Goal: Task Accomplishment & Management: Manage account settings

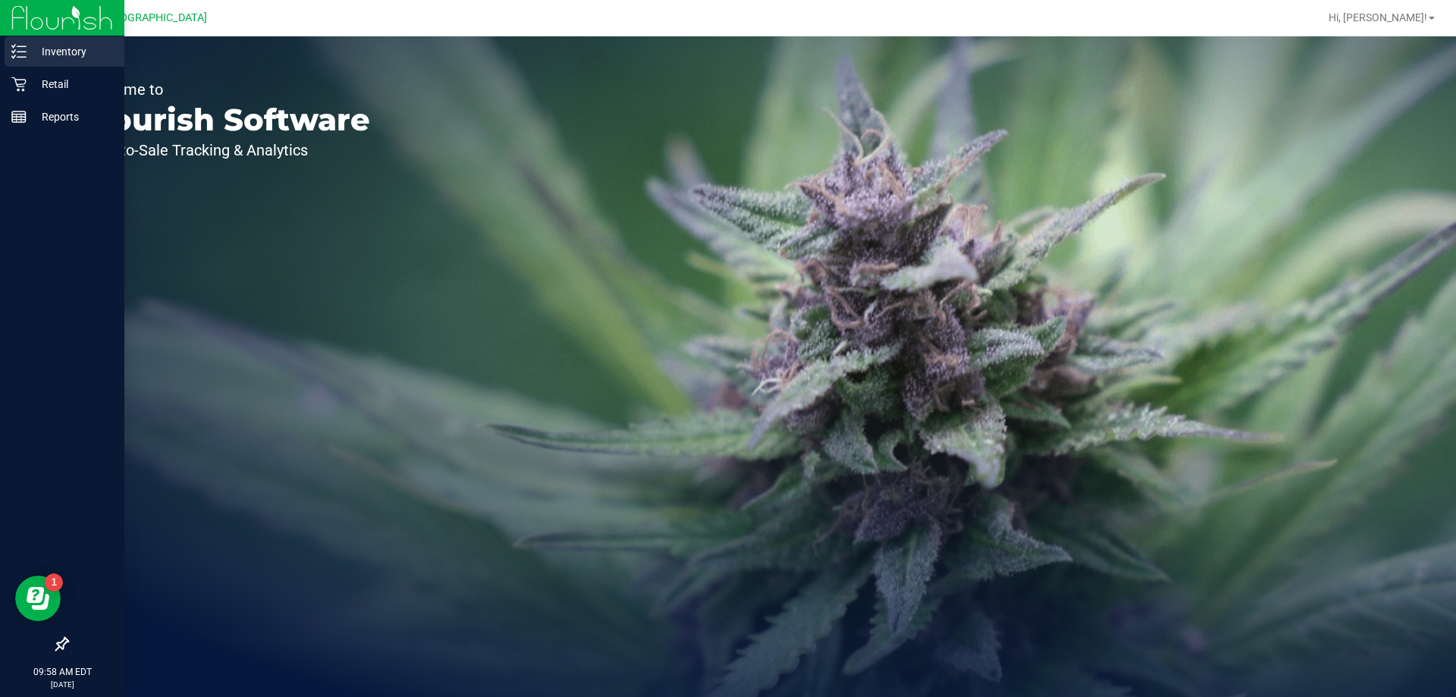
click at [33, 55] on p "Inventory" at bounding box center [72, 51] width 91 height 18
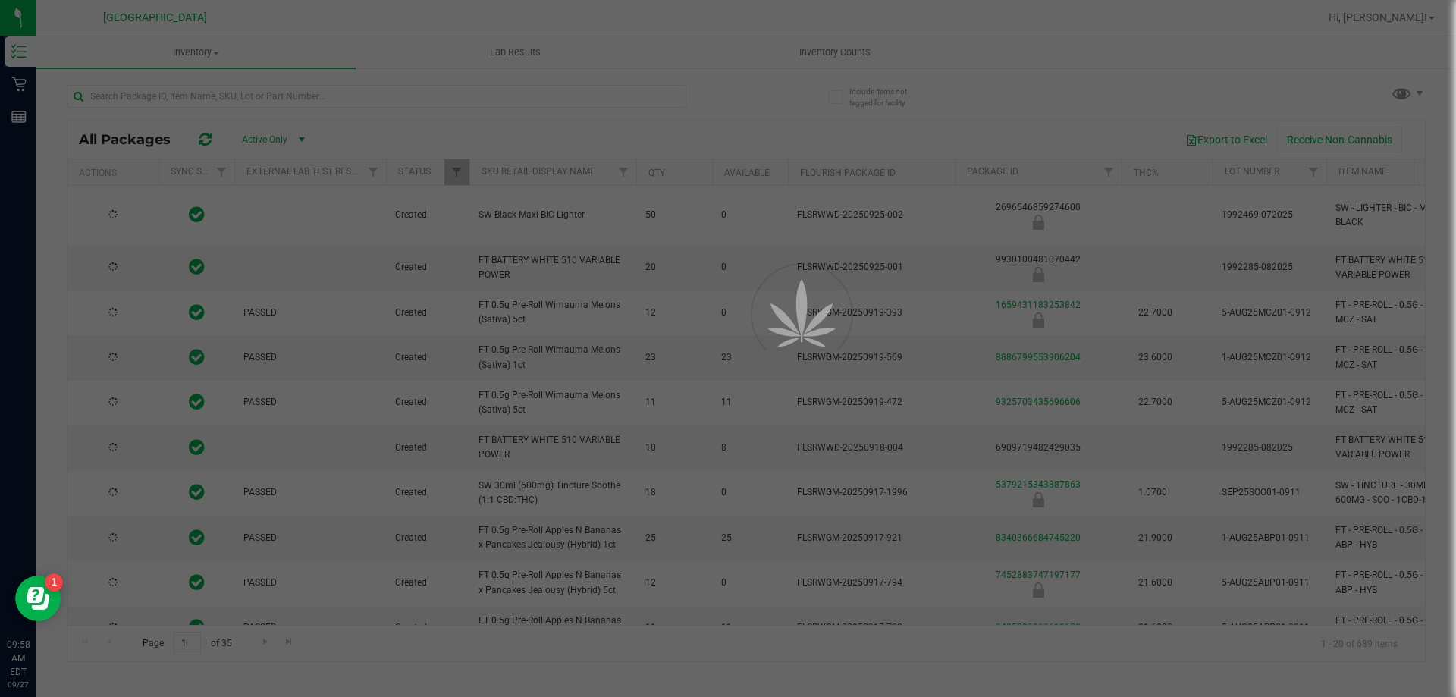
type input "[DATE]"
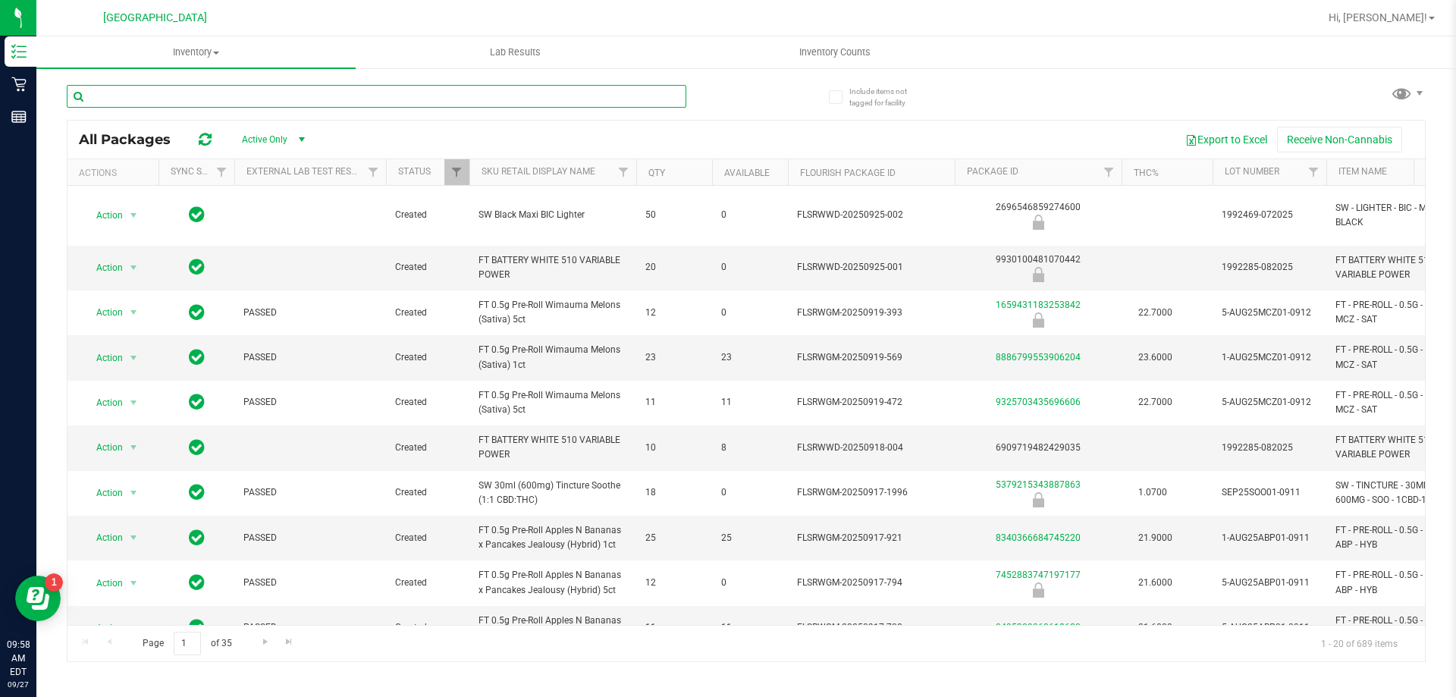
click at [134, 89] on input "text" at bounding box center [377, 96] width 620 height 23
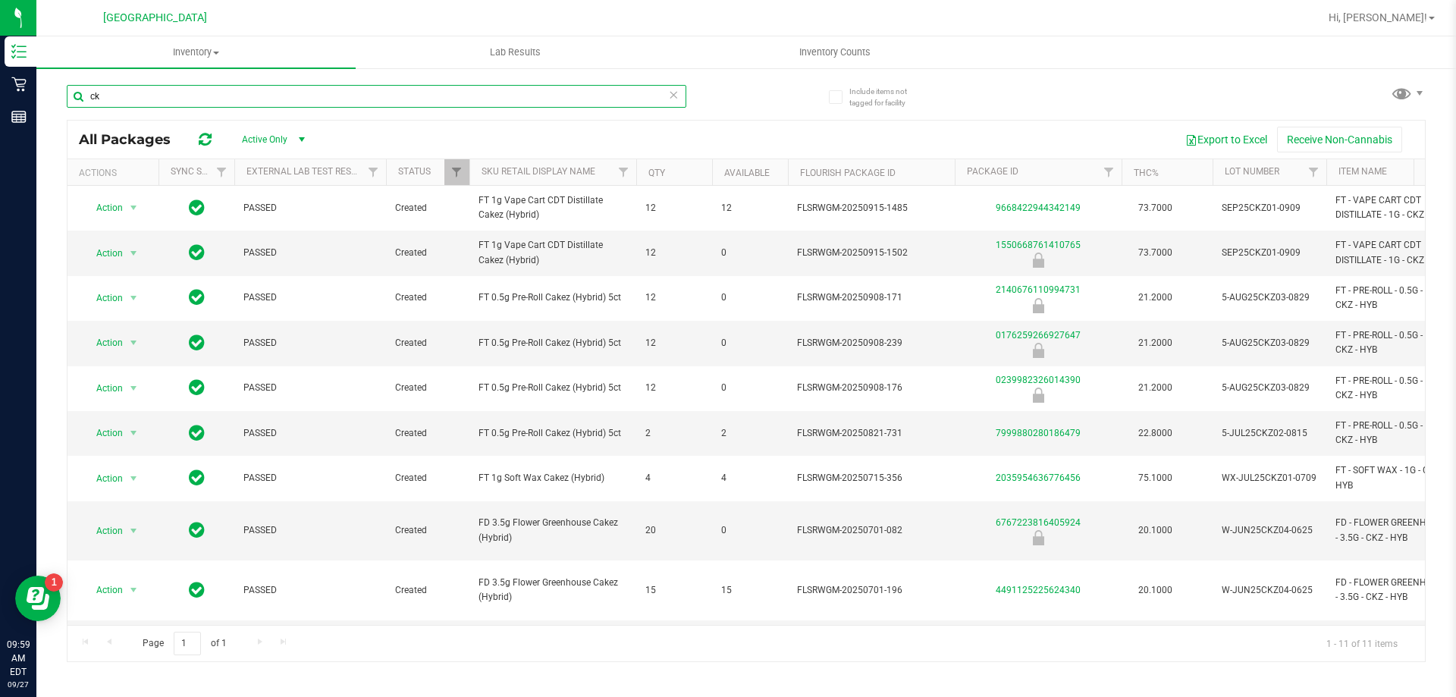
type input "c"
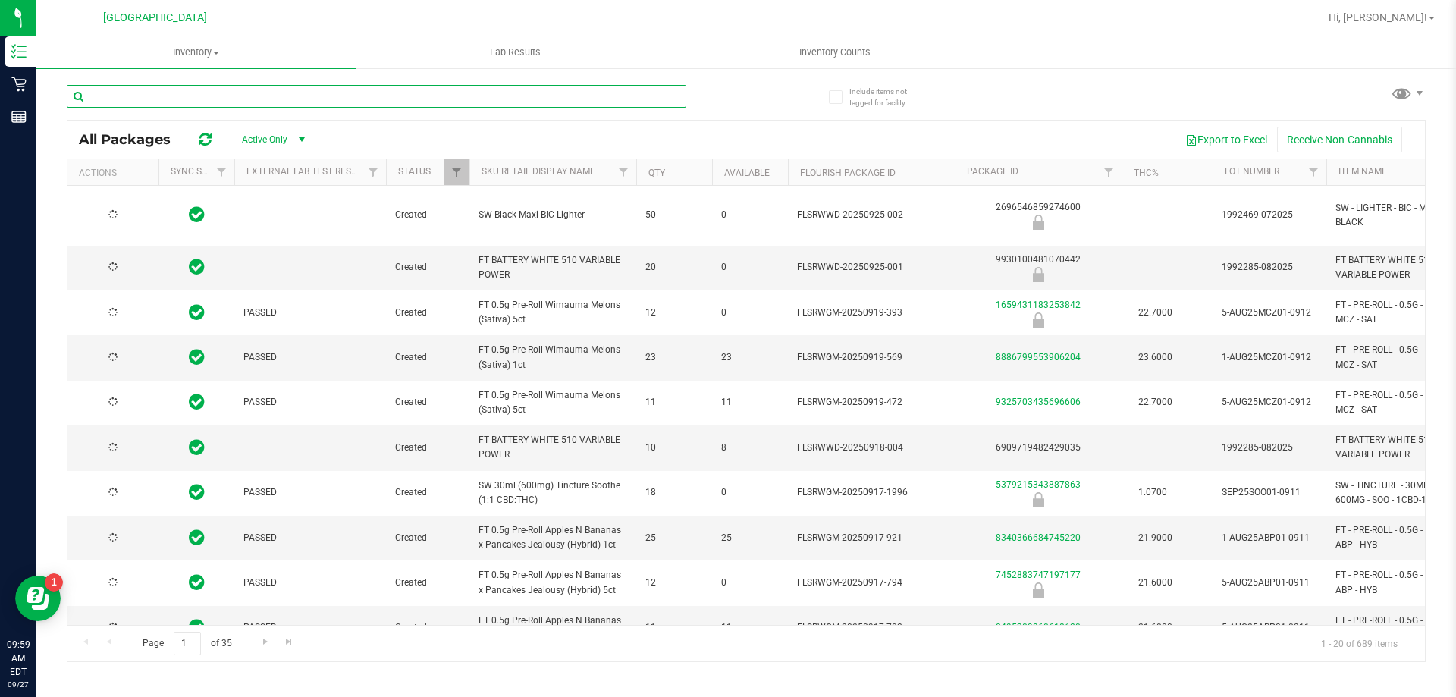
type input "[DATE]"
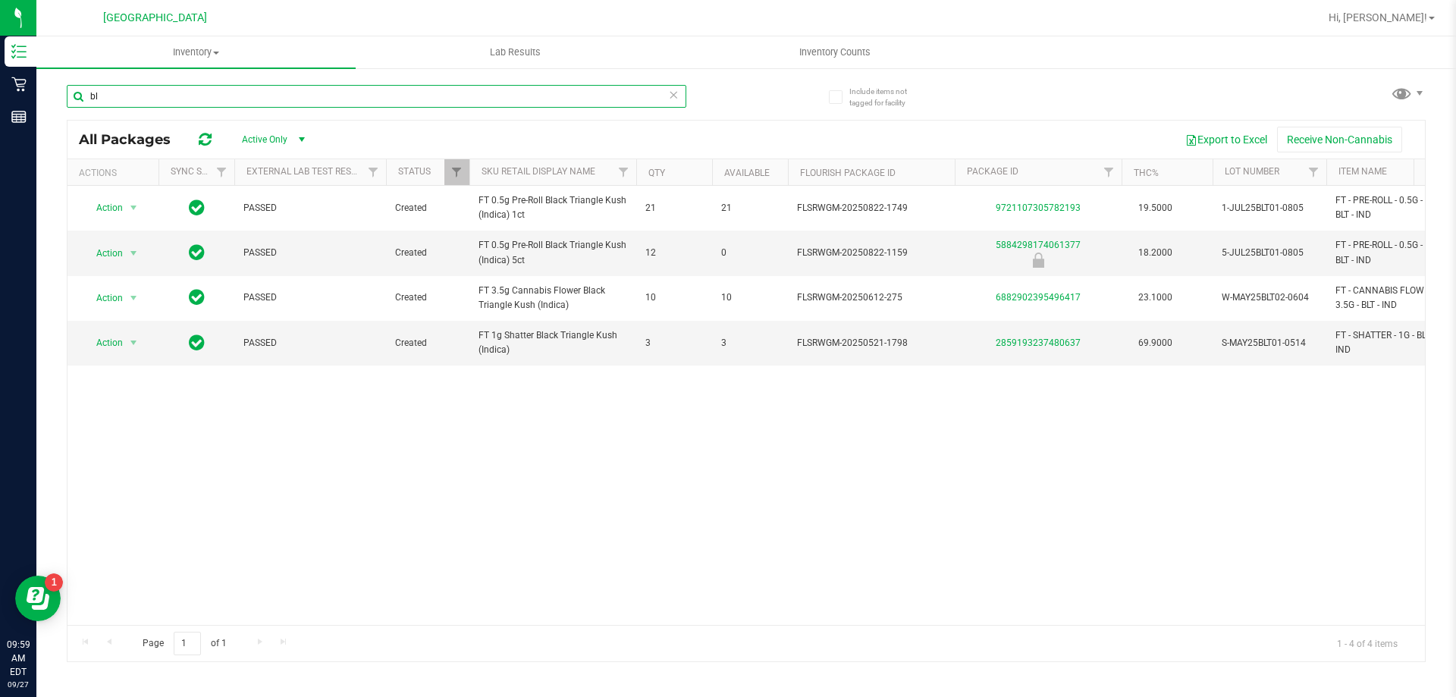
type input "b"
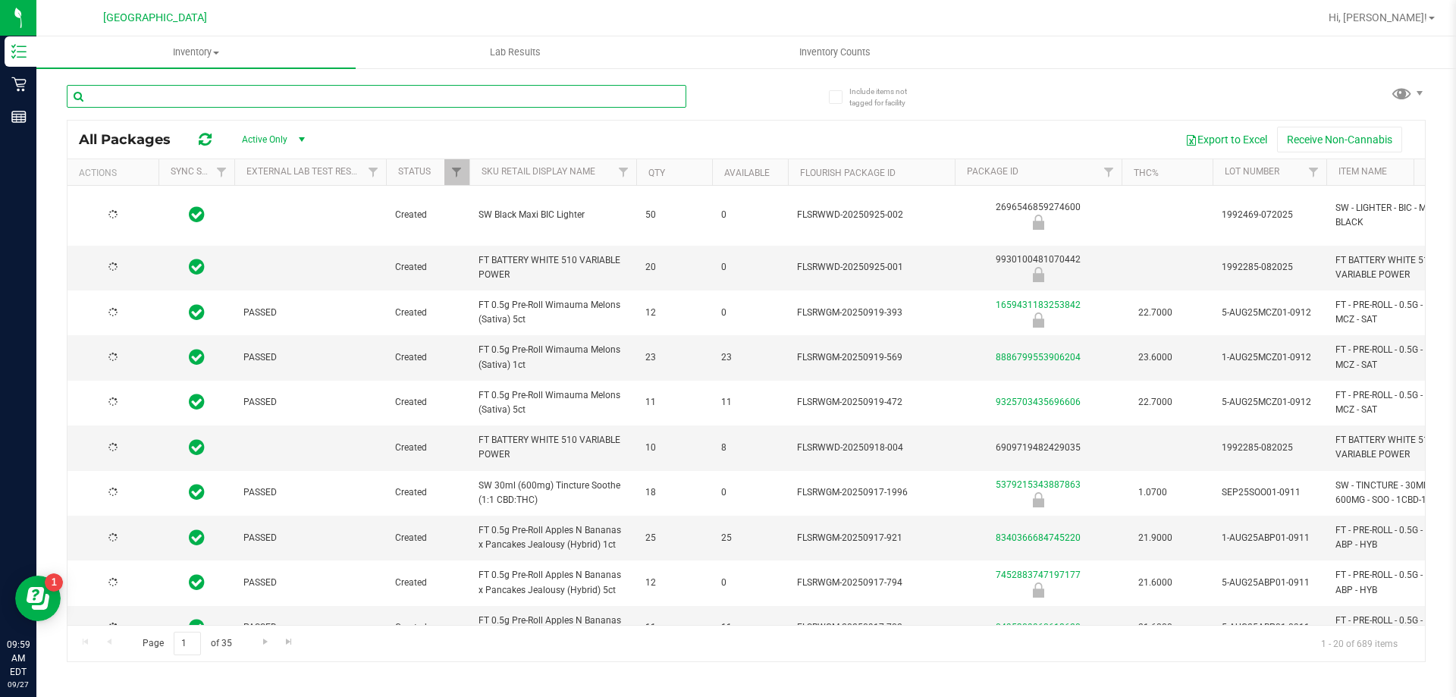
type input "2026-03-16"
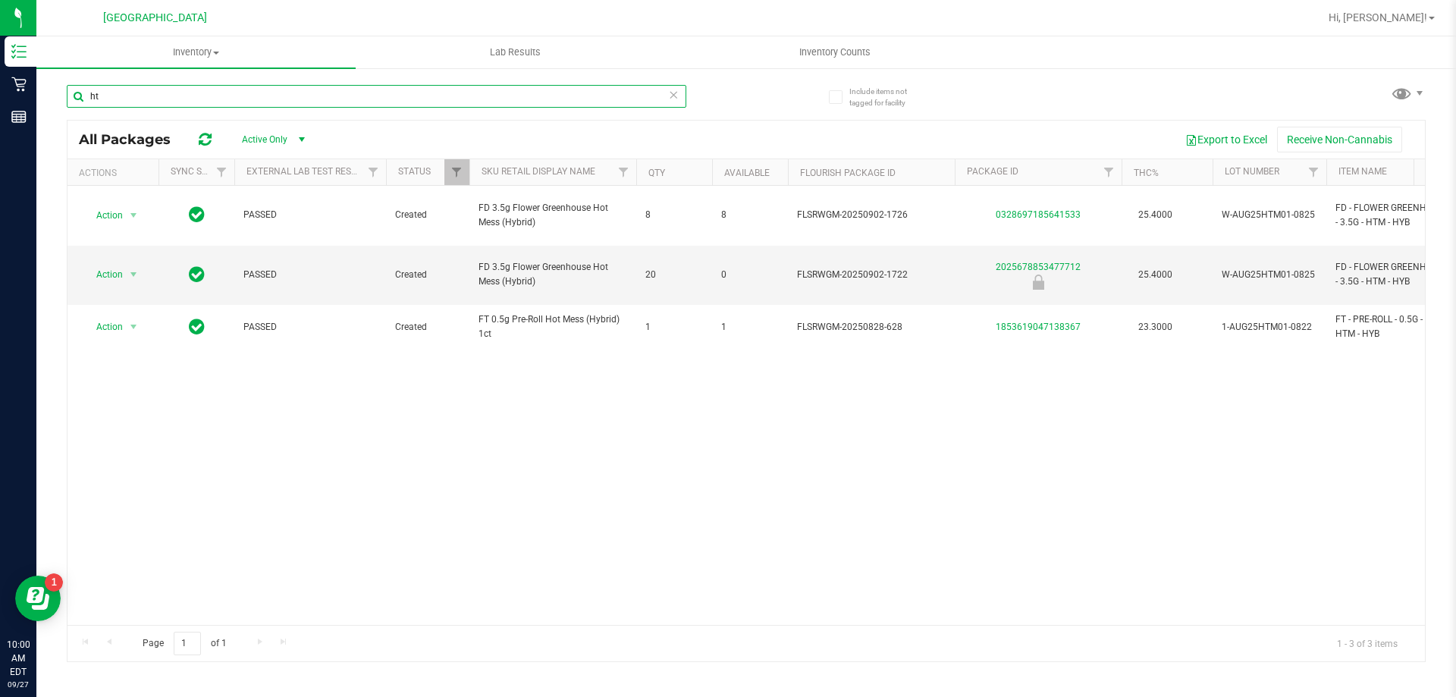
type input "h"
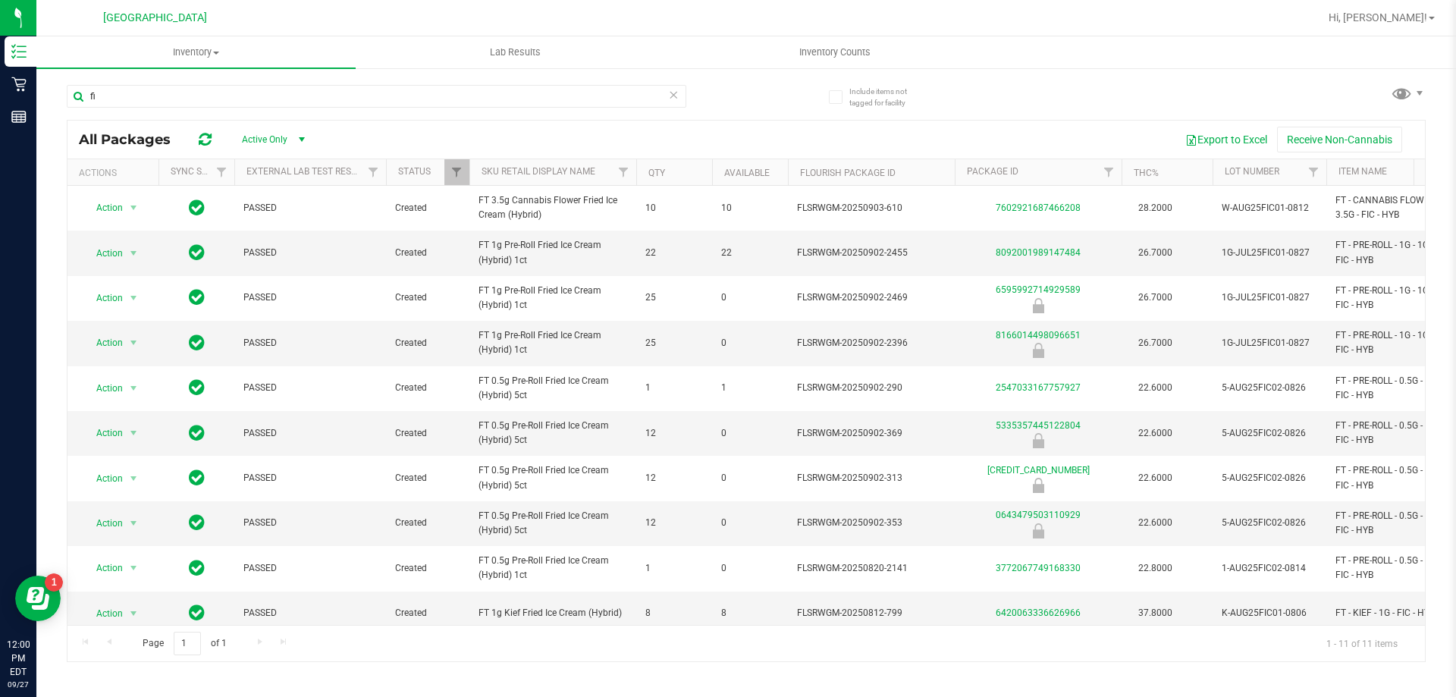
type input "f"
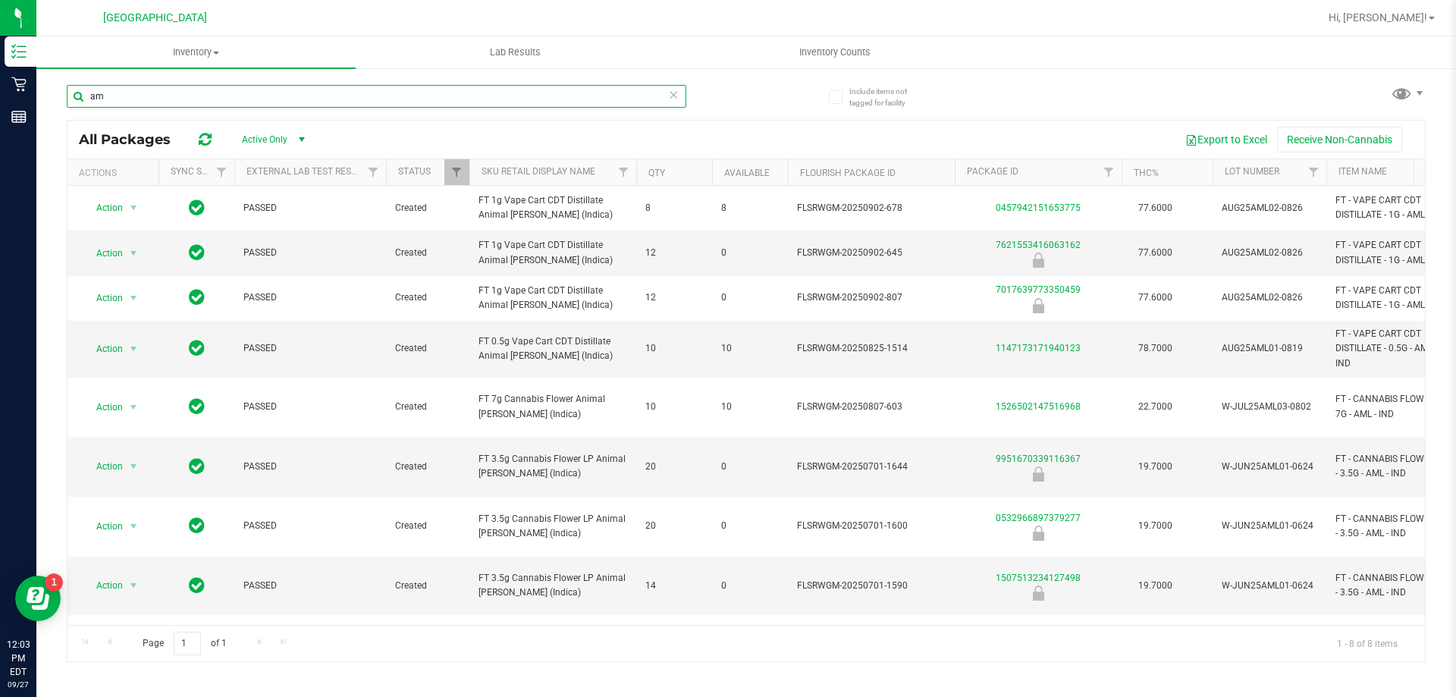
type input "a"
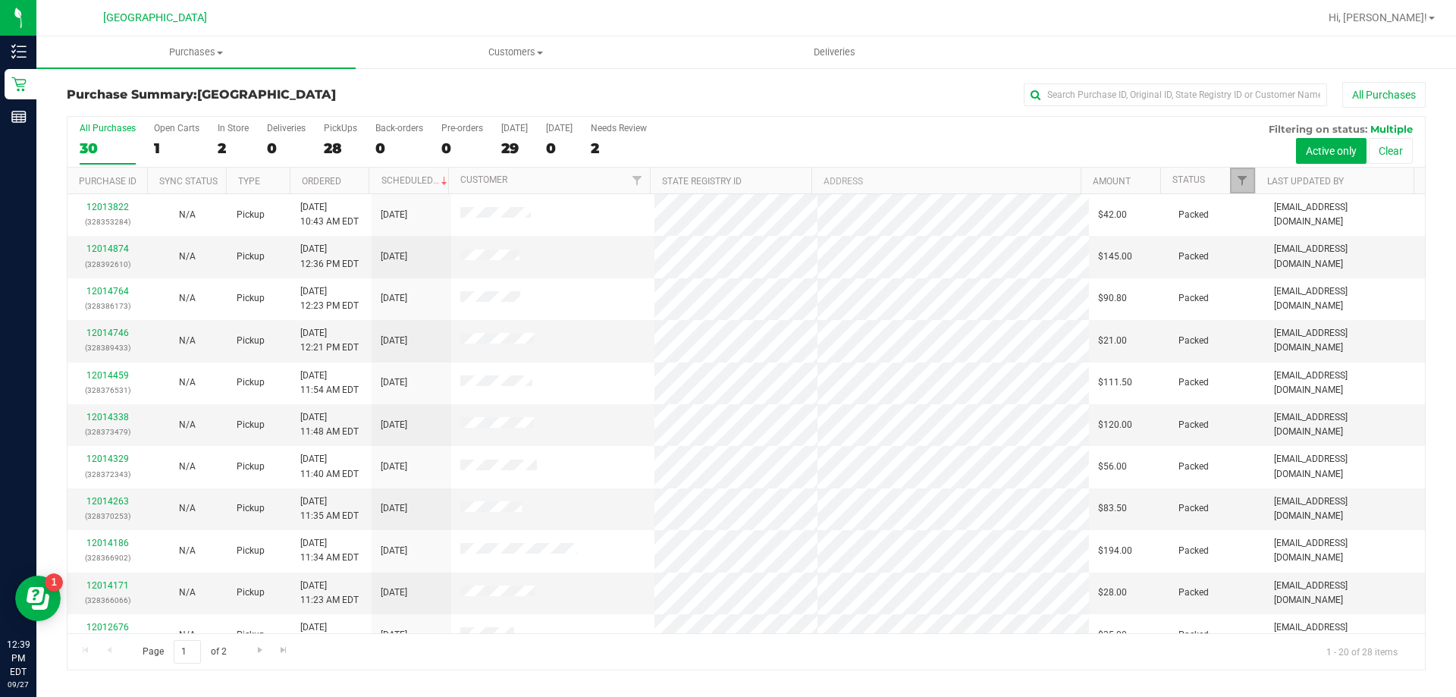
click at [1242, 171] on link "Filter" at bounding box center [1242, 181] width 25 height 26
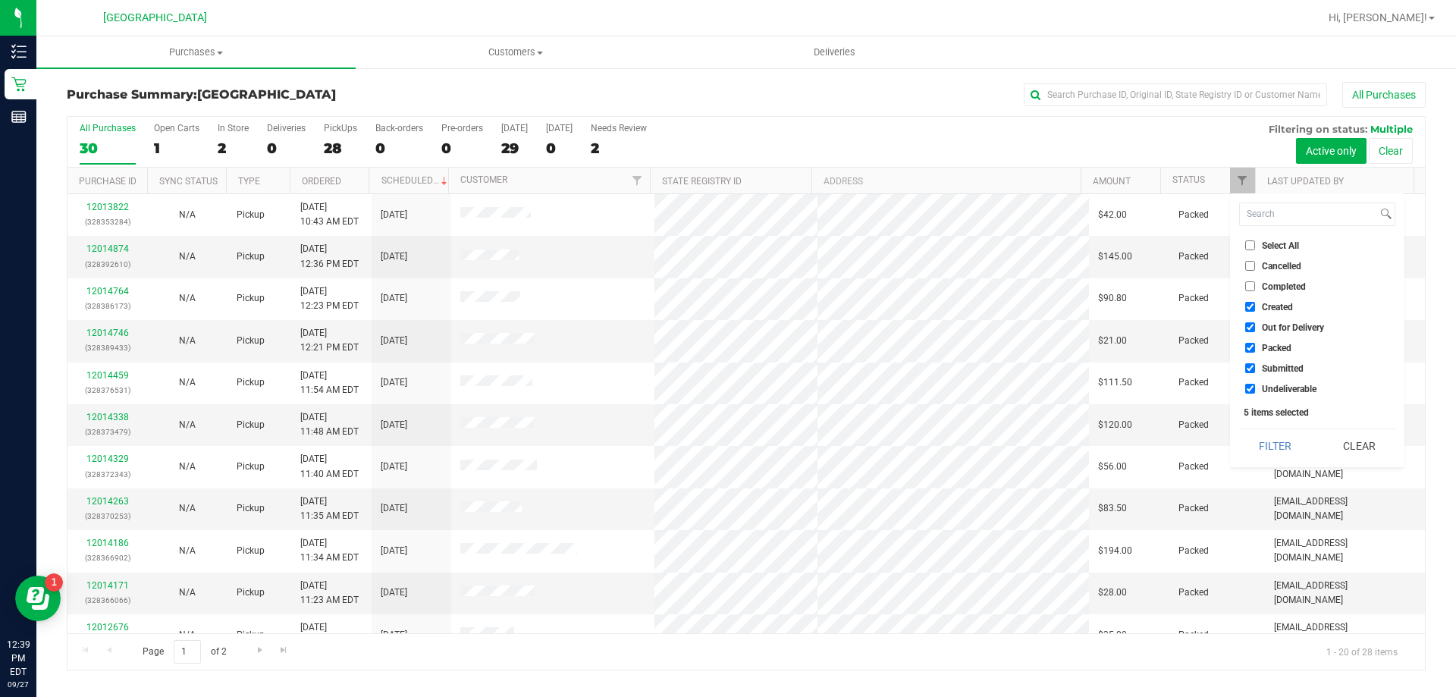
click at [1289, 311] on span "Created" at bounding box center [1277, 307] width 31 height 9
click at [1255, 311] on input "Created" at bounding box center [1250, 307] width 10 height 10
checkbox input "false"
click at [1288, 323] on span "Out for Delivery" at bounding box center [1293, 327] width 62 height 9
click at [1255, 322] on input "Out for Delivery" at bounding box center [1250, 327] width 10 height 10
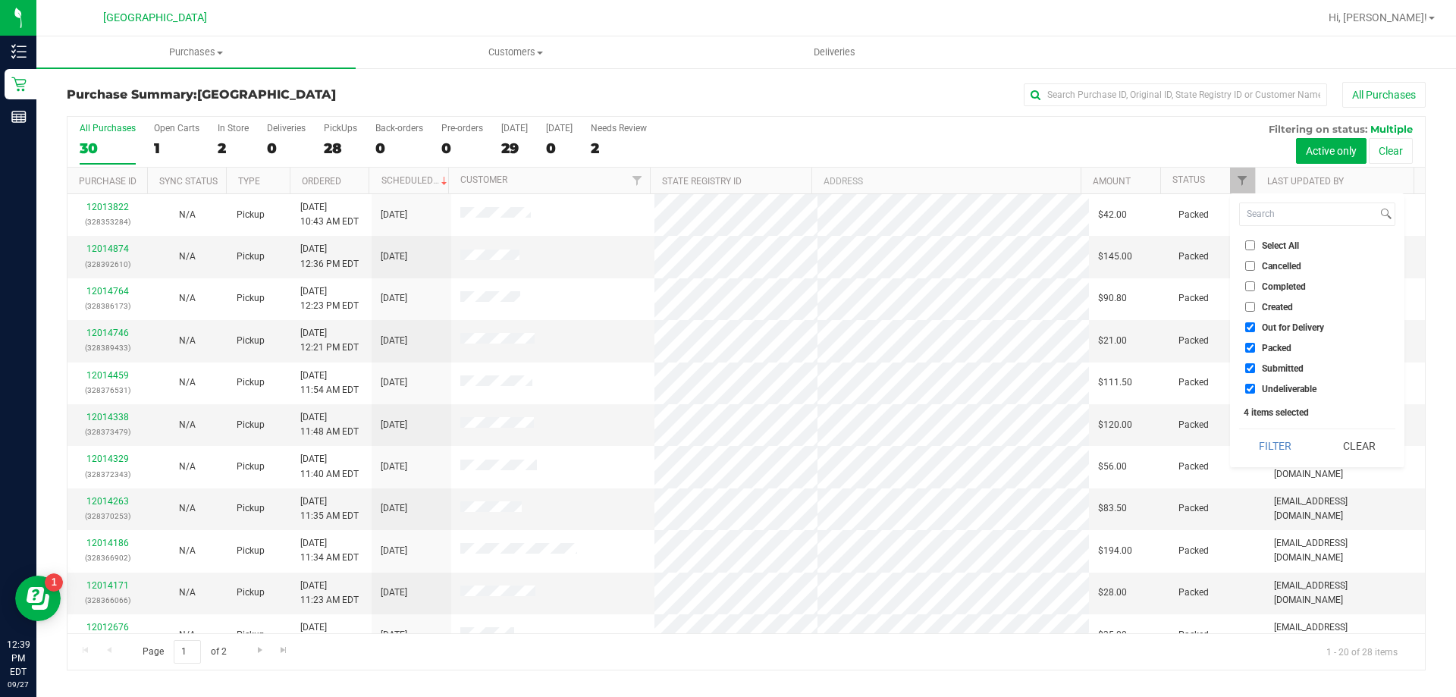
checkbox input "false"
click at [1288, 344] on span "Packed" at bounding box center [1277, 348] width 30 height 9
click at [1255, 344] on input "Packed" at bounding box center [1250, 348] width 10 height 10
checkbox input "false"
click at [1291, 460] on button "Filter" at bounding box center [1275, 445] width 73 height 33
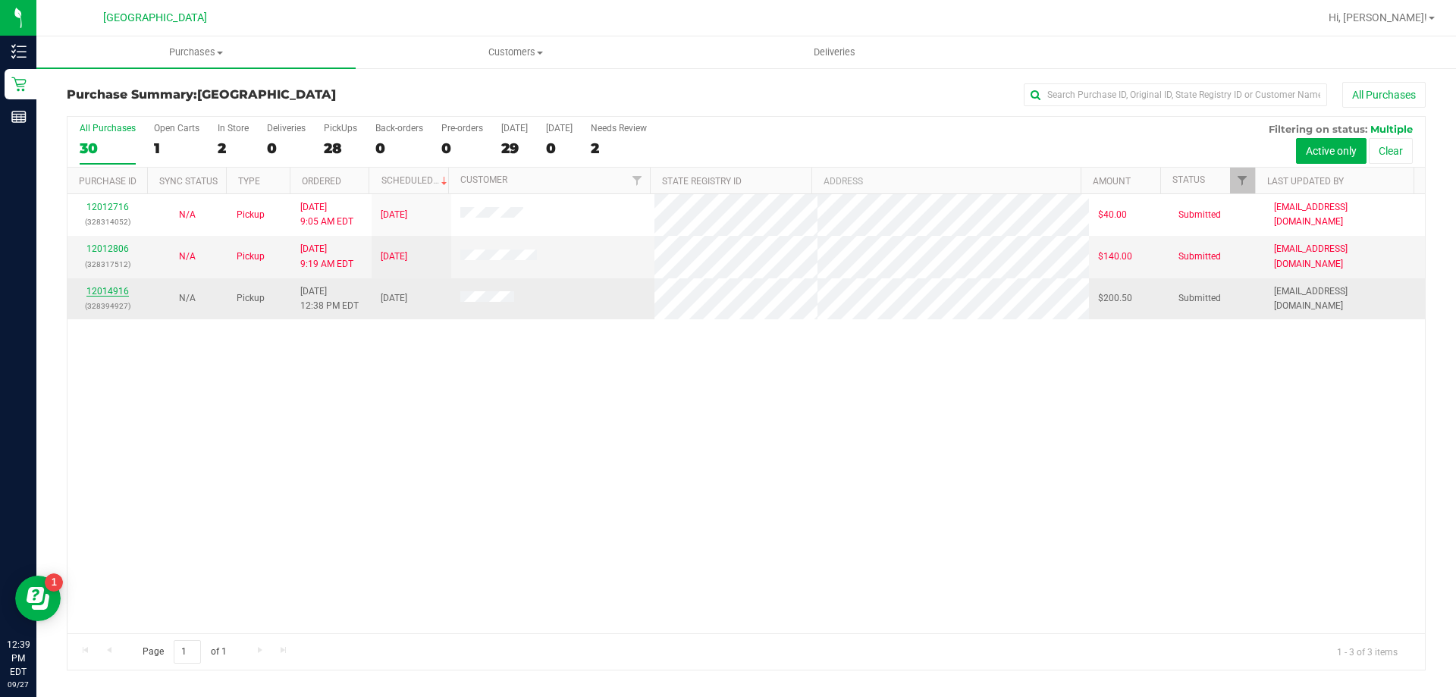
click at [121, 287] on link "12014916" at bounding box center [107, 291] width 42 height 11
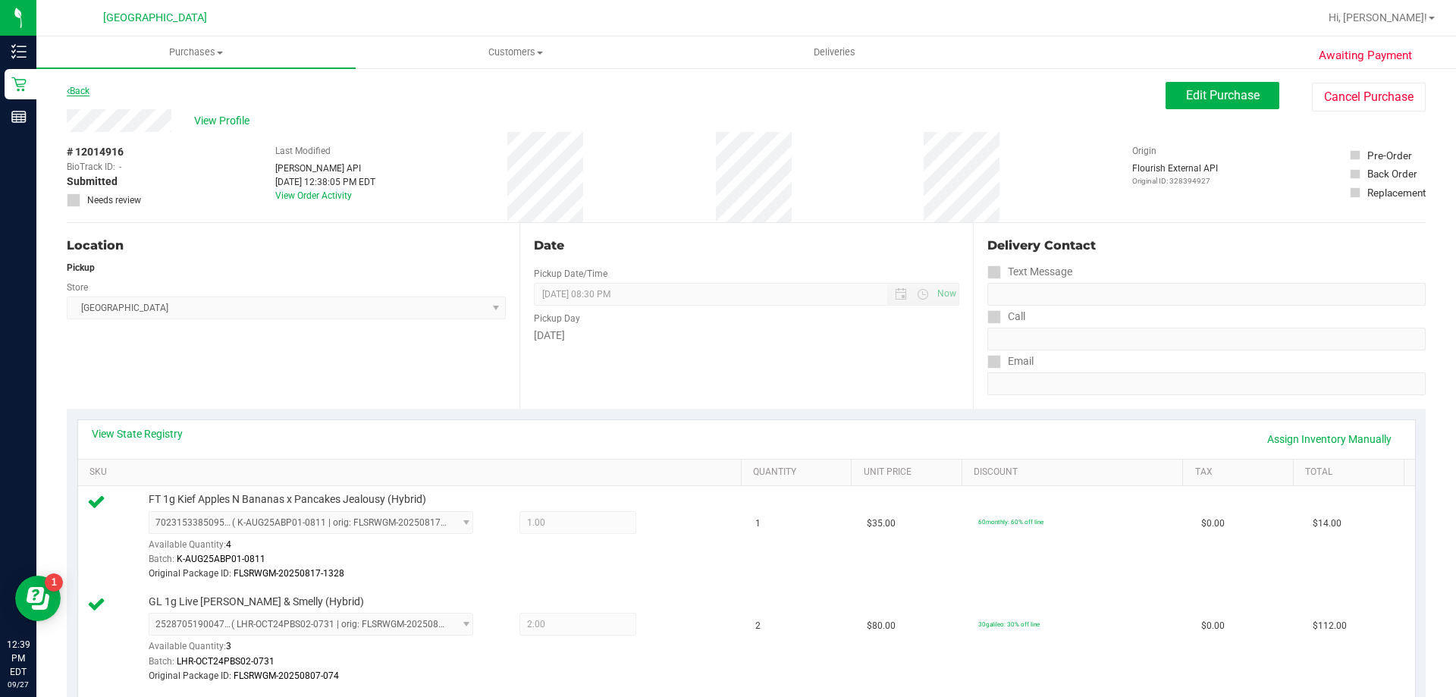
click at [84, 96] on link "Back" at bounding box center [78, 91] width 23 height 11
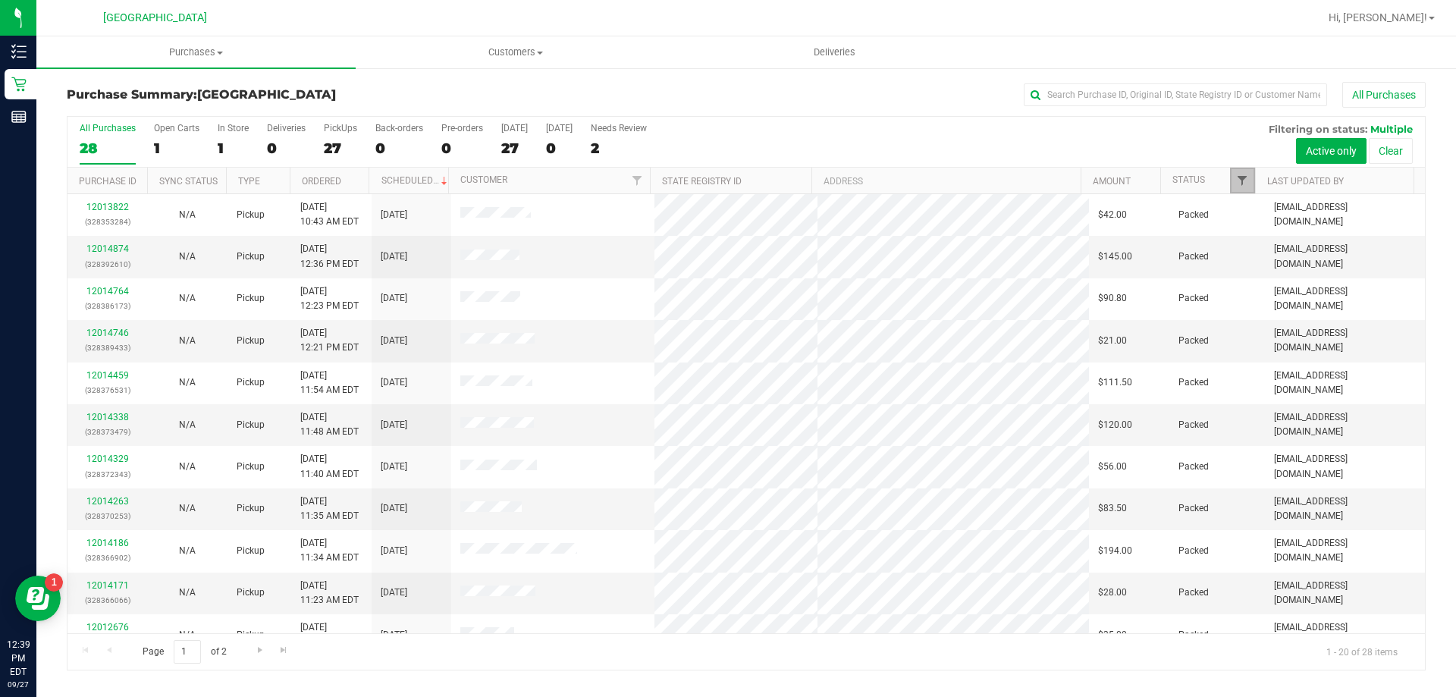
click at [1239, 184] on span "Filter" at bounding box center [1242, 180] width 12 height 12
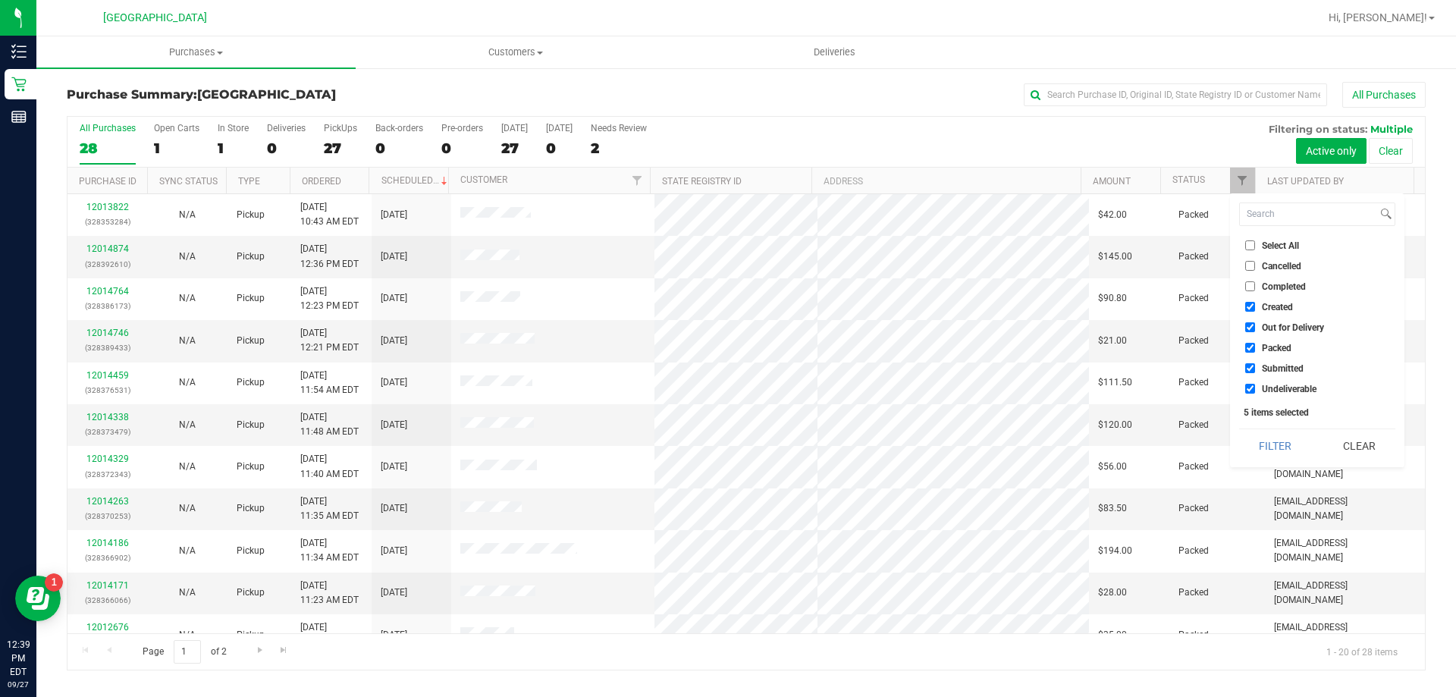
click at [1259, 306] on label "Created" at bounding box center [1269, 307] width 48 height 10
click at [1255, 306] on input "Created" at bounding box center [1250, 307] width 10 height 10
checkbox input "false"
click at [1260, 321] on li "Out for Delivery" at bounding box center [1317, 327] width 156 height 16
click at [1267, 359] on ul "Select All Cancelled Completed Created Out for Delivery Packed Submitted Undeli…" at bounding box center [1317, 316] width 156 height 159
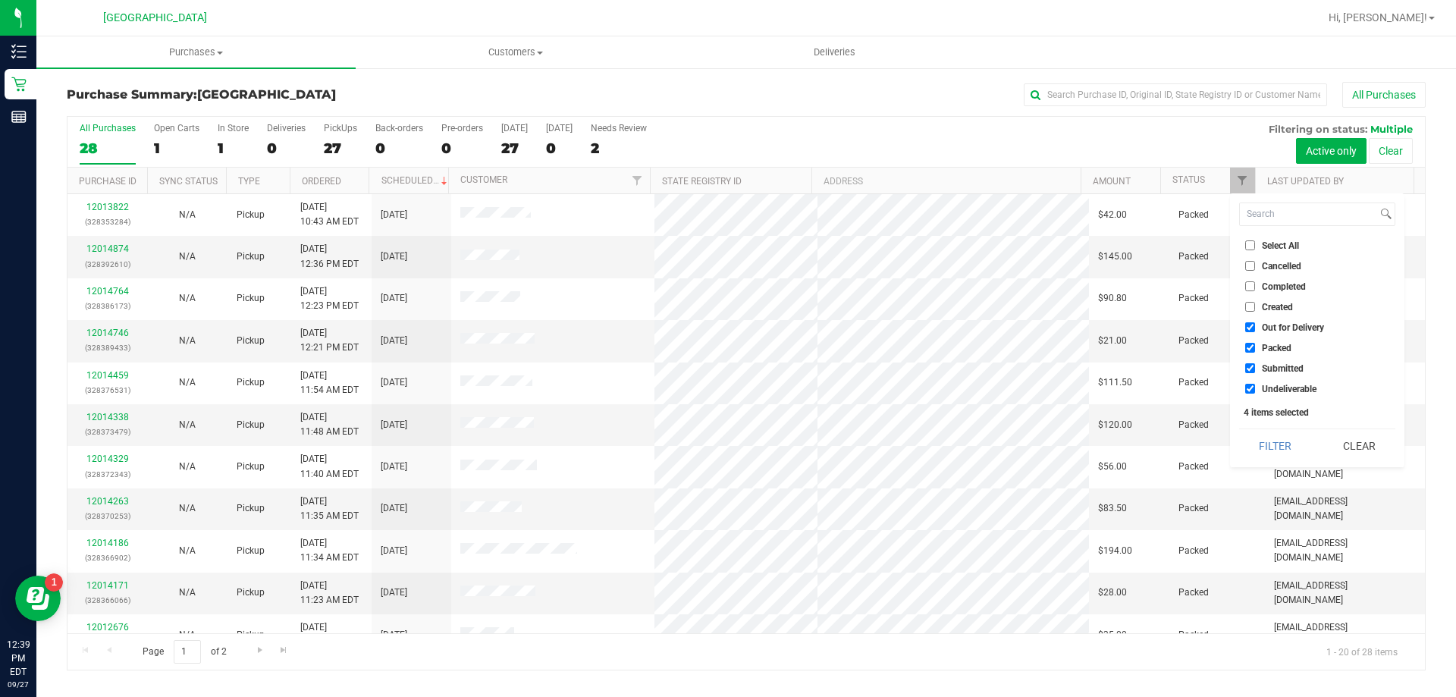
click at [1267, 345] on span "Packed" at bounding box center [1277, 348] width 30 height 9
click at [1255, 345] on input "Packed" at bounding box center [1250, 348] width 10 height 10
checkbox input "false"
click at [1271, 321] on li "Out for Delivery" at bounding box center [1317, 327] width 156 height 16
click at [1272, 331] on span "Out for Delivery" at bounding box center [1293, 327] width 62 height 9
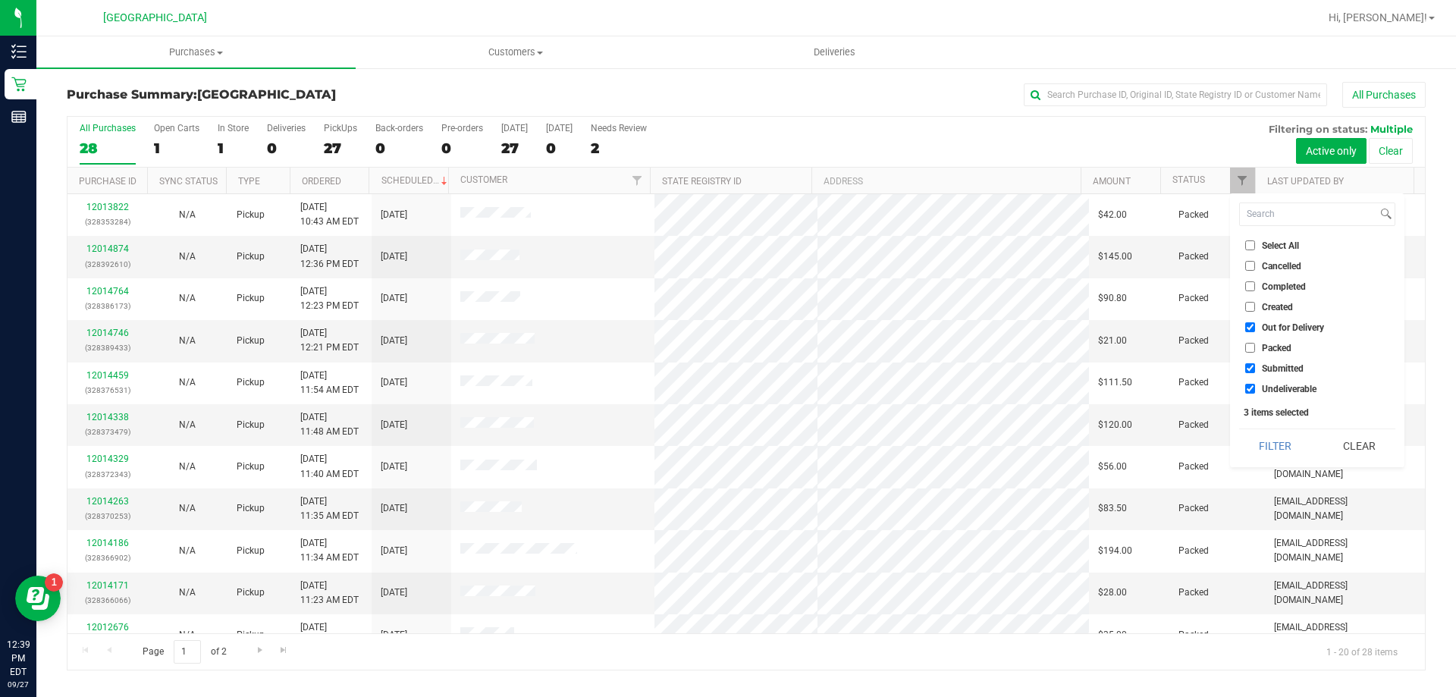
click at [1255, 331] on input "Out for Delivery" at bounding box center [1250, 327] width 10 height 10
checkbox input "false"
click at [1279, 433] on button "Filter" at bounding box center [1275, 445] width 73 height 33
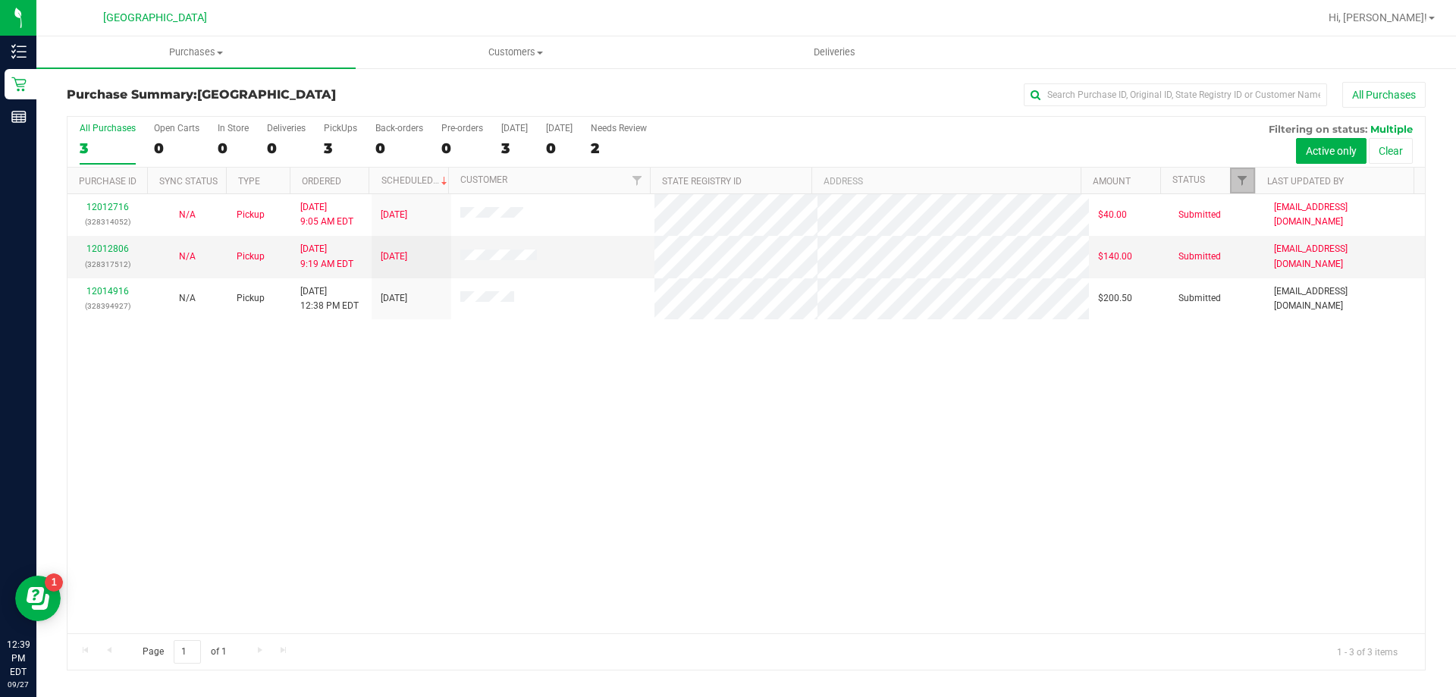
click at [1240, 189] on link "Filter" at bounding box center [1242, 181] width 25 height 26
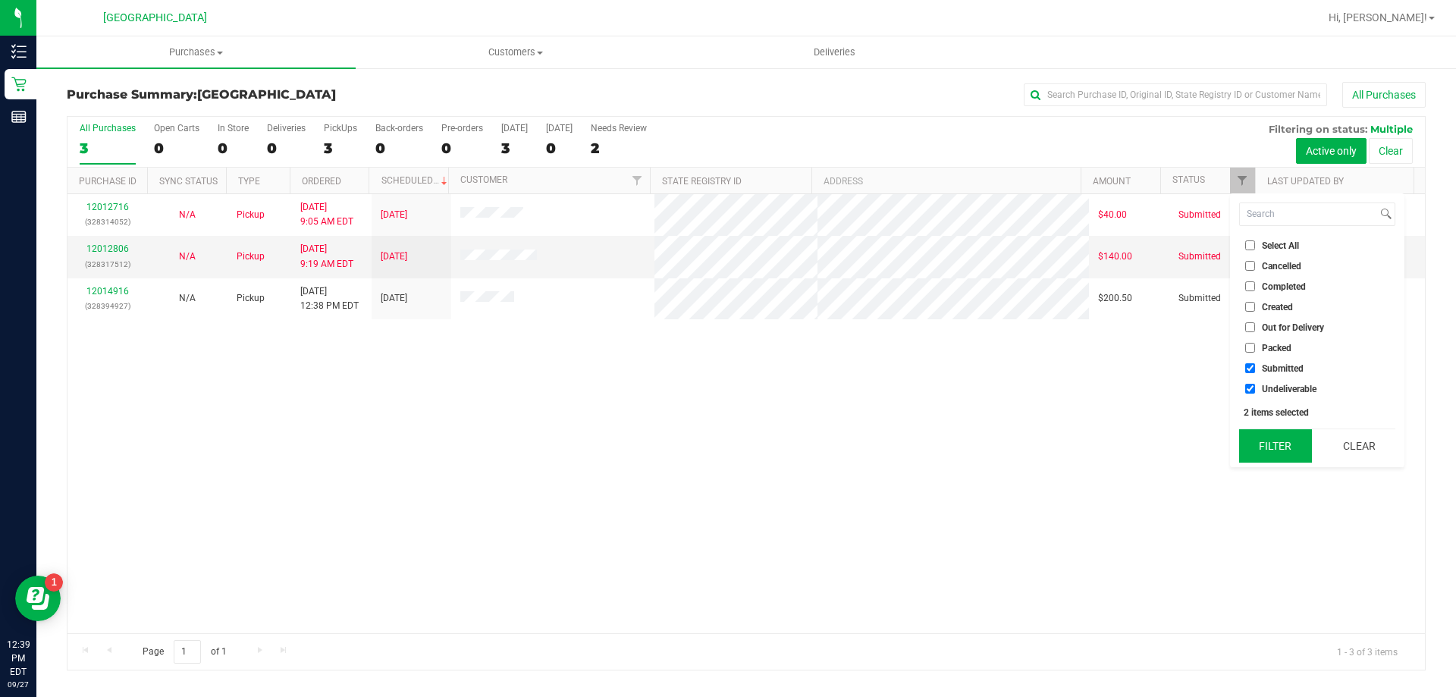
click at [1266, 434] on button "Filter" at bounding box center [1275, 445] width 73 height 33
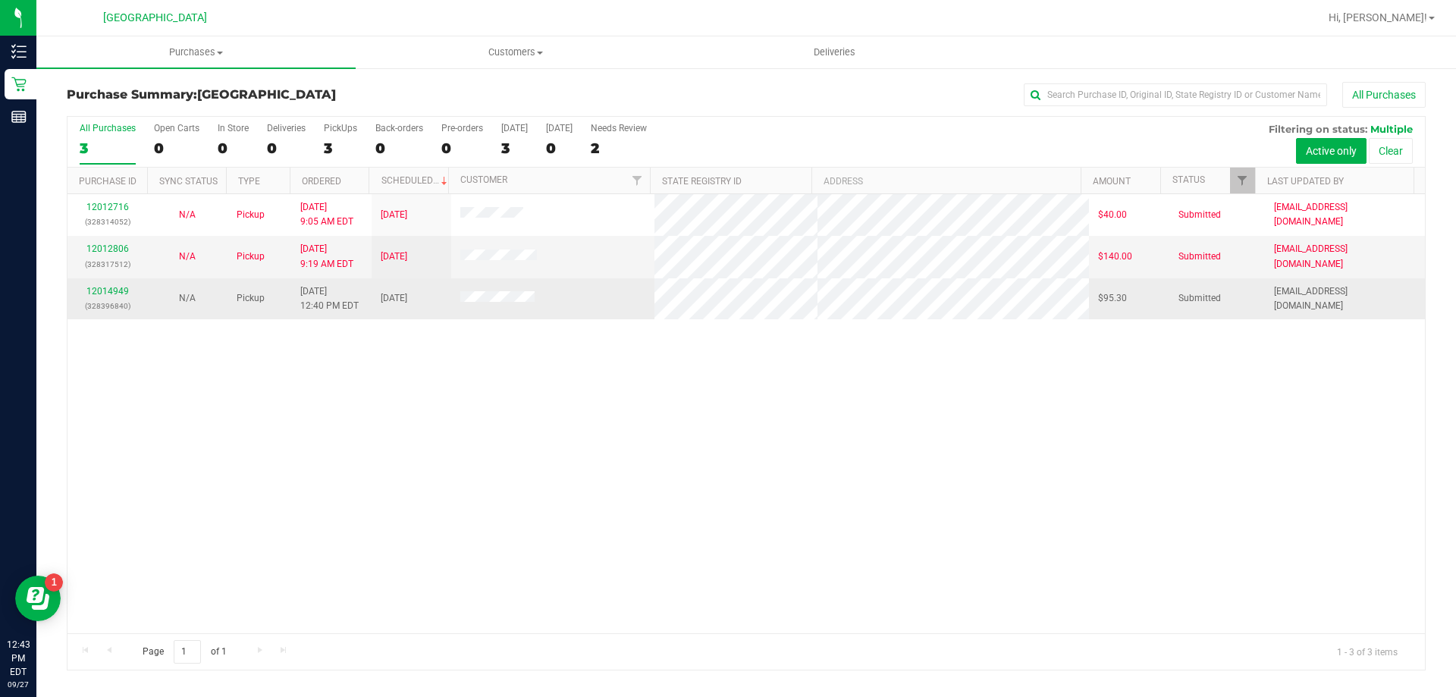
click at [77, 287] on div "12014949 (328396840)" at bounding box center [107, 298] width 61 height 29
click at [102, 281] on td "12014949 (328396840)" at bounding box center [107, 298] width 80 height 41
click at [102, 287] on link "12014949" at bounding box center [107, 291] width 42 height 11
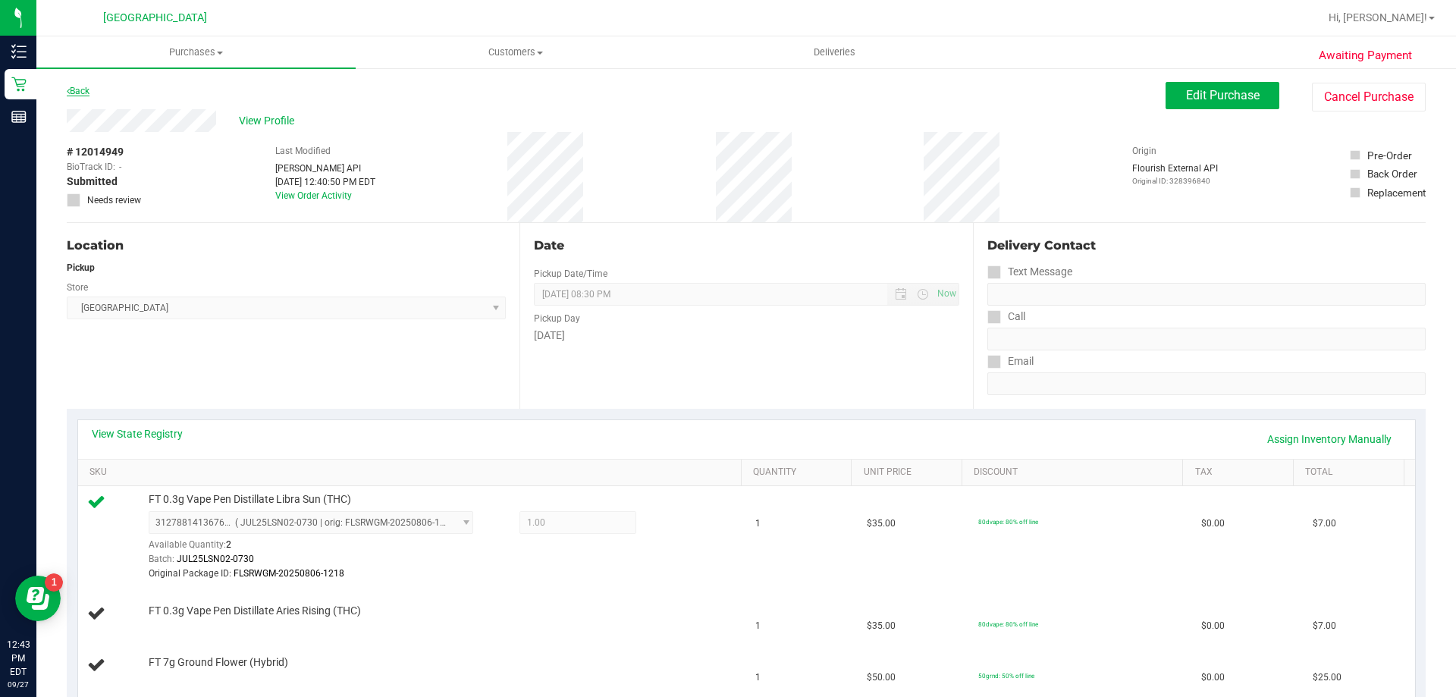
click at [80, 90] on link "Back" at bounding box center [78, 91] width 23 height 11
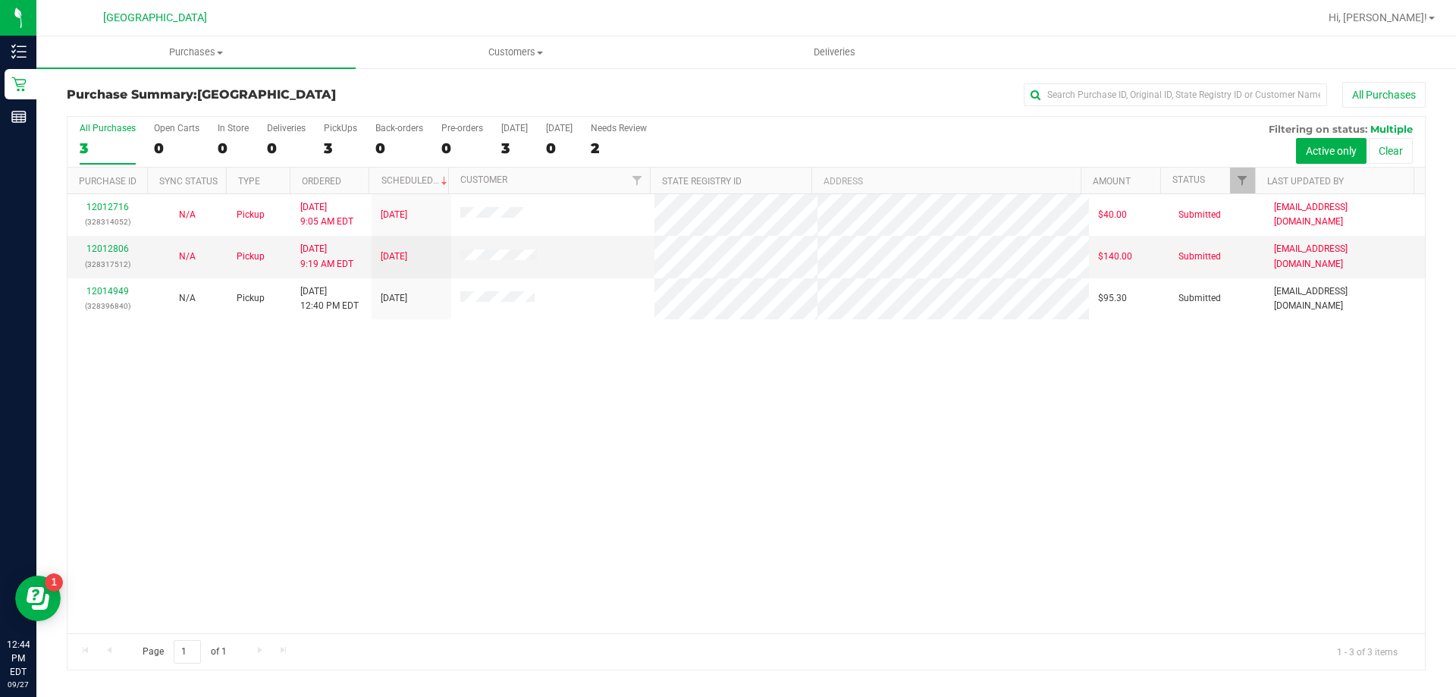
click at [513, 399] on div "12012716 (328314052) N/A Pickup 9/27/2025 9:05 AM EDT 9/27/2025 $40.00 Submitte…" at bounding box center [745, 413] width 1357 height 439
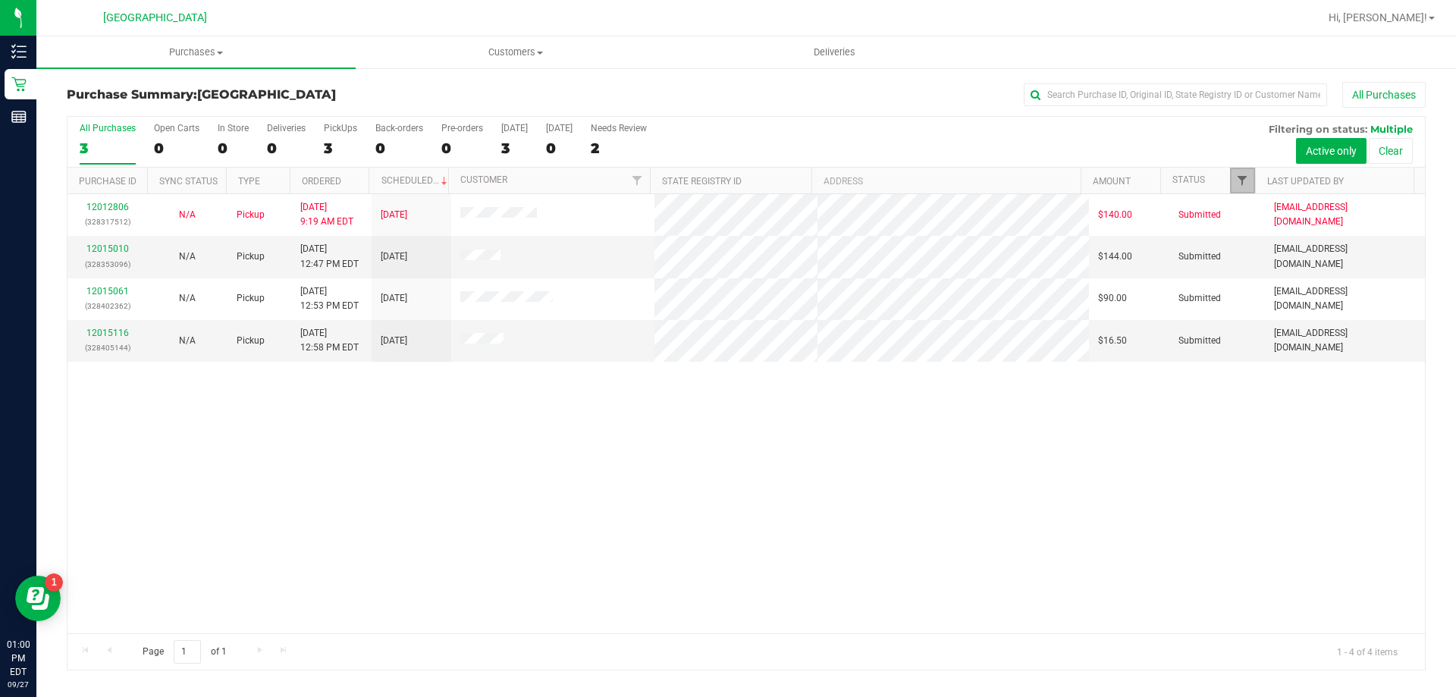
click at [1238, 177] on span "Filter" at bounding box center [1242, 180] width 12 height 12
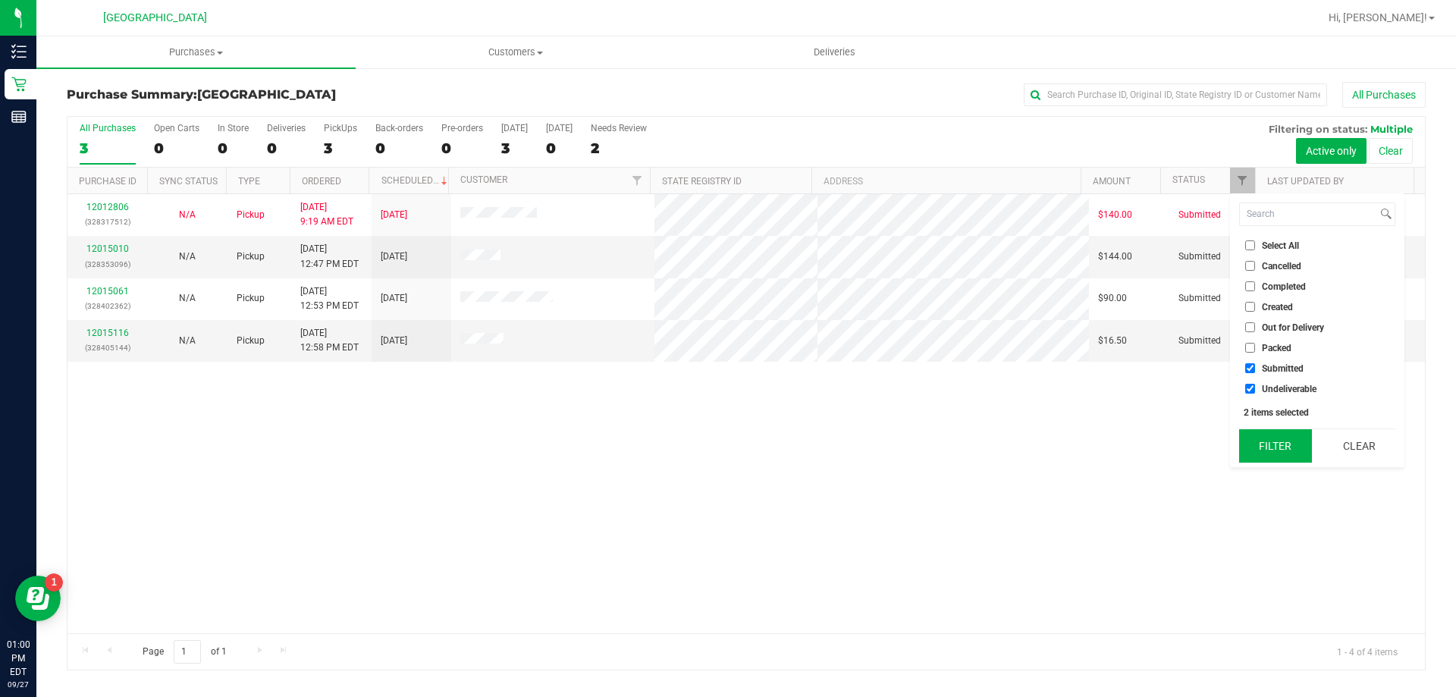
click at [1260, 438] on button "Filter" at bounding box center [1275, 445] width 73 height 33
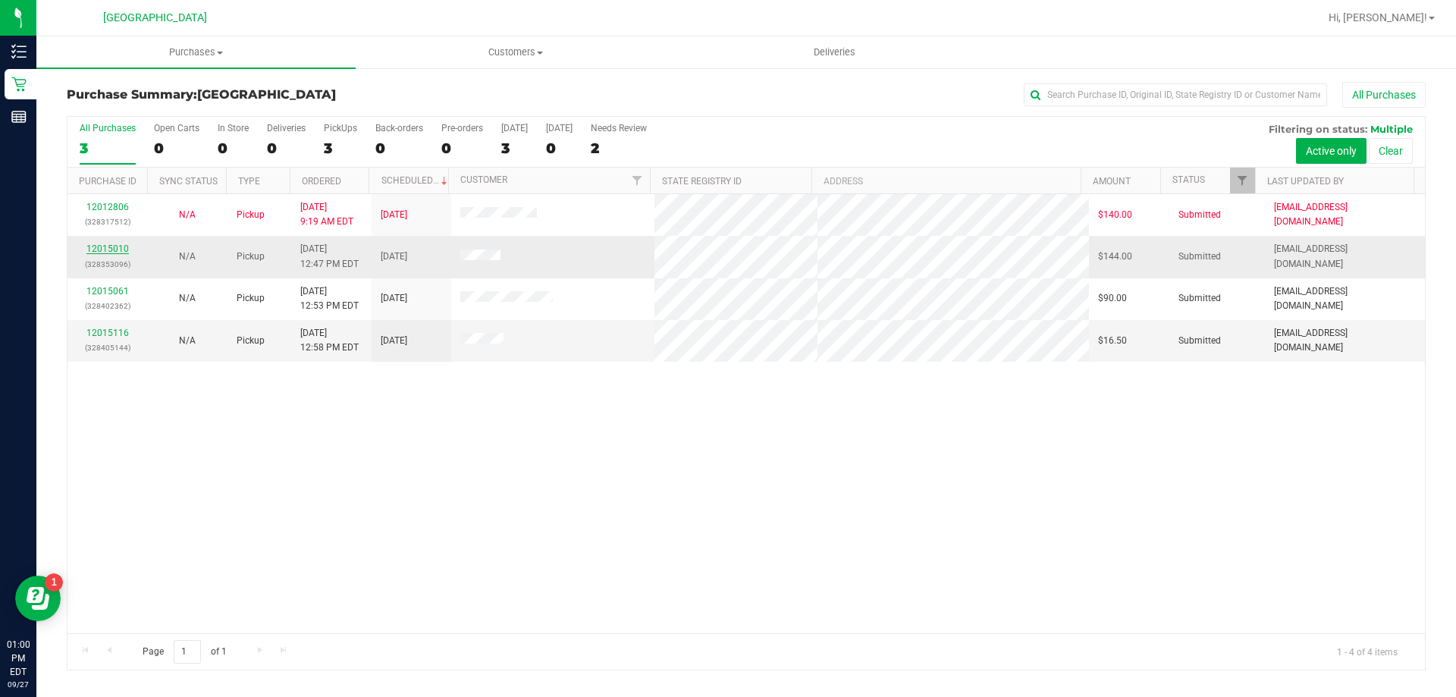
click at [124, 244] on link "12015010" at bounding box center [107, 248] width 42 height 11
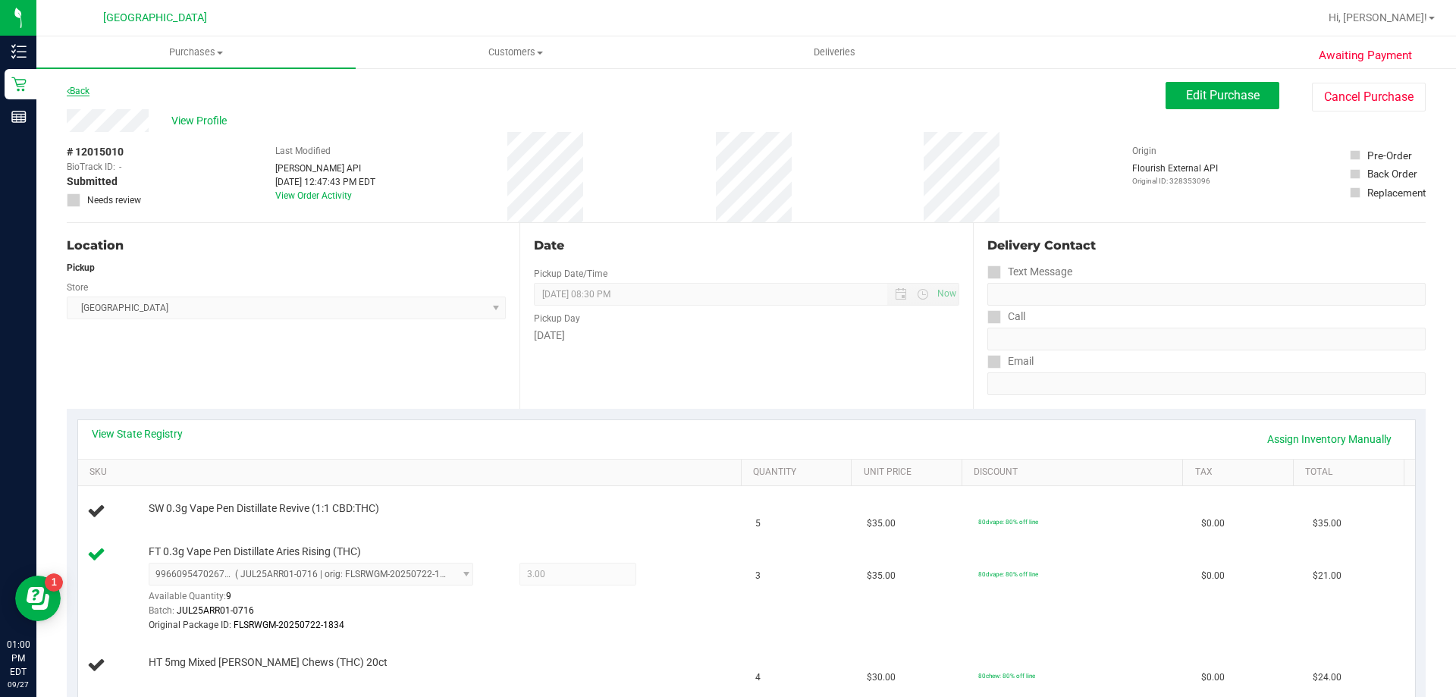
click at [76, 88] on link "Back" at bounding box center [78, 91] width 23 height 11
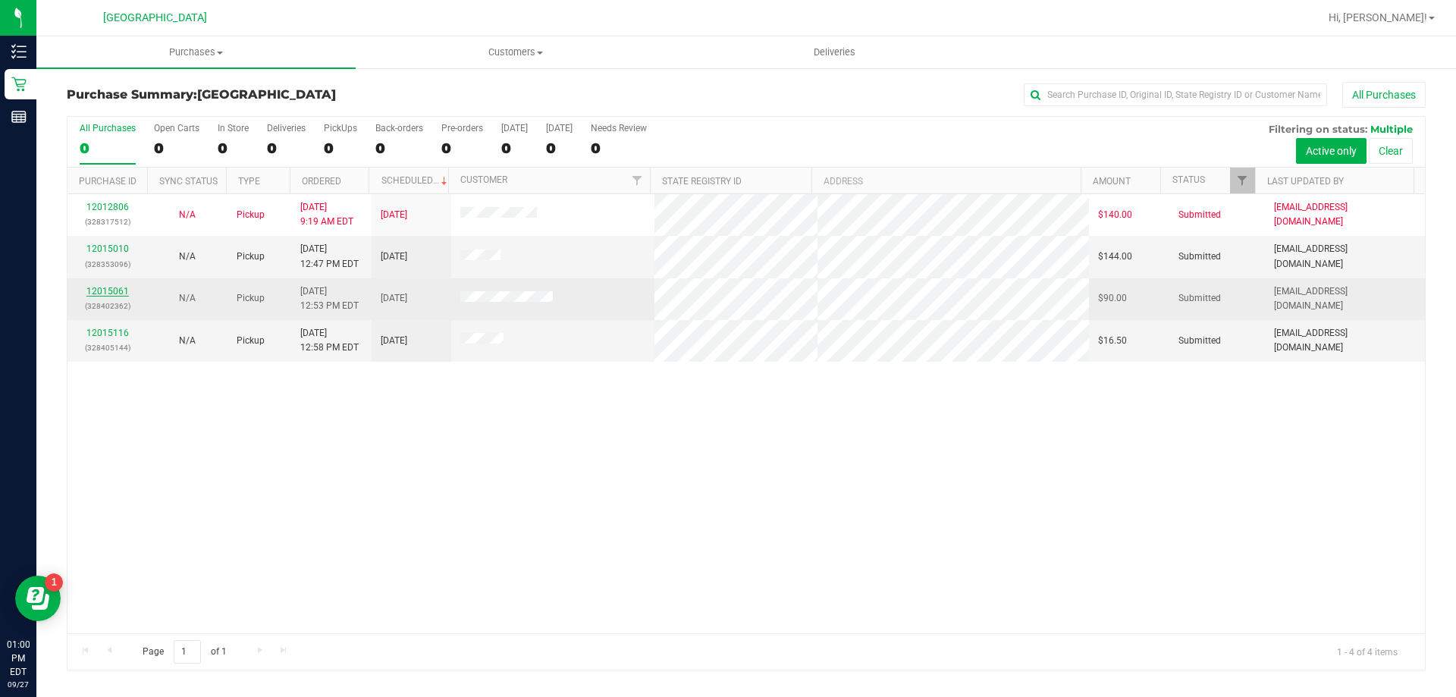
click at [113, 294] on link "12015061" at bounding box center [107, 291] width 42 height 11
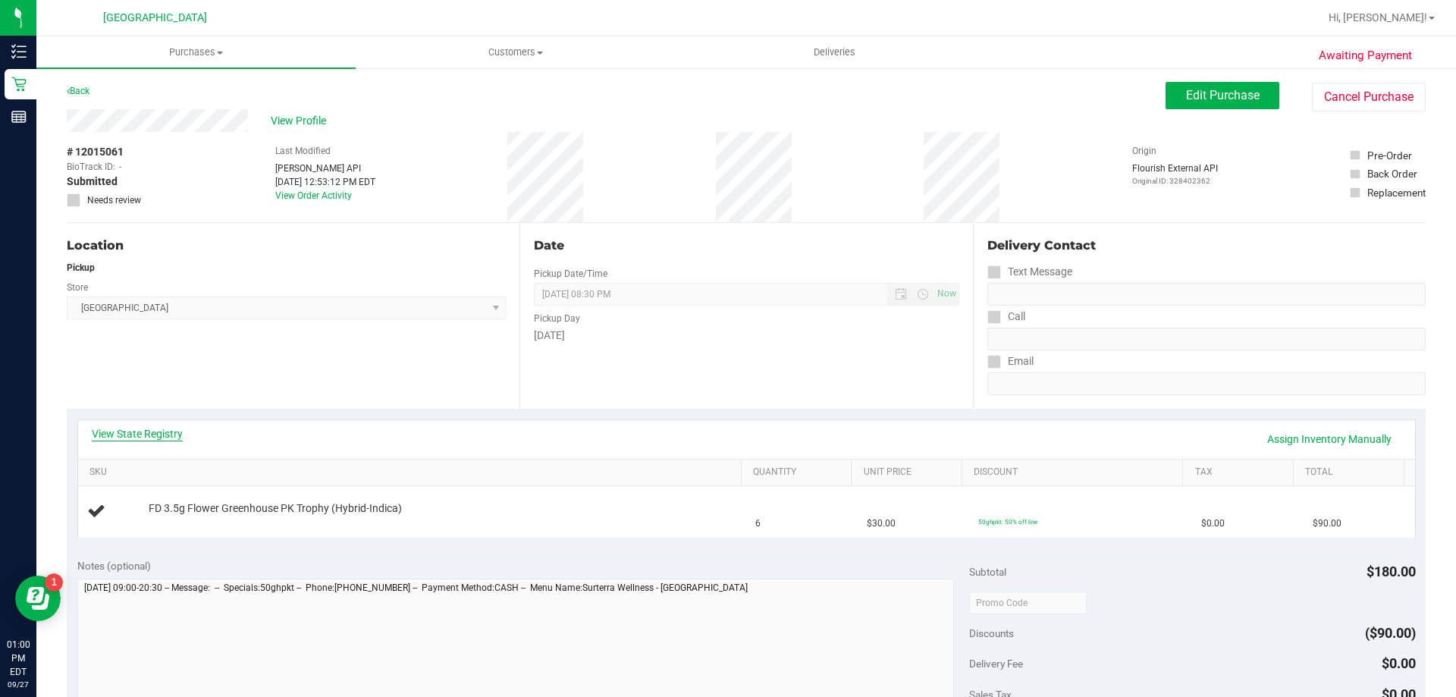
click at [172, 431] on link "View State Registry" at bounding box center [137, 433] width 91 height 15
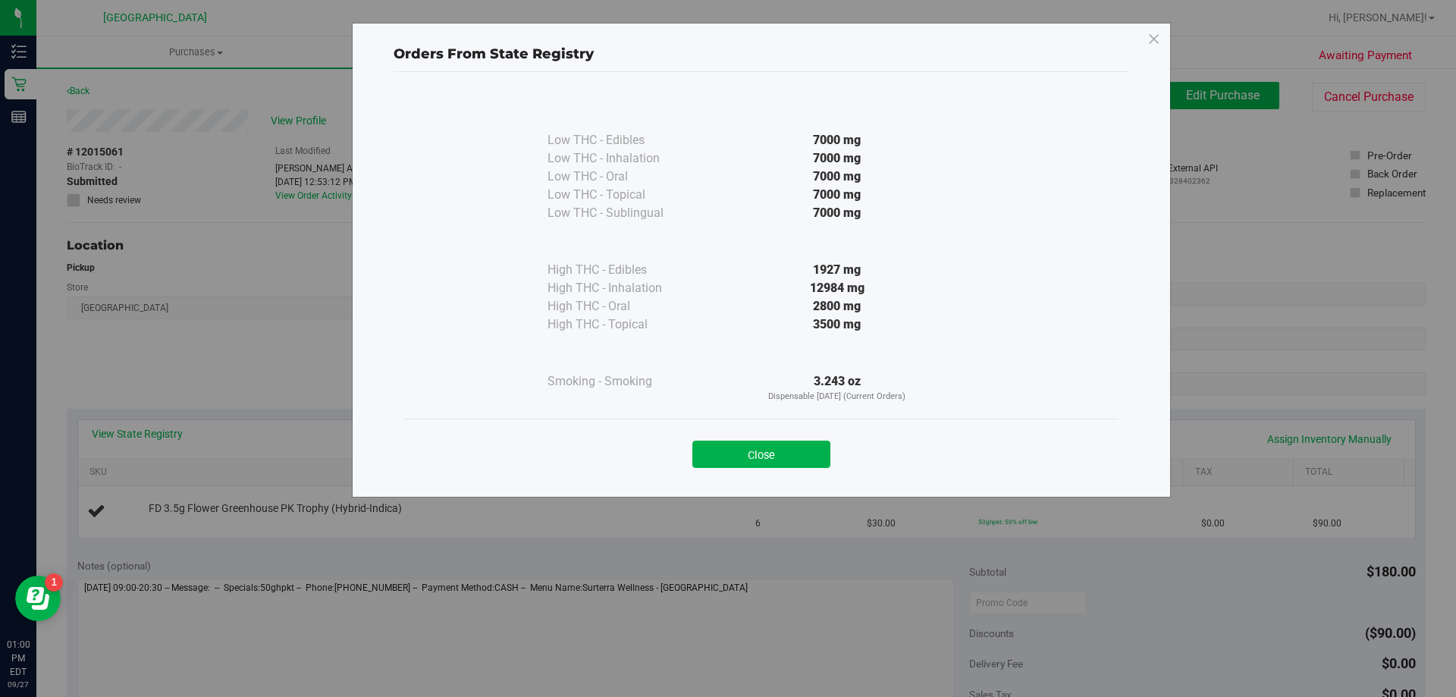
click at [764, 444] on button "Close" at bounding box center [761, 454] width 138 height 27
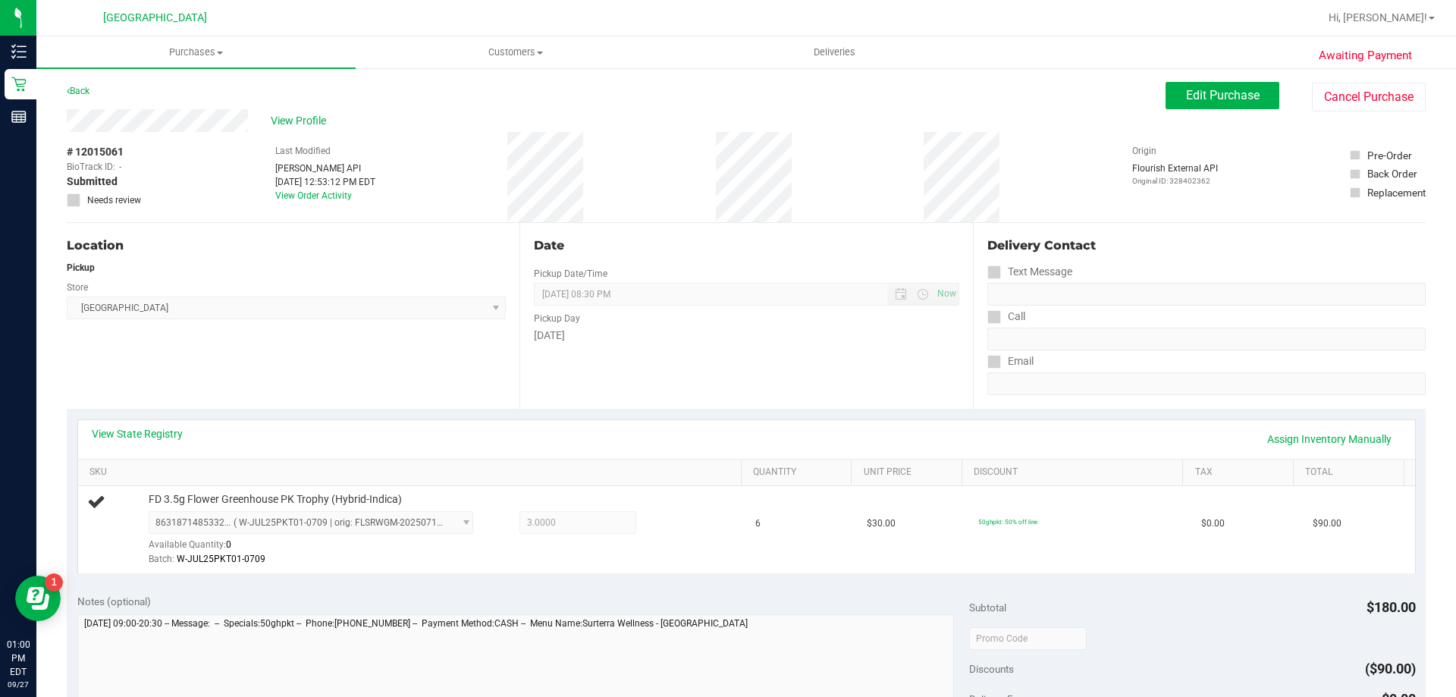
click at [271, 27] on div "[GEOGRAPHIC_DATA]" at bounding box center [157, 18] width 227 height 30
click at [462, 13] on div at bounding box center [794, 18] width 1047 height 30
click at [601, 11] on div at bounding box center [794, 18] width 1047 height 30
click at [733, 11] on div at bounding box center [794, 18] width 1047 height 30
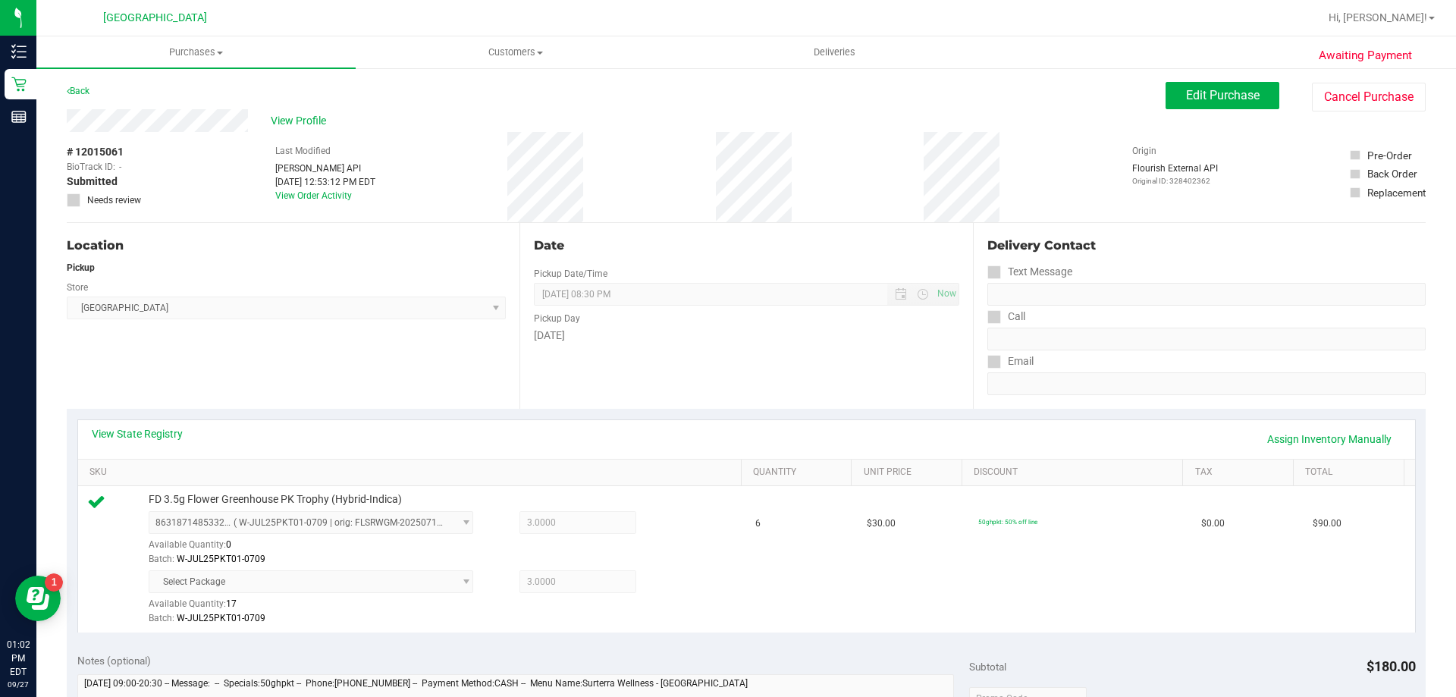
scroll to position [206, 0]
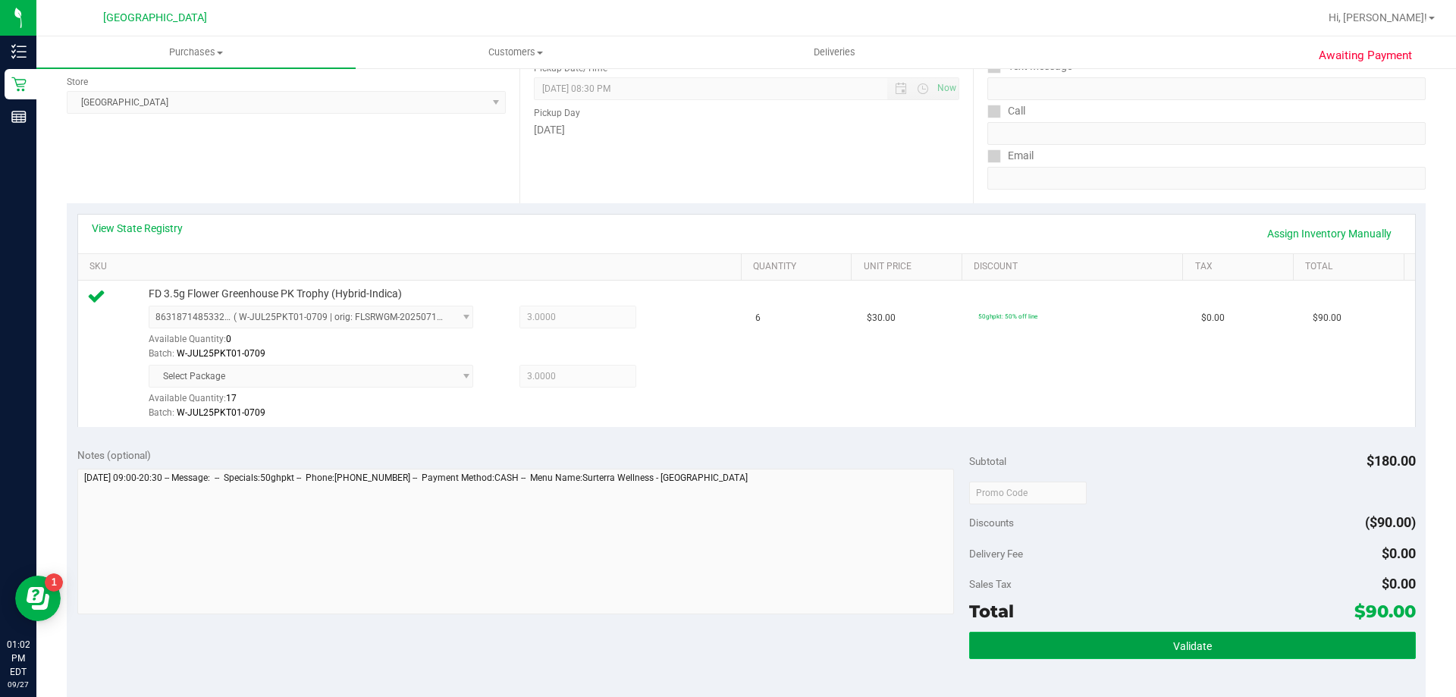
click at [1055, 643] on button "Validate" at bounding box center [1192, 645] width 446 height 27
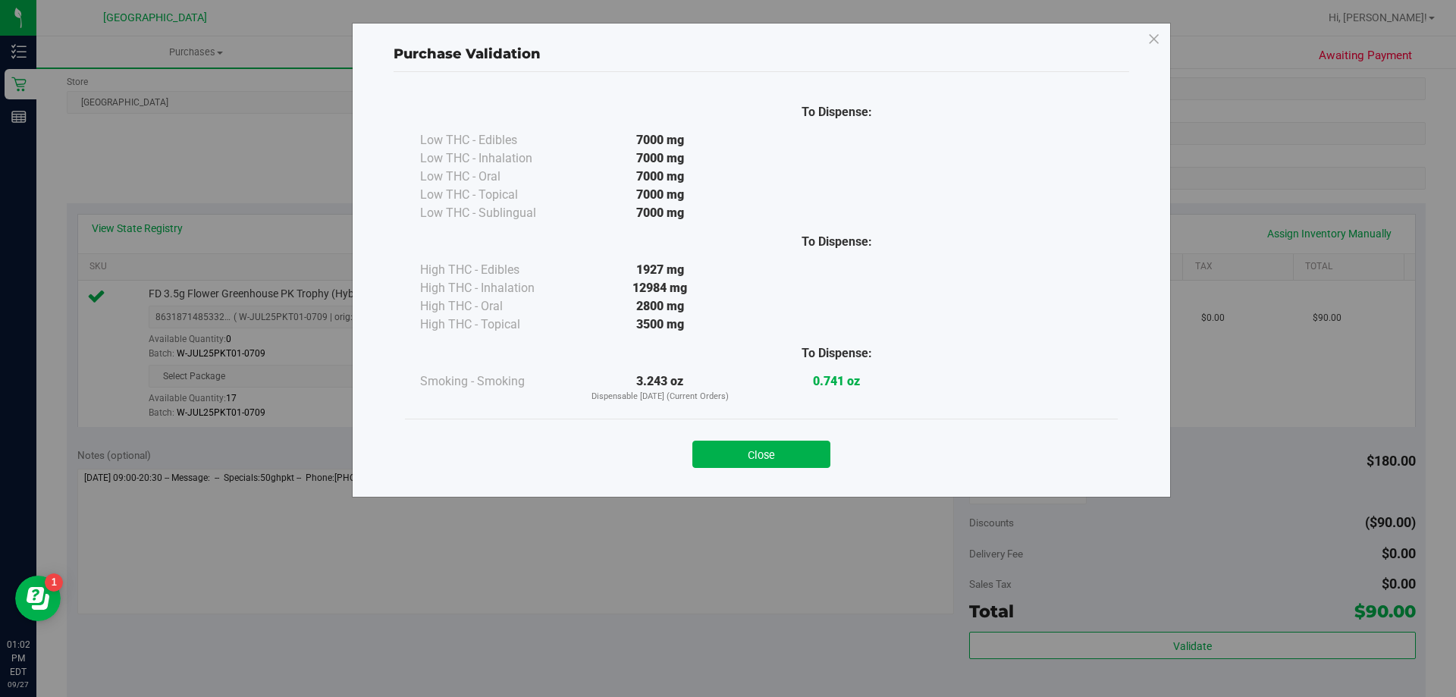
click at [773, 491] on div "Purchase Validation To Dispense: Low THC - Edibles 7000 mg" at bounding box center [761, 260] width 819 height 475
click at [766, 460] on button "Close" at bounding box center [761, 454] width 138 height 27
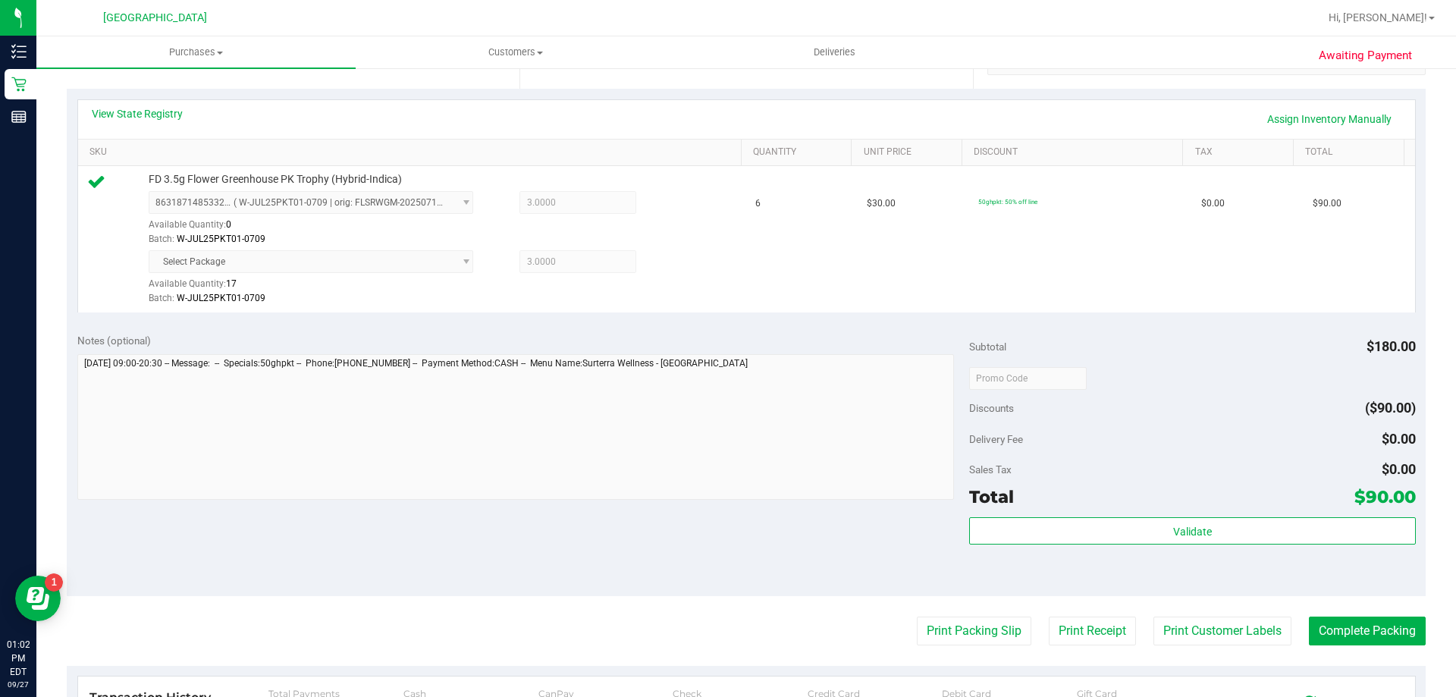
scroll to position [319, 0]
click at [955, 624] on button "Print Packing Slip" at bounding box center [974, 631] width 115 height 29
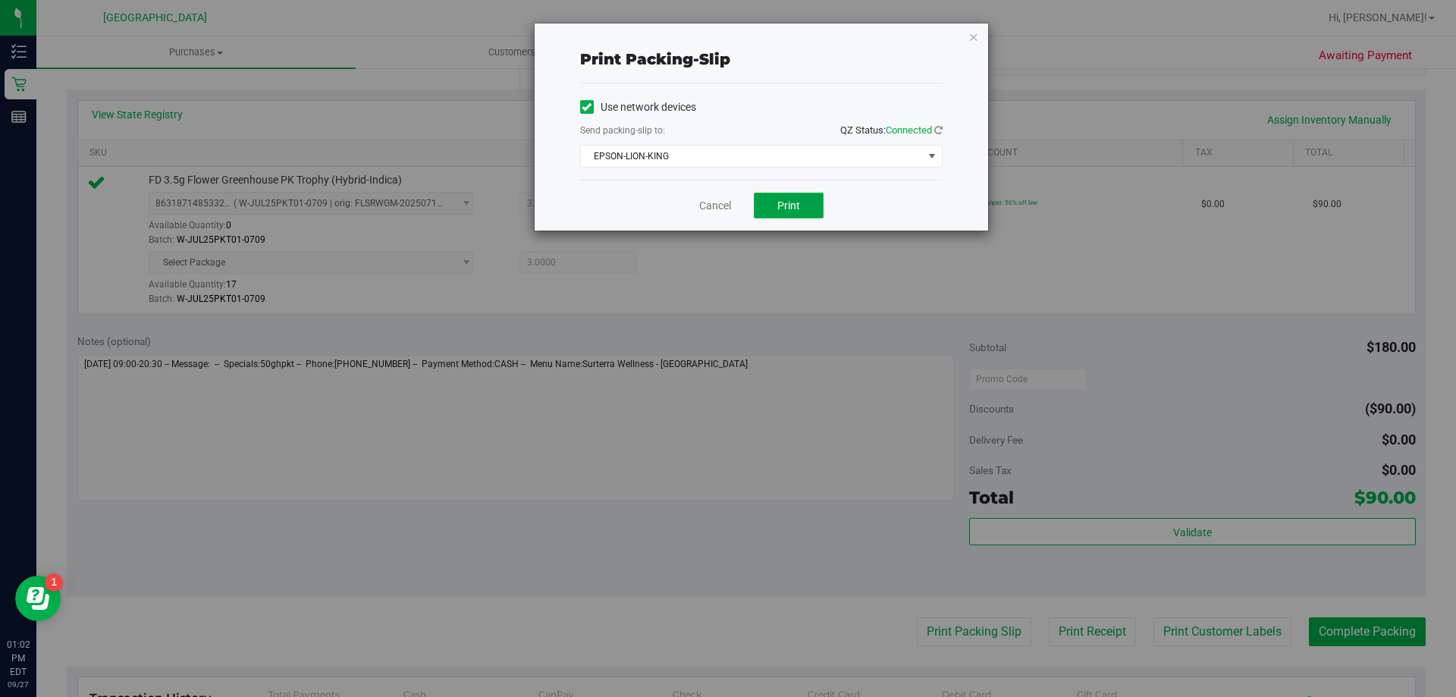
click at [799, 198] on button "Print" at bounding box center [789, 206] width 70 height 26
click at [714, 199] on link "Cancel" at bounding box center [715, 206] width 32 height 16
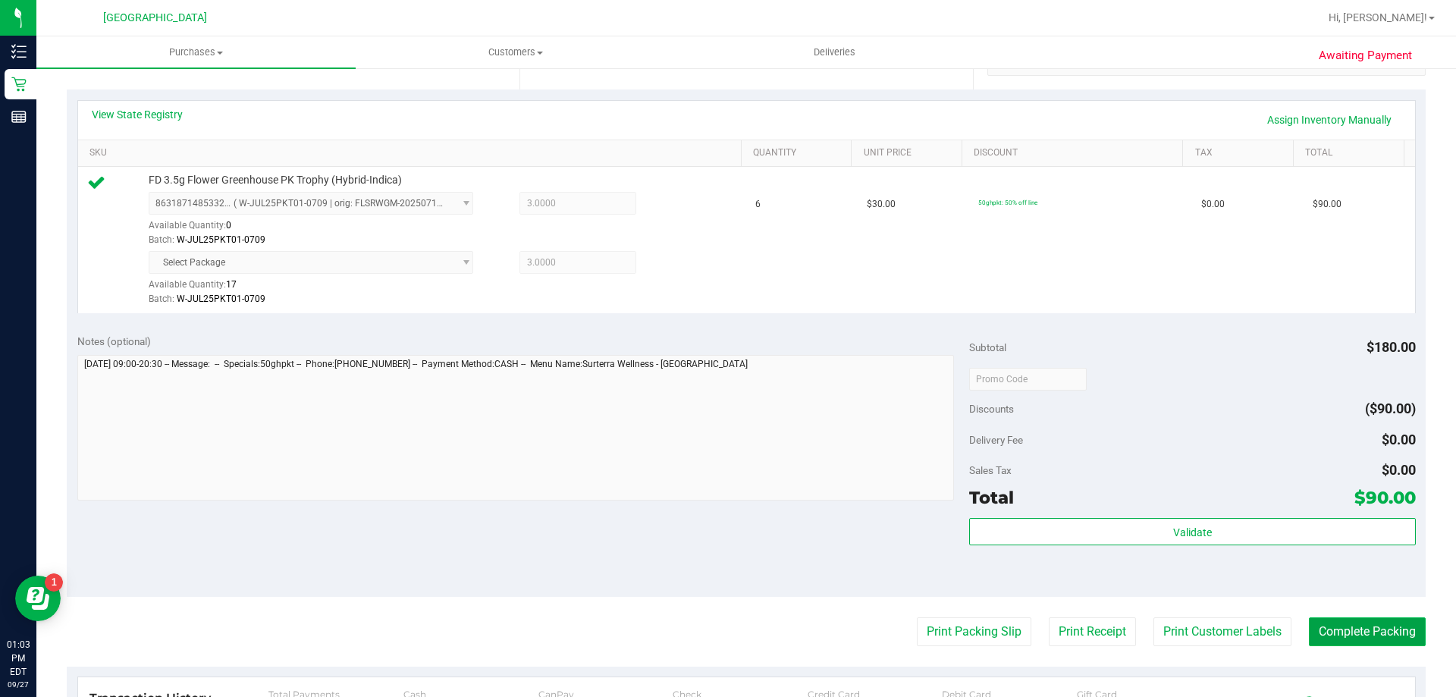
click at [1363, 641] on button "Complete Packing" at bounding box center [1367, 631] width 117 height 29
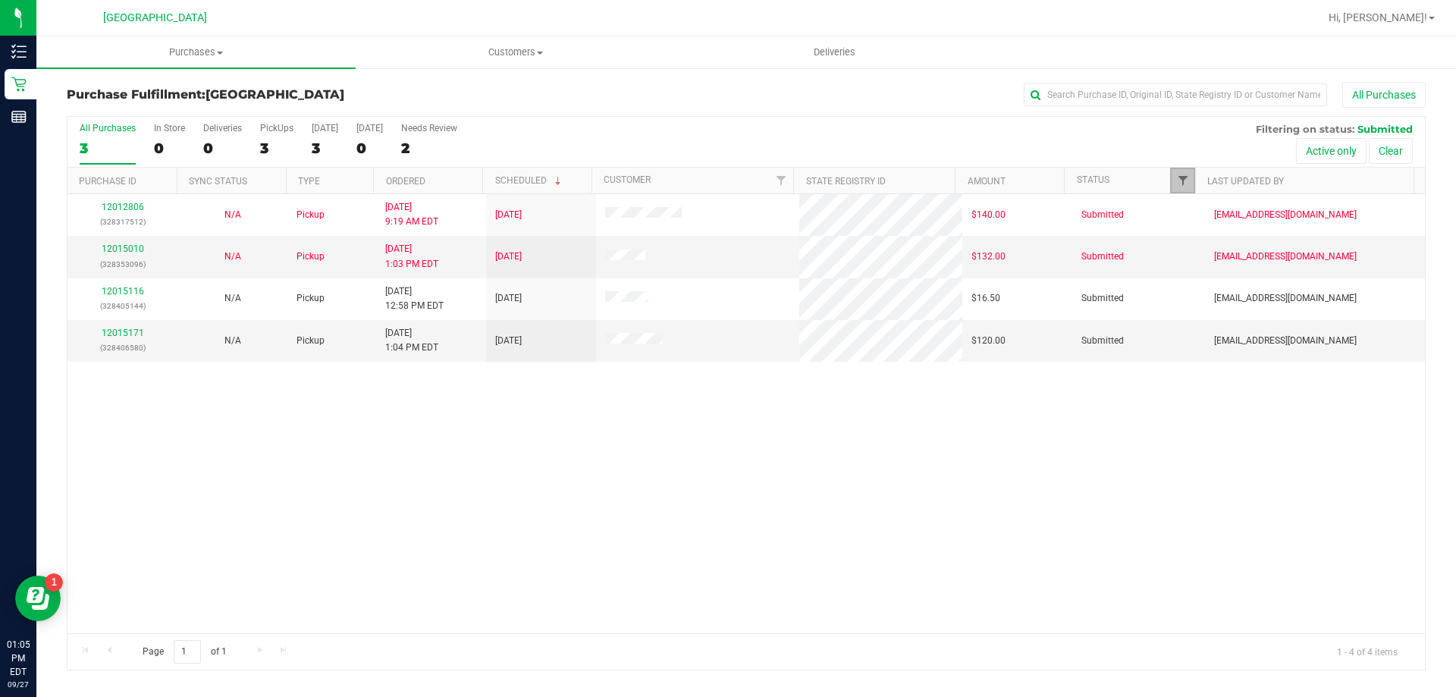
click at [1188, 178] on span "Filter" at bounding box center [1183, 180] width 12 height 12
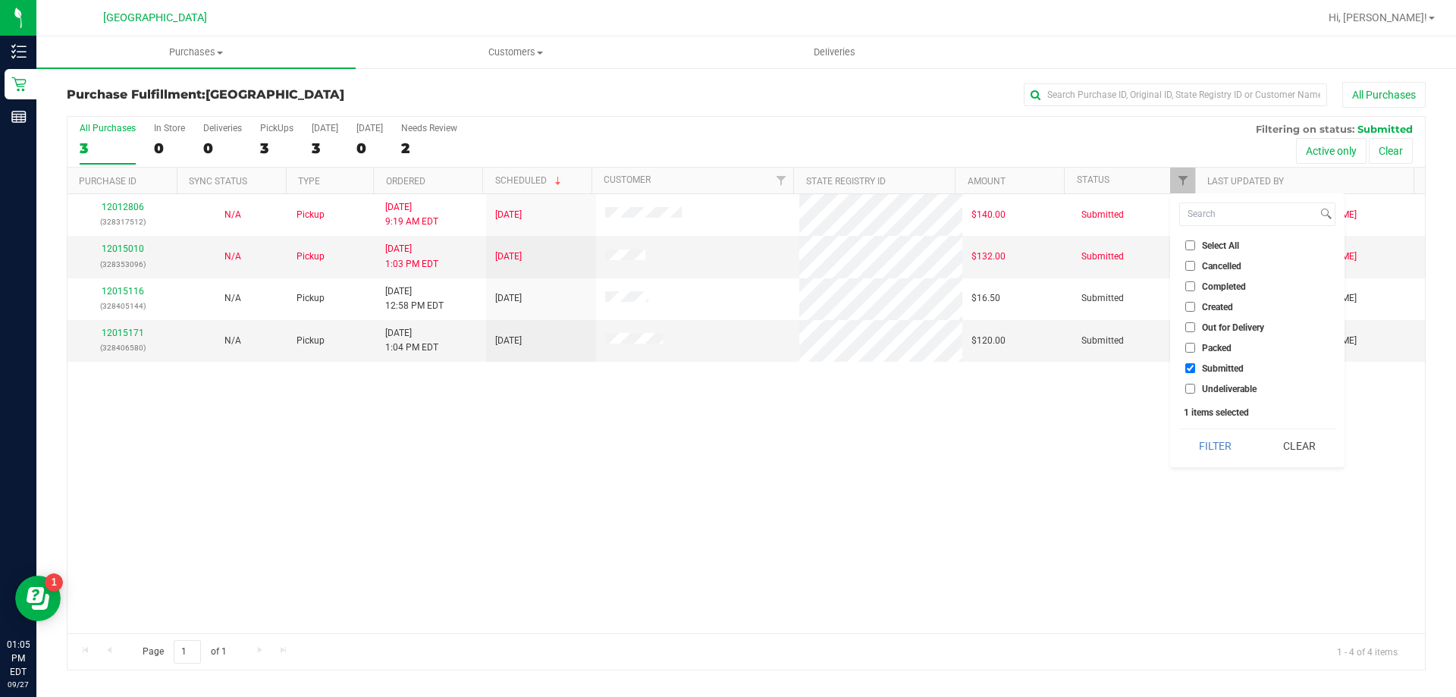
click at [1219, 389] on span "Undeliverable" at bounding box center [1229, 388] width 55 height 9
click at [1195, 389] on input "Undeliverable" at bounding box center [1190, 389] width 10 height 10
checkbox input "true"
click at [1220, 444] on button "Filter" at bounding box center [1215, 445] width 73 height 33
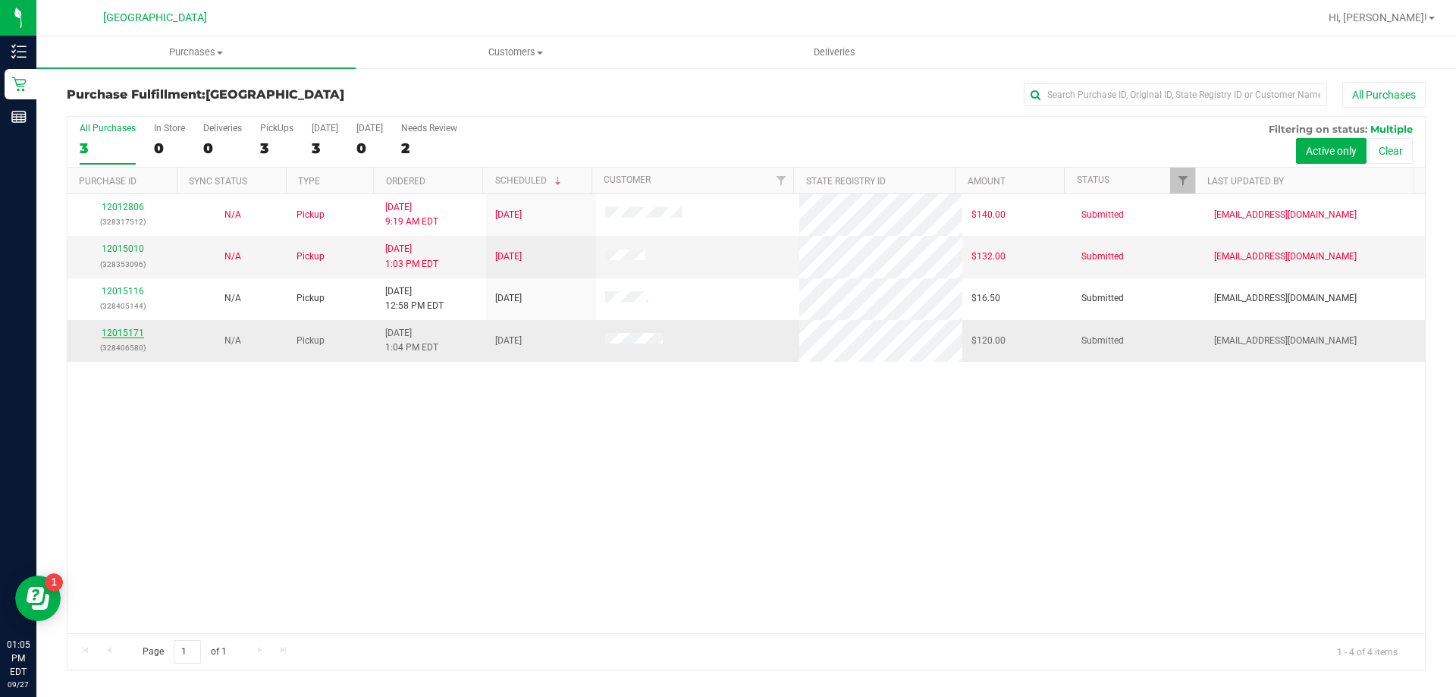
click at [133, 331] on link "12015171" at bounding box center [123, 333] width 42 height 11
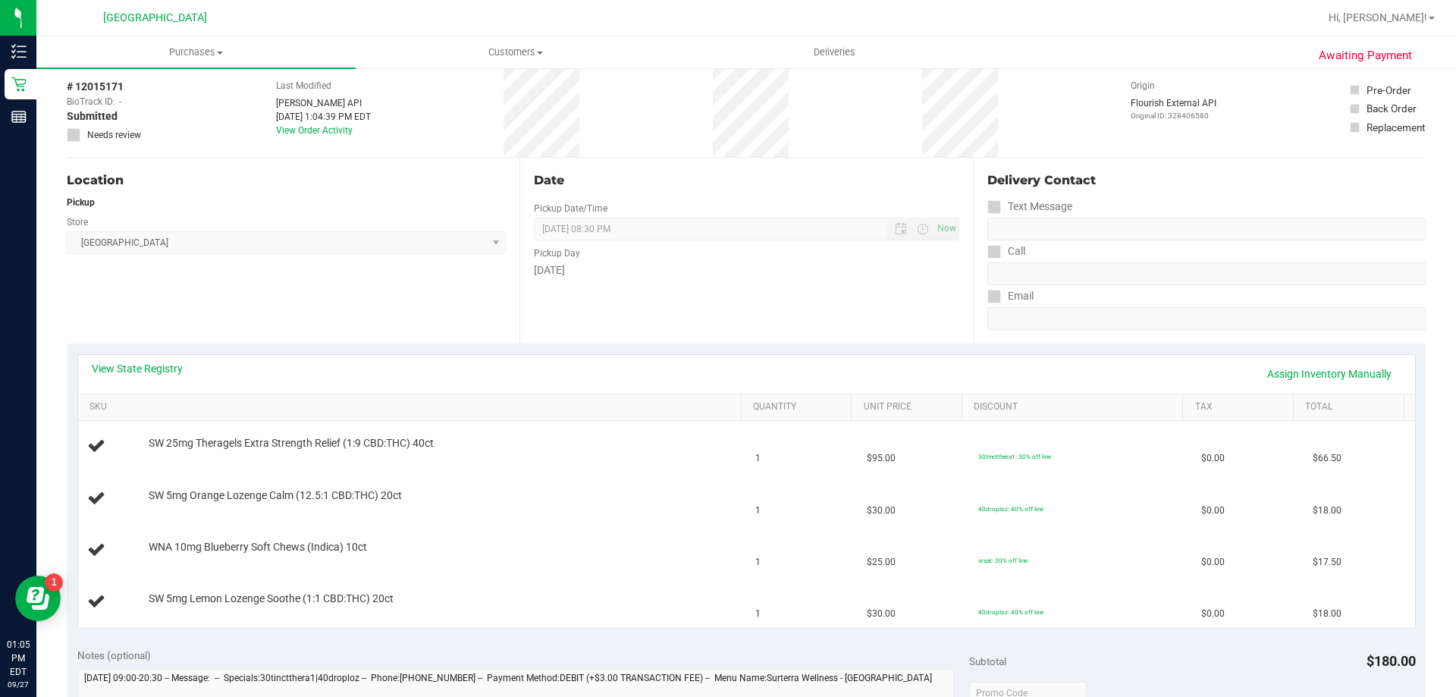
scroll to position [152, 0]
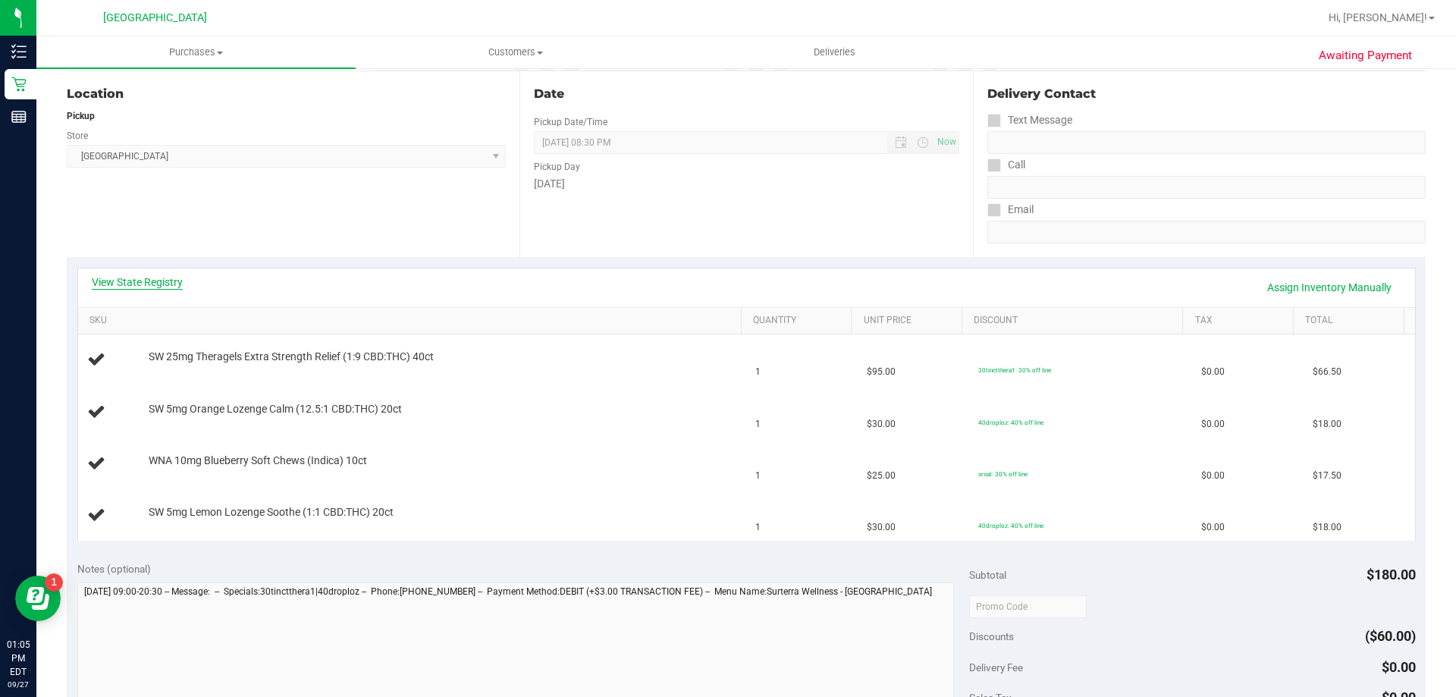
click at [143, 285] on link "View State Registry" at bounding box center [137, 282] width 91 height 15
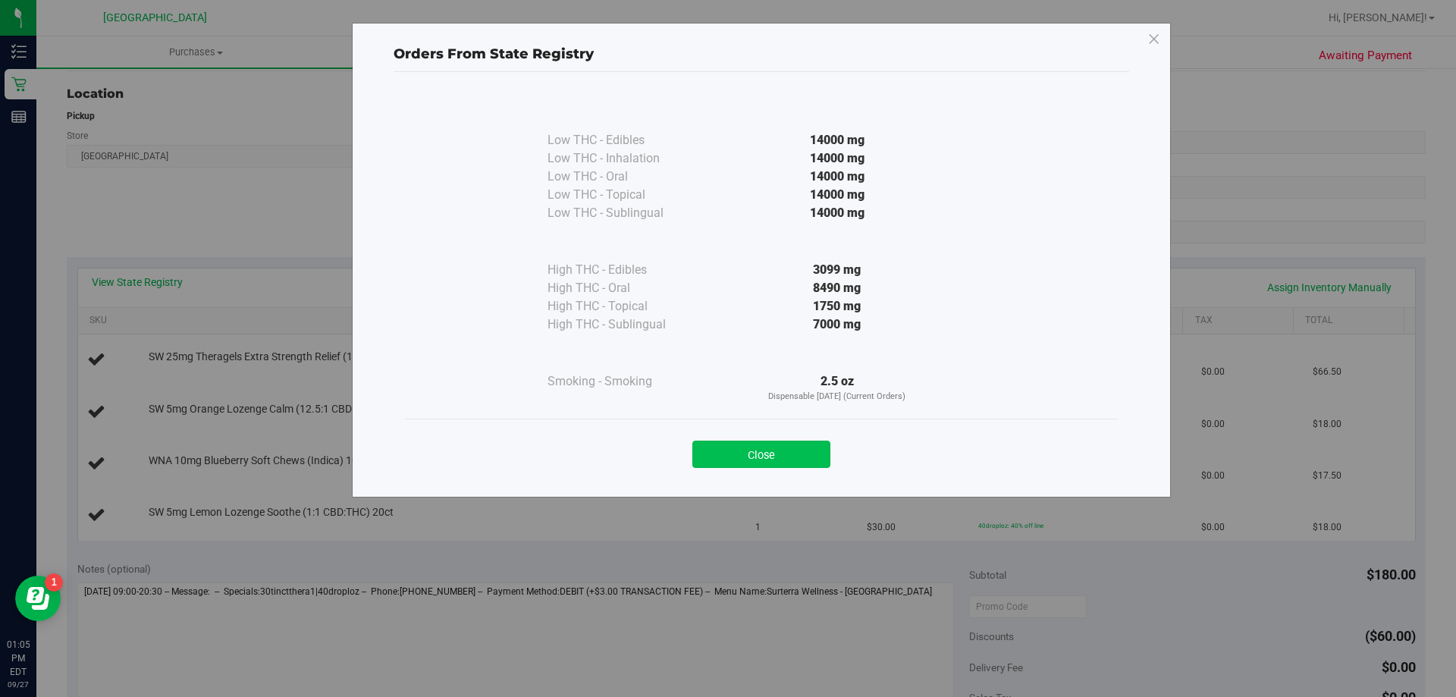
click at [821, 449] on button "Close" at bounding box center [761, 454] width 138 height 27
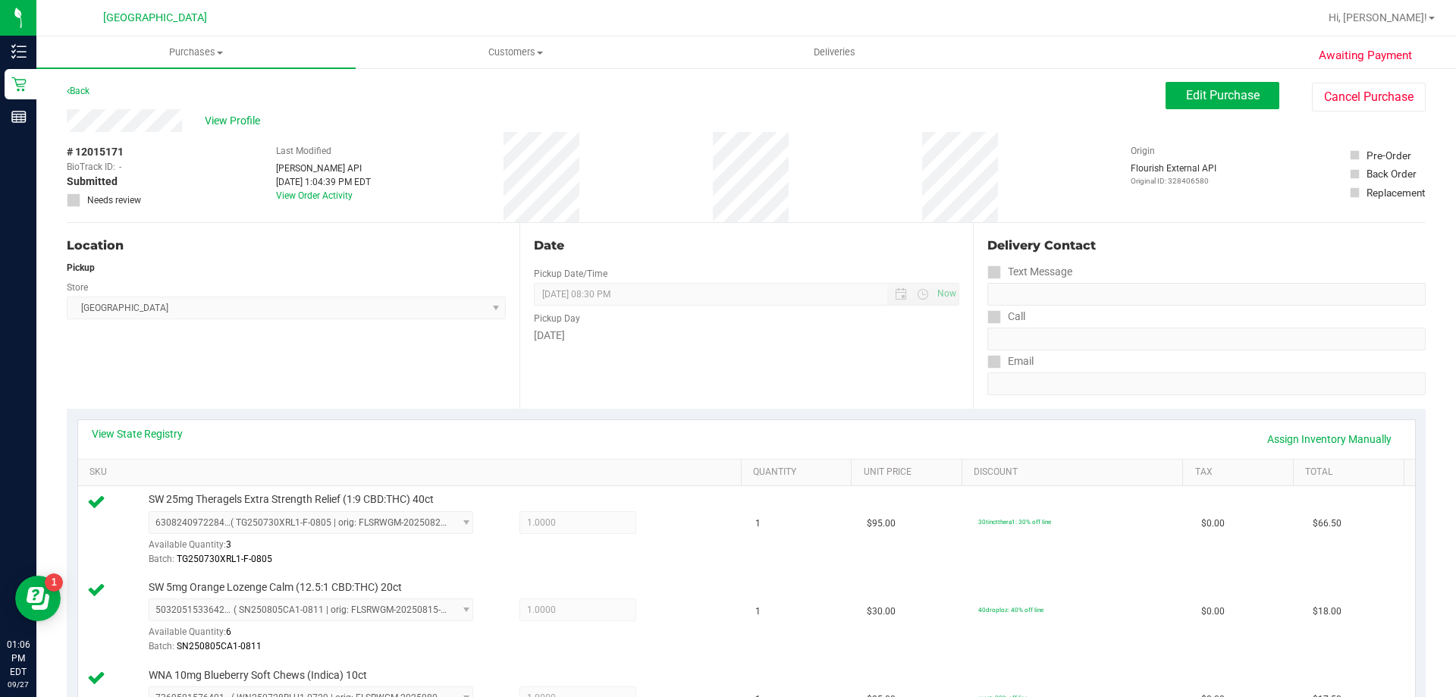
scroll to position [455, 0]
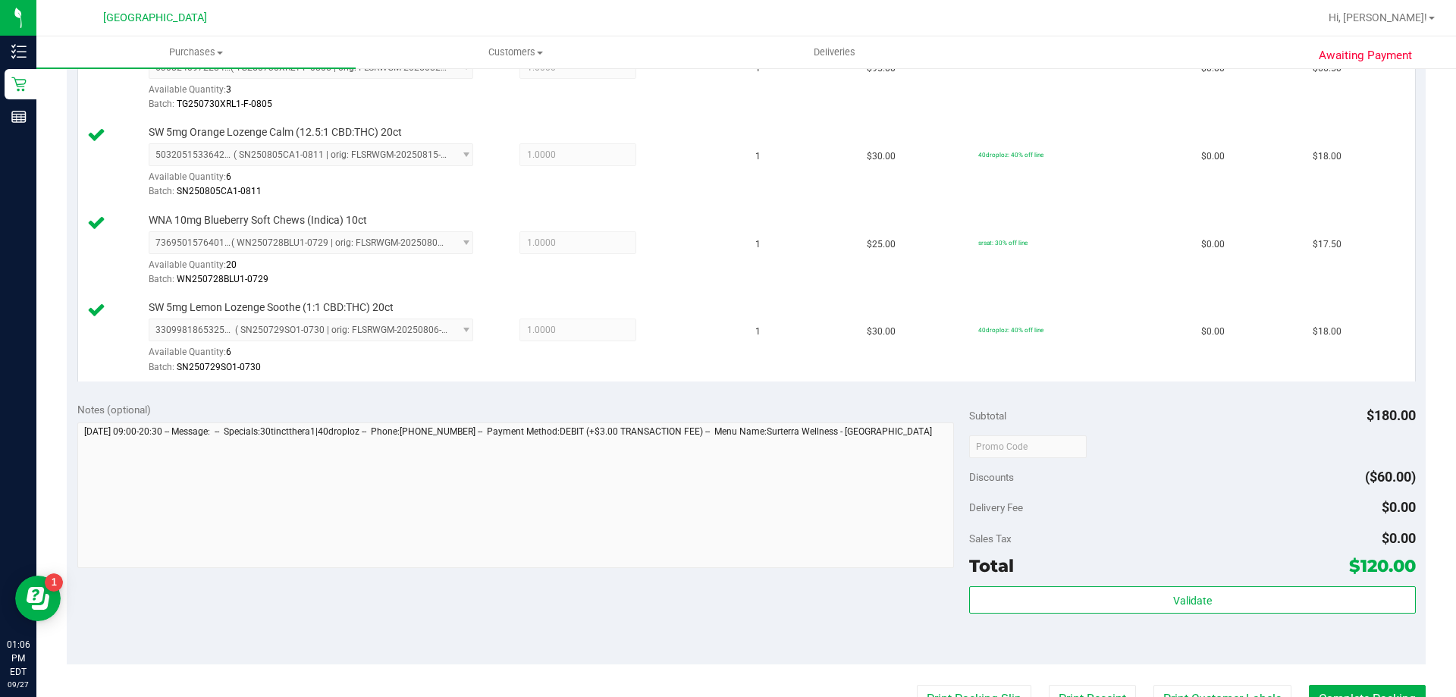
click at [1131, 582] on div "Subtotal $180.00 Discounts ($60.00) Delivery Fee $0.00 Sales Tax $0.00 Total $1…" at bounding box center [1192, 528] width 446 height 253
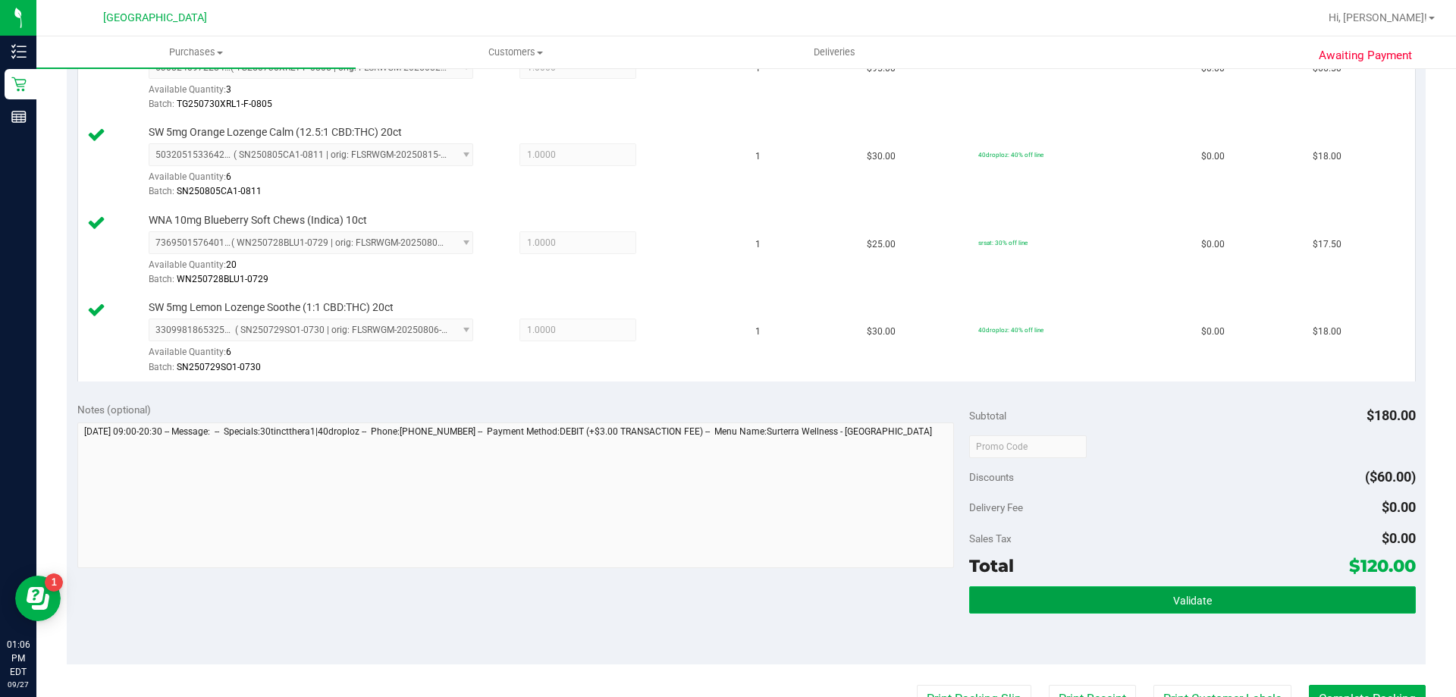
click at [1127, 601] on button "Validate" at bounding box center [1192, 599] width 446 height 27
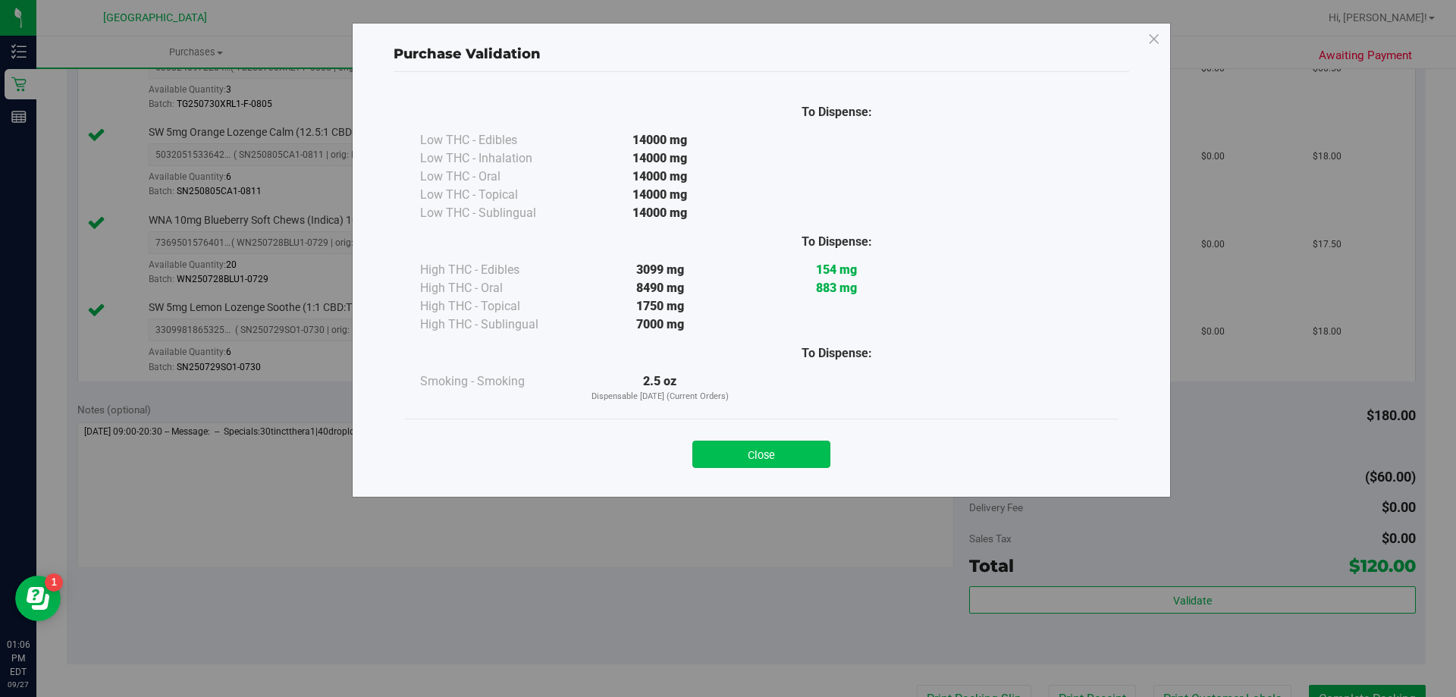
click at [802, 450] on button "Close" at bounding box center [761, 454] width 138 height 27
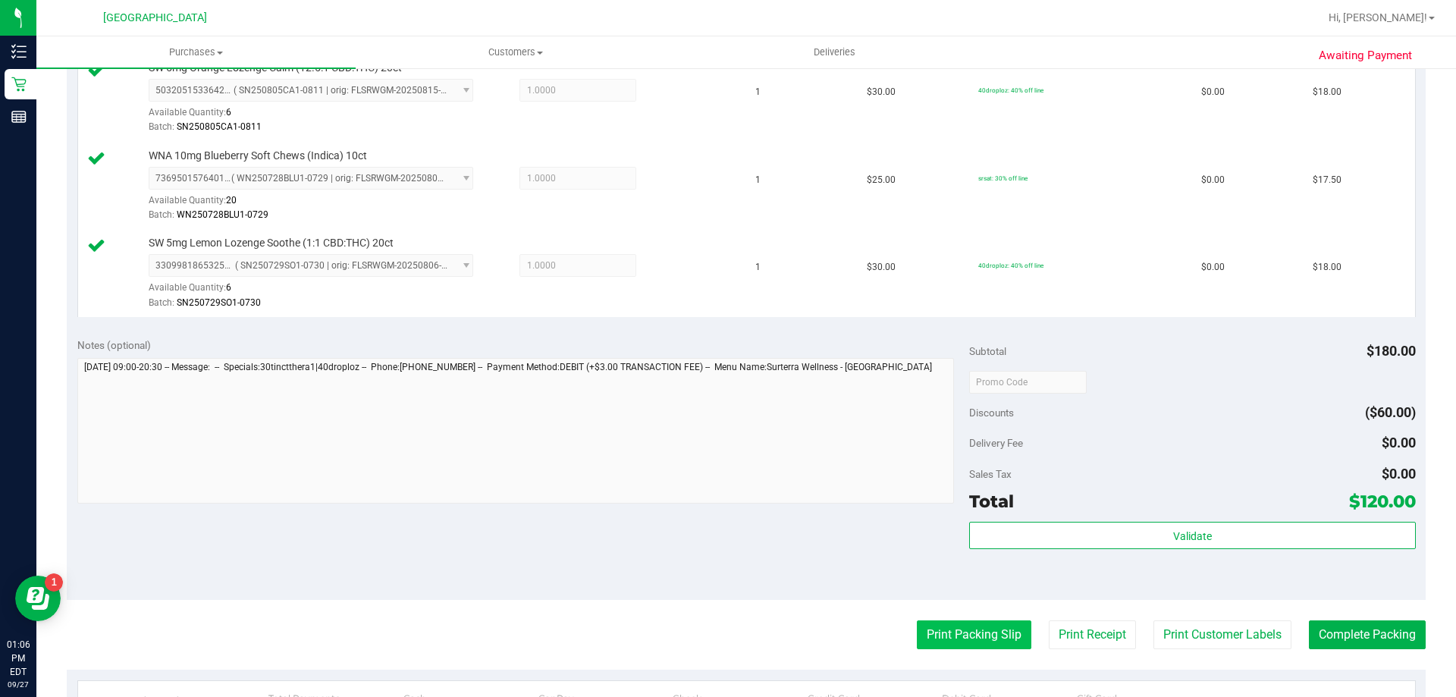
scroll to position [607, 0]
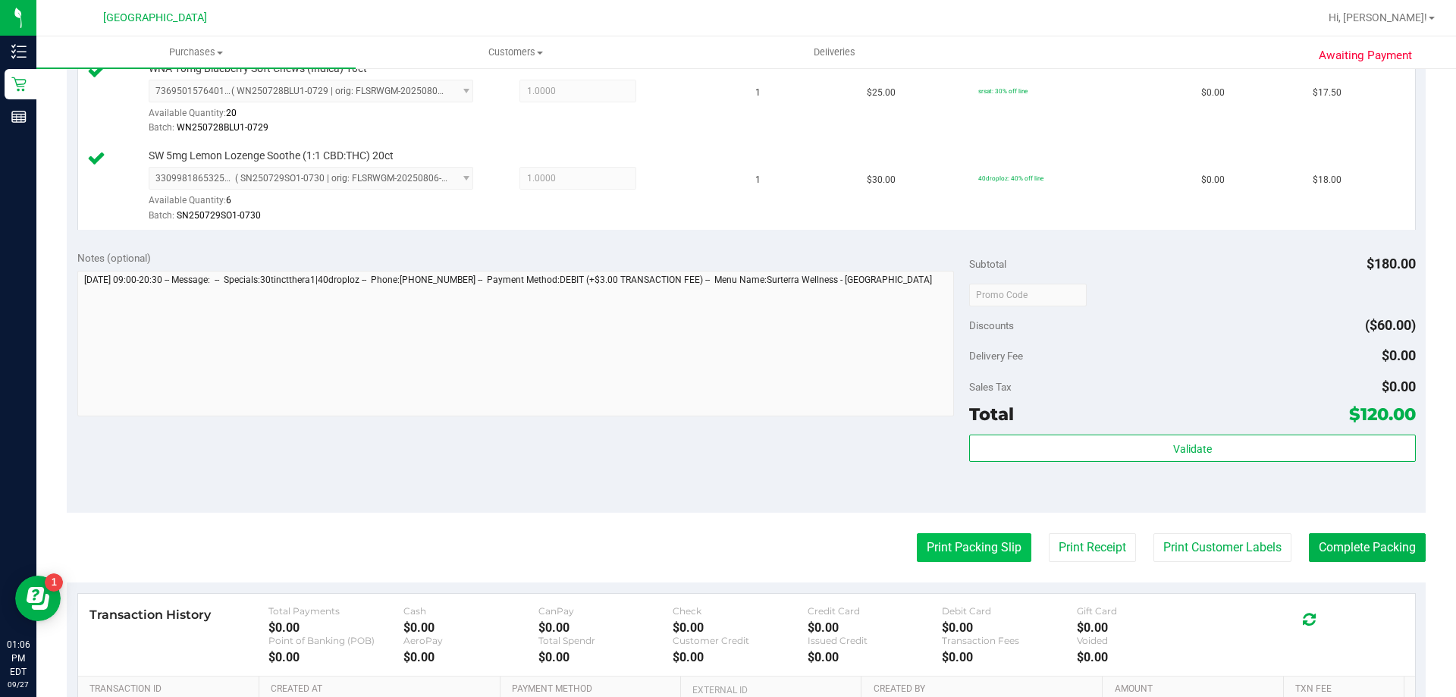
click at [937, 554] on button "Print Packing Slip" at bounding box center [974, 547] width 115 height 29
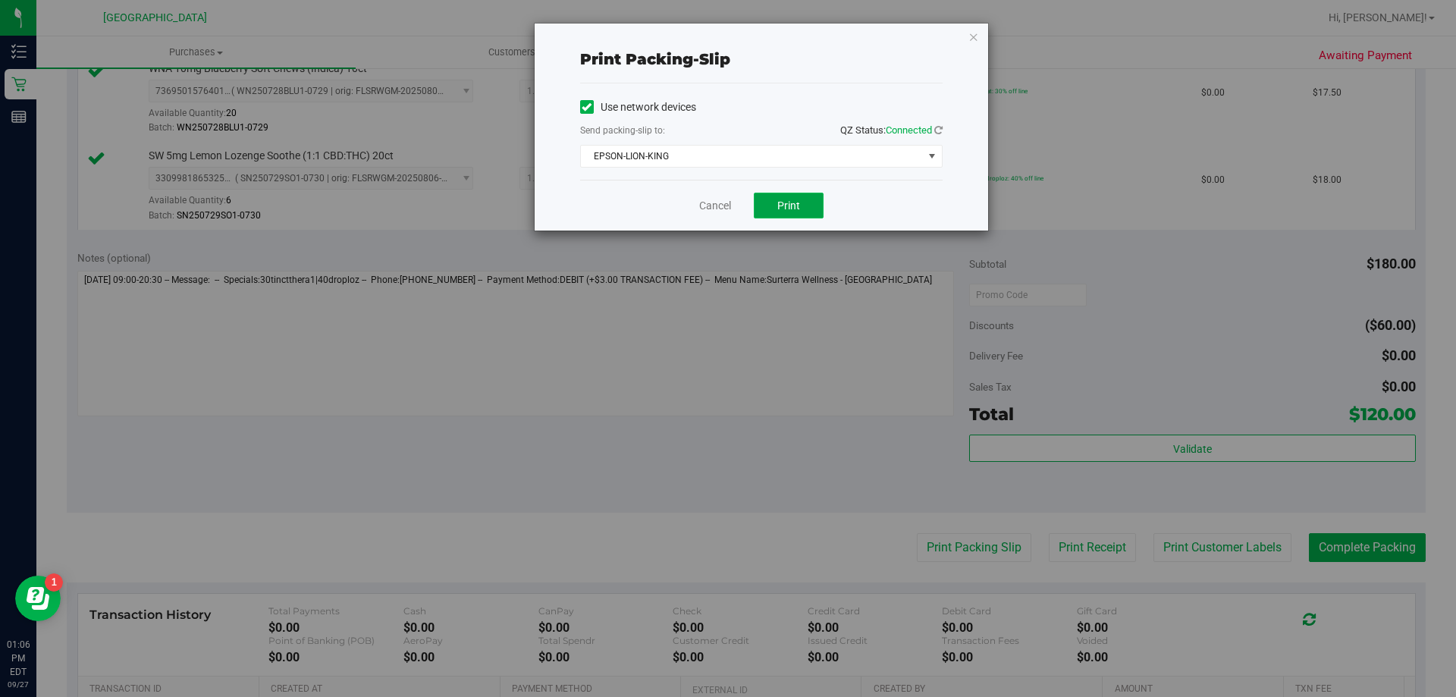
click at [783, 196] on button "Print" at bounding box center [789, 206] width 70 height 26
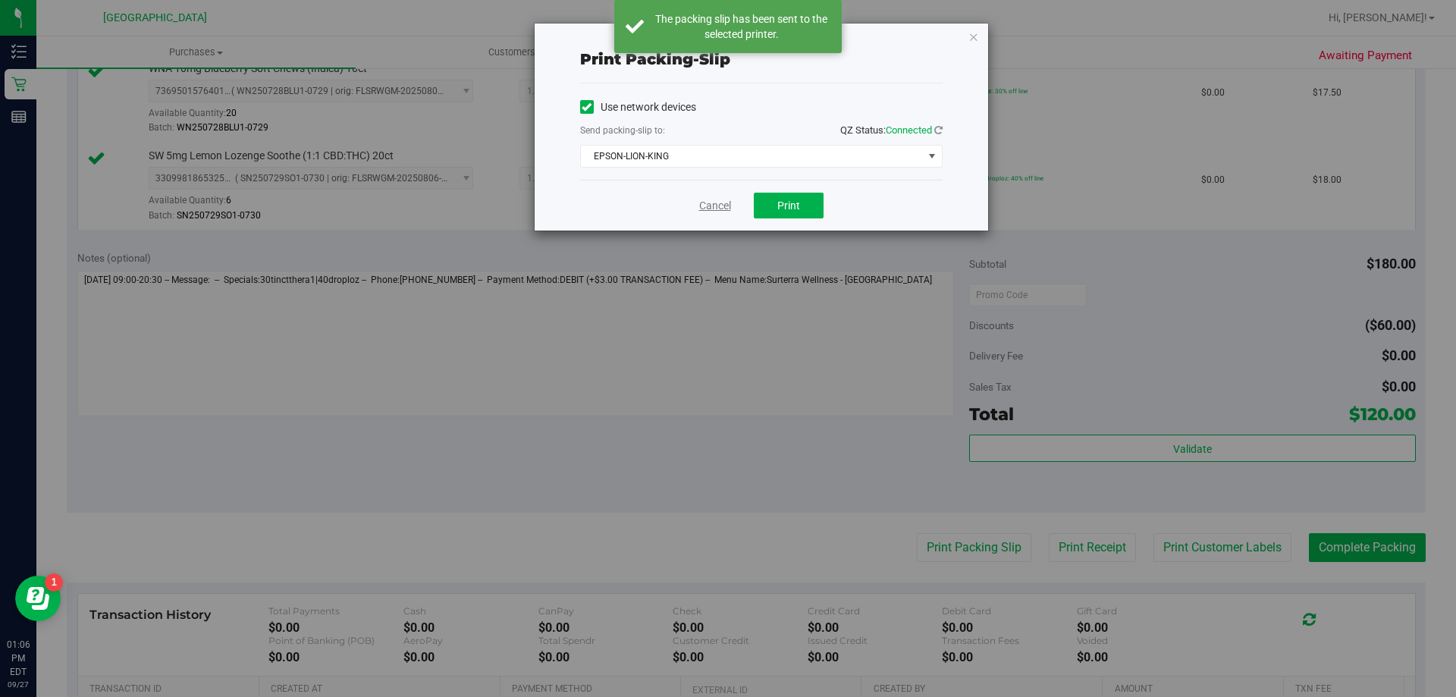
click at [721, 206] on link "Cancel" at bounding box center [715, 206] width 32 height 16
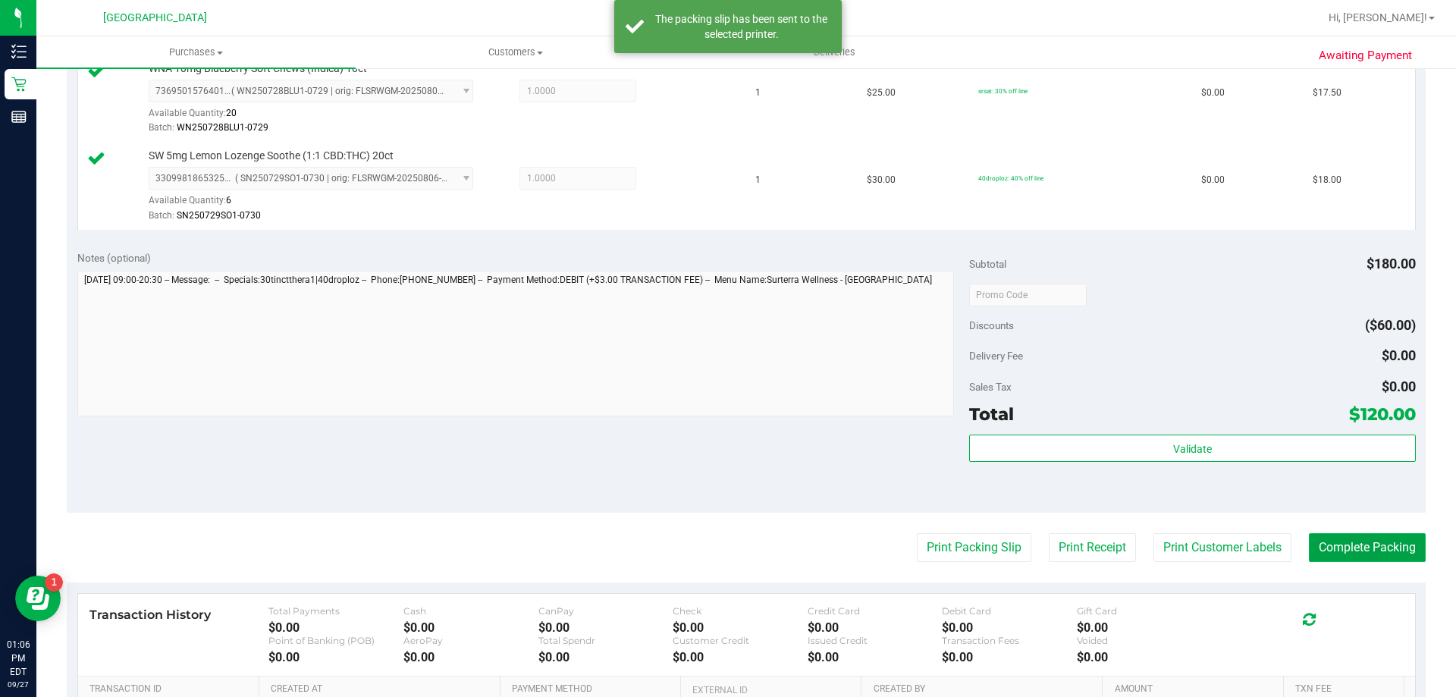
click at [1331, 543] on button "Complete Packing" at bounding box center [1367, 547] width 117 height 29
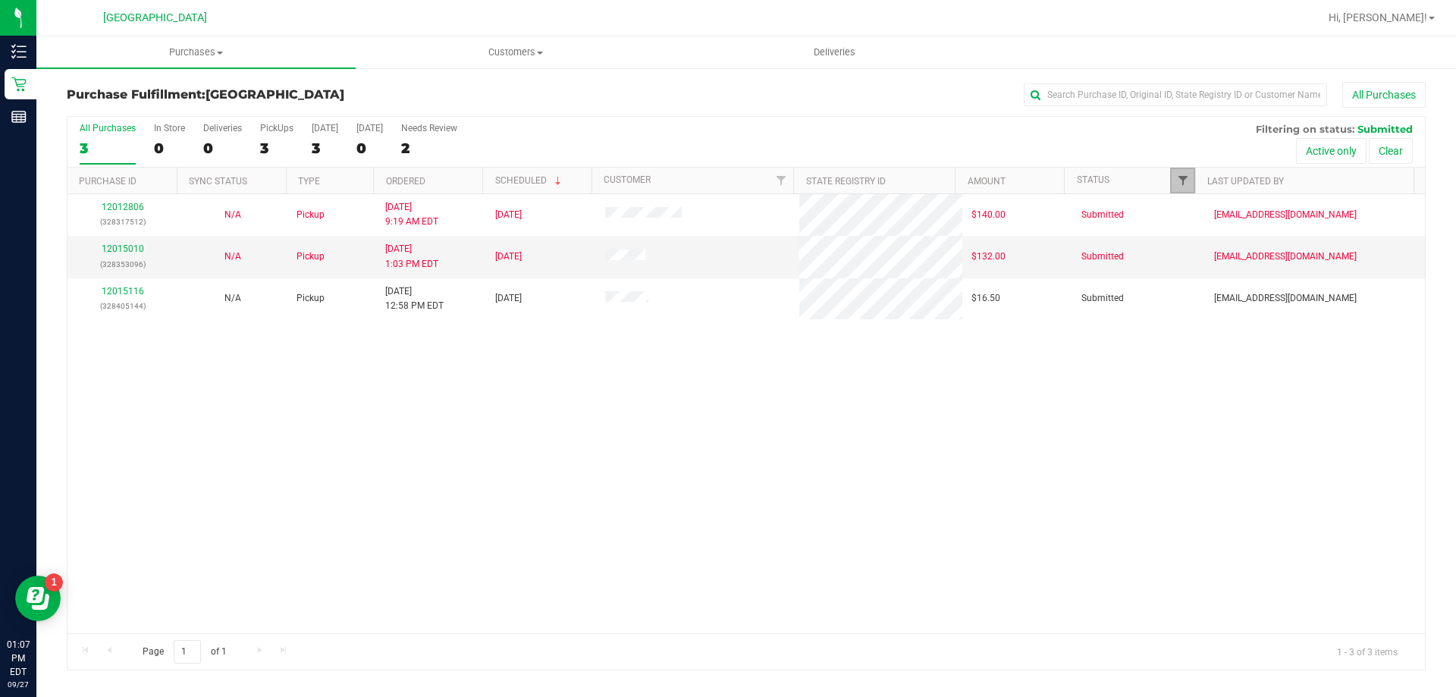
click at [1181, 187] on span "Filter" at bounding box center [1183, 180] width 12 height 12
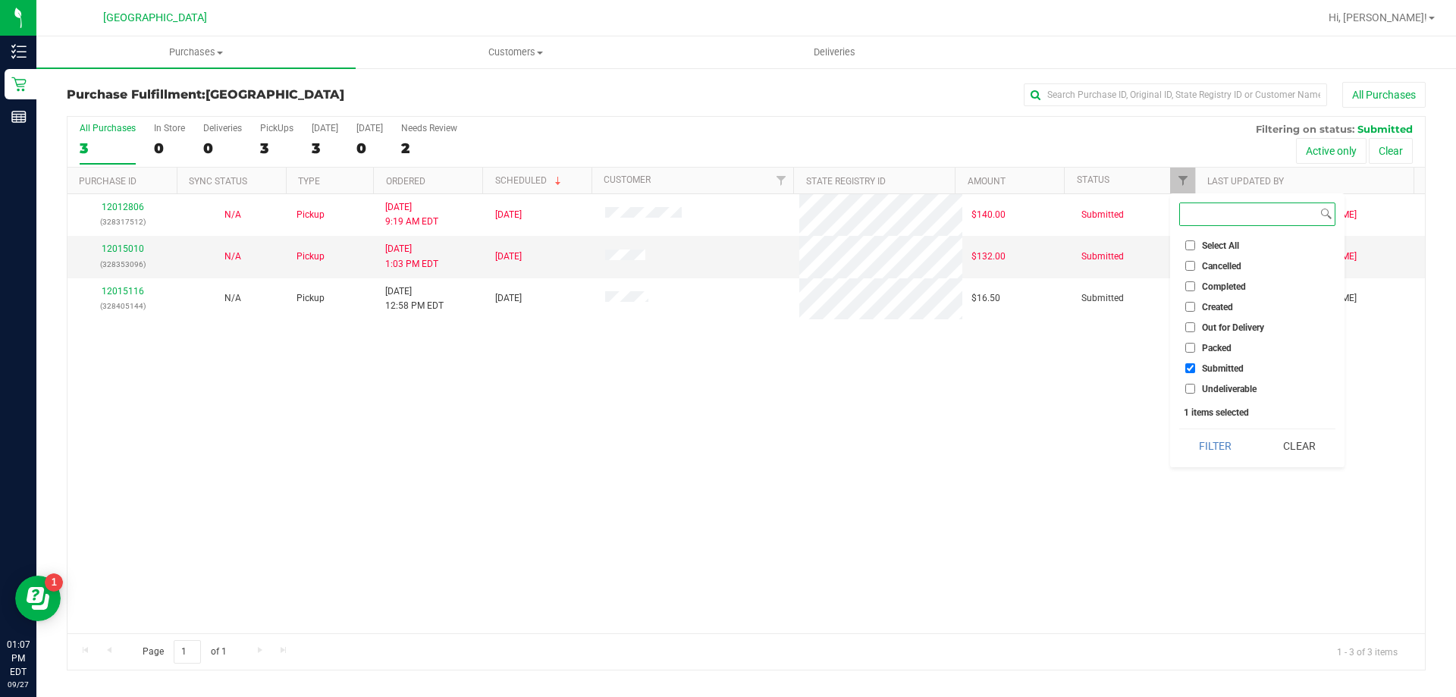
checkbox input "true"
click at [1230, 384] on span "Undeliverable" at bounding box center [1229, 388] width 55 height 9
click at [1195, 384] on input "Undeliverable" at bounding box center [1190, 389] width 10 height 10
checkbox input "true"
click at [1215, 439] on button "Filter" at bounding box center [1215, 445] width 73 height 33
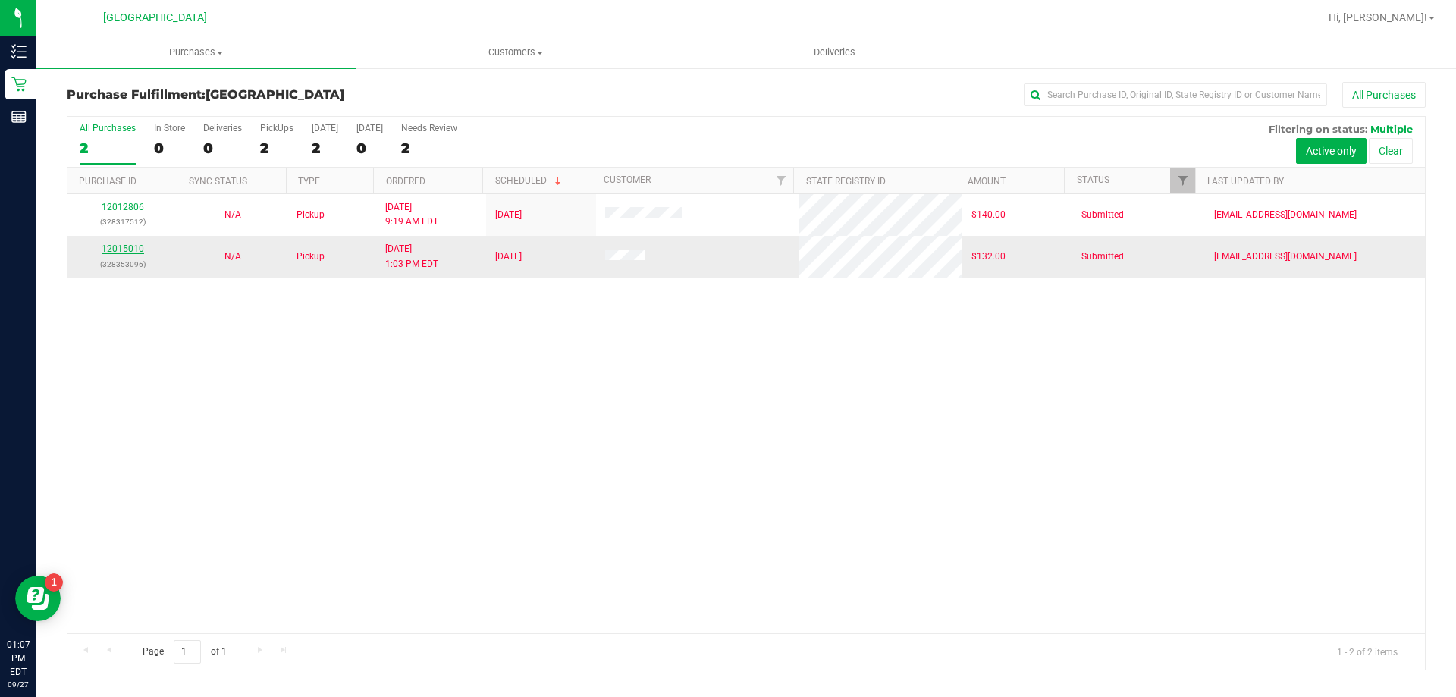
click at [130, 249] on link "12015010" at bounding box center [123, 248] width 42 height 11
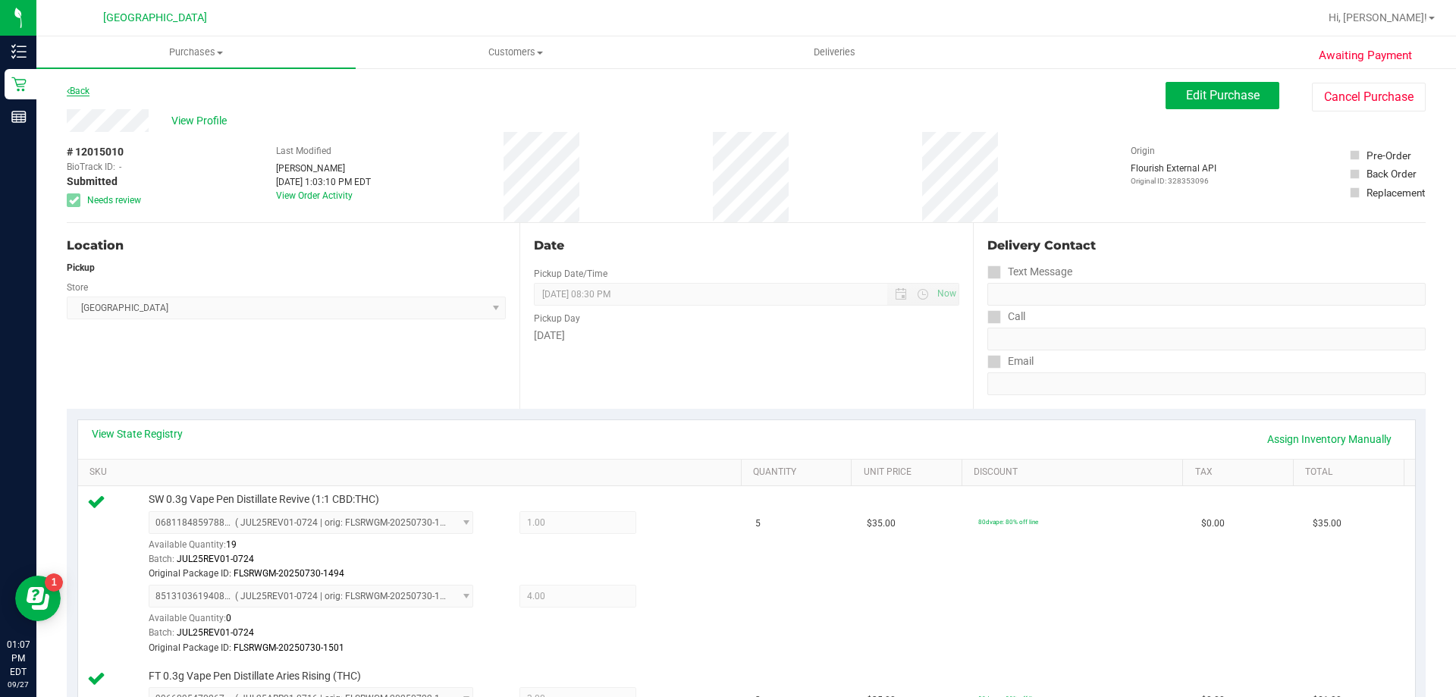
click at [73, 86] on link "Back" at bounding box center [78, 91] width 23 height 11
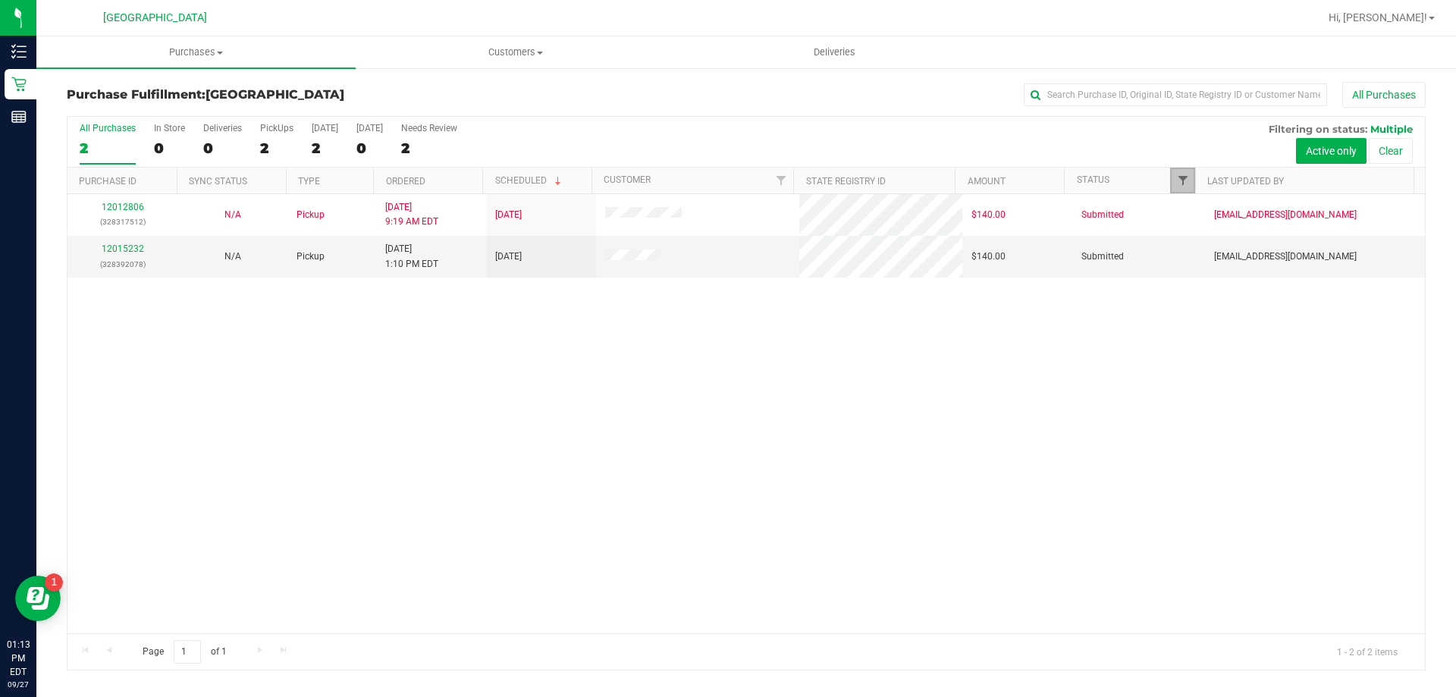
click at [1188, 174] on span "Filter" at bounding box center [1183, 180] width 12 height 12
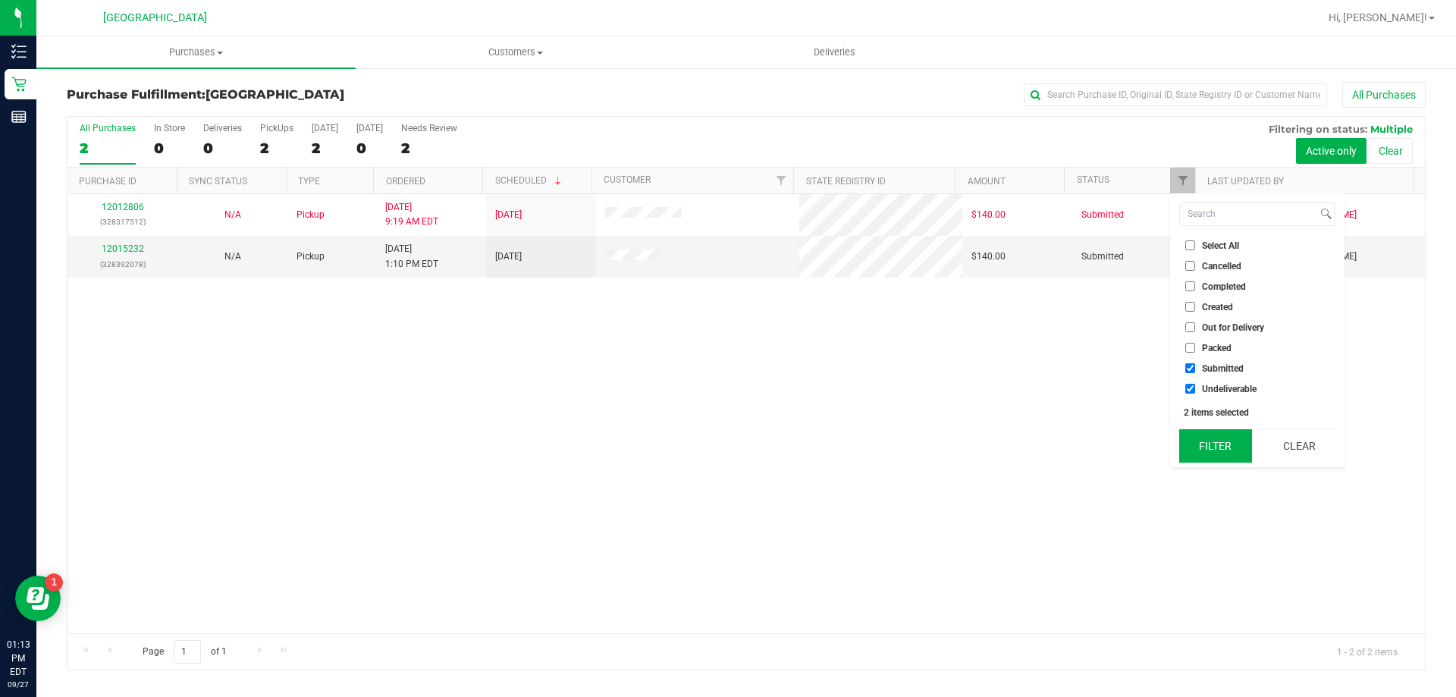
click at [1213, 441] on button "Filter" at bounding box center [1215, 445] width 73 height 33
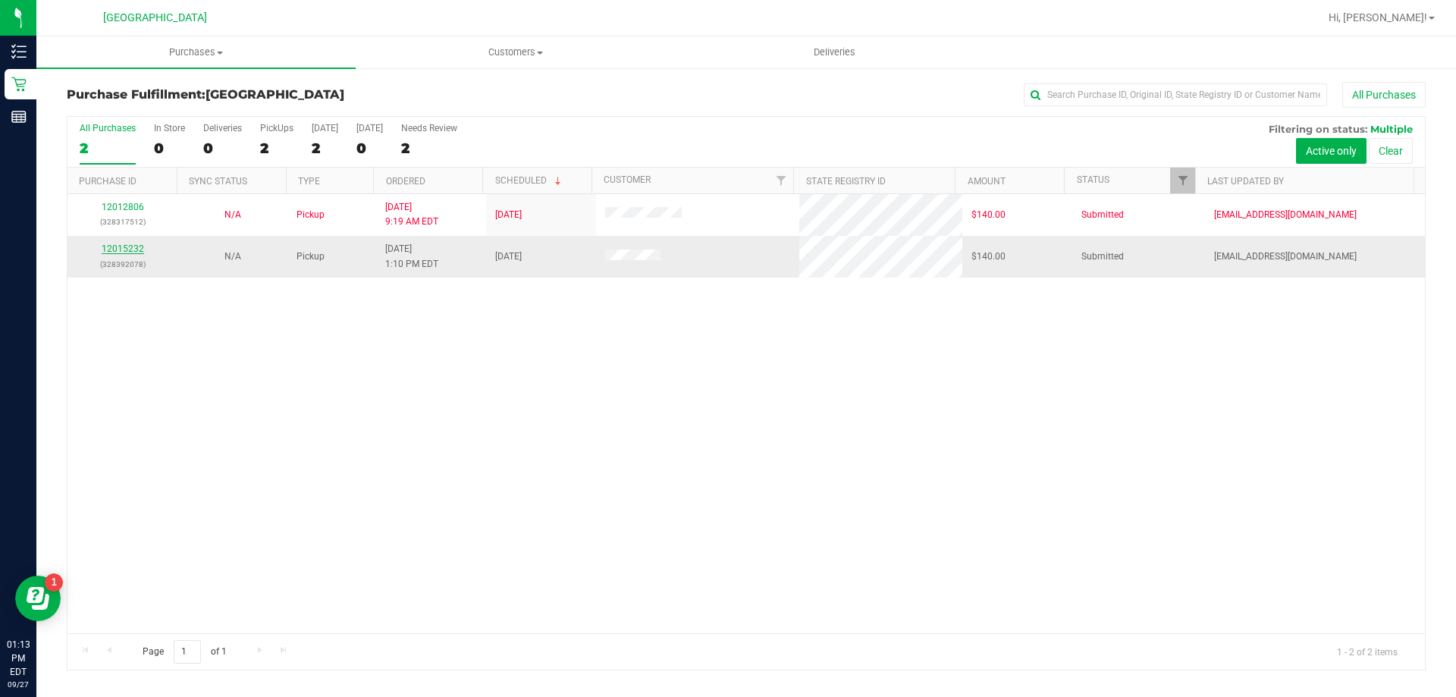
click at [137, 246] on link "12015232" at bounding box center [123, 248] width 42 height 11
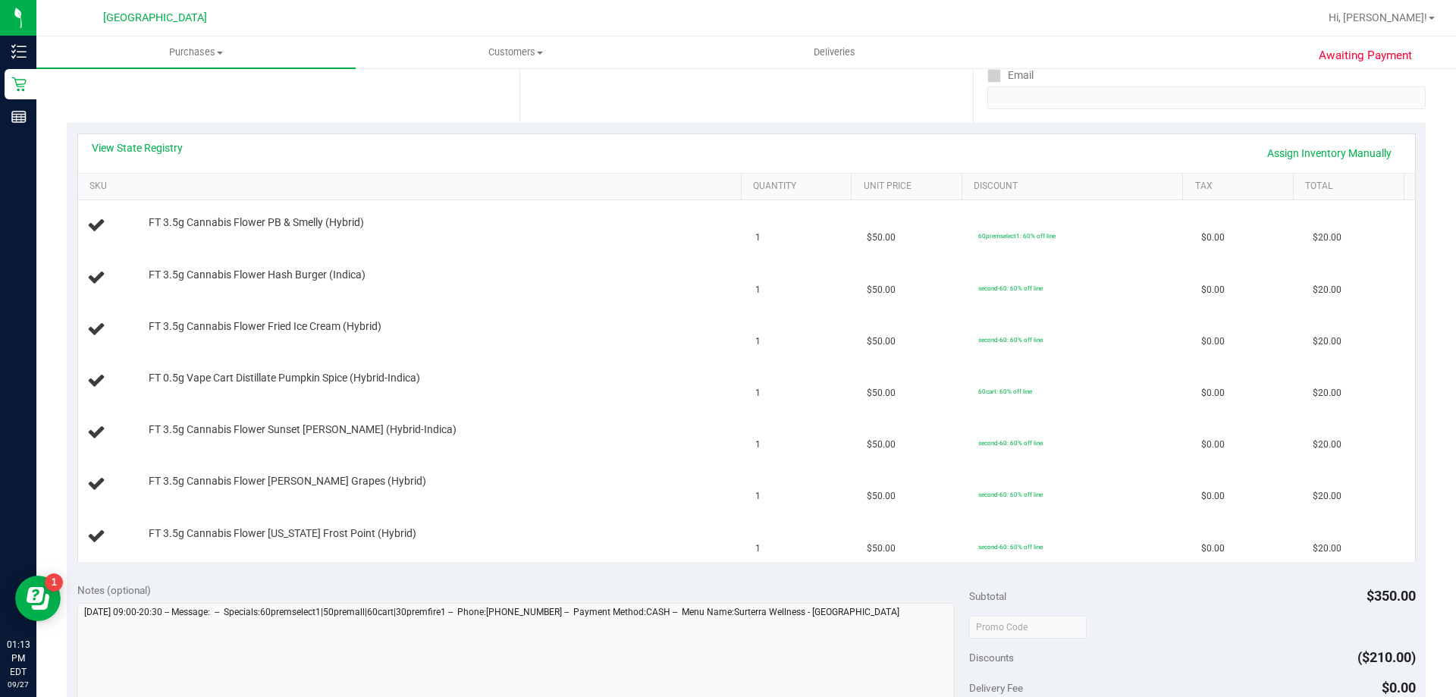
scroll to position [303, 0]
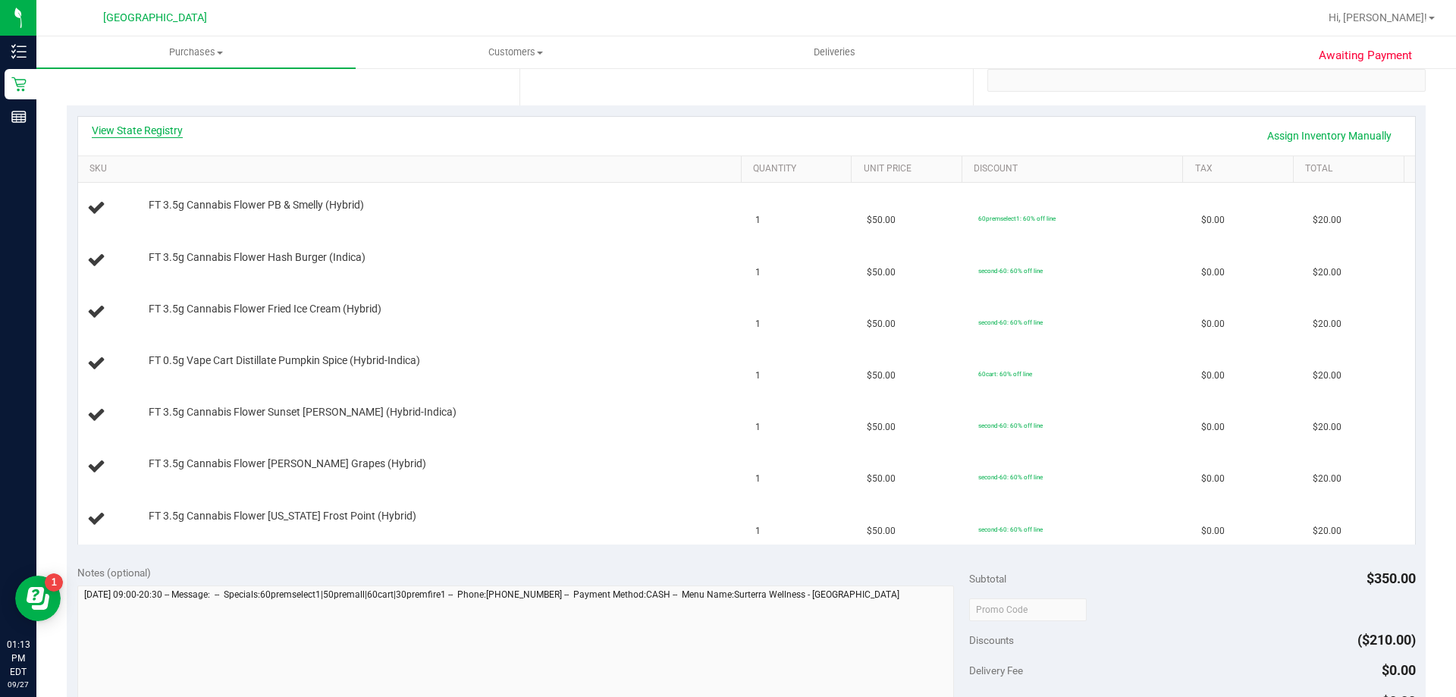
click at [120, 133] on link "View State Registry" at bounding box center [137, 130] width 91 height 15
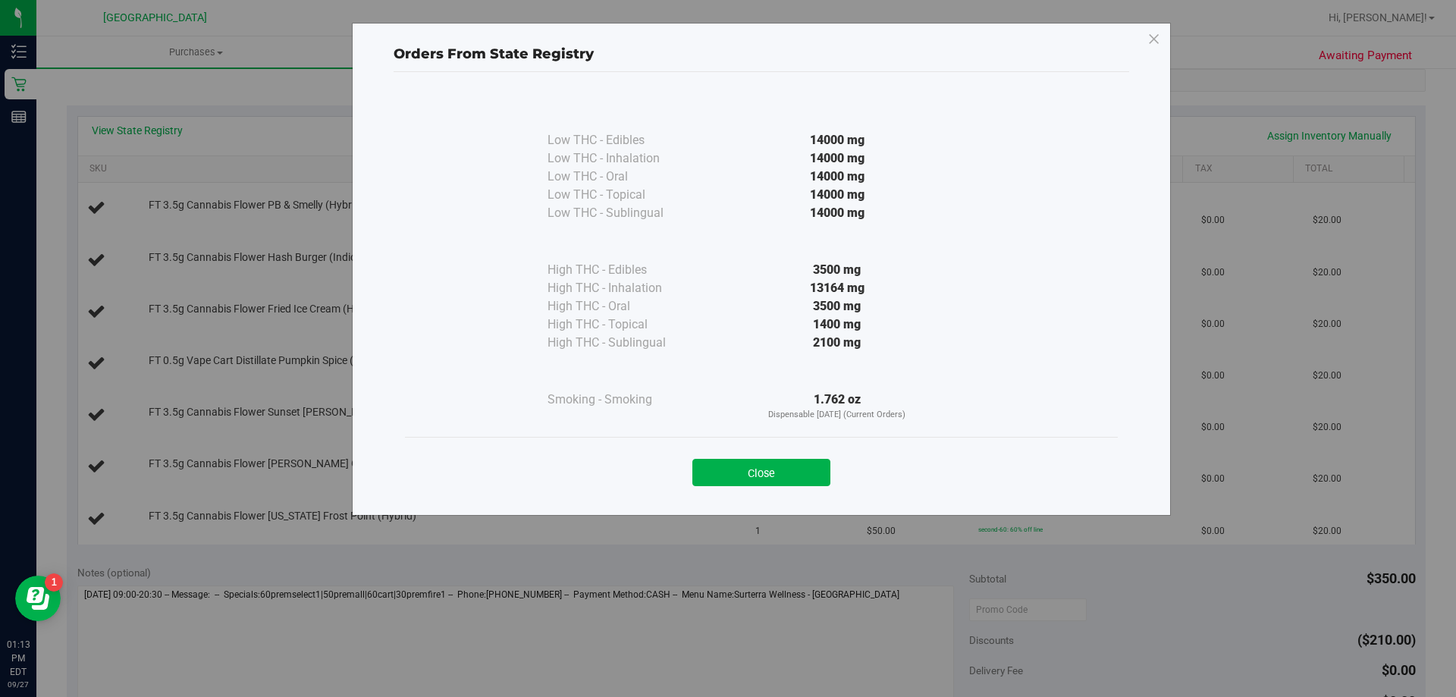
click at [739, 454] on div "Close" at bounding box center [761, 468] width 690 height 38
click at [743, 476] on button "Close" at bounding box center [761, 472] width 138 height 27
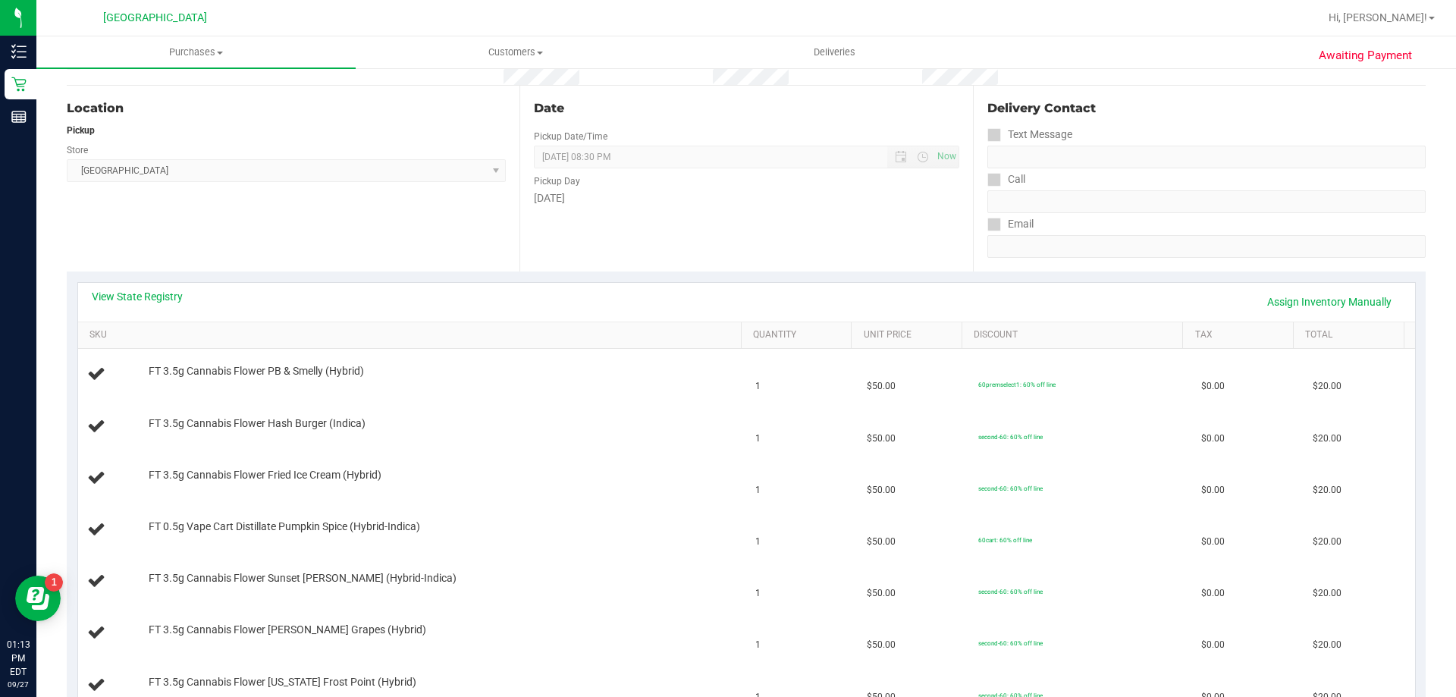
scroll to position [0, 0]
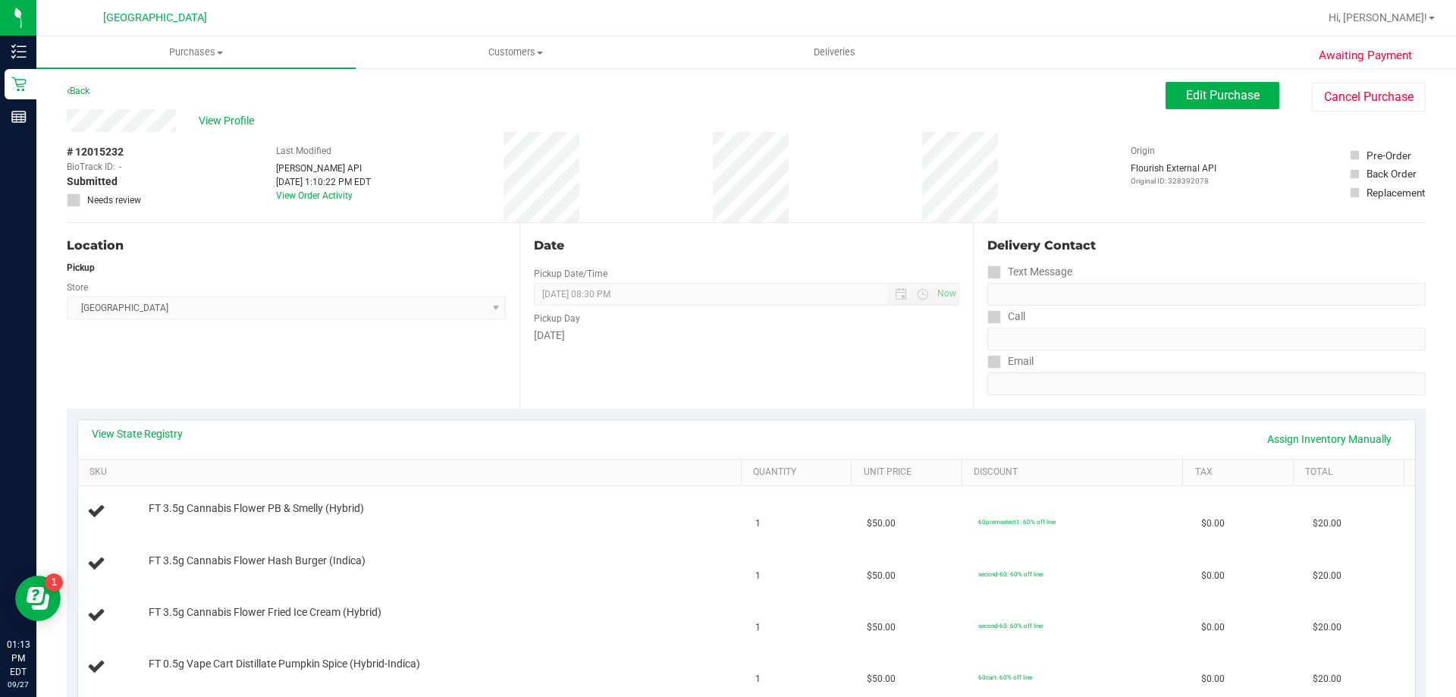
click at [84, 85] on div "Back" at bounding box center [78, 91] width 23 height 18
click at [85, 89] on link "Back" at bounding box center [78, 91] width 23 height 11
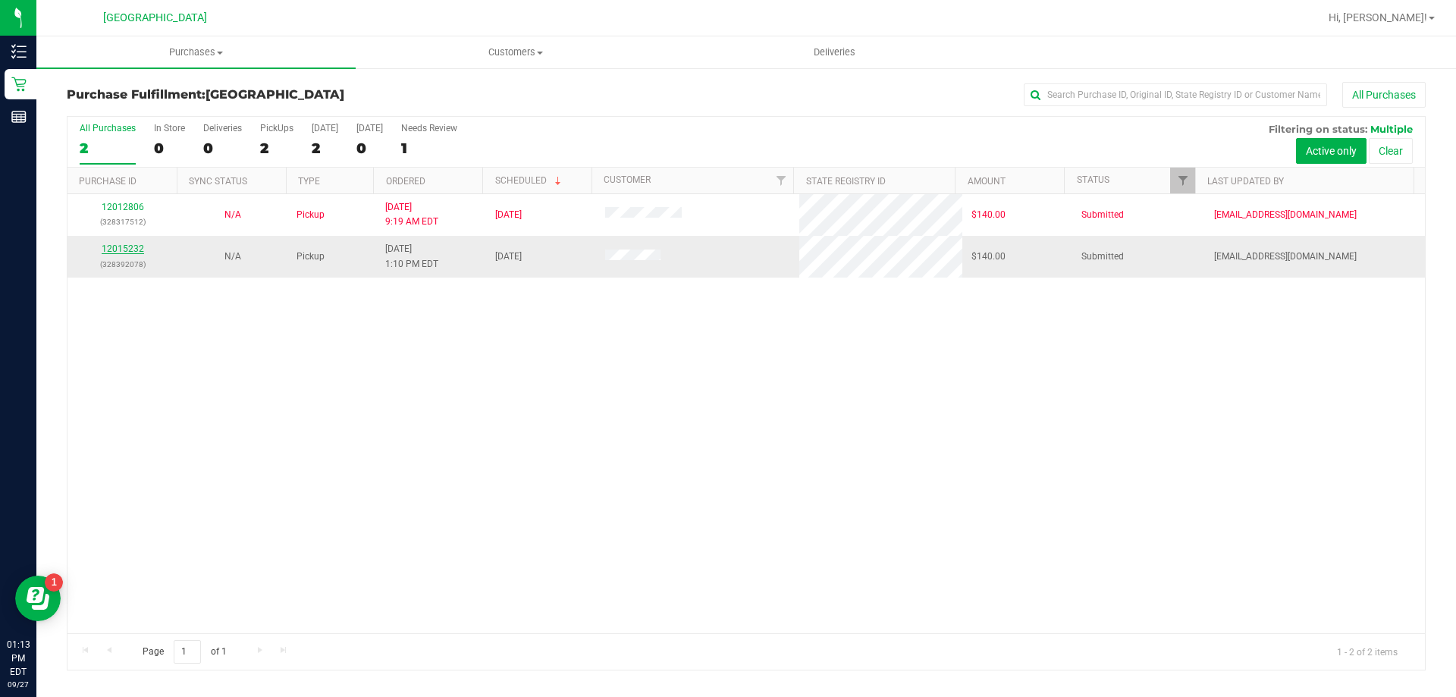
click at [124, 246] on link "12015232" at bounding box center [123, 248] width 42 height 11
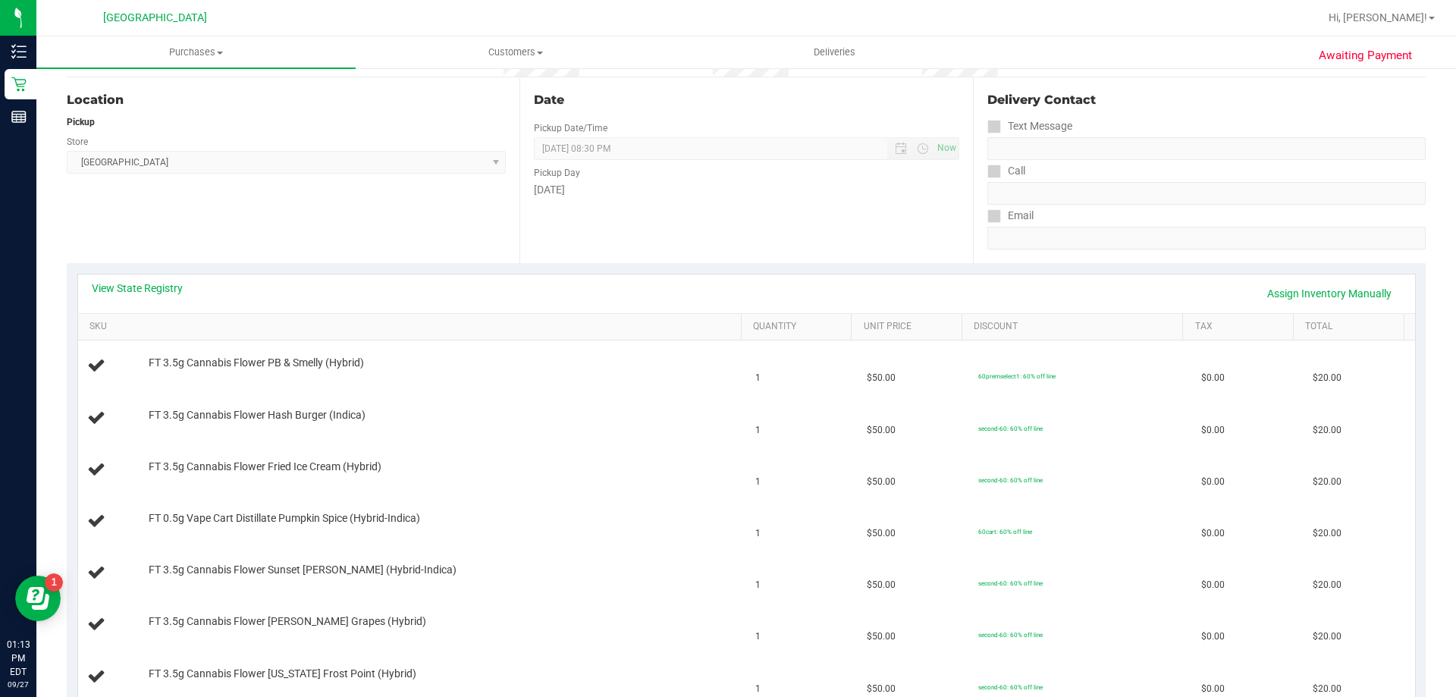
scroll to position [152, 0]
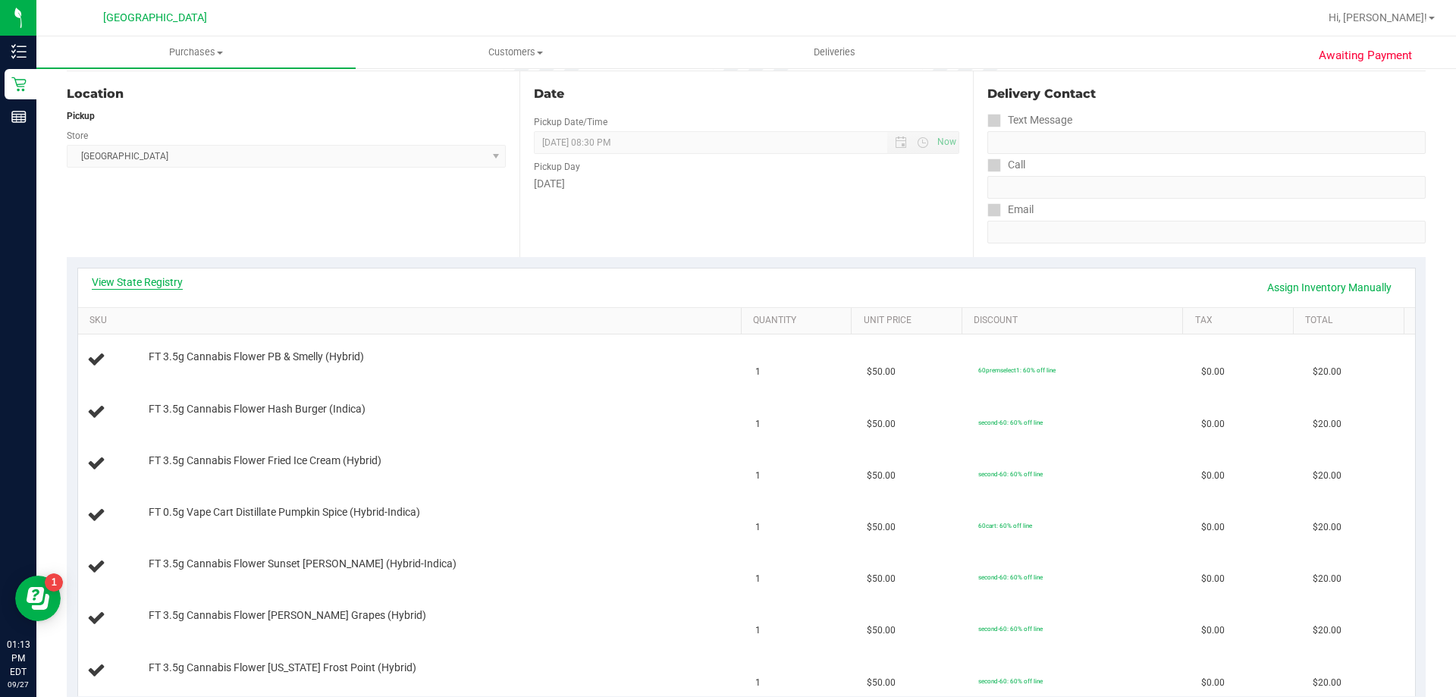
click at [142, 275] on link "View State Registry" at bounding box center [137, 282] width 91 height 15
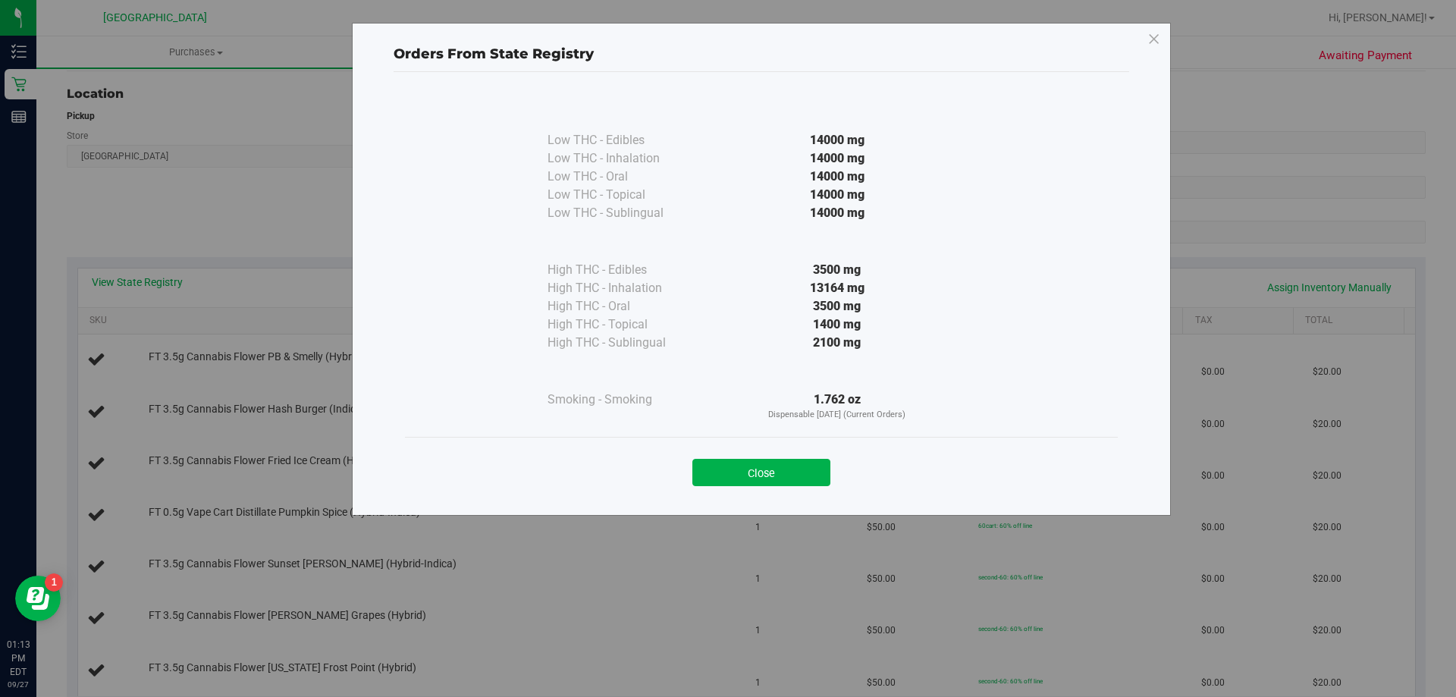
click at [797, 451] on div "Close" at bounding box center [761, 468] width 690 height 38
click at [793, 459] on button "Close" at bounding box center [761, 472] width 138 height 27
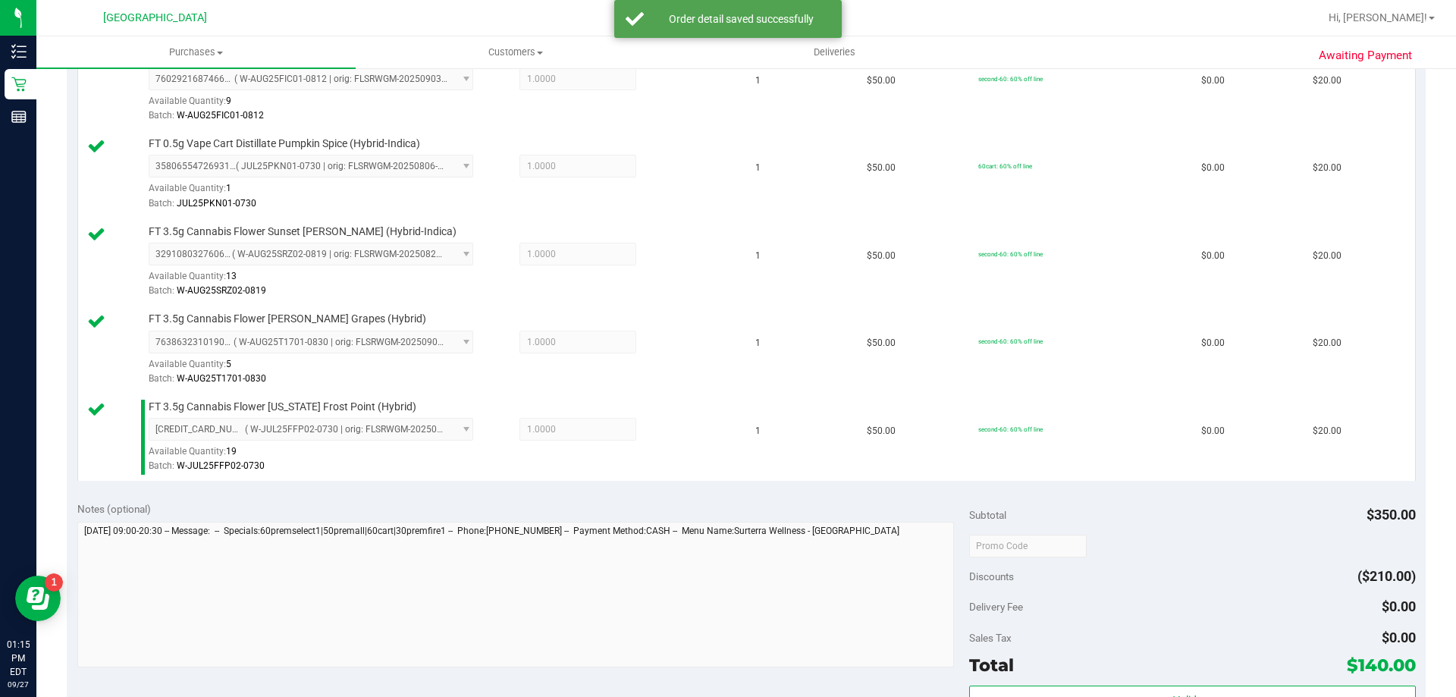
scroll to position [758, 0]
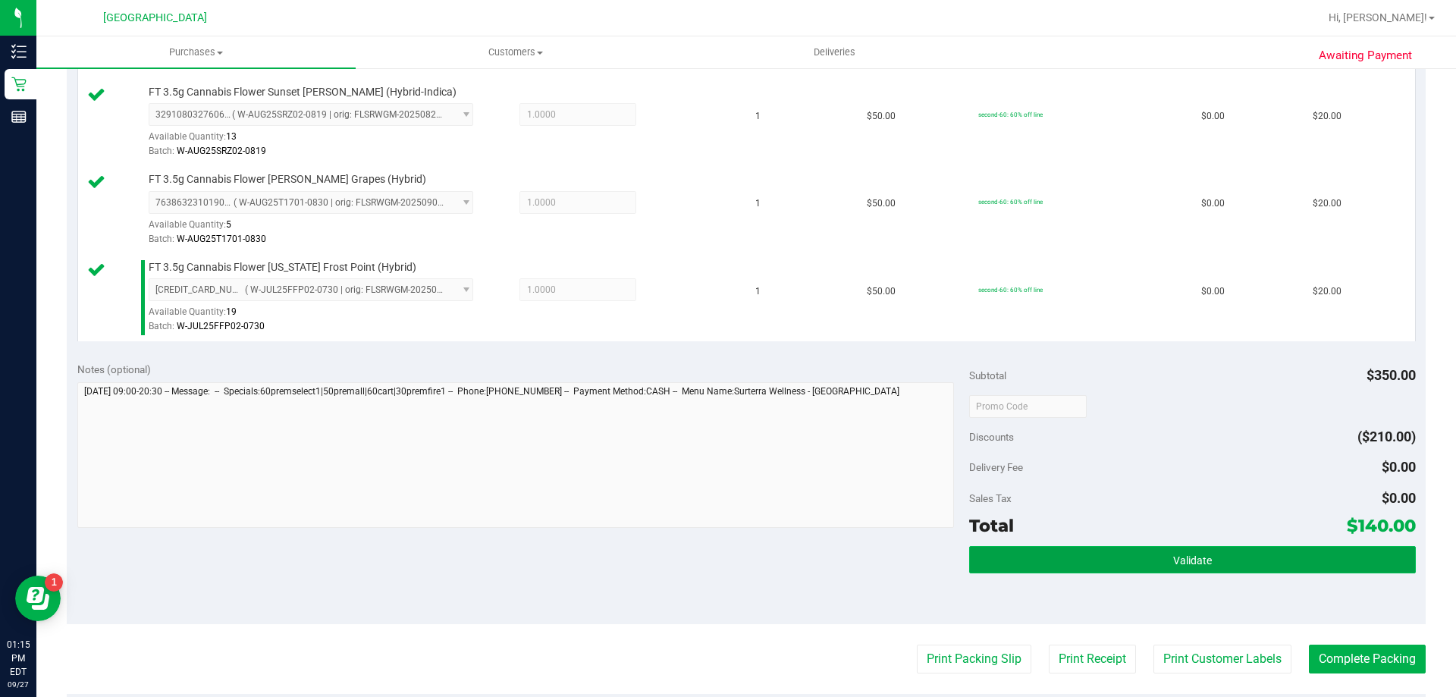
click at [1243, 558] on button "Validate" at bounding box center [1192, 559] width 446 height 27
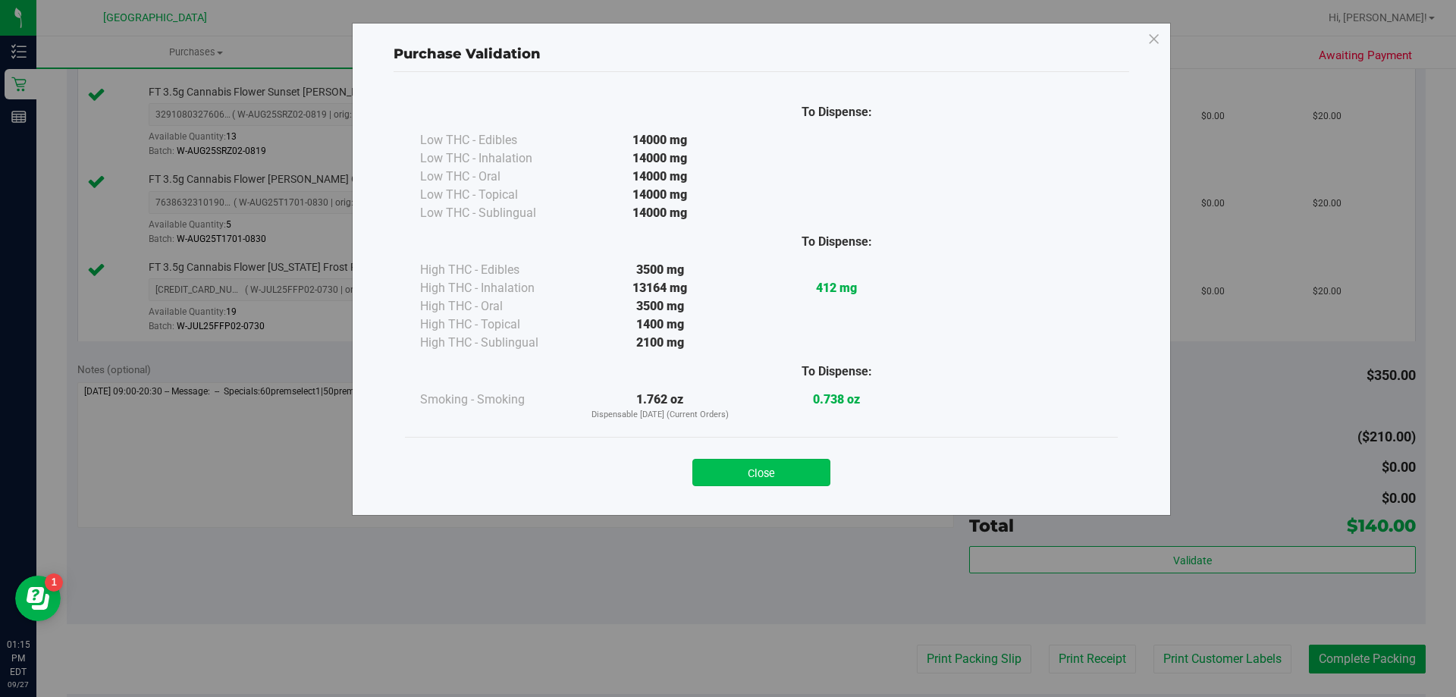
click at [756, 467] on button "Close" at bounding box center [761, 472] width 138 height 27
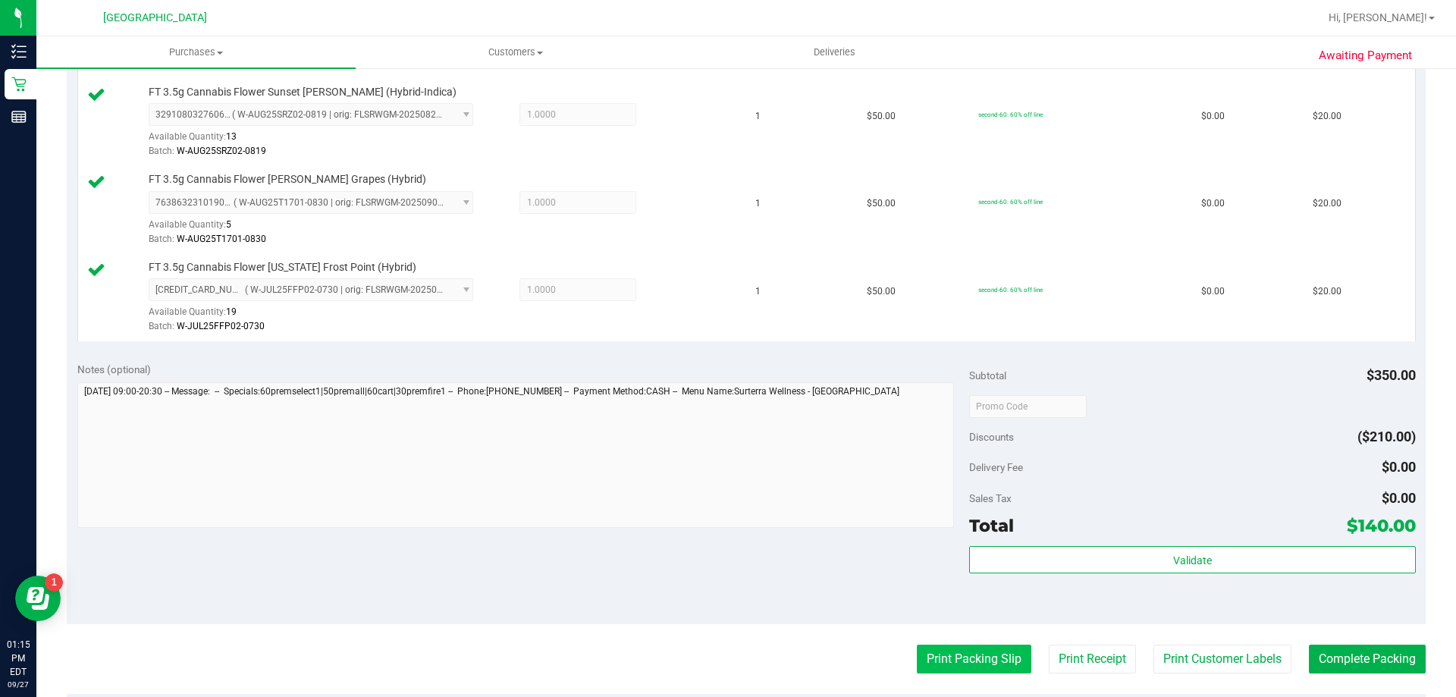
click at [995, 664] on button "Print Packing Slip" at bounding box center [974, 659] width 115 height 29
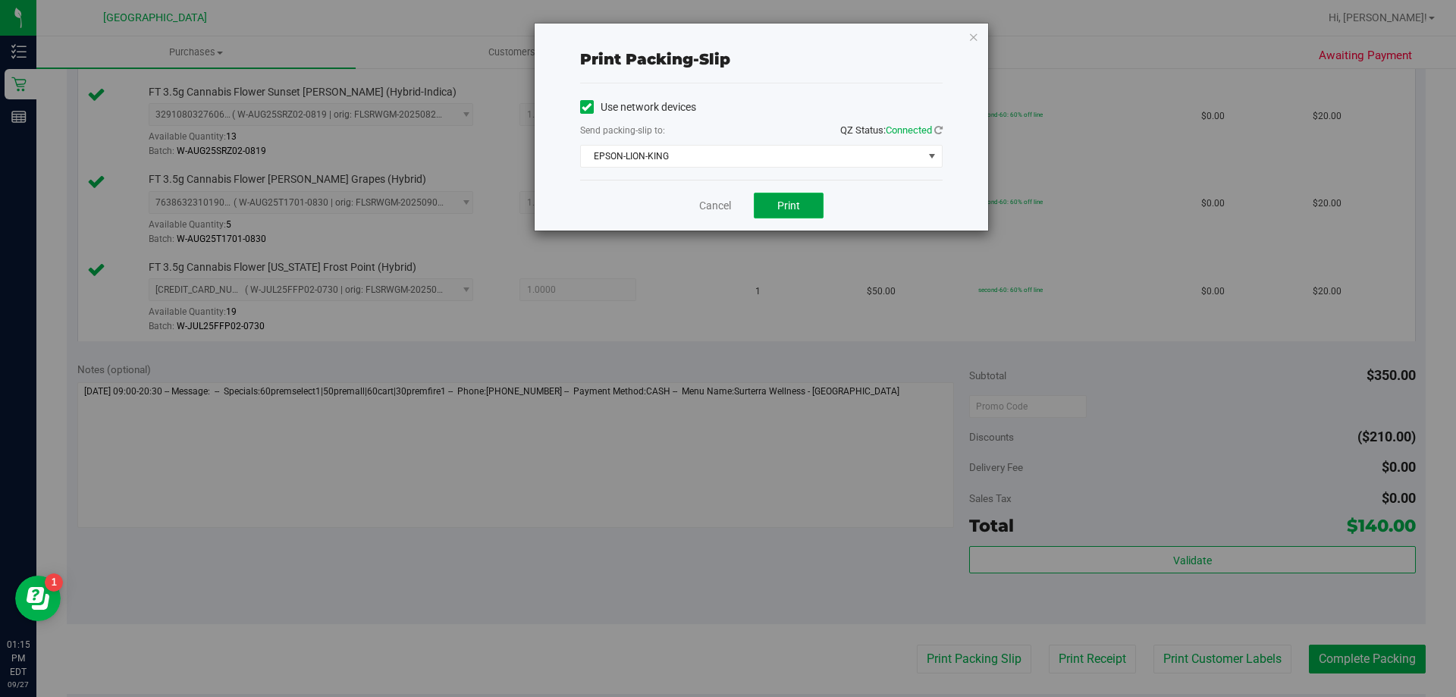
click at [774, 204] on button "Print" at bounding box center [789, 206] width 70 height 26
click at [717, 209] on link "Cancel" at bounding box center [715, 206] width 32 height 16
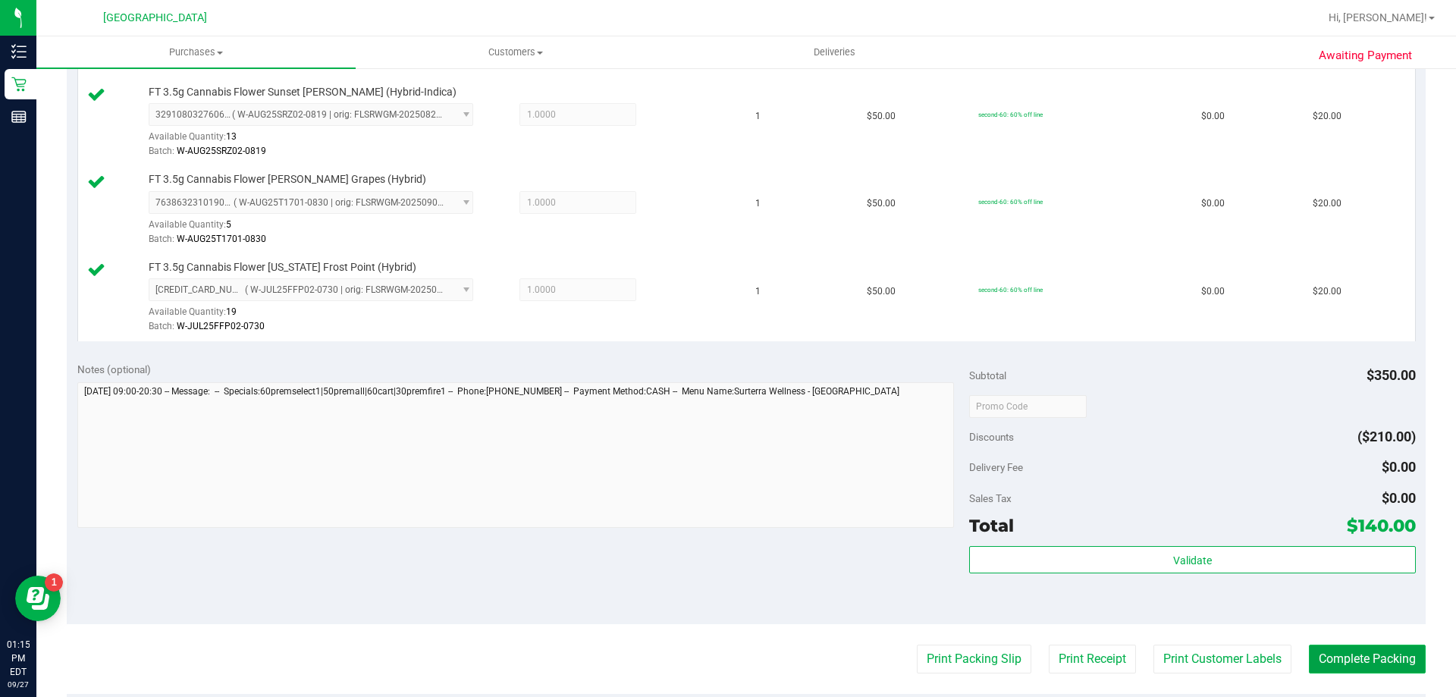
click at [1360, 667] on button "Complete Packing" at bounding box center [1367, 659] width 117 height 29
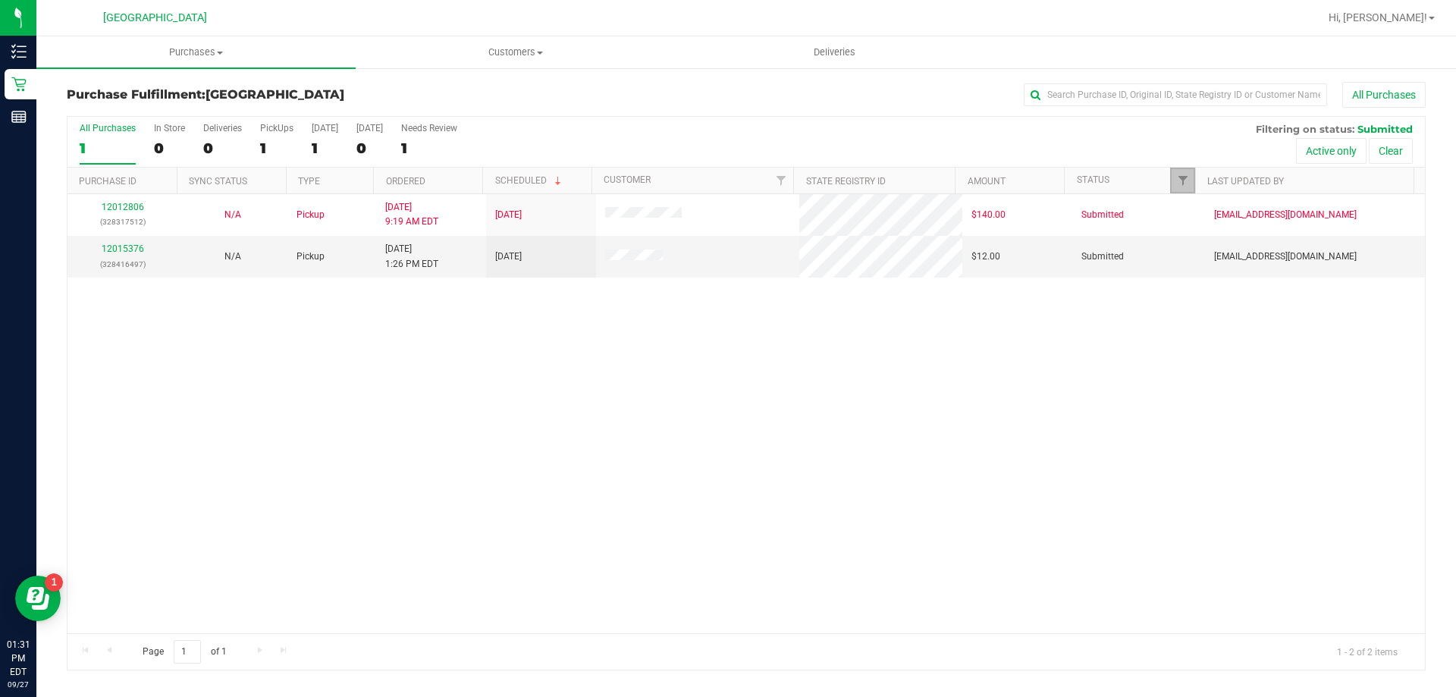
click at [1180, 173] on link "Filter" at bounding box center [1182, 181] width 25 height 26
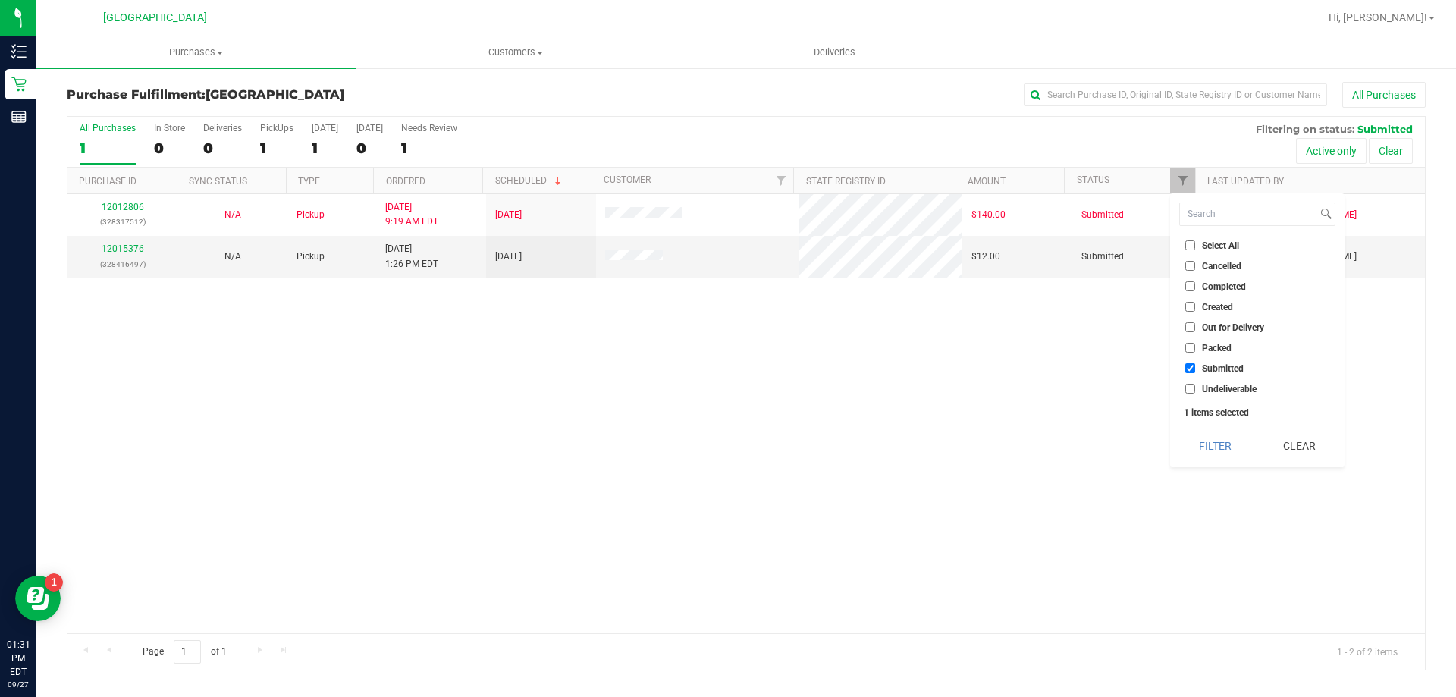
click at [1213, 382] on li "Undeliverable" at bounding box center [1257, 389] width 156 height 16
drag, startPoint x: 1213, startPoint y: 393, endPoint x: 1211, endPoint y: 401, distance: 8.5
click at [1213, 394] on span "Undeliverable" at bounding box center [1229, 388] width 55 height 9
click at [1195, 394] on input "Undeliverable" at bounding box center [1190, 389] width 10 height 10
checkbox input "true"
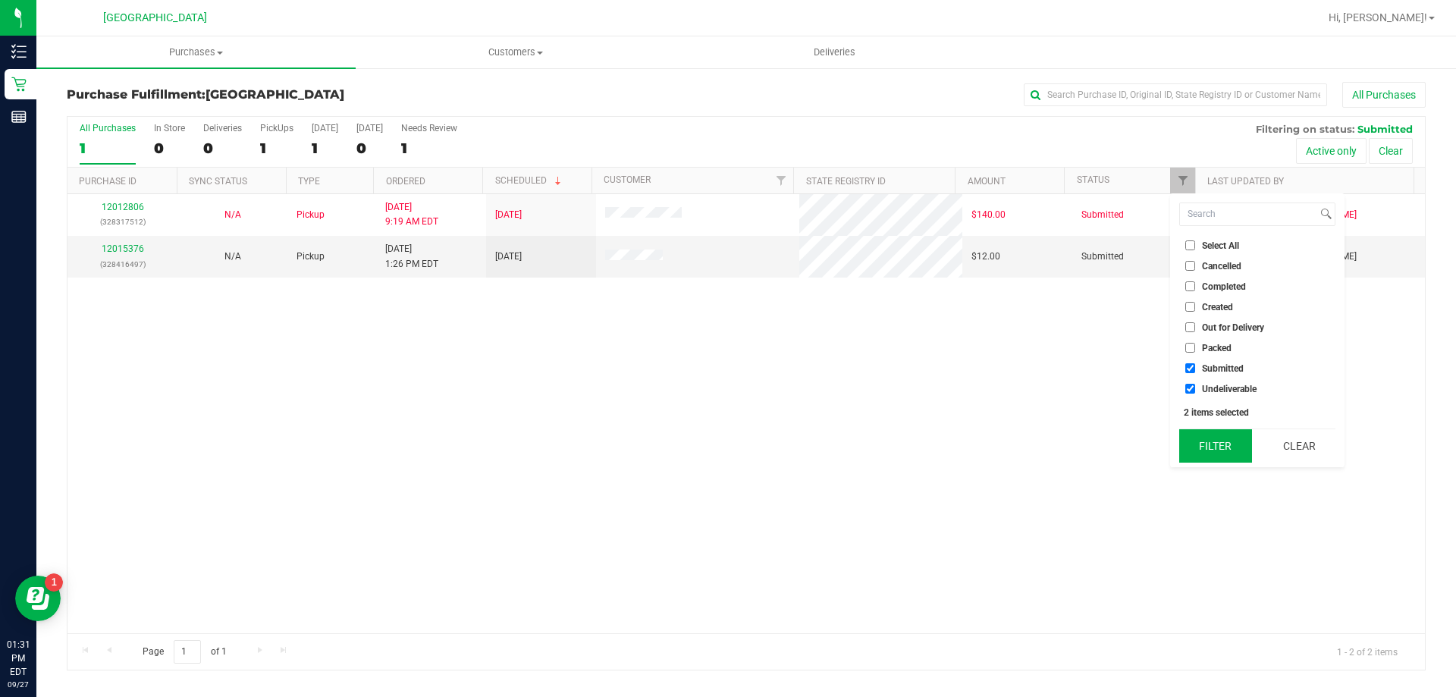
click at [1213, 438] on button "Filter" at bounding box center [1215, 445] width 73 height 33
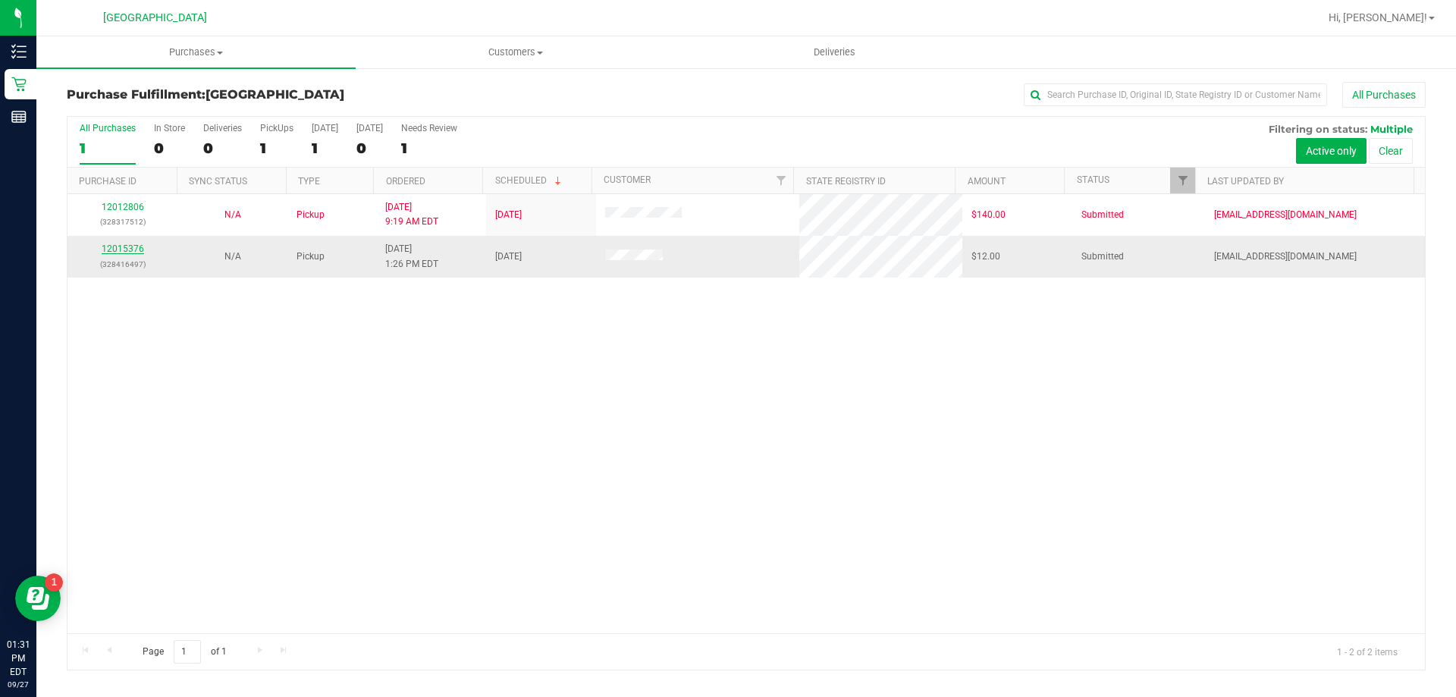
click at [127, 249] on link "12015376" at bounding box center [123, 248] width 42 height 11
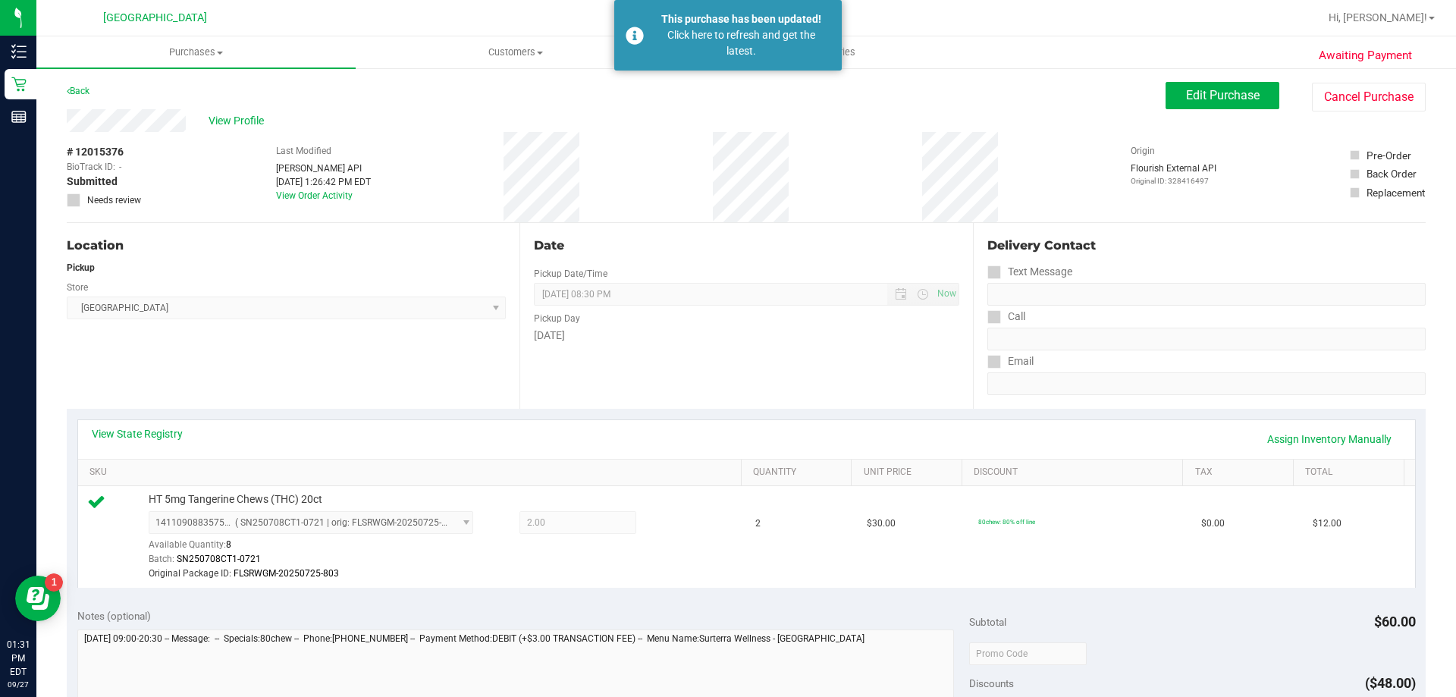
click at [83, 98] on div "Back" at bounding box center [78, 91] width 23 height 18
click at [82, 92] on link "Back" at bounding box center [78, 91] width 23 height 11
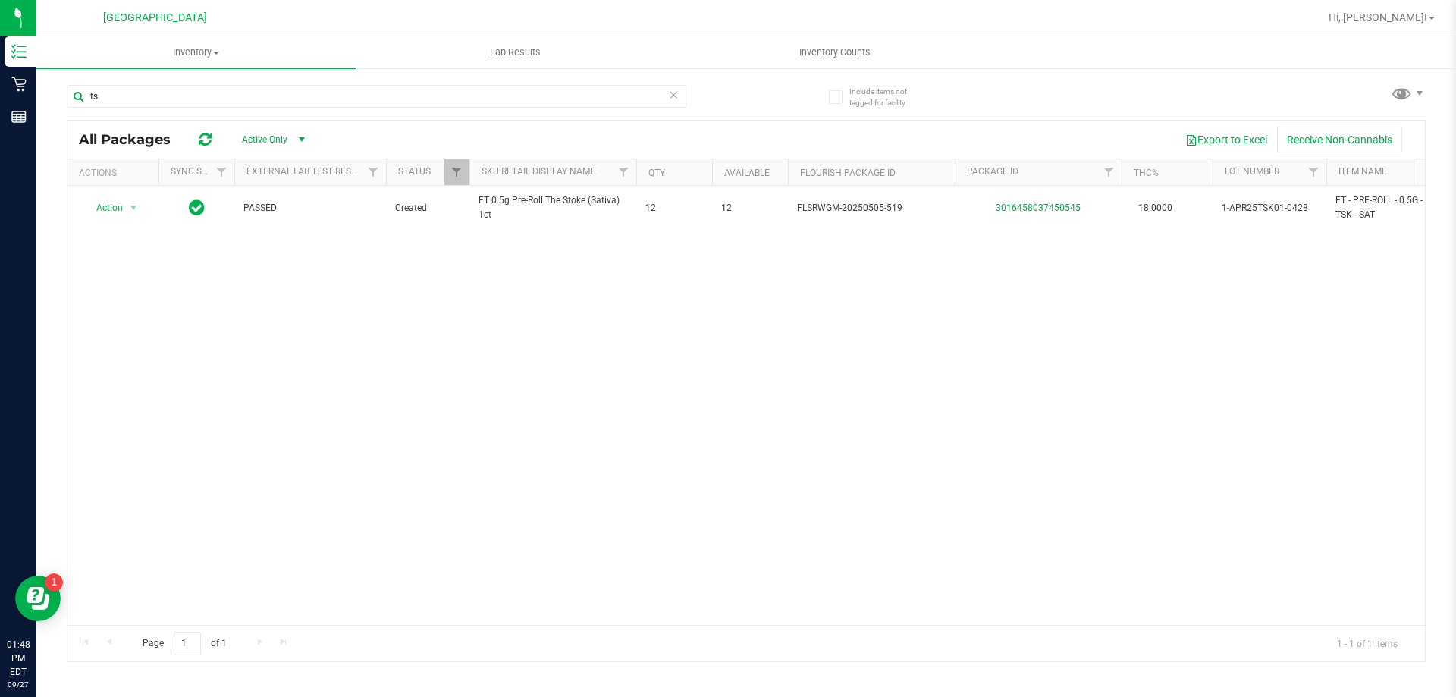
type input "t"
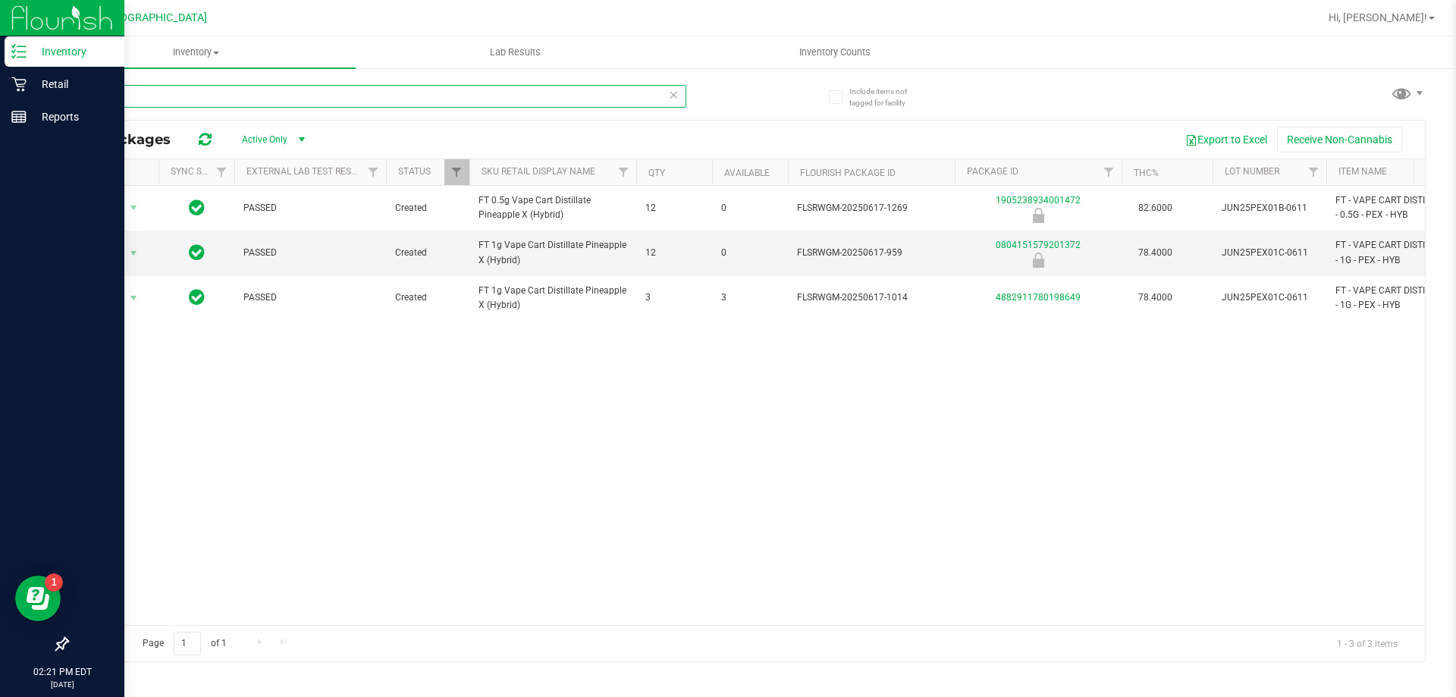
type input "pex"
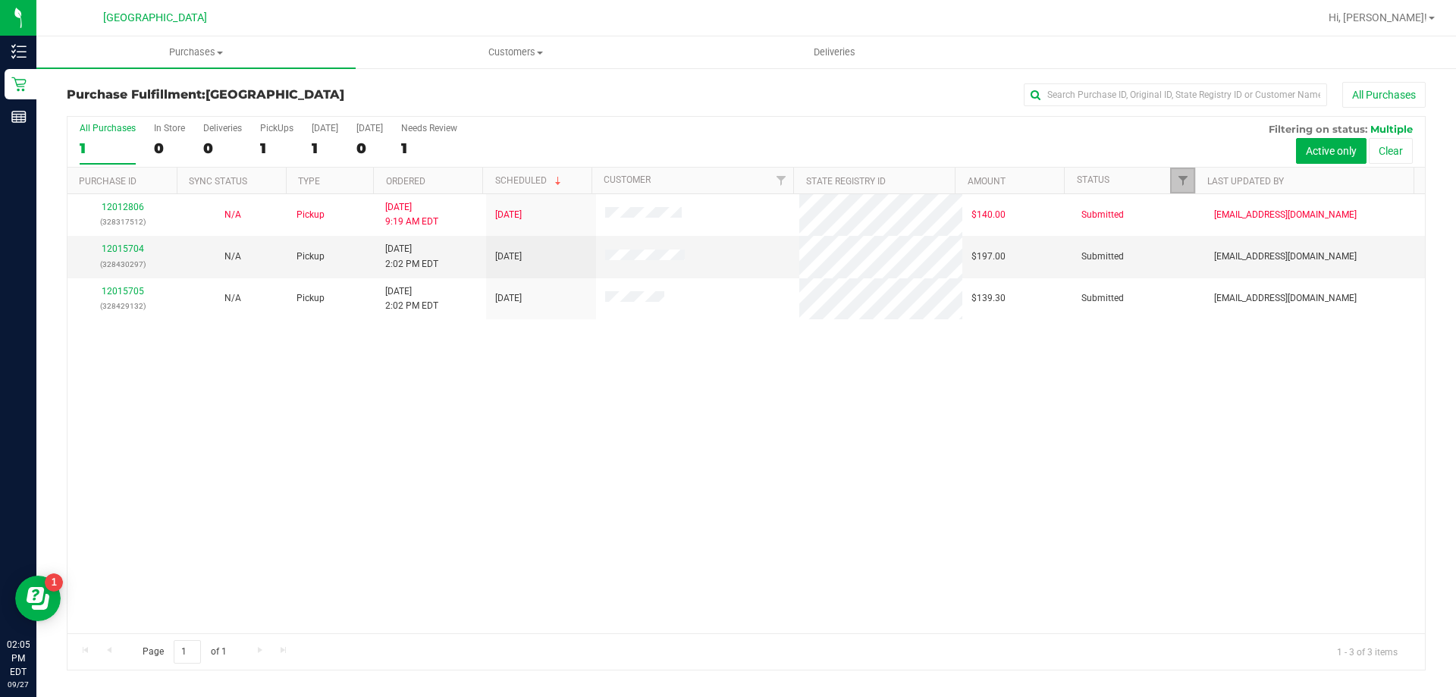
click at [1175, 170] on link "Filter" at bounding box center [1182, 181] width 25 height 26
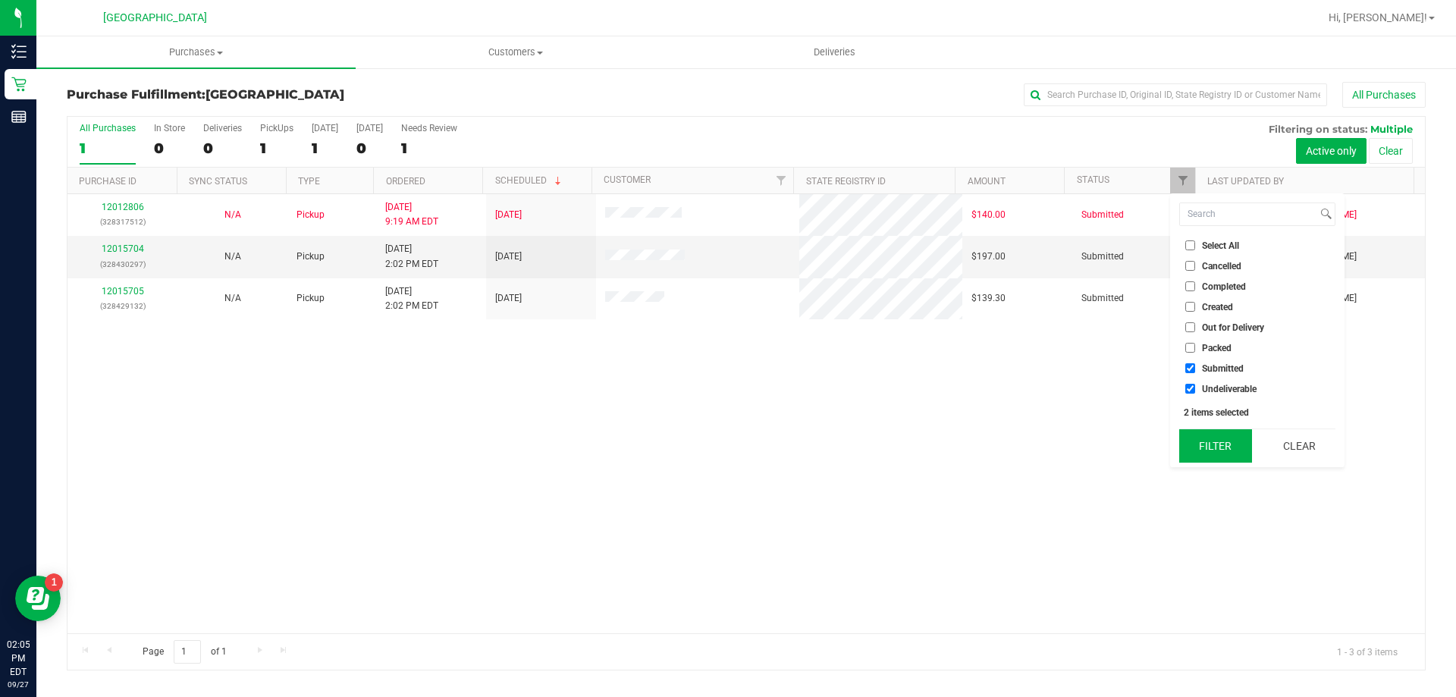
click at [1222, 456] on button "Filter" at bounding box center [1215, 445] width 73 height 33
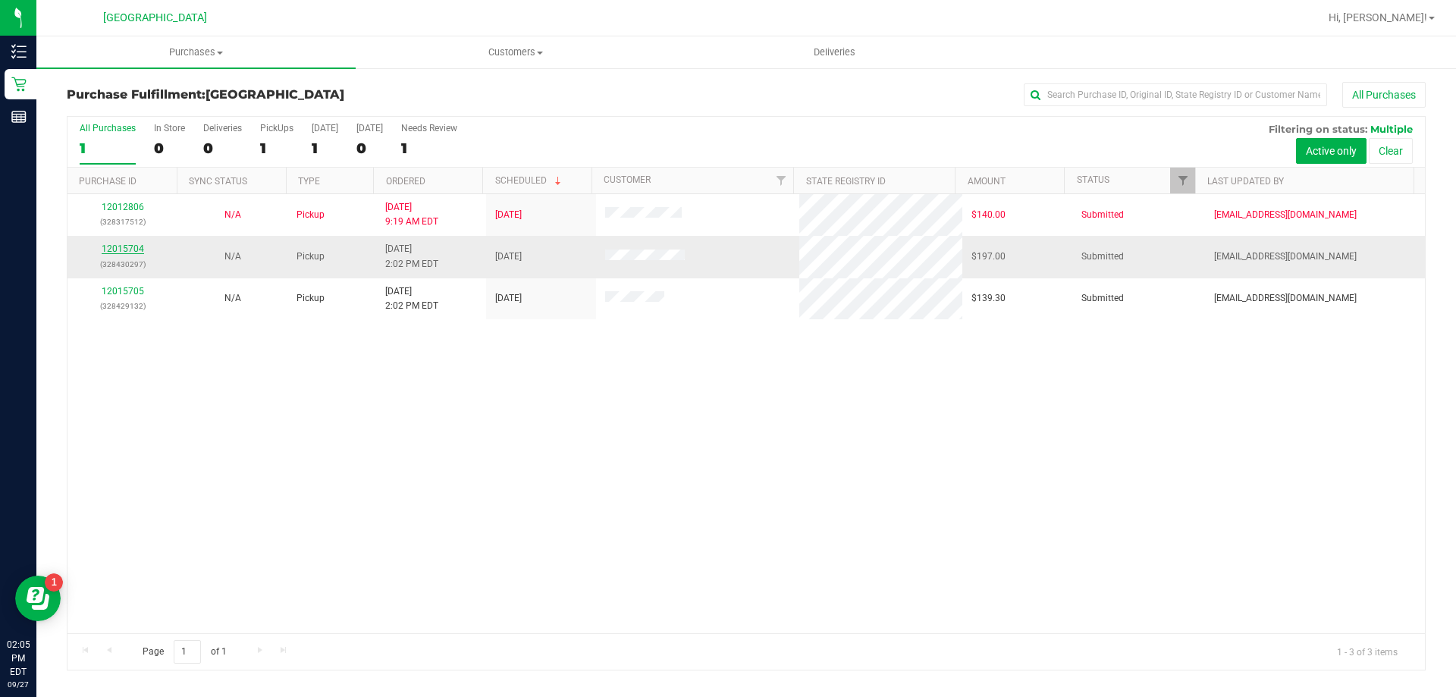
click at [118, 253] on link "12015704" at bounding box center [123, 248] width 42 height 11
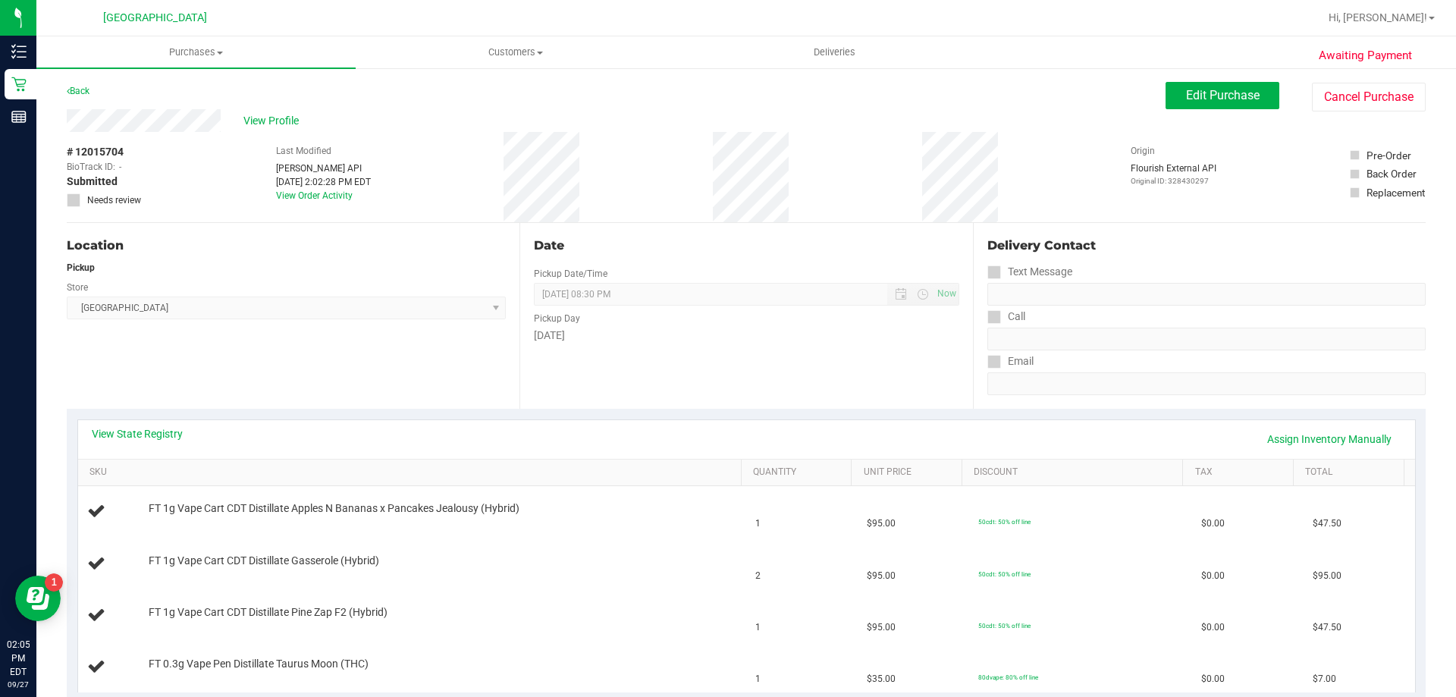
scroll to position [303, 0]
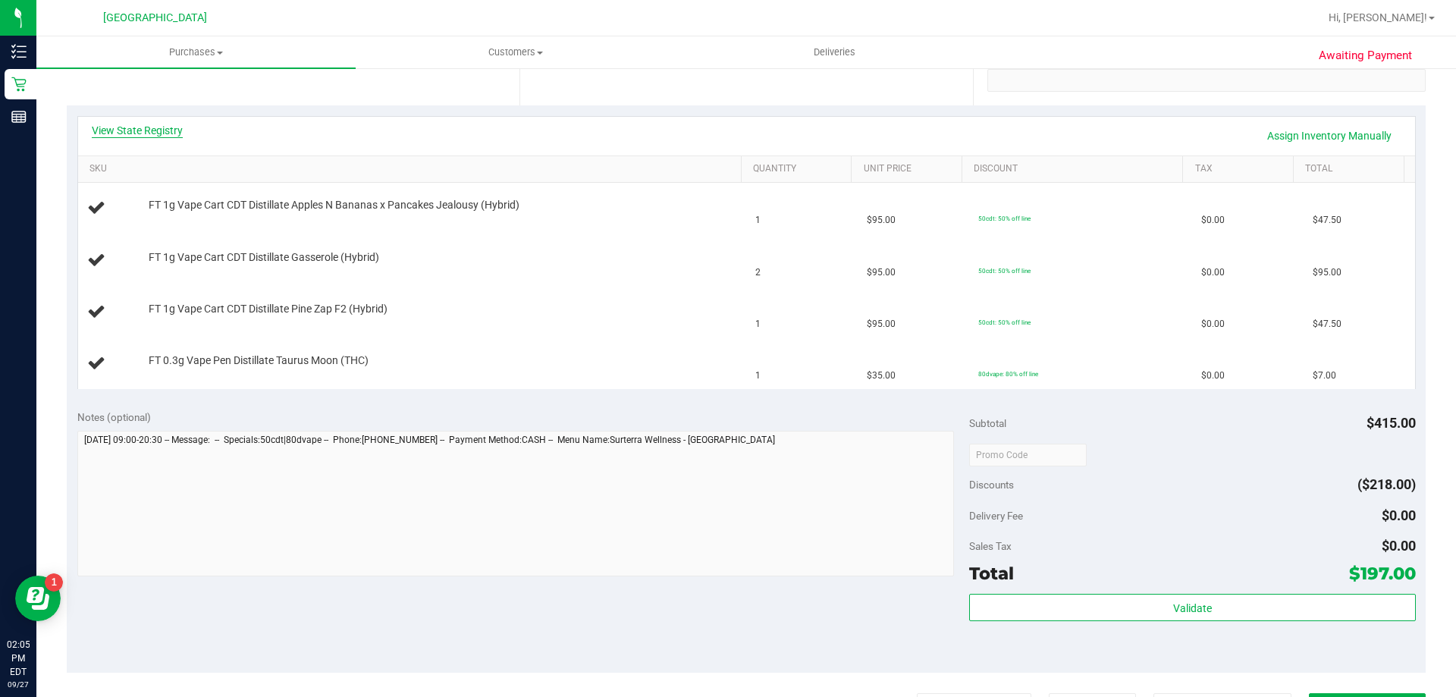
click at [143, 131] on link "View State Registry" at bounding box center [137, 130] width 91 height 15
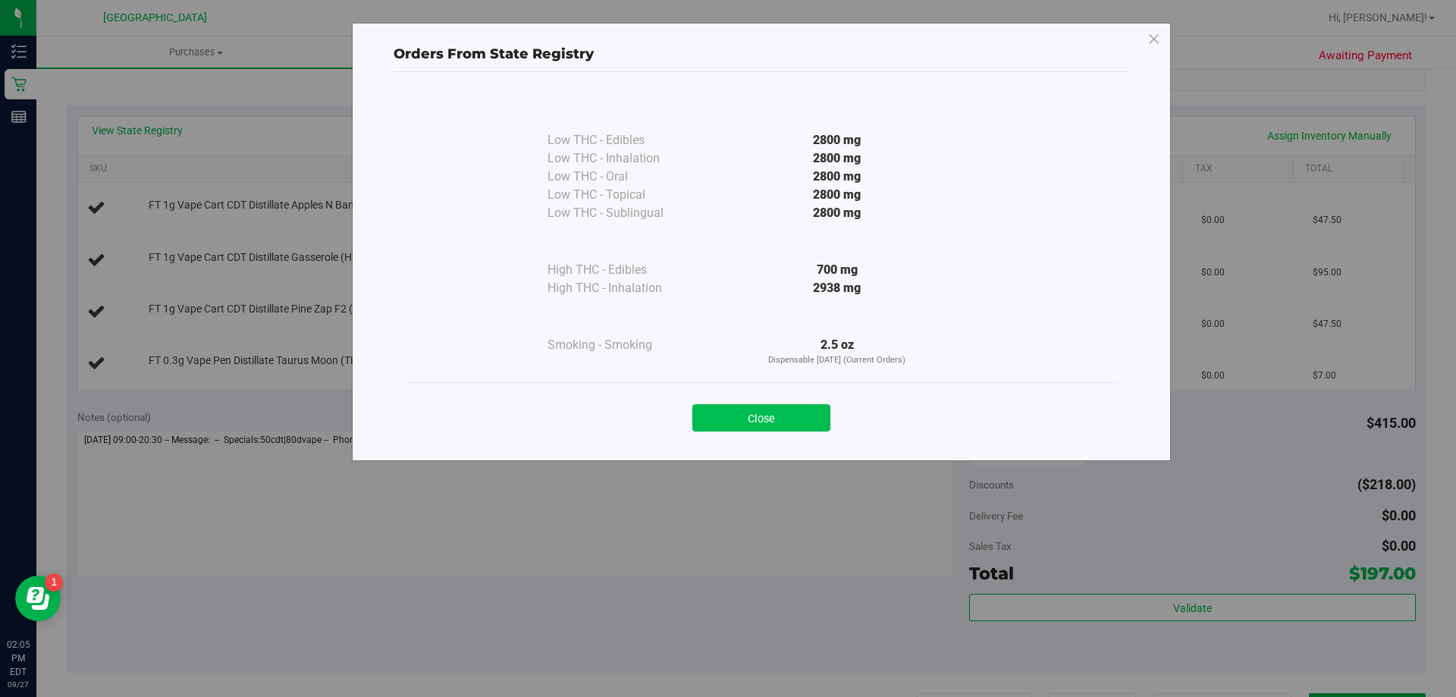
click at [713, 422] on button "Close" at bounding box center [761, 417] width 138 height 27
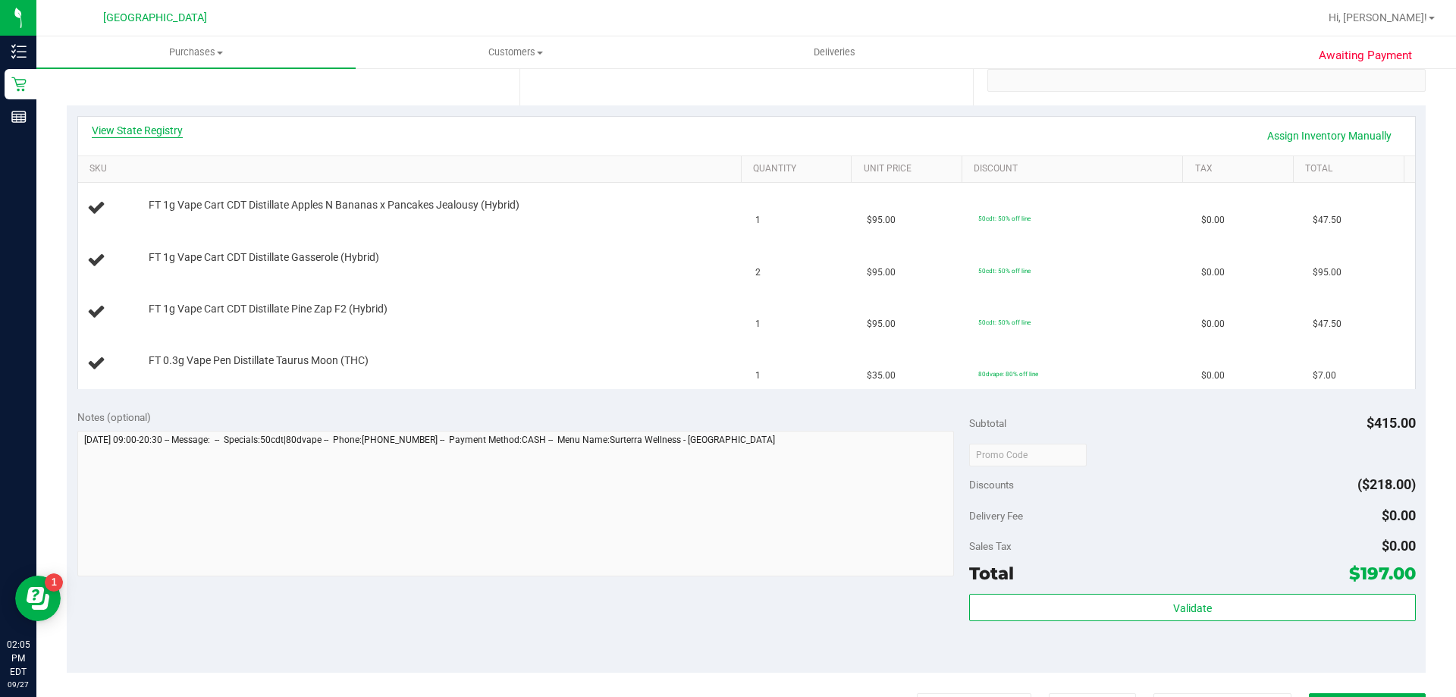
click at [151, 127] on link "View State Registry" at bounding box center [137, 130] width 91 height 15
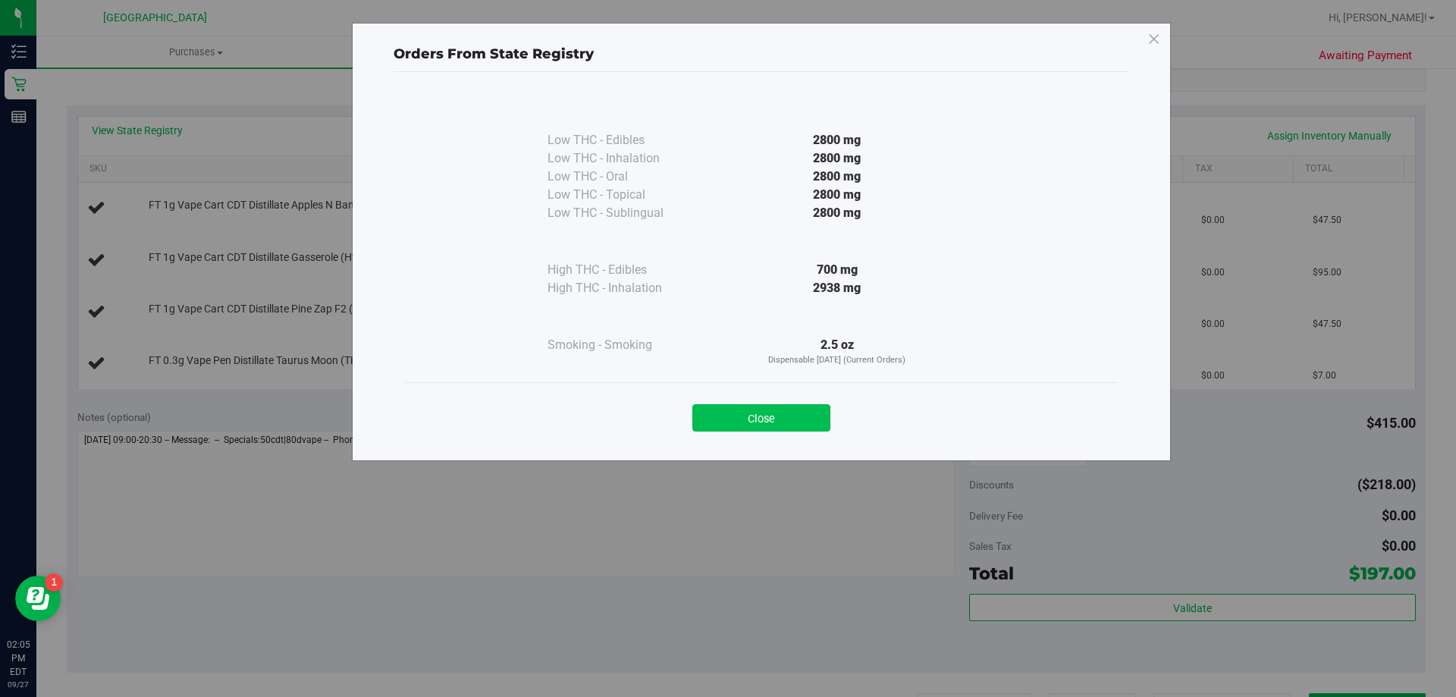
click at [745, 408] on button "Close" at bounding box center [761, 417] width 138 height 27
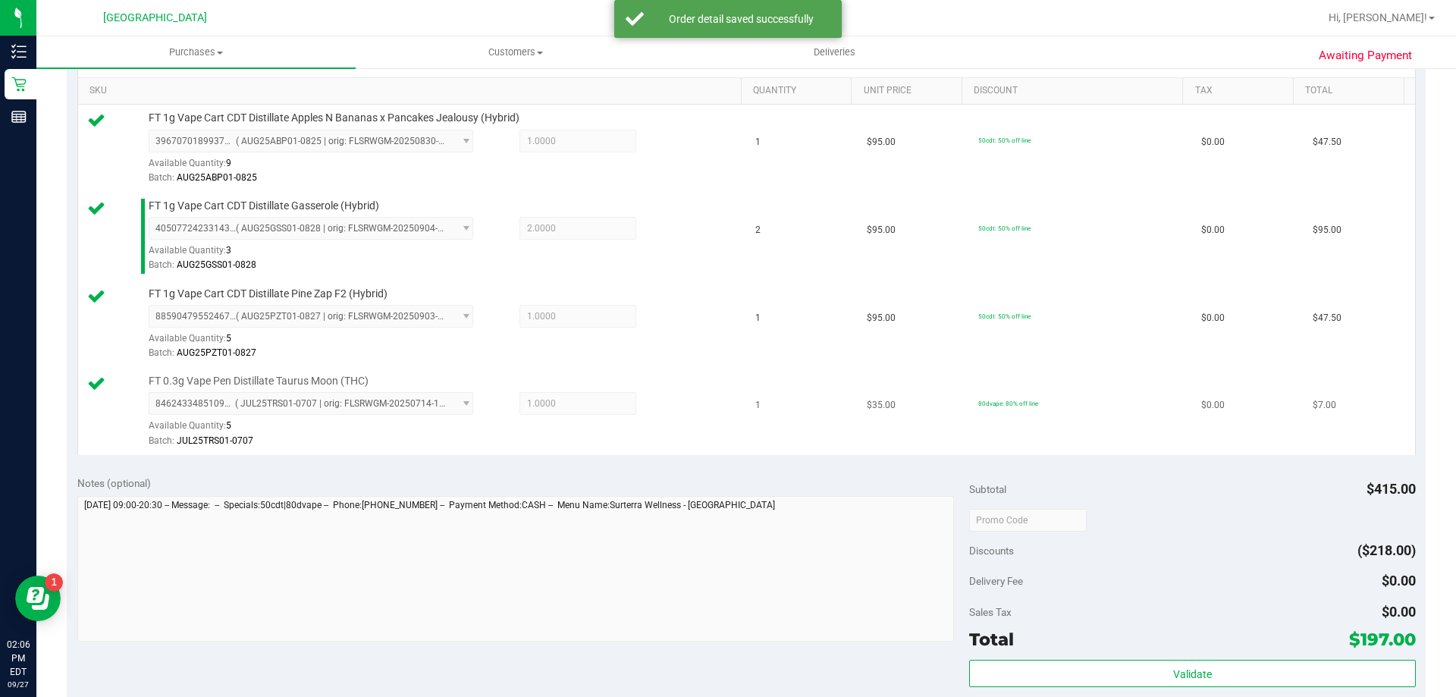
scroll to position [455, 0]
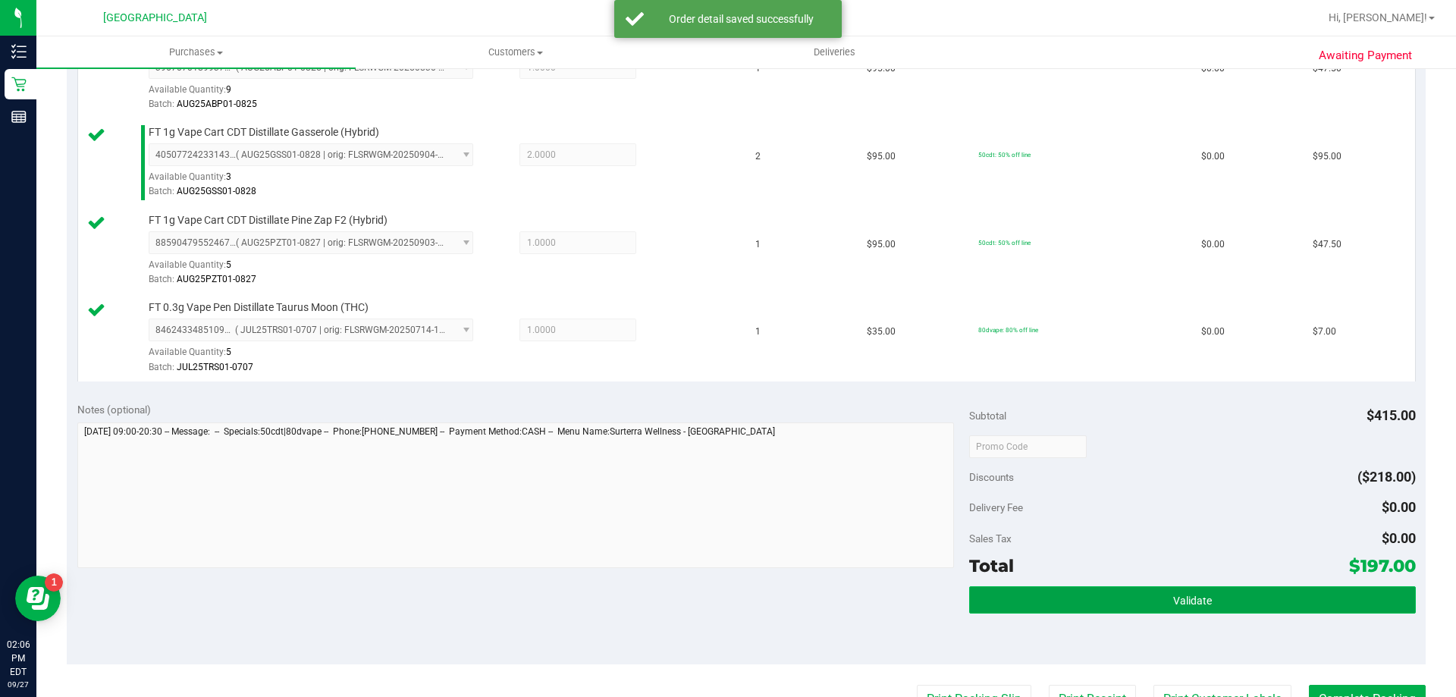
click at [1132, 610] on button "Validate" at bounding box center [1192, 599] width 446 height 27
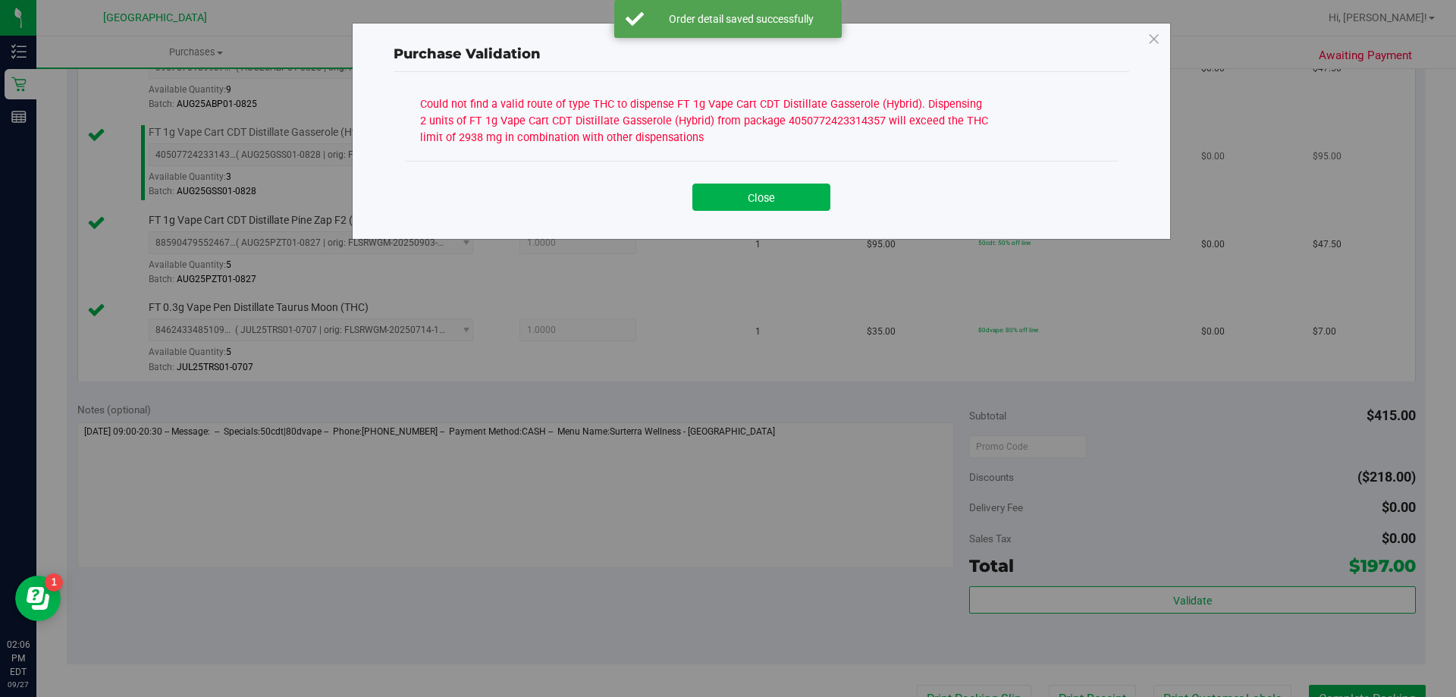
click at [711, 198] on button "Close" at bounding box center [761, 197] width 138 height 27
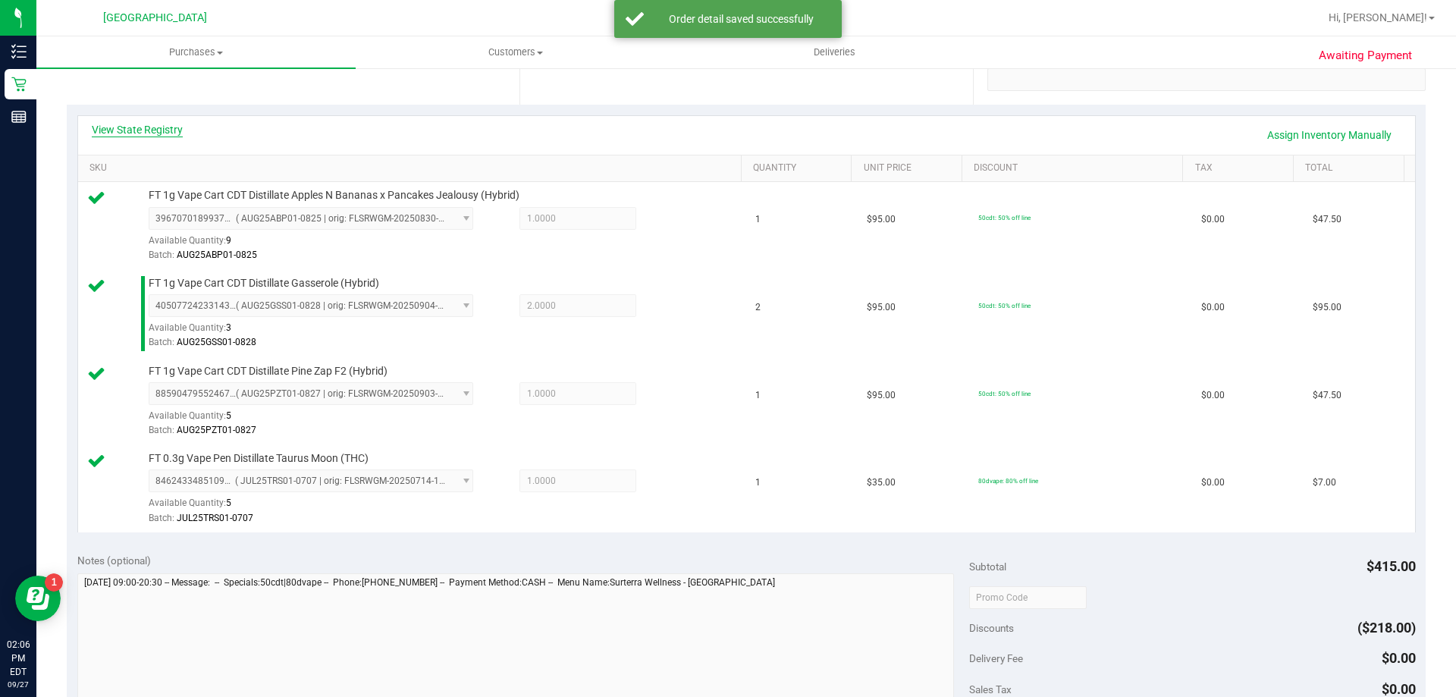
scroll to position [227, 0]
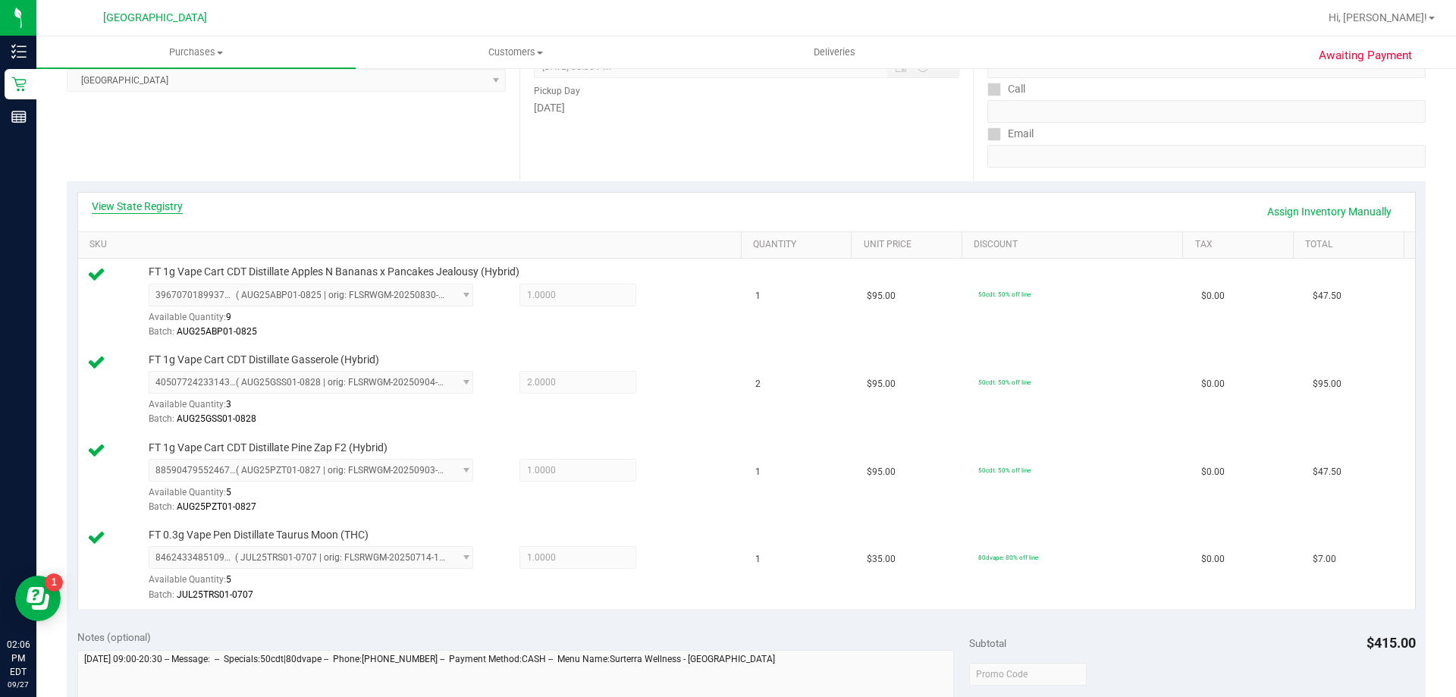
click at [135, 210] on link "View State Registry" at bounding box center [137, 206] width 91 height 15
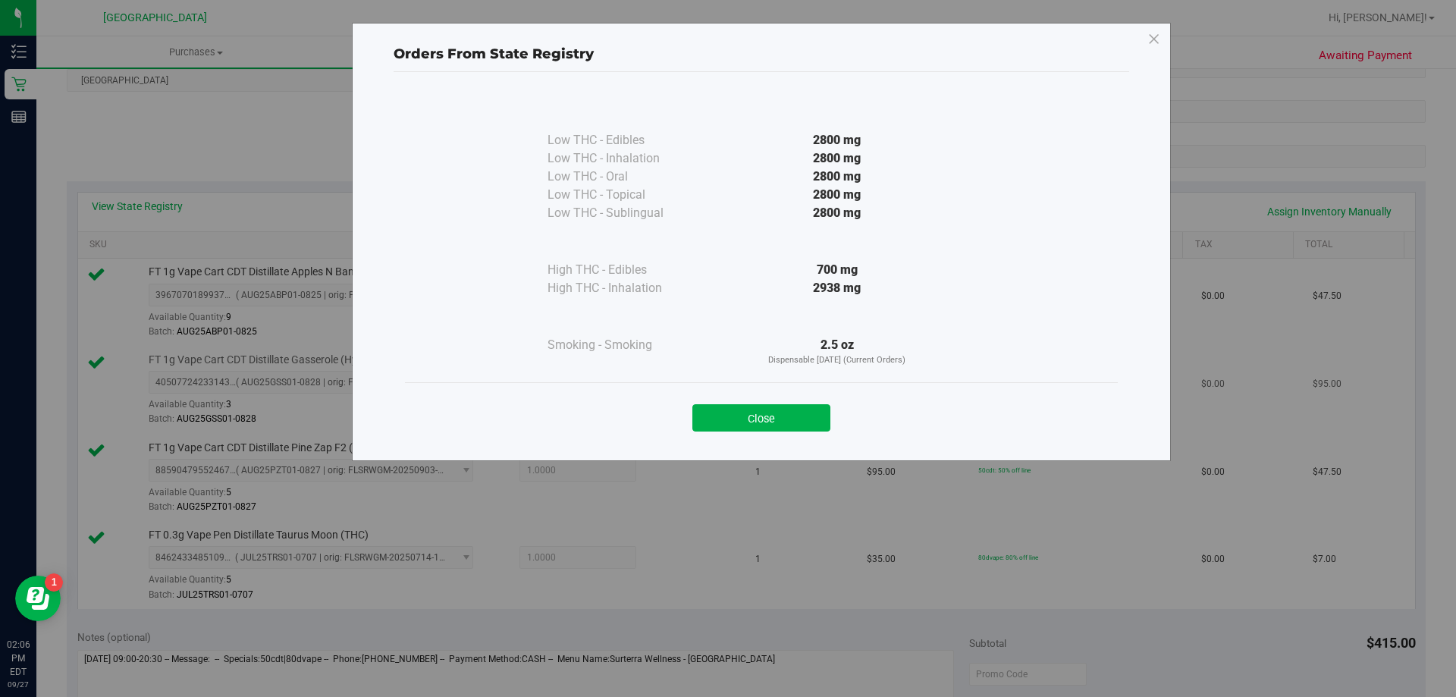
click at [749, 417] on button "Close" at bounding box center [761, 417] width 138 height 27
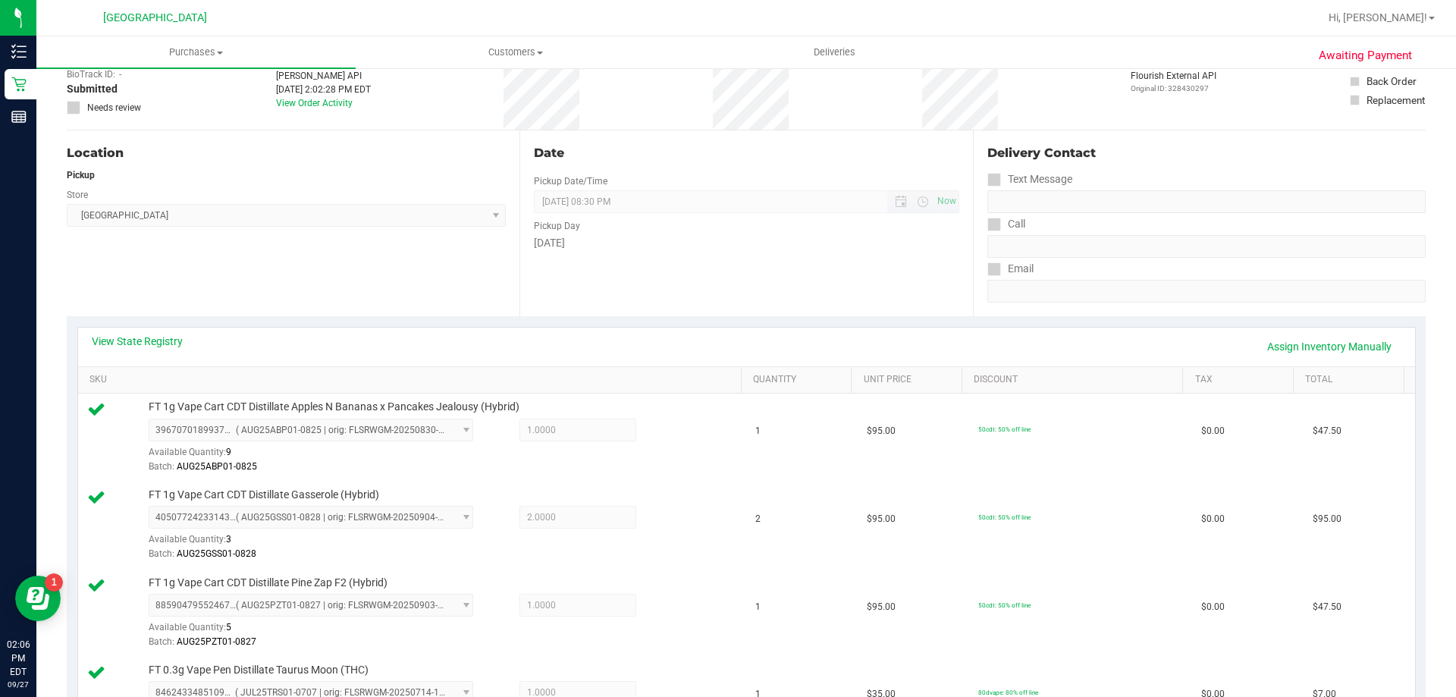
scroll to position [0, 0]
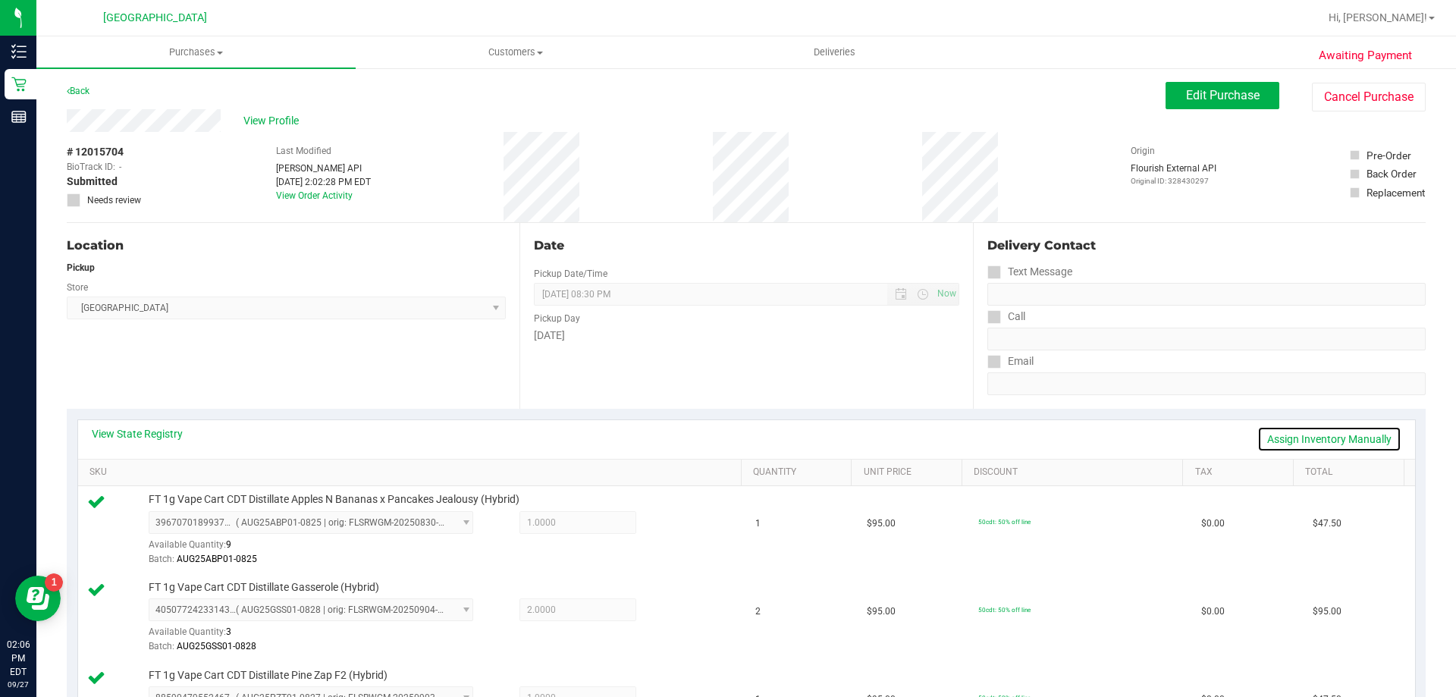
click at [1299, 434] on link "Assign Inventory Manually" at bounding box center [1329, 439] width 144 height 26
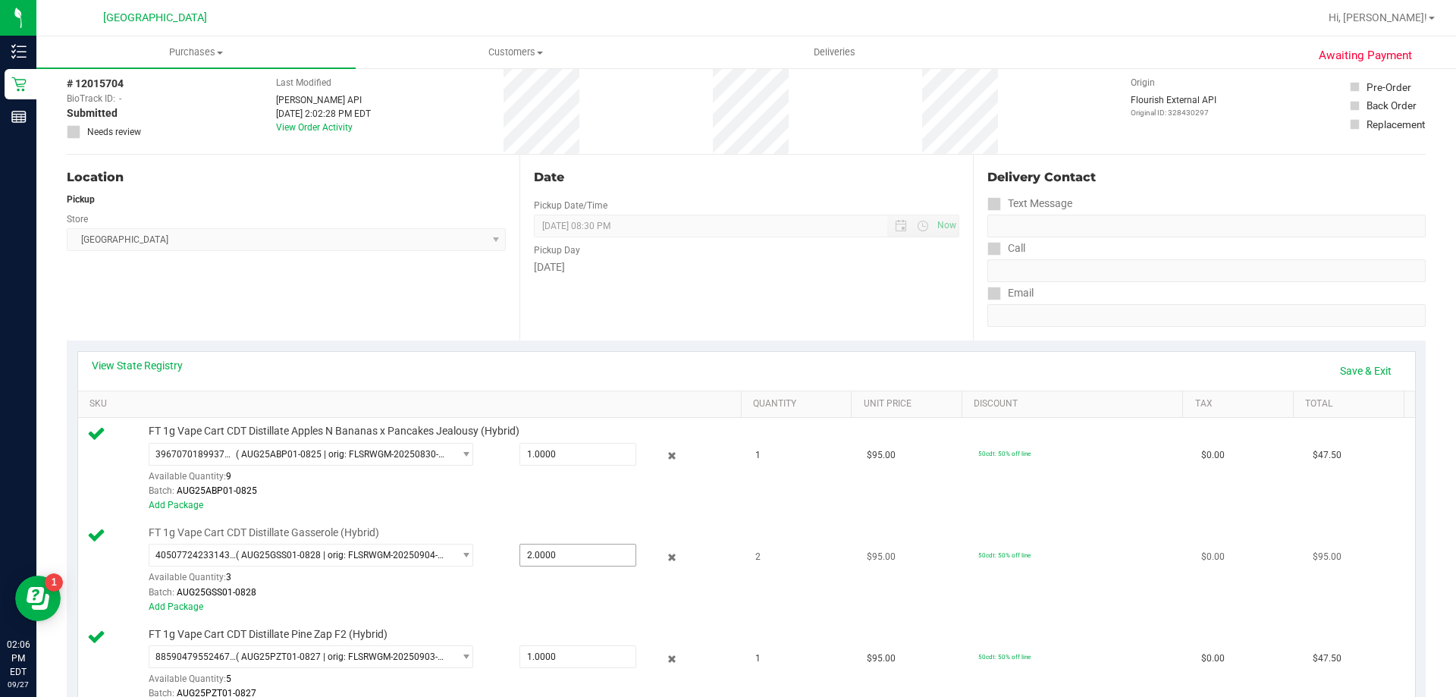
scroll to position [152, 0]
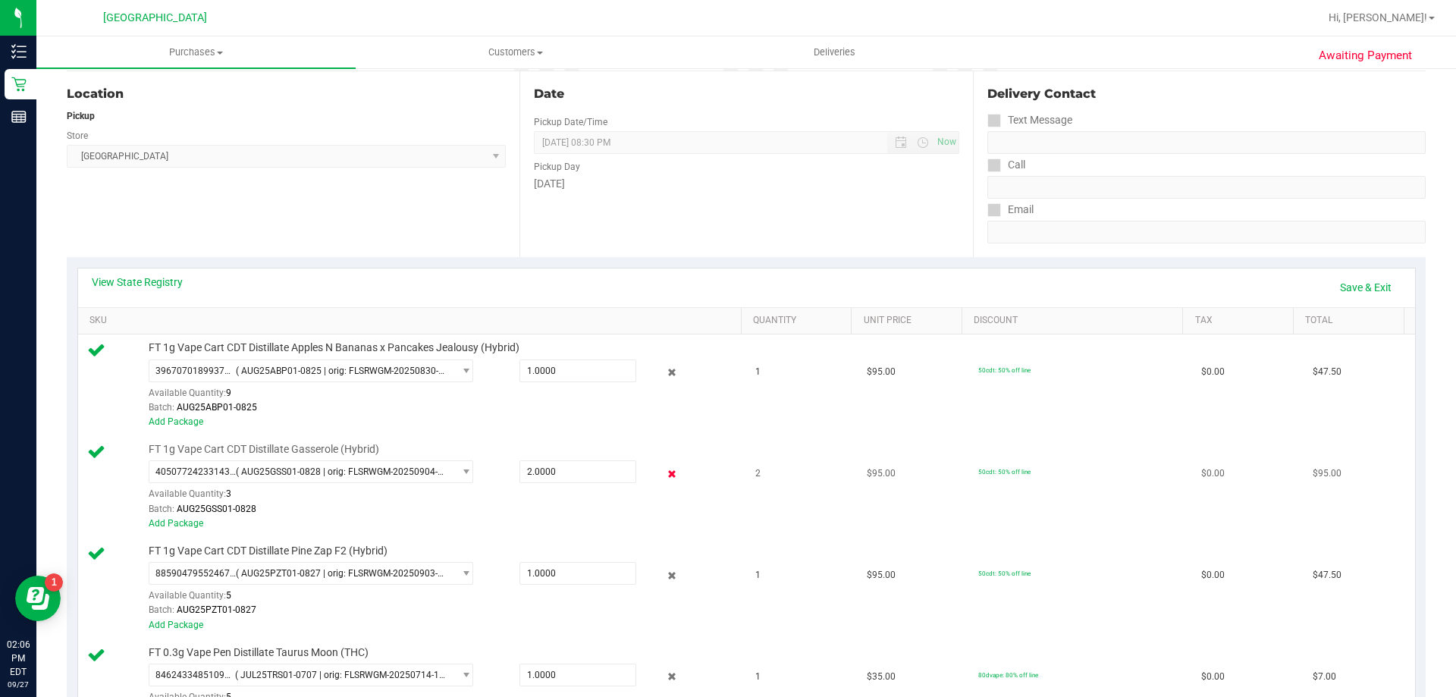
click at [667, 473] on icon at bounding box center [672, 473] width 16 height 17
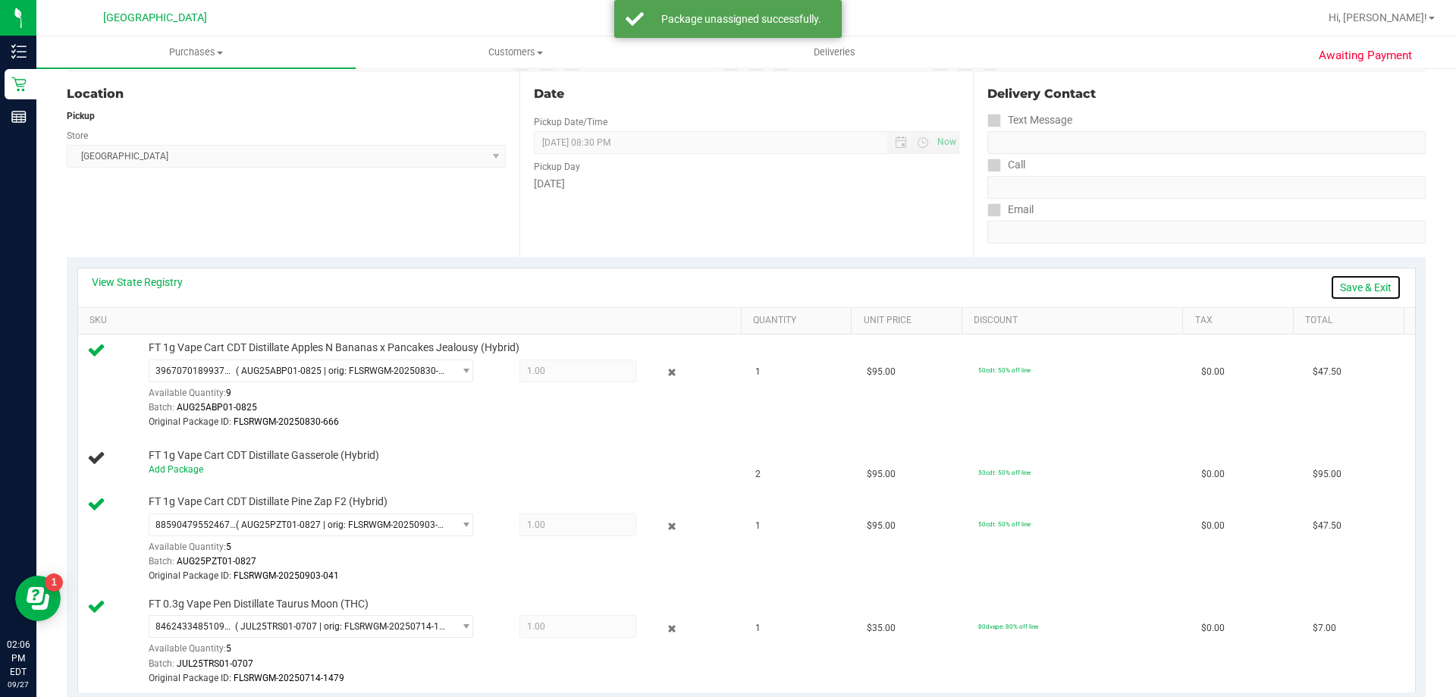
click at [1367, 279] on link "Save & Exit" at bounding box center [1365, 288] width 71 height 26
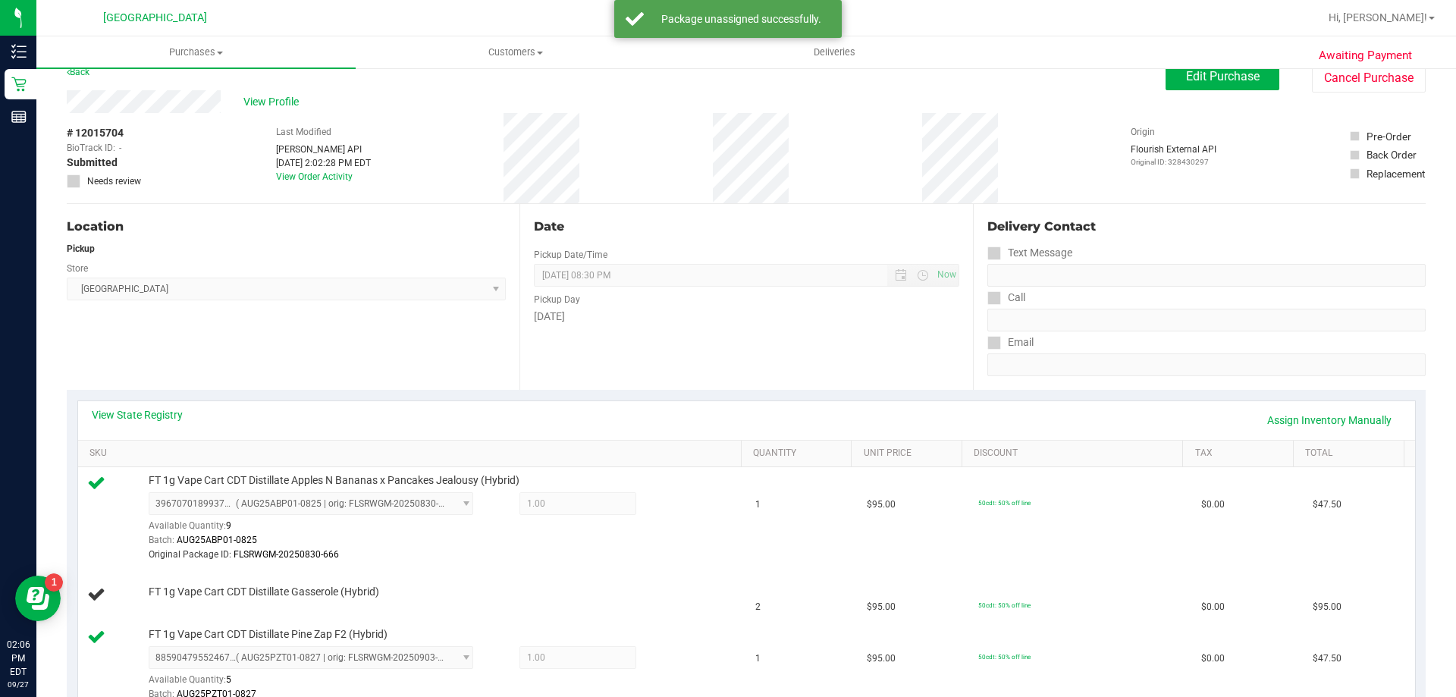
scroll to position [0, 0]
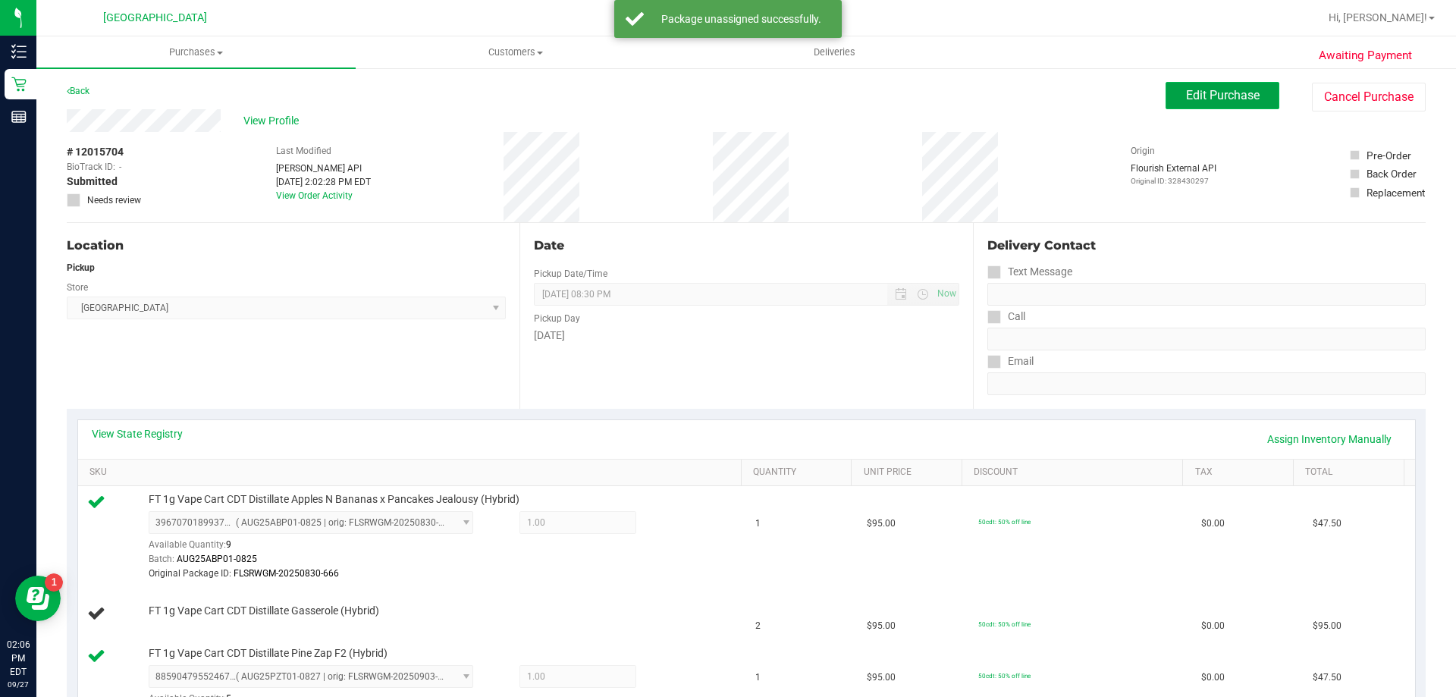
click at [1197, 93] on span "Edit Purchase" at bounding box center [1223, 95] width 74 height 14
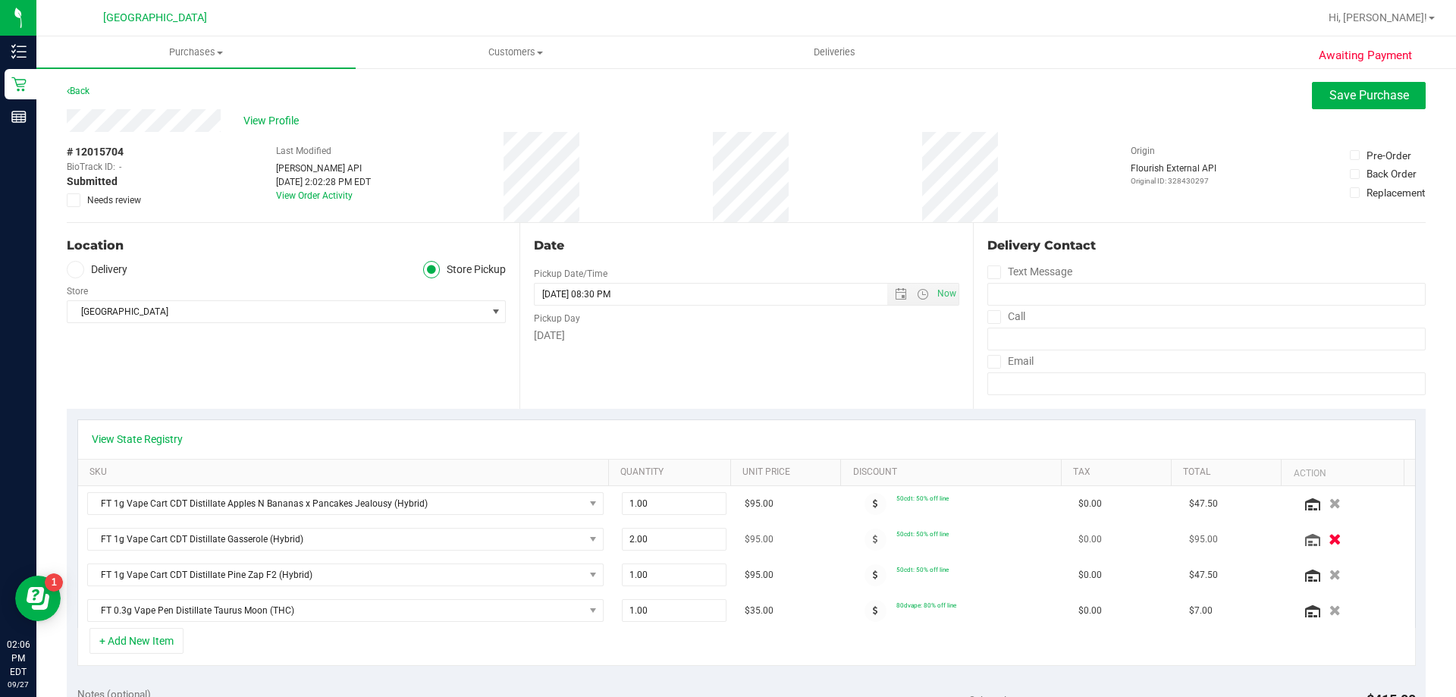
click at [1329, 537] on icon "button" at bounding box center [1335, 539] width 13 height 11
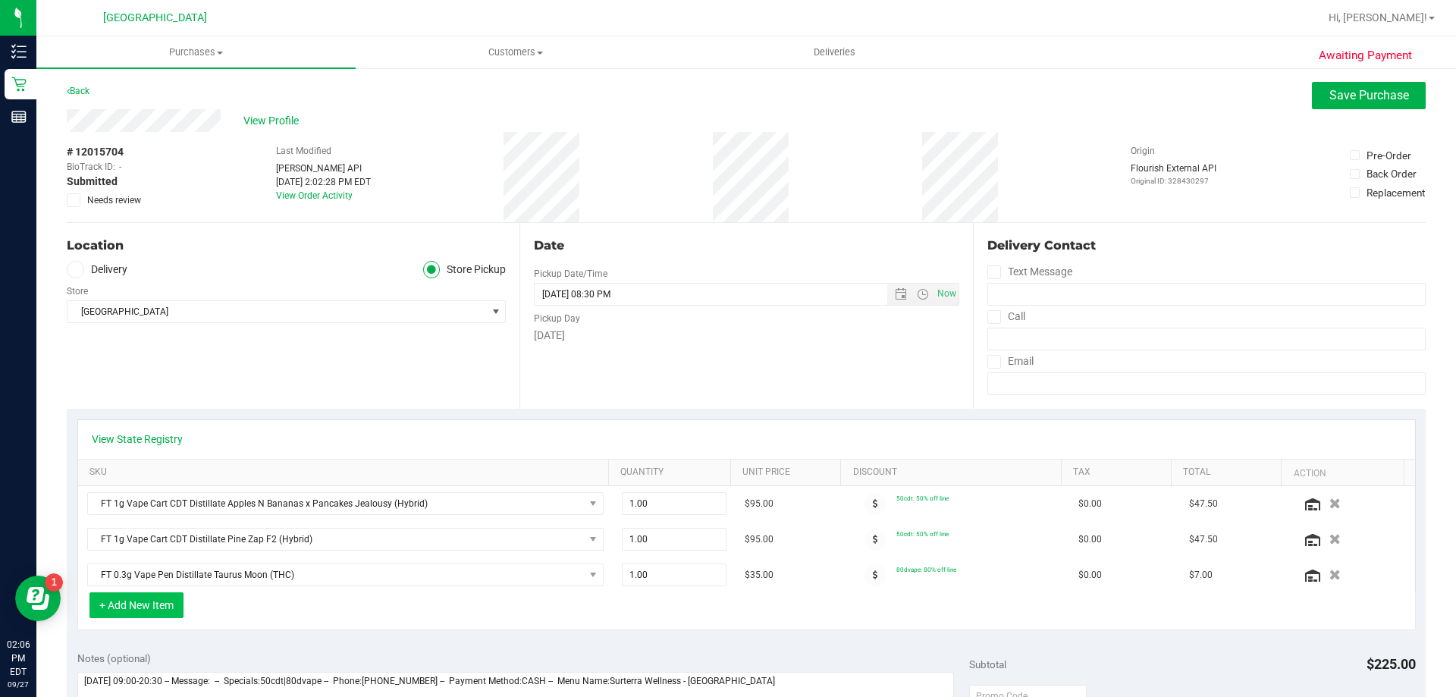
click at [151, 612] on button "+ Add New Item" at bounding box center [136, 605] width 94 height 26
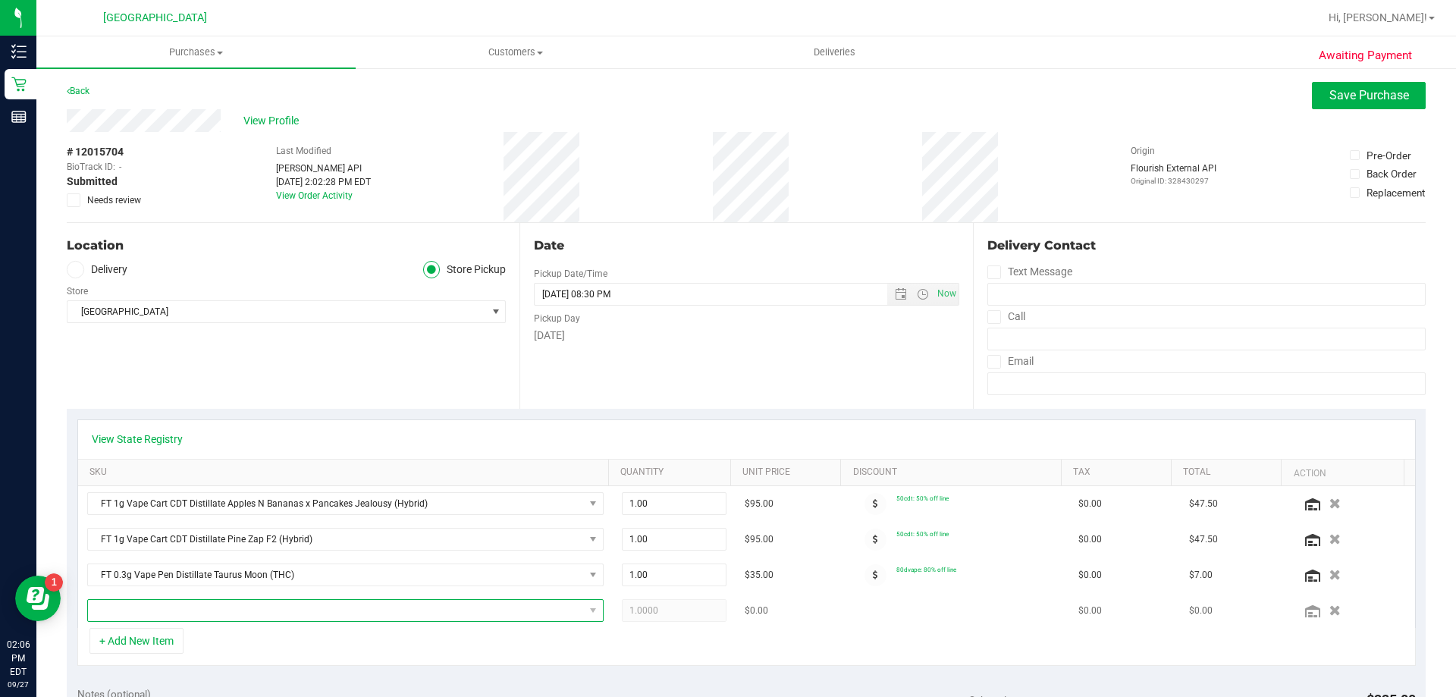
click at [505, 601] on span "NO DATA FOUND" at bounding box center [336, 610] width 496 height 21
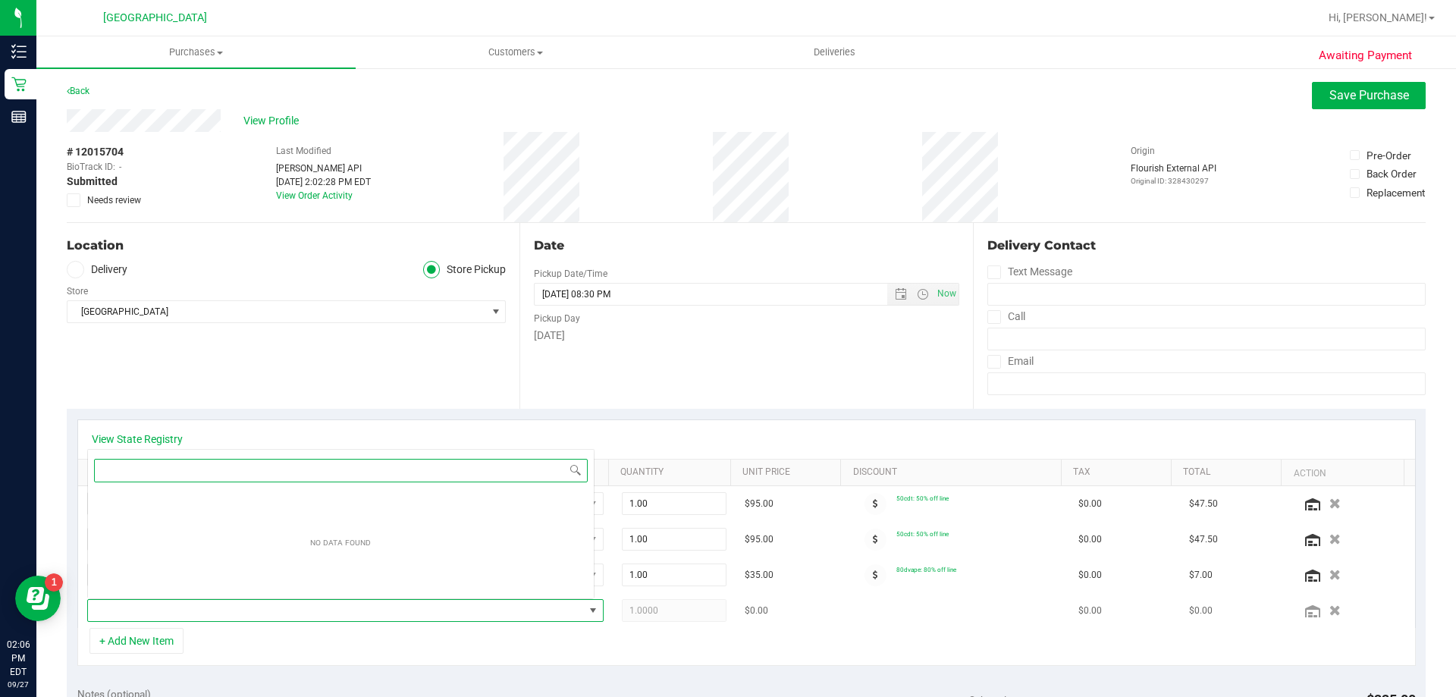
scroll to position [23, 503]
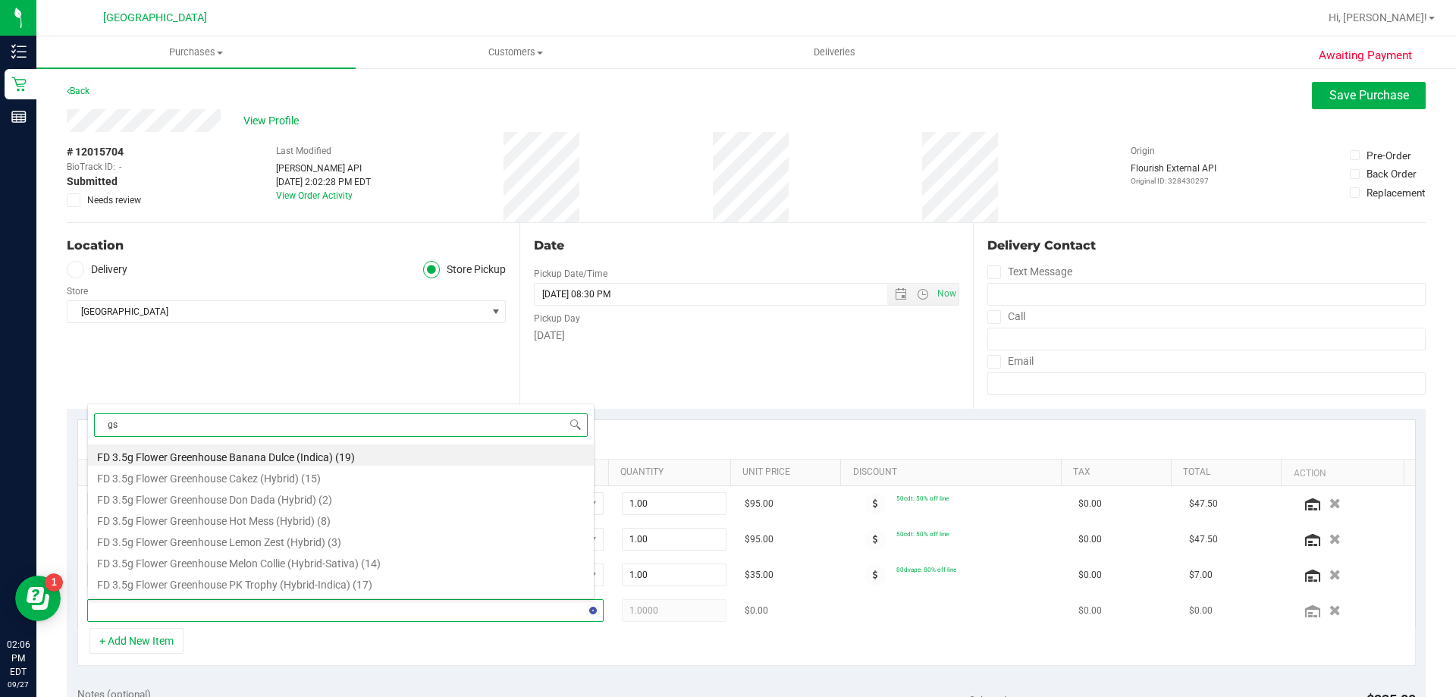
type input "gss"
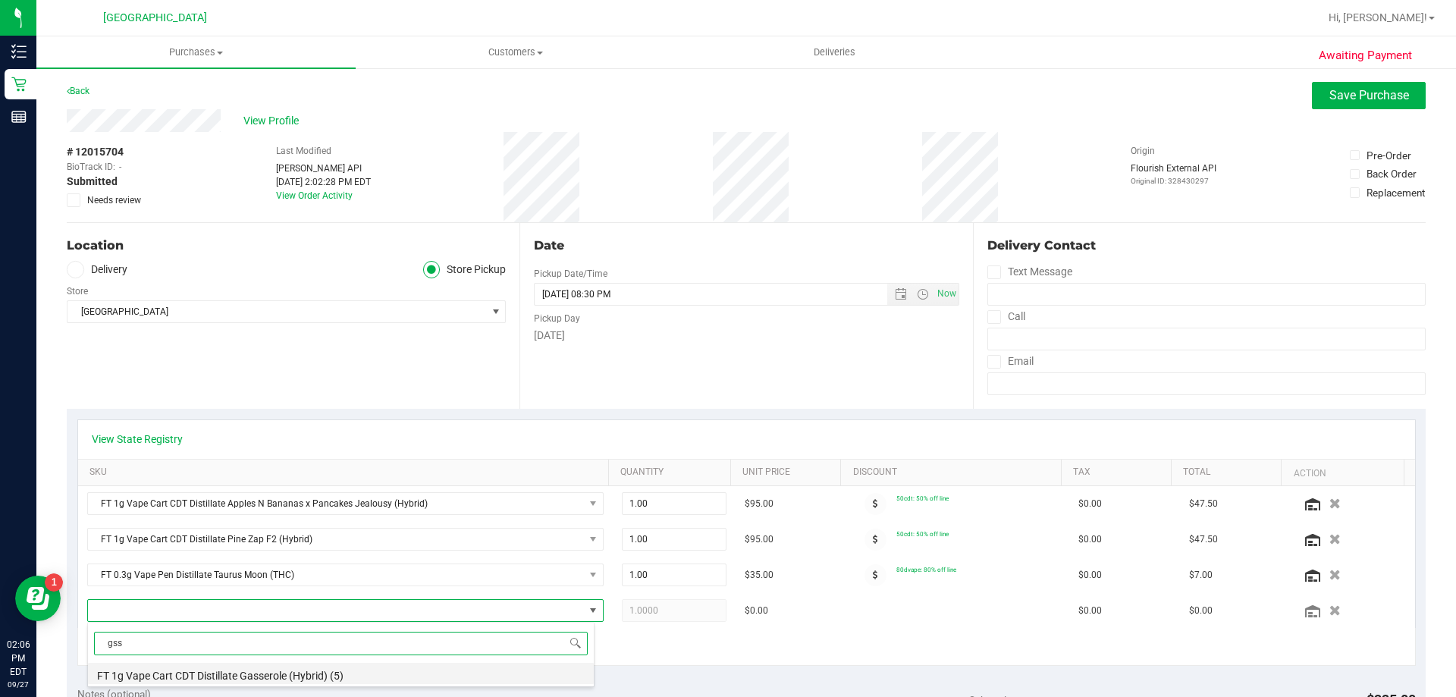
click at [473, 670] on li "FT 1g Vape Cart CDT Distillate Gasserole (Hybrid) (5)" at bounding box center [341, 673] width 506 height 21
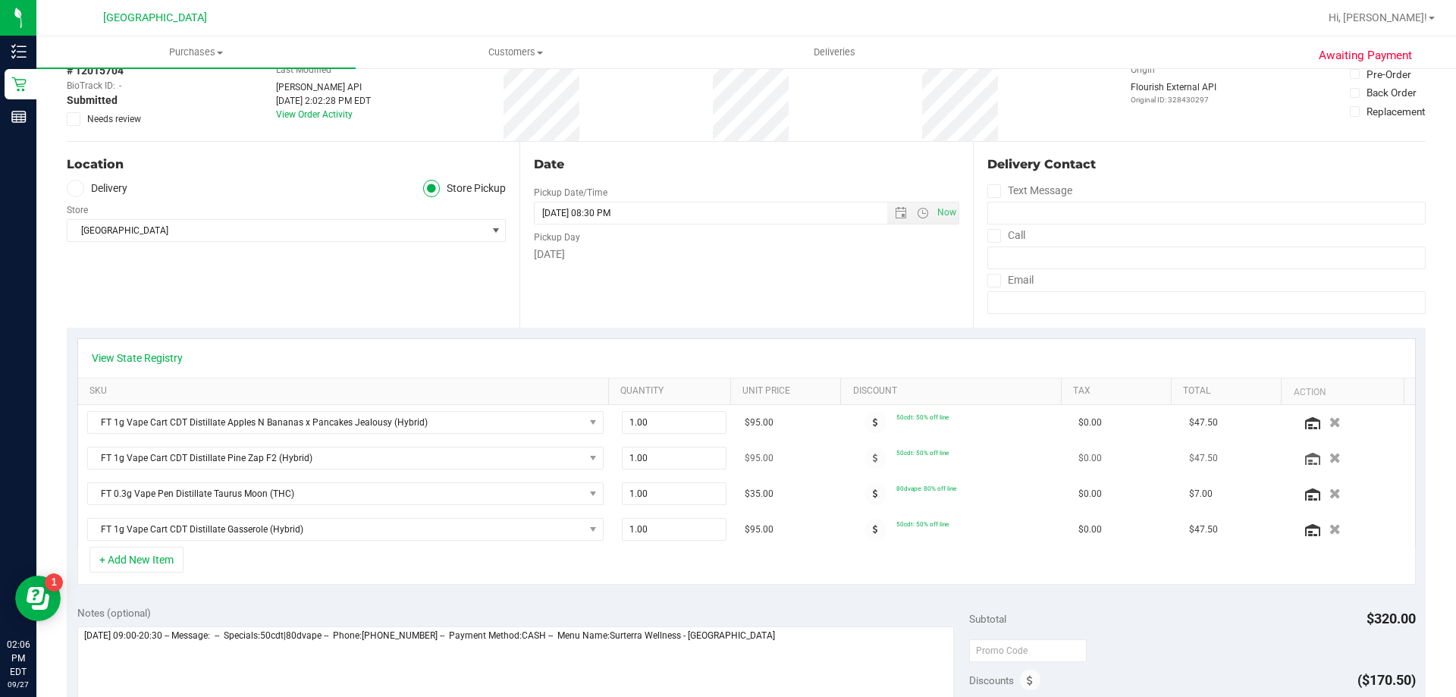
scroll to position [0, 0]
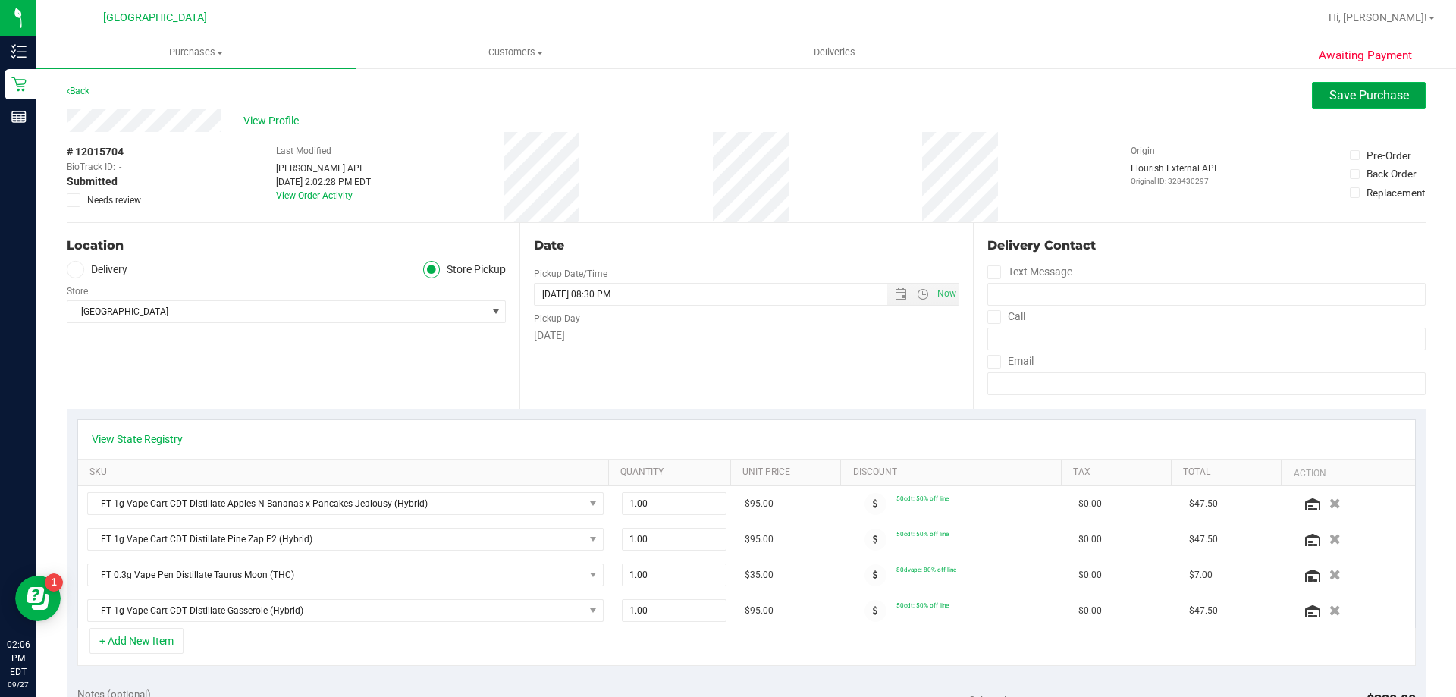
click at [1348, 96] on span "Save Purchase" at bounding box center [1369, 95] width 80 height 14
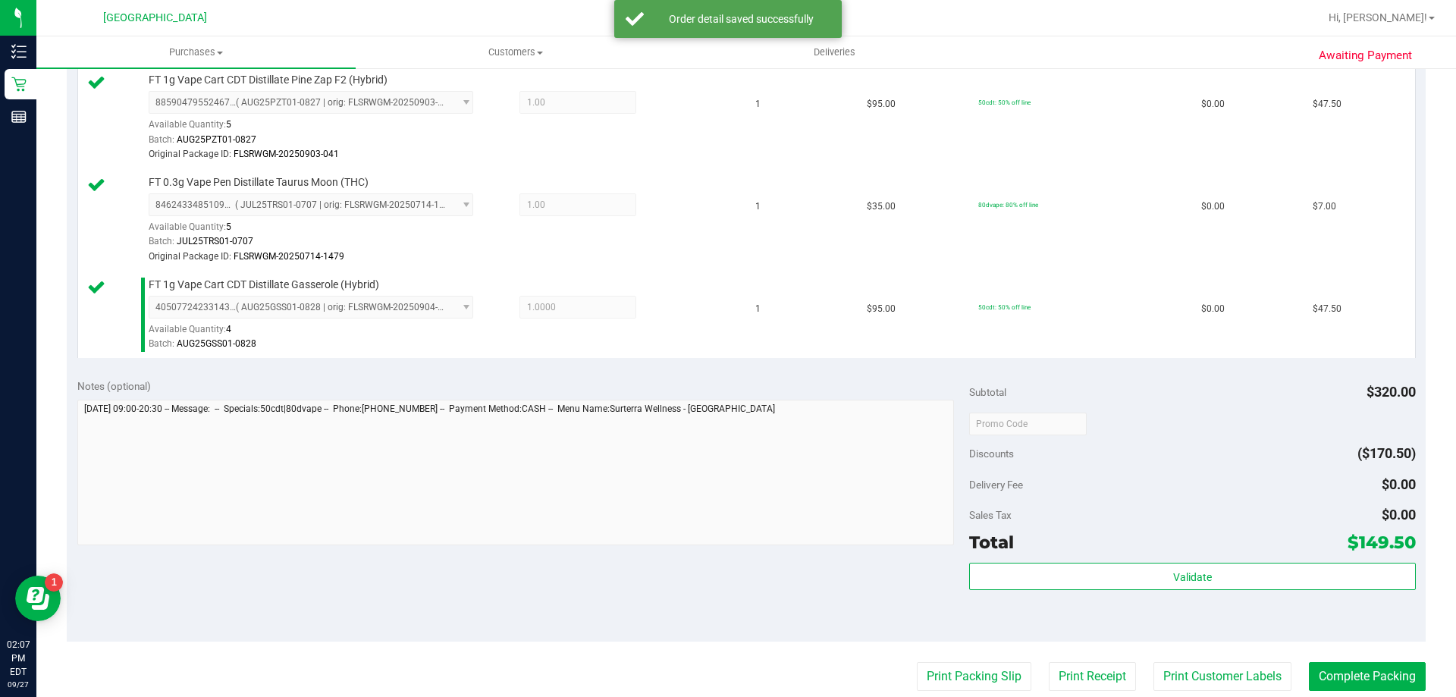
scroll to position [531, 0]
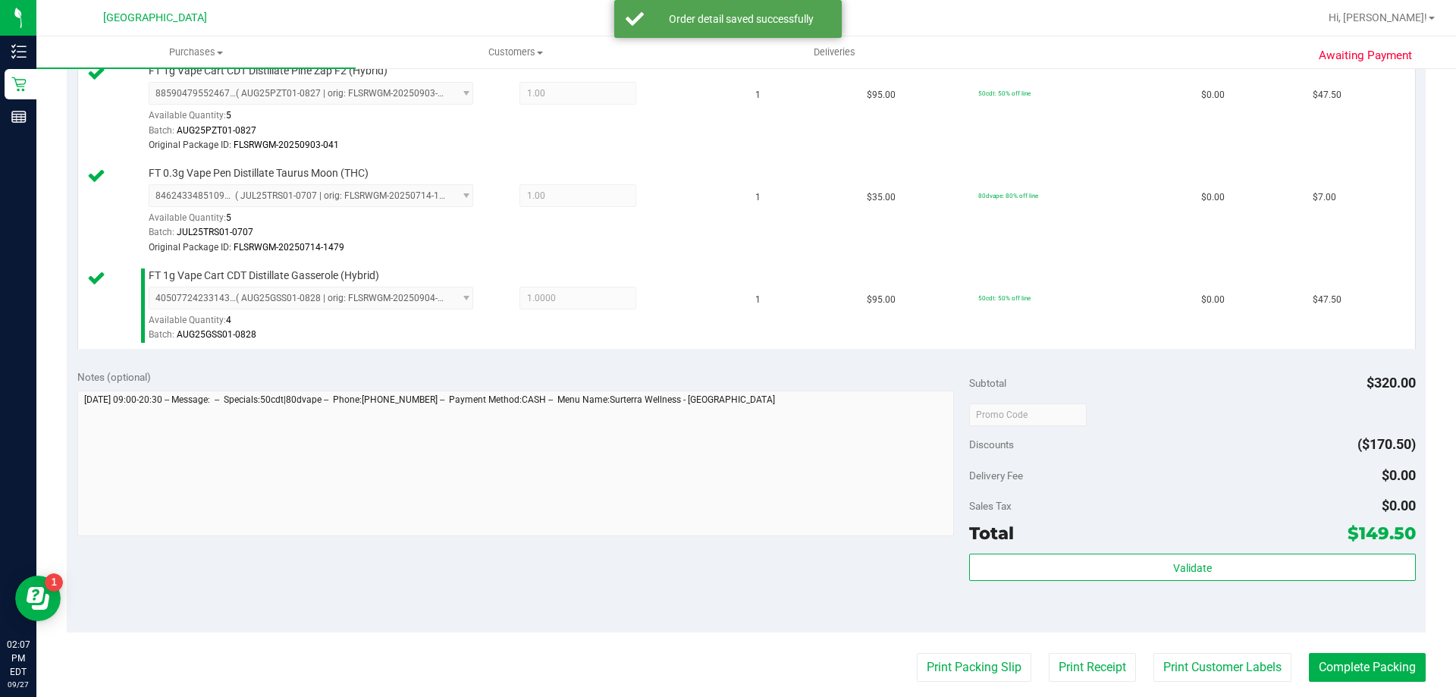
click at [1188, 585] on div "Validate" at bounding box center [1192, 588] width 446 height 68
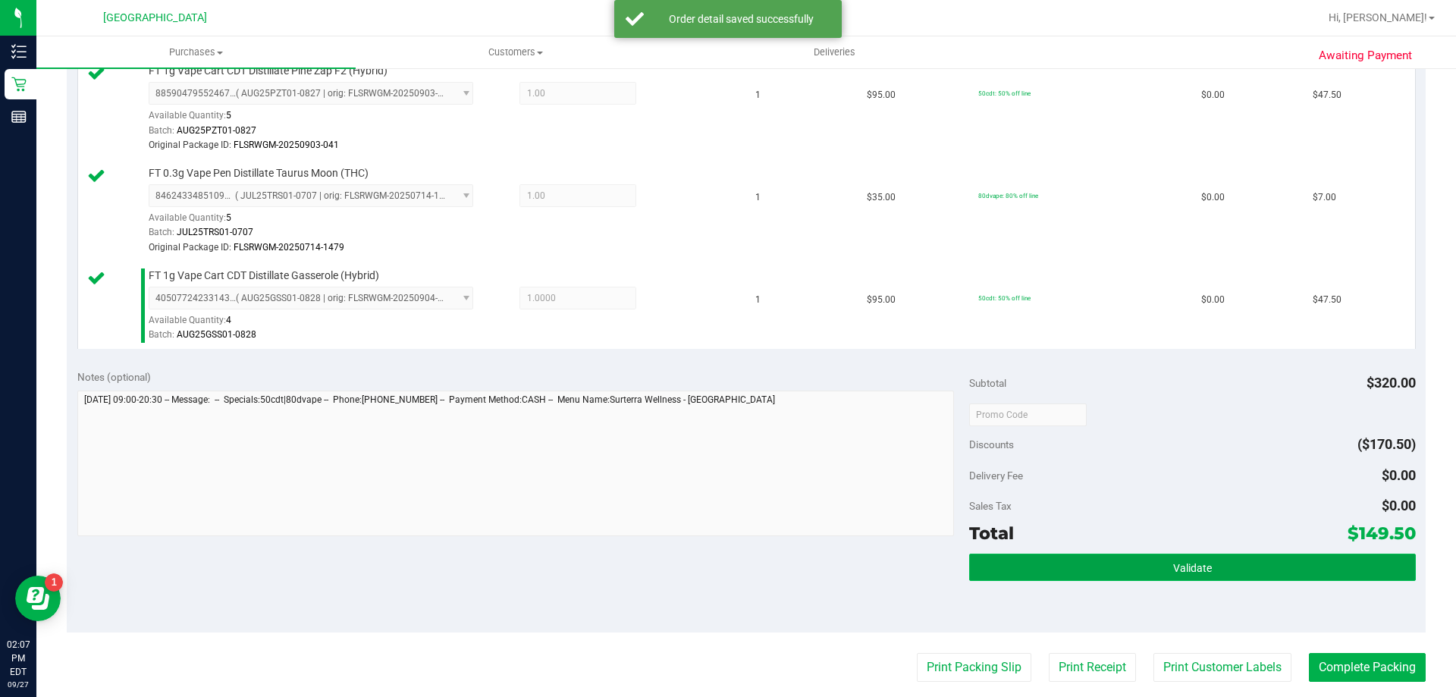
click at [1188, 576] on button "Validate" at bounding box center [1192, 567] width 446 height 27
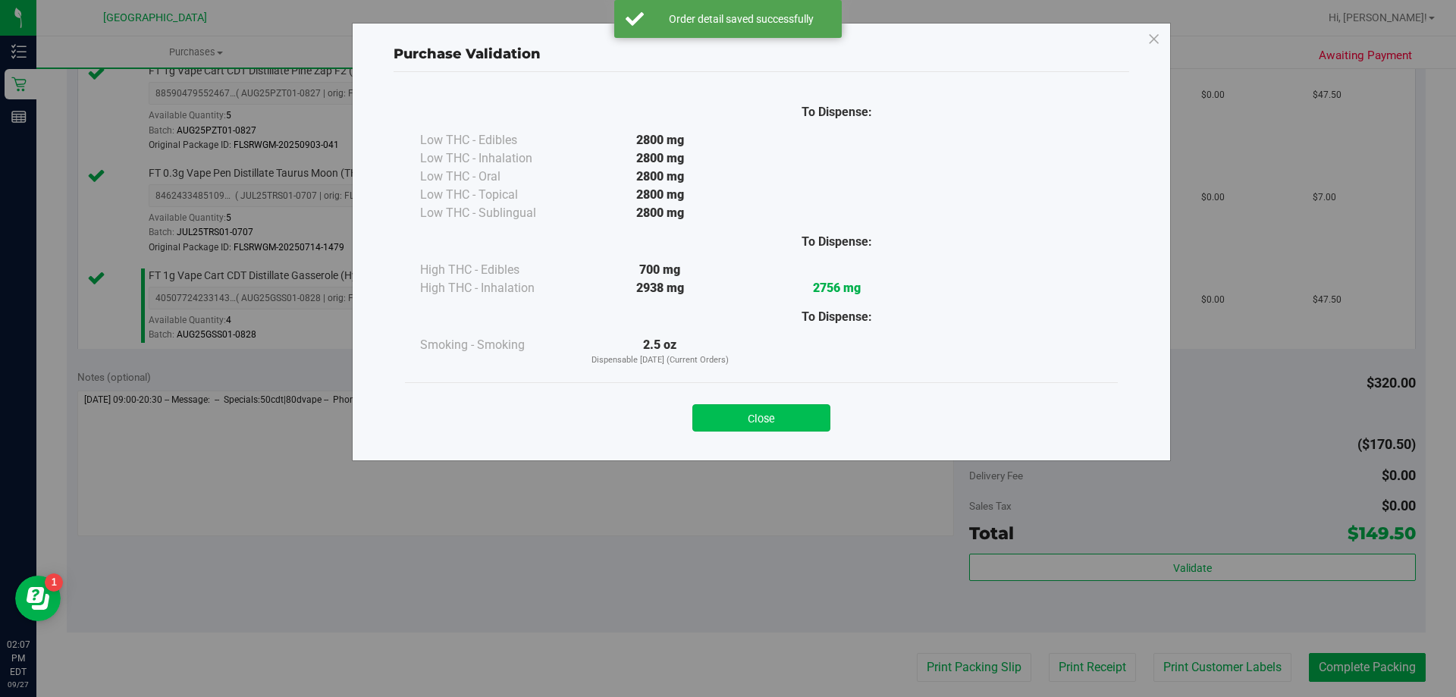
click at [772, 417] on button "Close" at bounding box center [761, 417] width 138 height 27
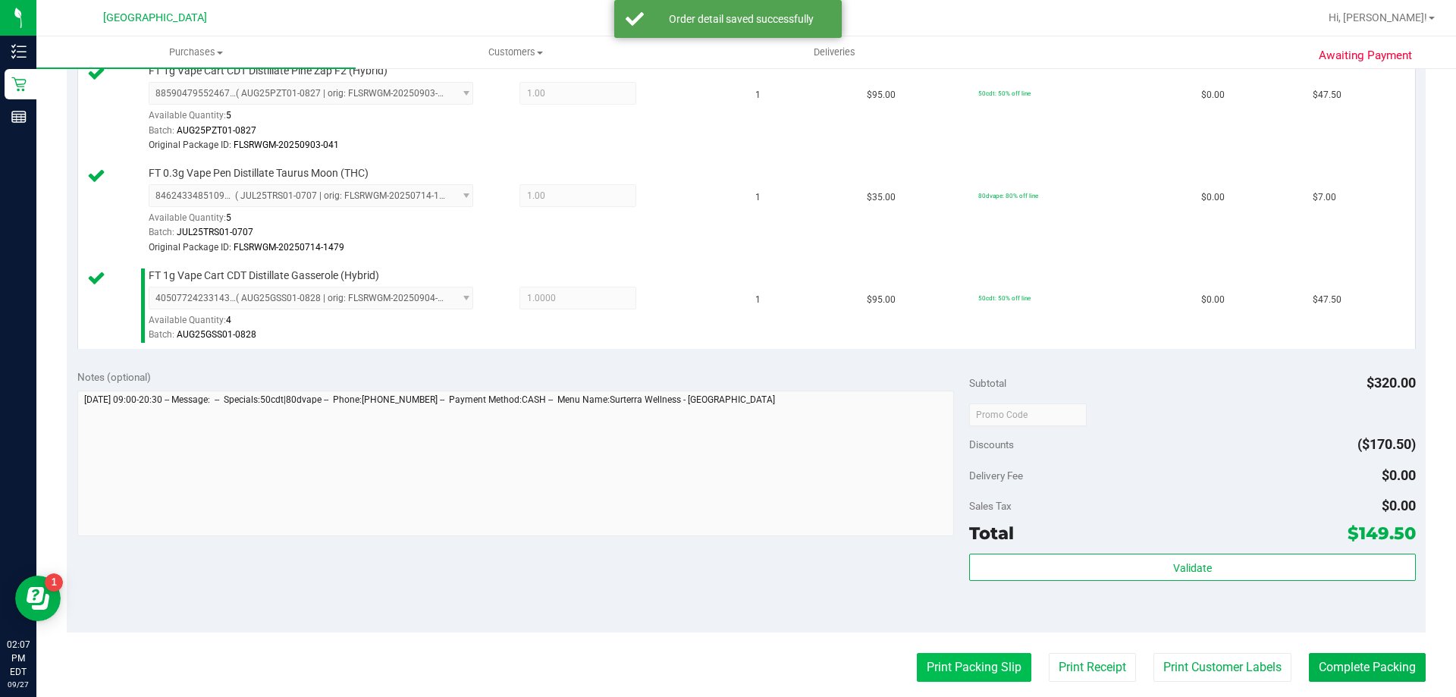
click at [978, 673] on button "Print Packing Slip" at bounding box center [974, 667] width 115 height 29
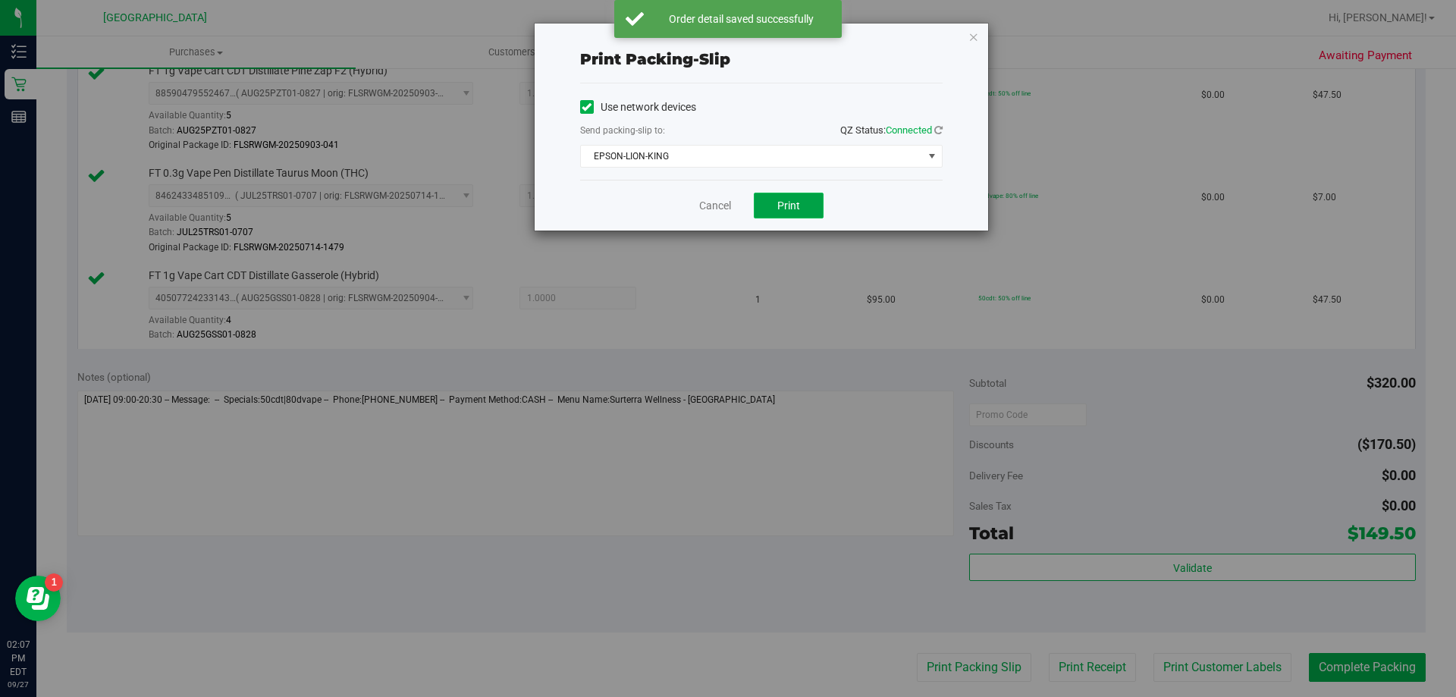
click at [799, 203] on span "Print" at bounding box center [788, 205] width 23 height 12
click at [714, 211] on link "Cancel" at bounding box center [715, 206] width 32 height 16
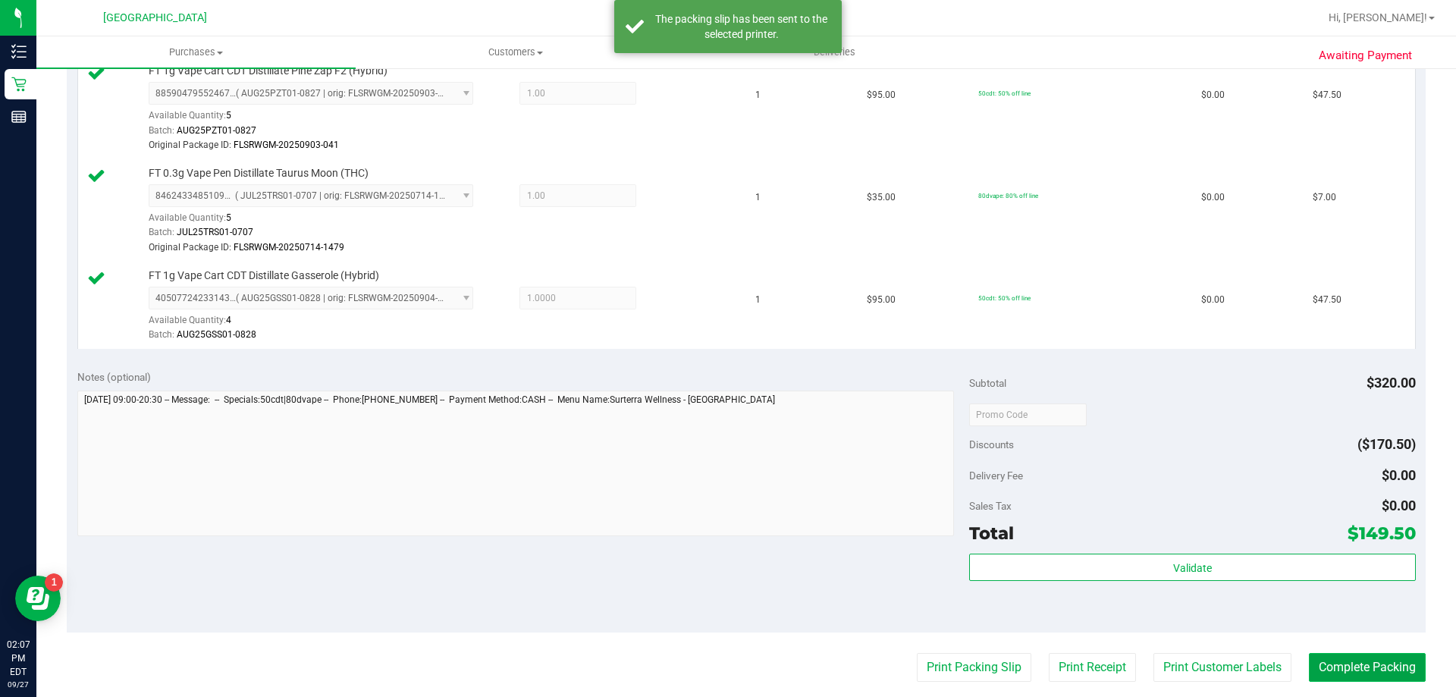
click at [1366, 670] on button "Complete Packing" at bounding box center [1367, 667] width 117 height 29
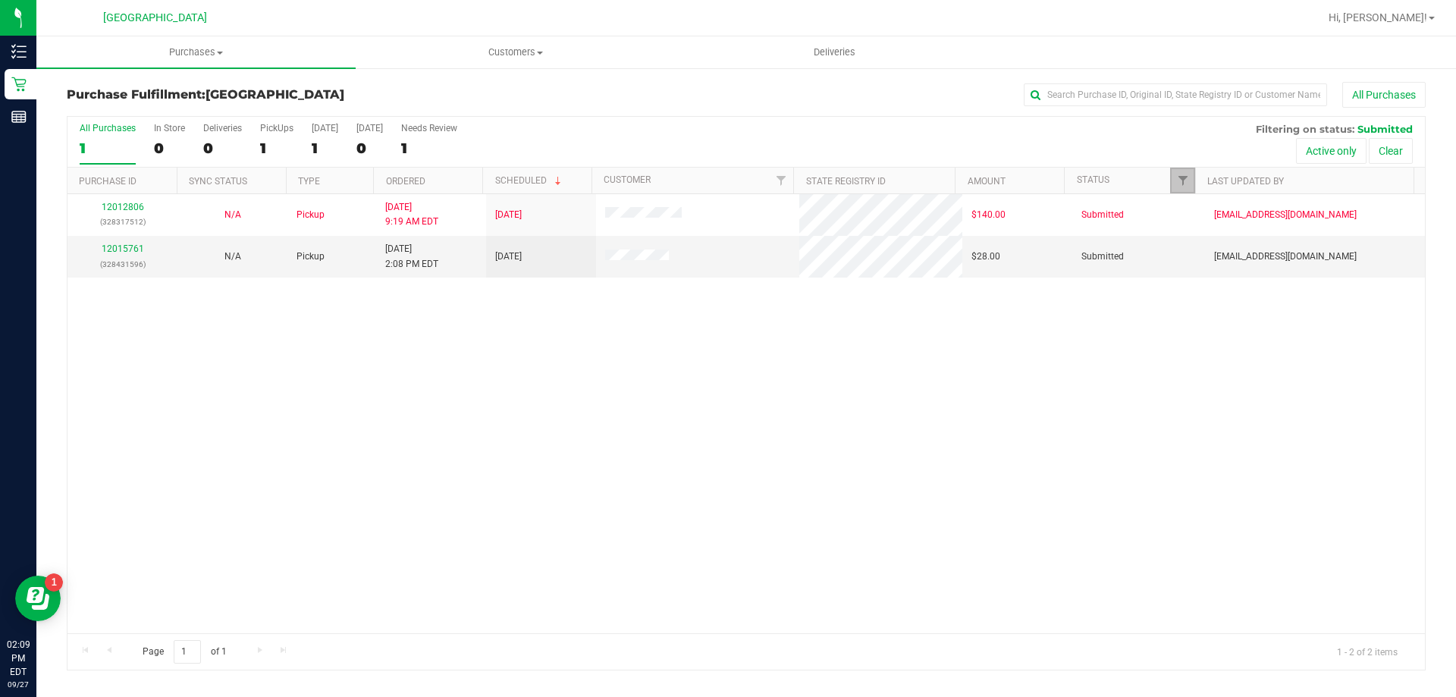
click at [1188, 174] on link "Filter" at bounding box center [1182, 181] width 25 height 26
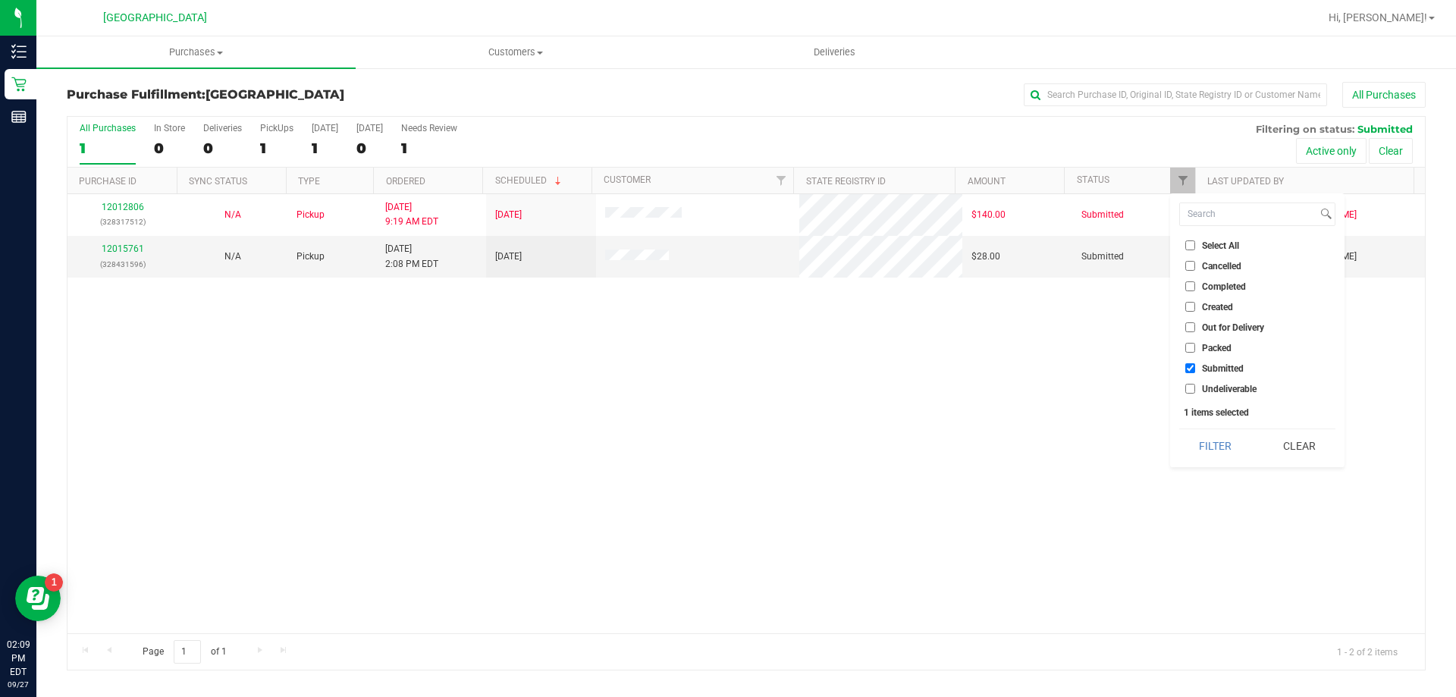
click at [1216, 382] on li "Undeliverable" at bounding box center [1257, 389] width 156 height 16
click at [1219, 388] on span "Undeliverable" at bounding box center [1229, 388] width 55 height 9
click at [1195, 388] on input "Undeliverable" at bounding box center [1190, 389] width 10 height 10
checkbox input "true"
click at [1206, 438] on button "Filter" at bounding box center [1215, 445] width 73 height 33
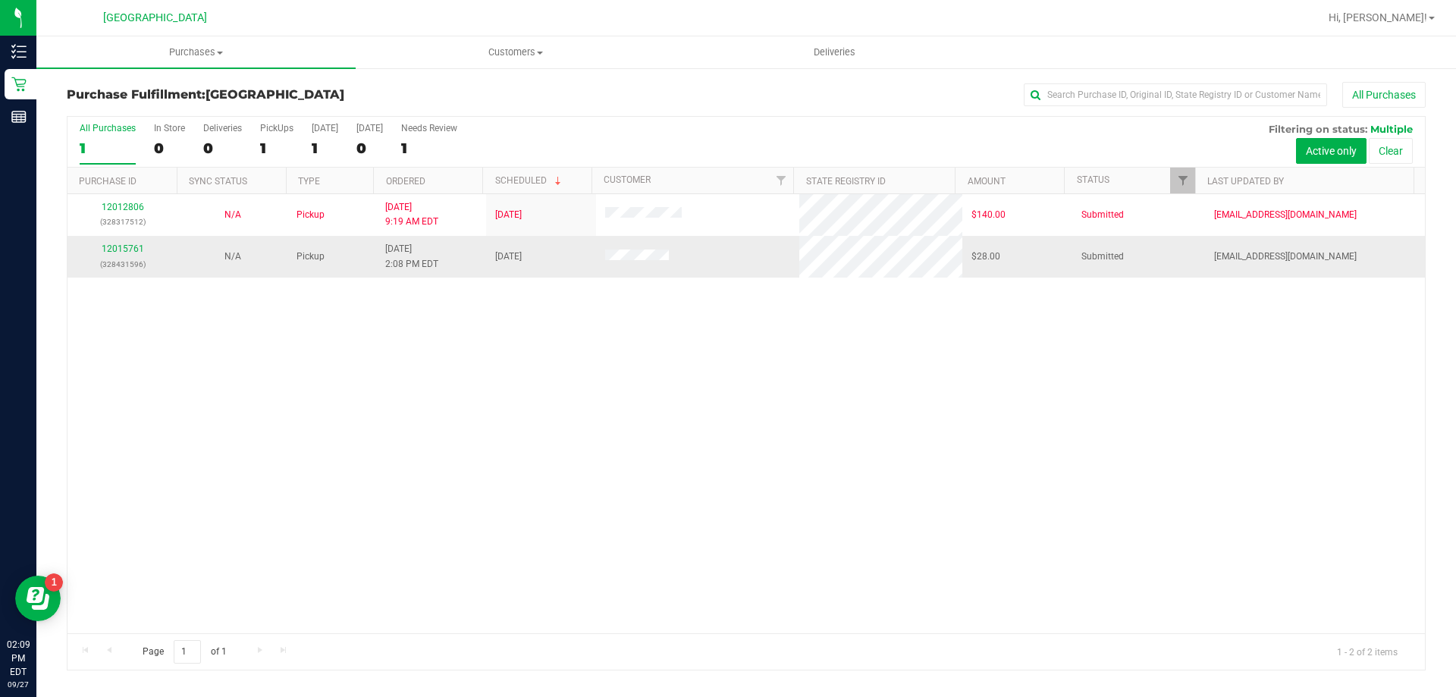
click at [125, 243] on div "12015761 (328431596)" at bounding box center [123, 256] width 92 height 29
click at [125, 249] on link "12015761" at bounding box center [123, 248] width 42 height 11
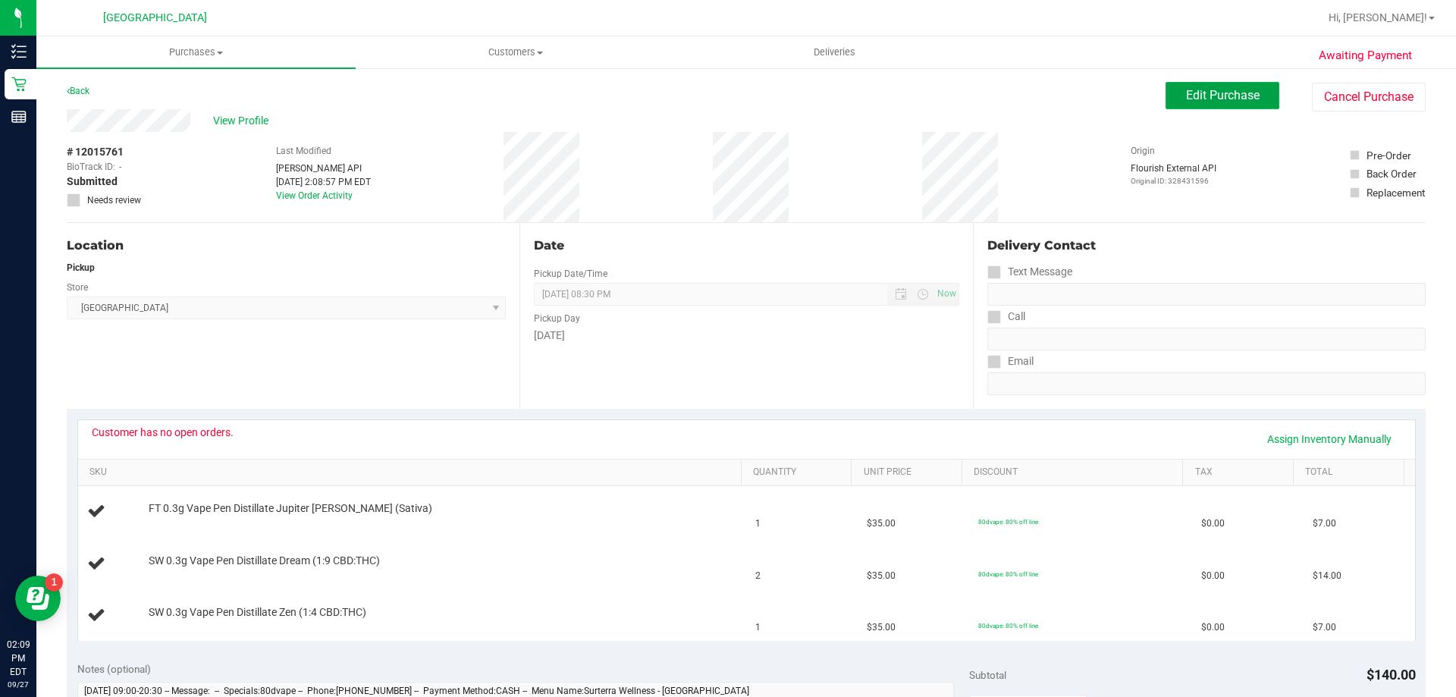
click at [1241, 88] on span "Edit Purchase" at bounding box center [1223, 95] width 74 height 14
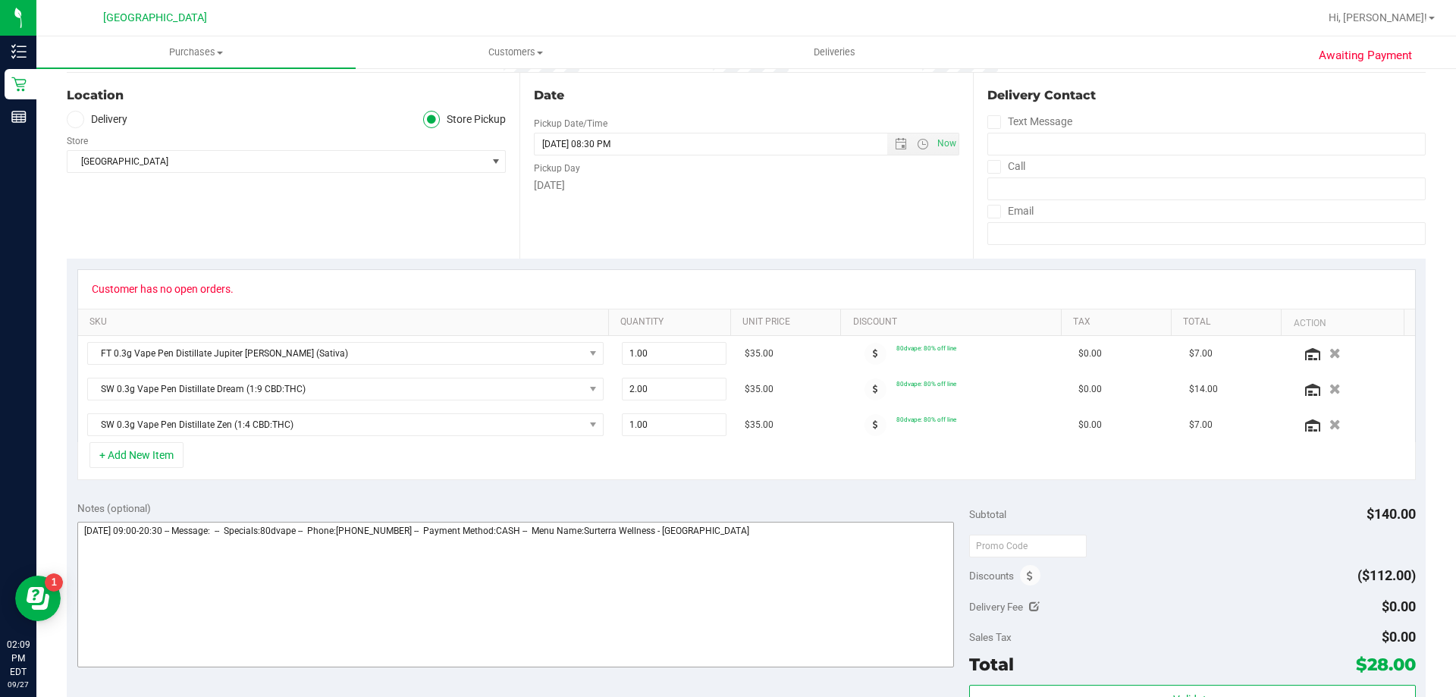
scroll to position [152, 0]
click at [828, 526] on textarea at bounding box center [515, 593] width 877 height 146
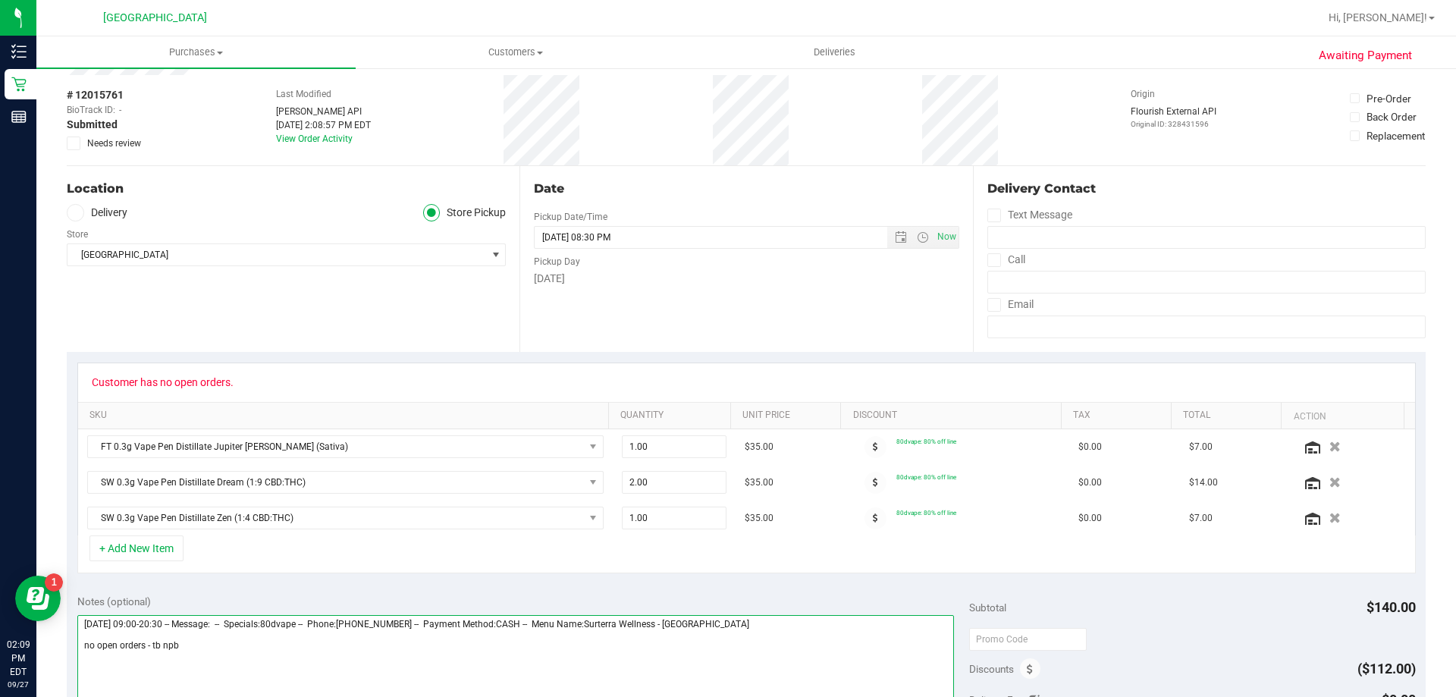
scroll to position [0, 0]
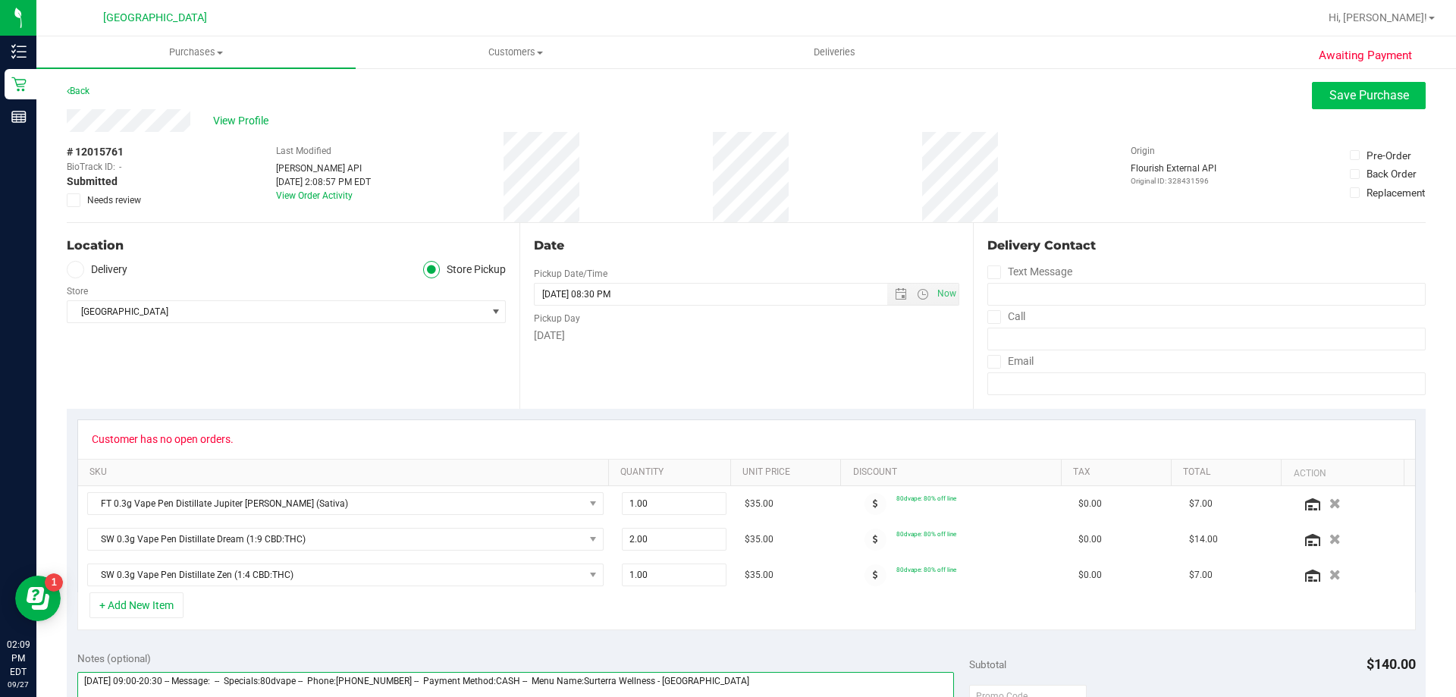
type textarea "Saturday 09/27/2025 09:00-20:30 -- Message: -- Specials:80dvape -- Phone:561358…"
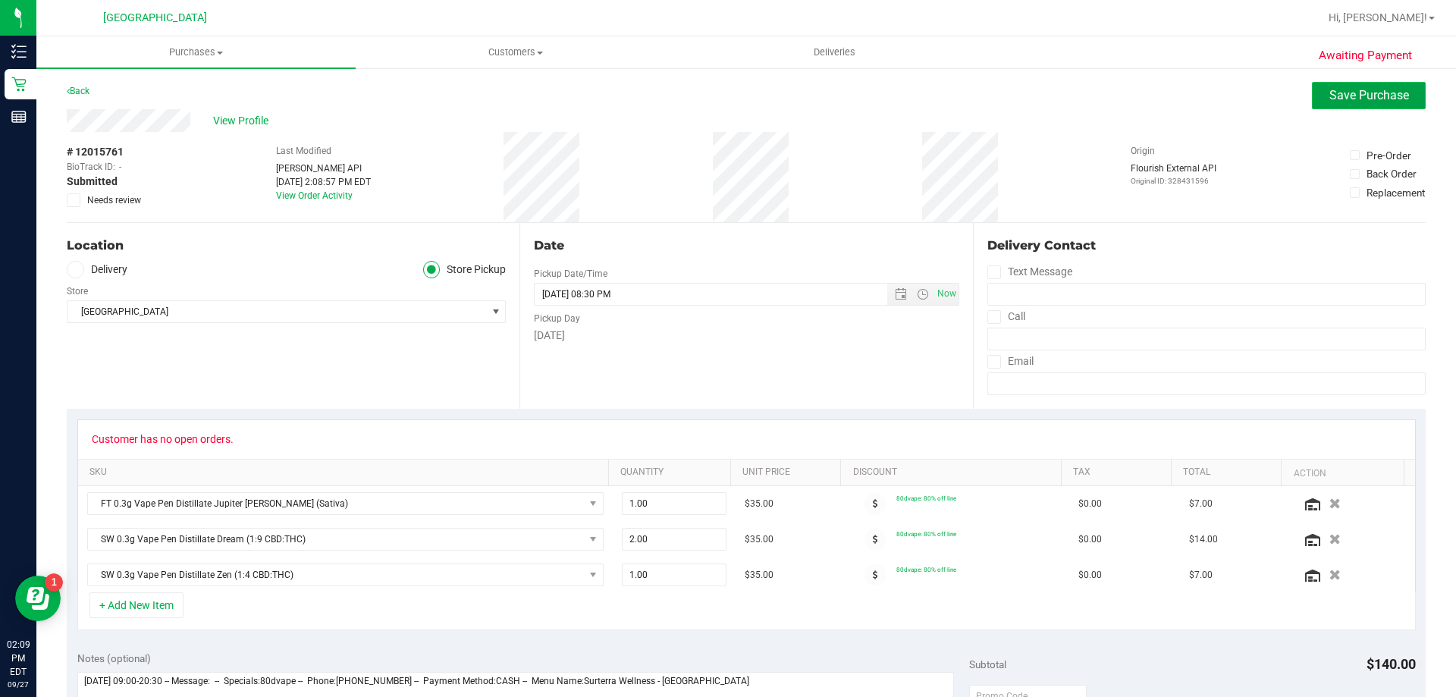
click at [1380, 86] on button "Save Purchase" at bounding box center [1369, 95] width 114 height 27
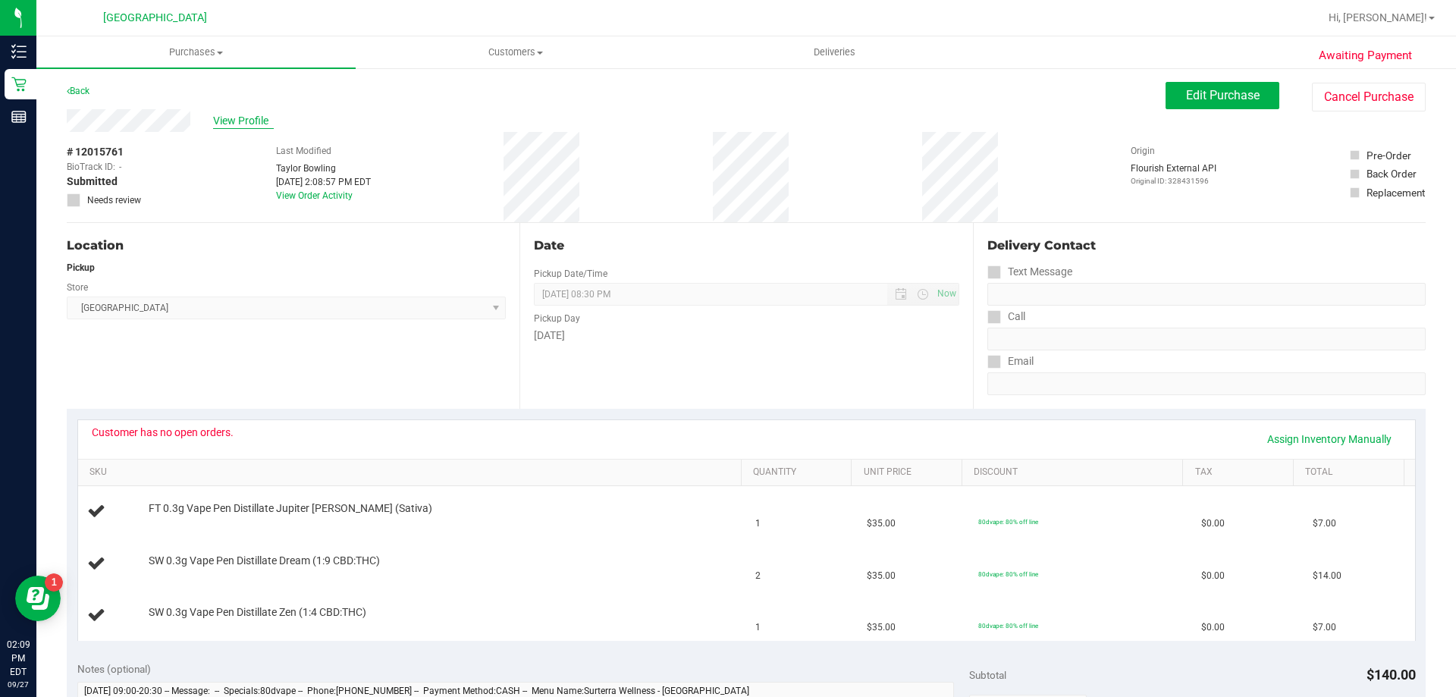
click at [246, 122] on span "View Profile" at bounding box center [243, 121] width 61 height 16
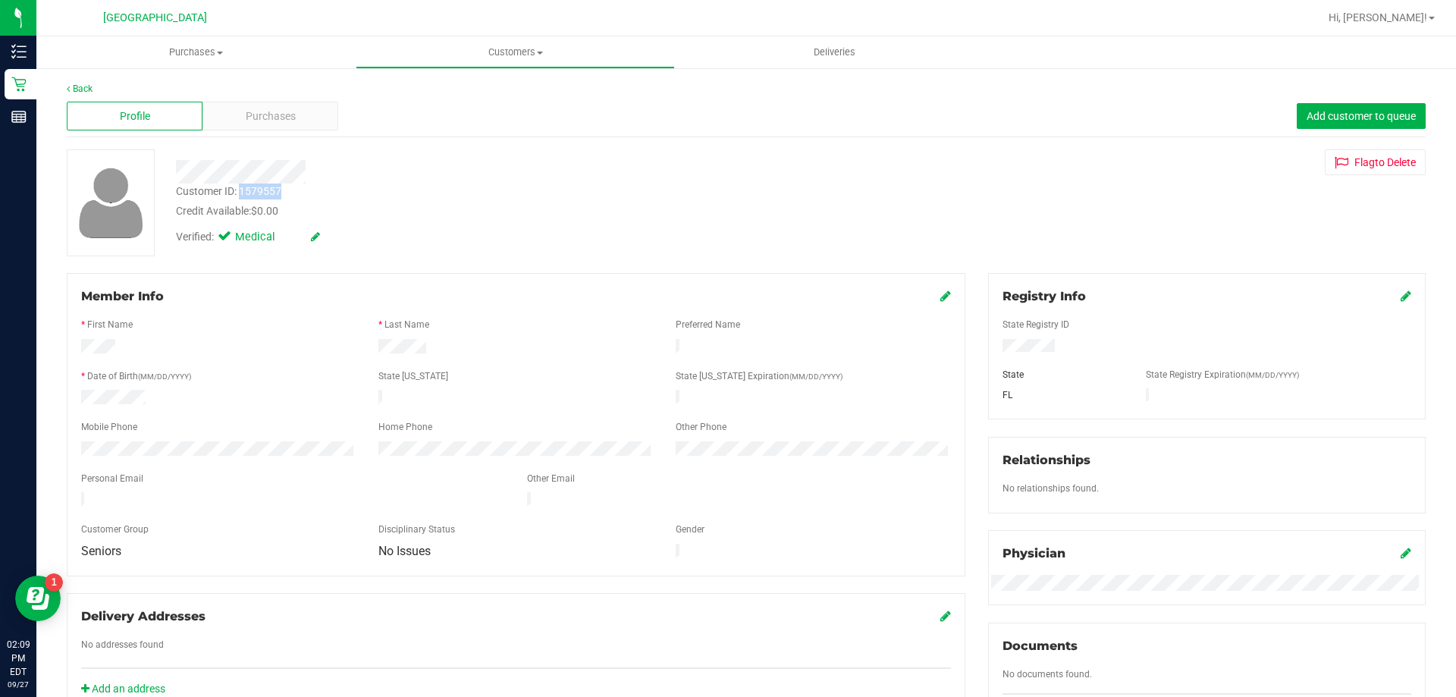
drag, startPoint x: 280, startPoint y: 188, endPoint x: 242, endPoint y: 193, distance: 38.2
click at [242, 193] on div "Customer ID: 1579557" at bounding box center [228, 192] width 105 height 16
copy div "1579557"
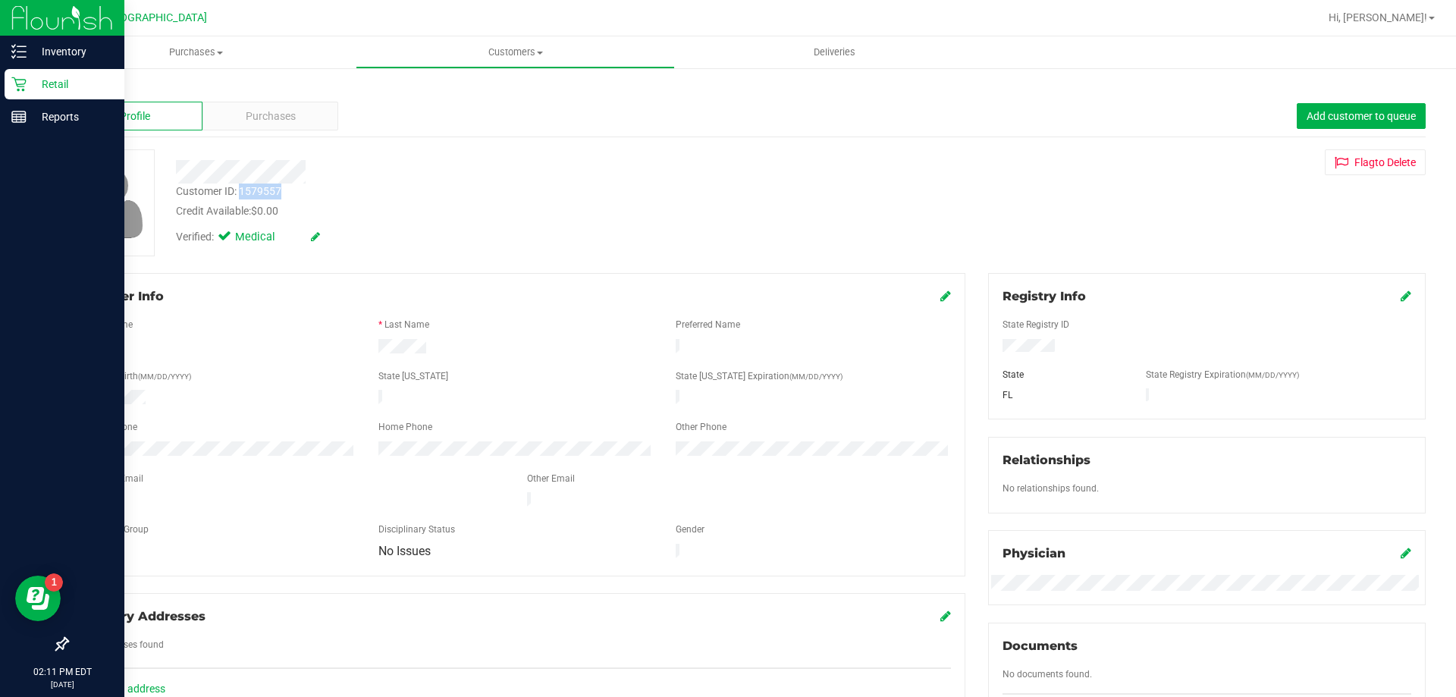
click at [12, 86] on icon at bounding box center [18, 84] width 15 height 15
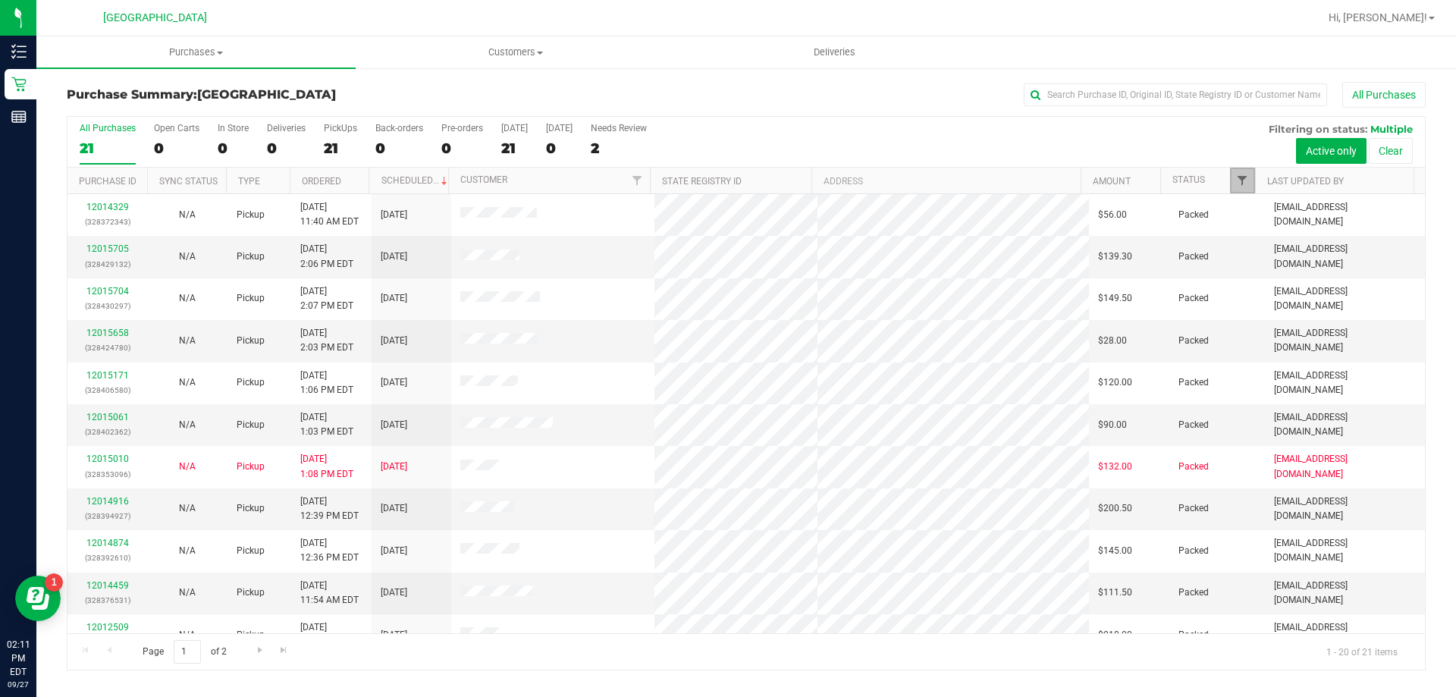
click at [1241, 178] on span "Filter" at bounding box center [1242, 180] width 12 height 12
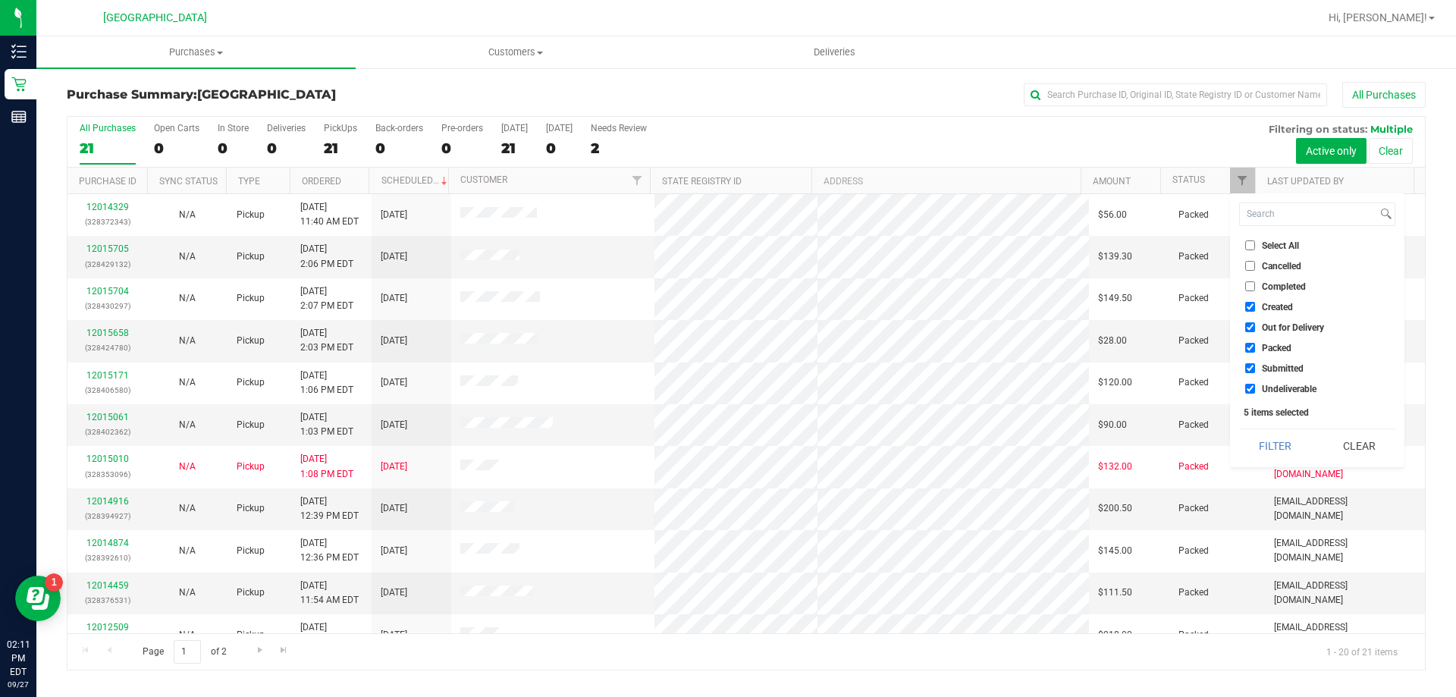
click at [1263, 313] on li "Created" at bounding box center [1317, 307] width 156 height 16
click at [1266, 326] on span "Out for Delivery" at bounding box center [1293, 327] width 62 height 9
click at [1255, 326] on input "Out for Delivery" at bounding box center [1250, 327] width 10 height 10
checkbox input "false"
click at [1260, 308] on label "Created" at bounding box center [1269, 307] width 48 height 10
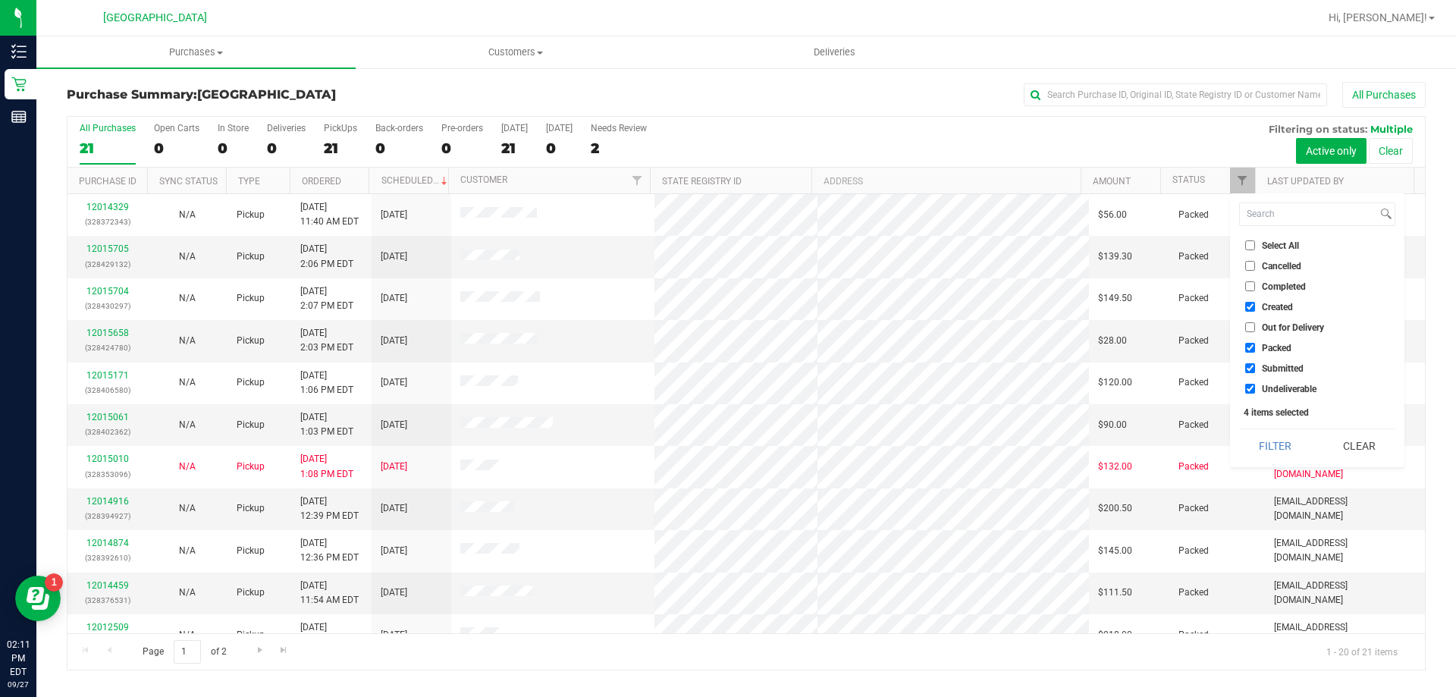
click at [1255, 308] on input "Created" at bounding box center [1250, 307] width 10 height 10
checkbox input "false"
click at [1262, 345] on span "Packed" at bounding box center [1277, 348] width 30 height 9
click at [1255, 345] on input "Packed" at bounding box center [1250, 348] width 10 height 10
checkbox input "false"
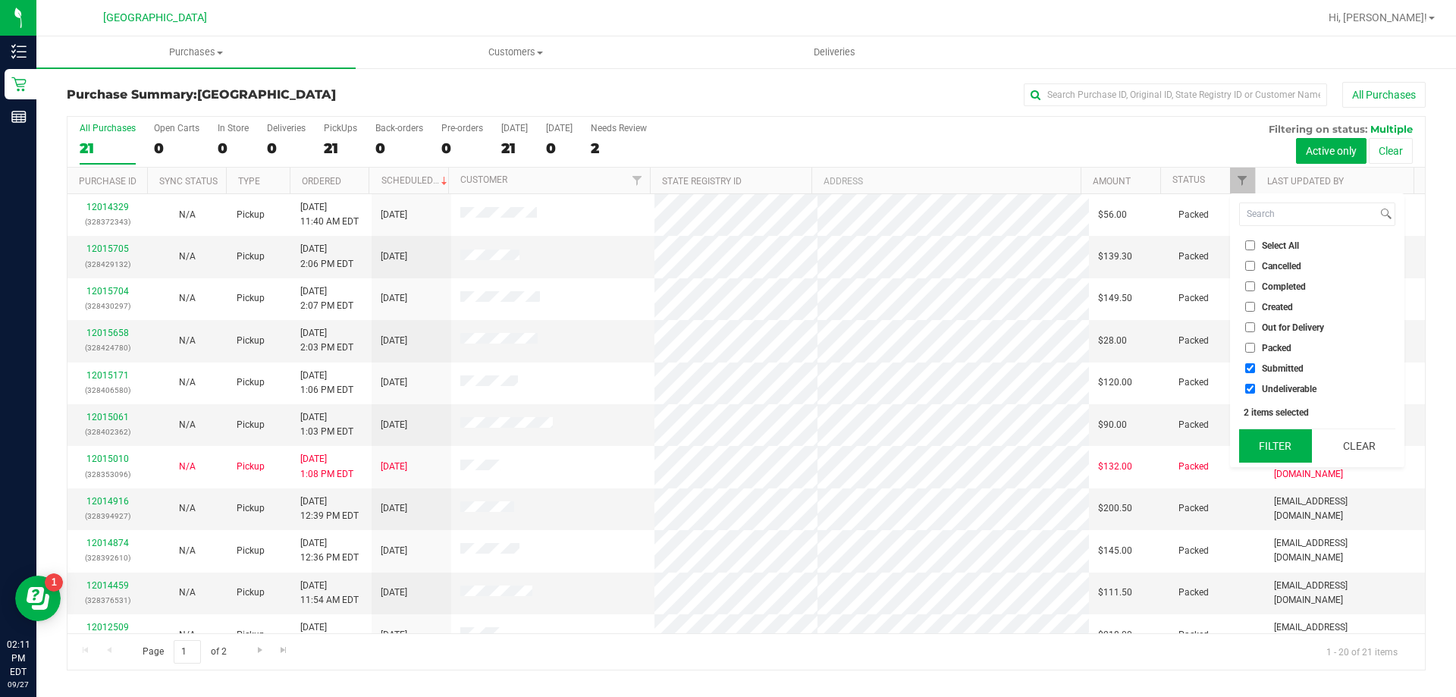
click at [1279, 457] on button "Filter" at bounding box center [1275, 445] width 73 height 33
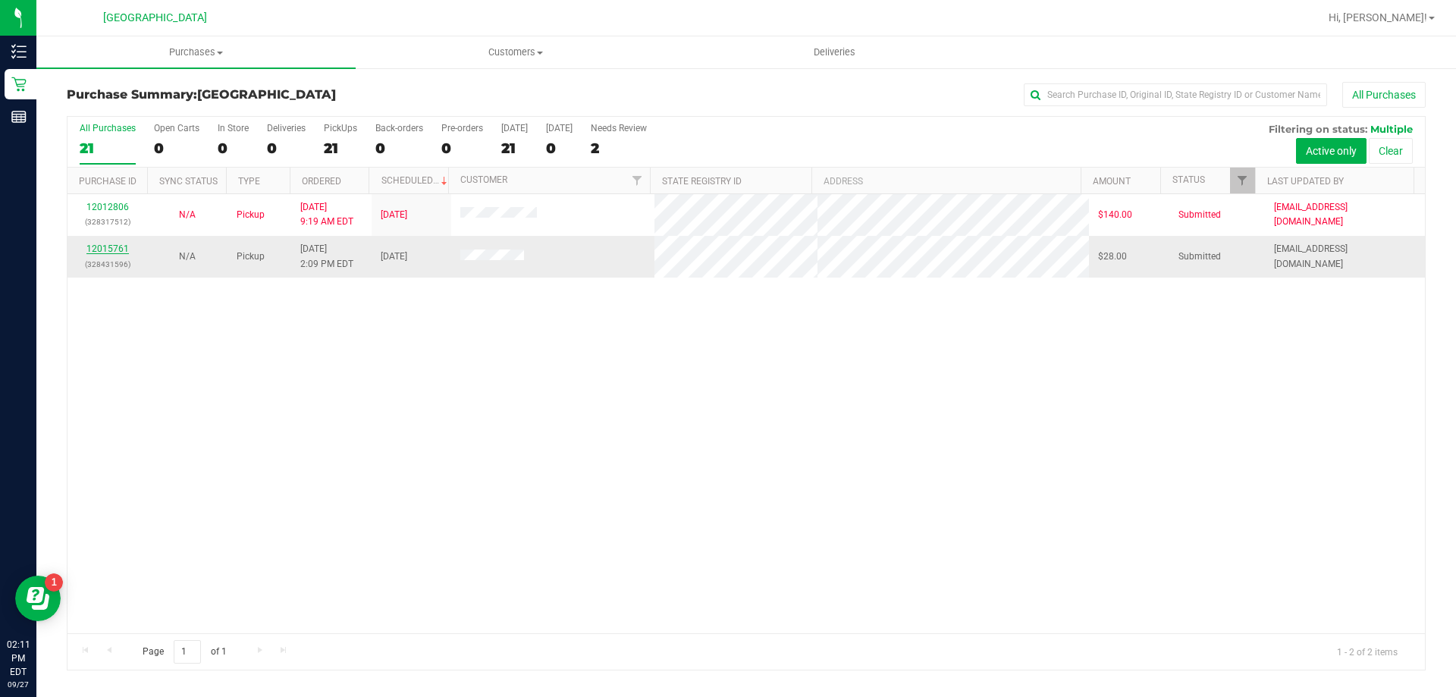
click at [106, 250] on link "12015761" at bounding box center [107, 248] width 42 height 11
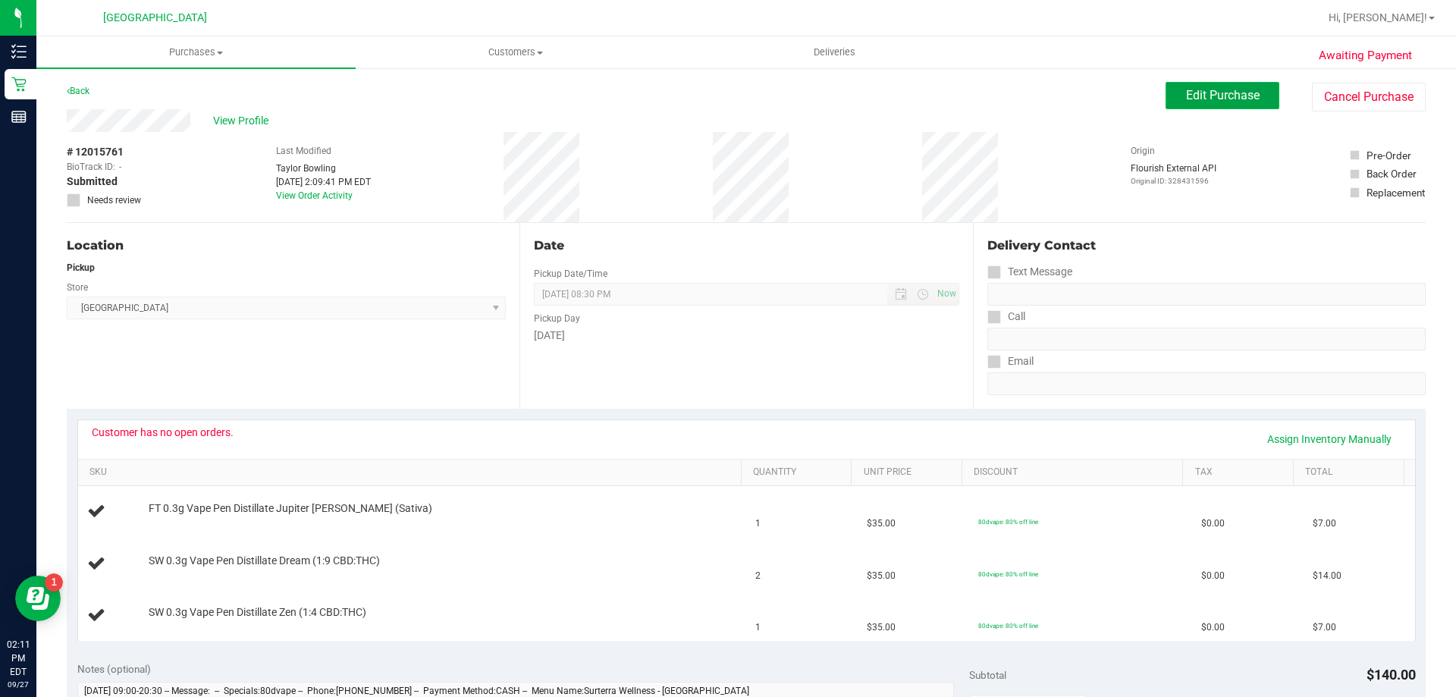
click at [1205, 103] on button "Edit Purchase" at bounding box center [1223, 95] width 114 height 27
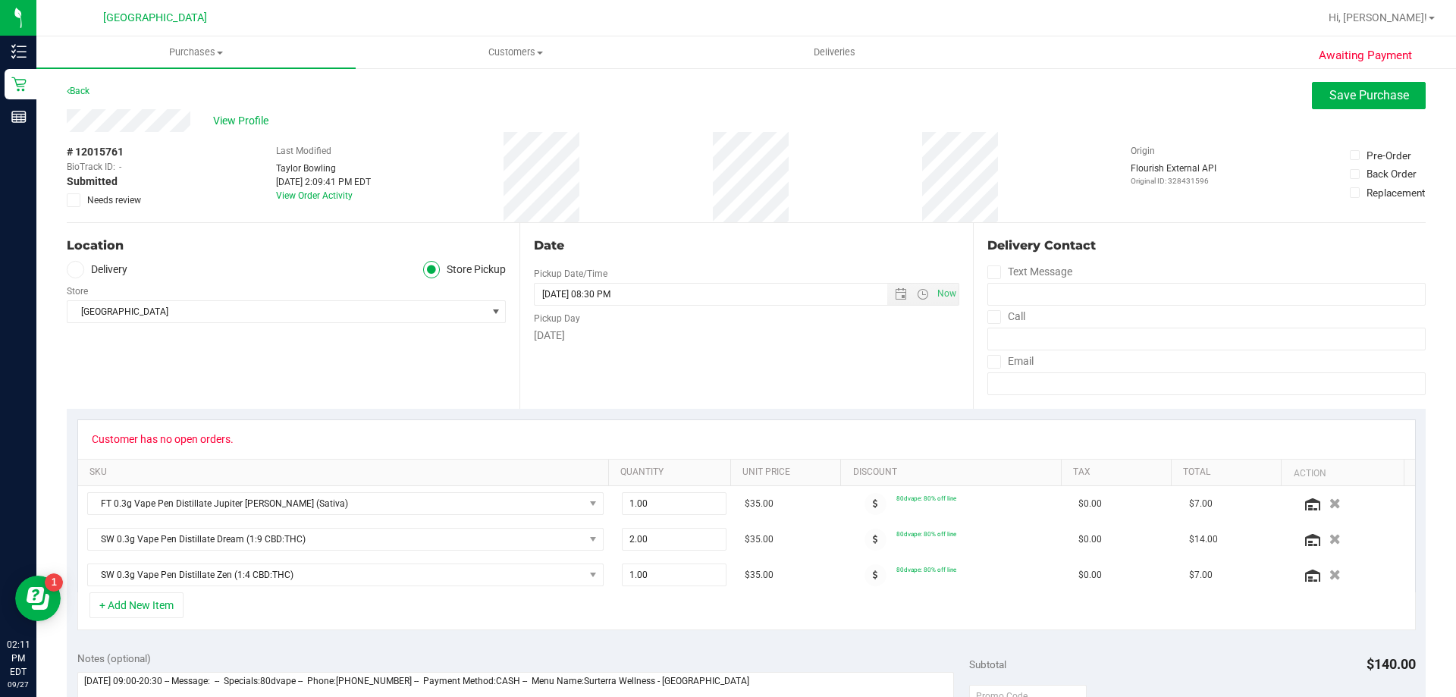
click at [100, 190] on div "# 12015761 BioTrack ID: - Submitted Needs review" at bounding box center [105, 175] width 76 height 63
click at [100, 199] on span "Needs review" at bounding box center [114, 200] width 54 height 14
click at [0, 0] on input "Needs review" at bounding box center [0, 0] width 0 height 0
click at [1345, 96] on span "Save Purchase" at bounding box center [1369, 95] width 80 height 14
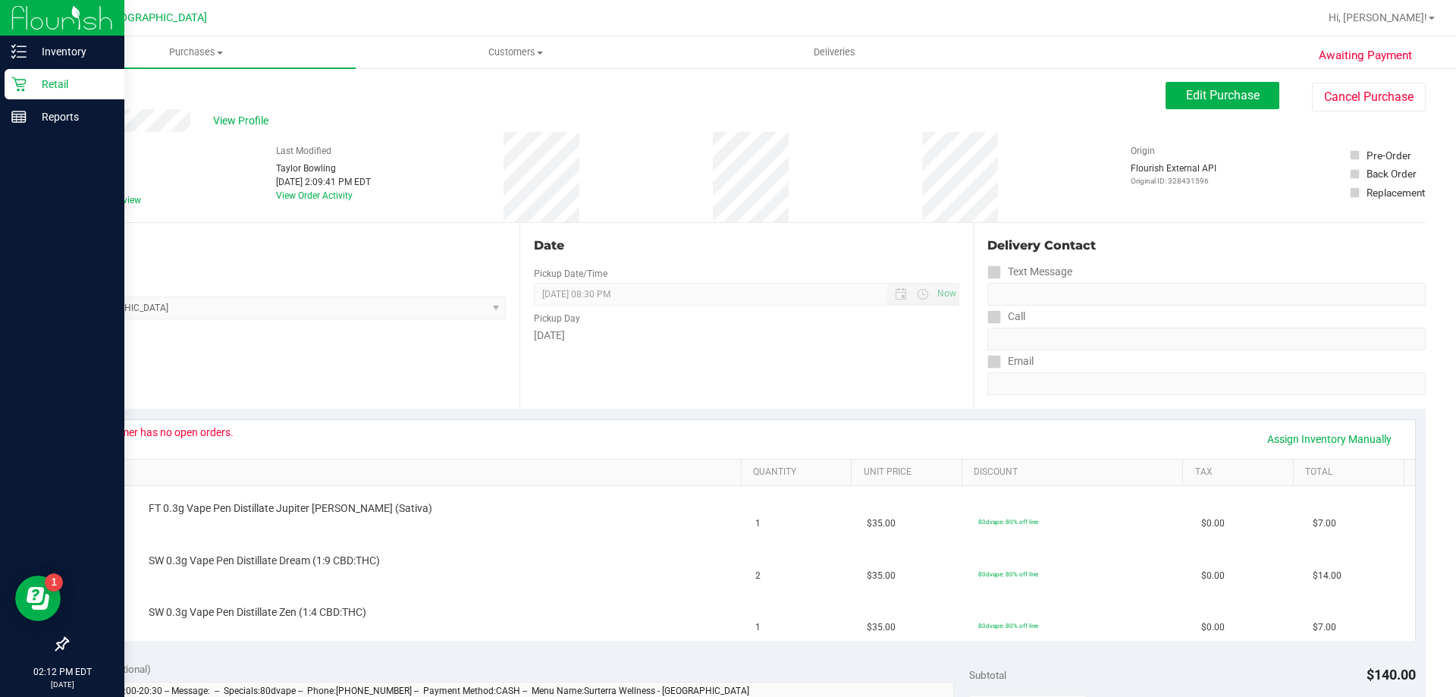
click at [14, 76] on div "Retail" at bounding box center [65, 84] width 120 height 30
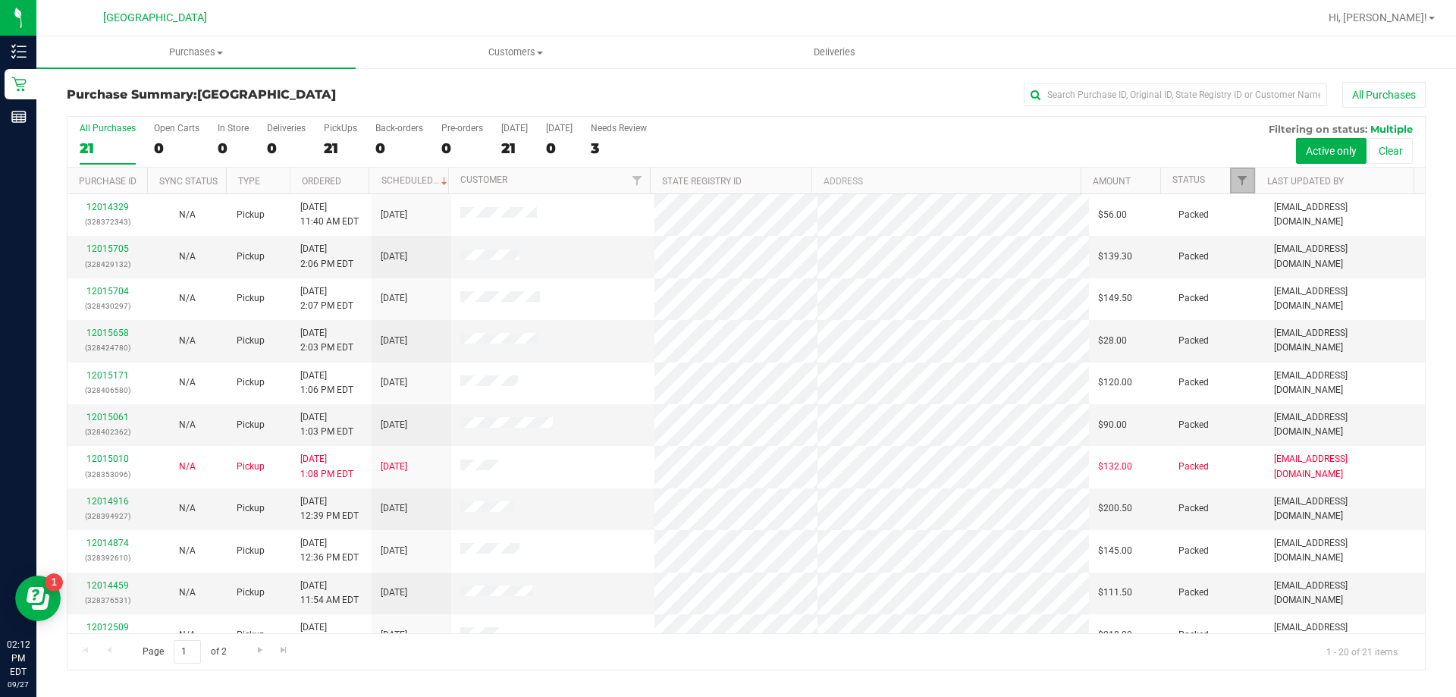
click at [1235, 177] on link "Filter" at bounding box center [1242, 181] width 25 height 26
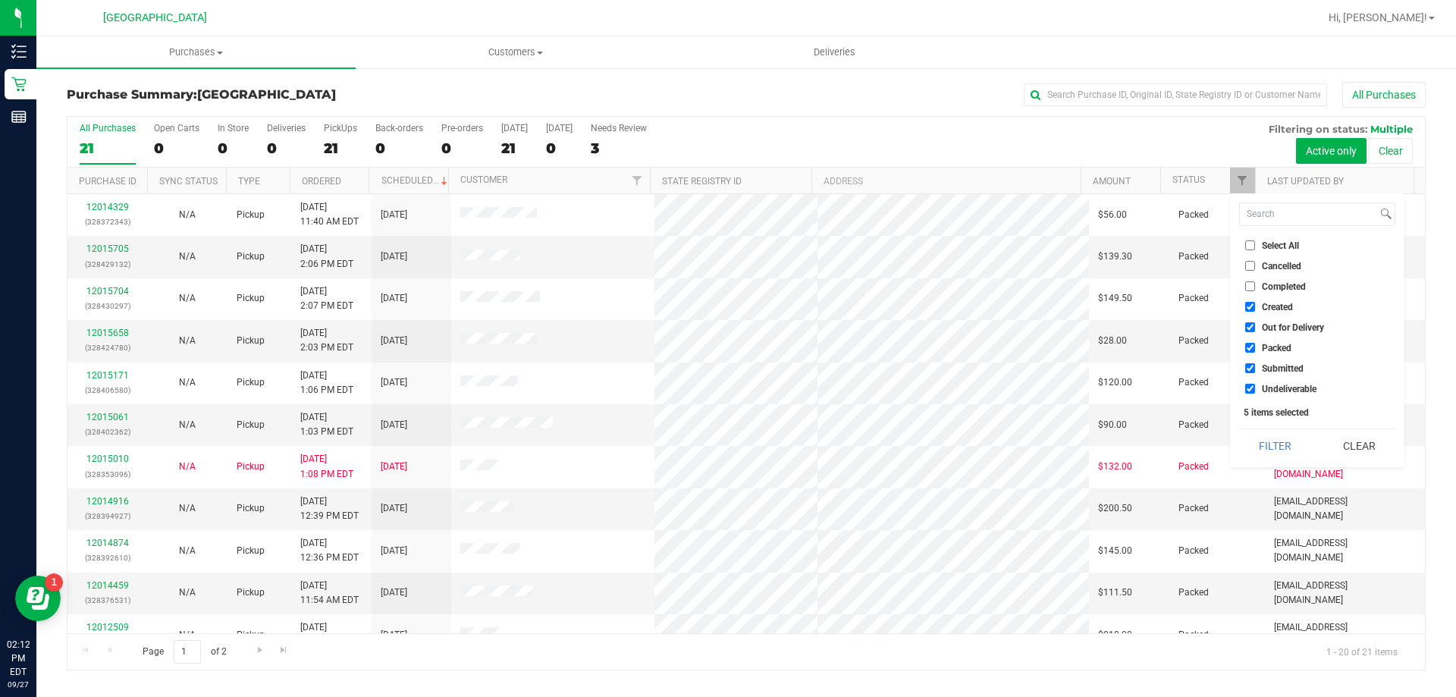
click at [1285, 303] on span "Created" at bounding box center [1277, 307] width 31 height 9
click at [1255, 303] on input "Created" at bounding box center [1250, 307] width 10 height 10
checkbox input "false"
click at [1278, 326] on span "Out for Delivery" at bounding box center [1293, 327] width 62 height 9
click at [1255, 326] on input "Out for Delivery" at bounding box center [1250, 327] width 10 height 10
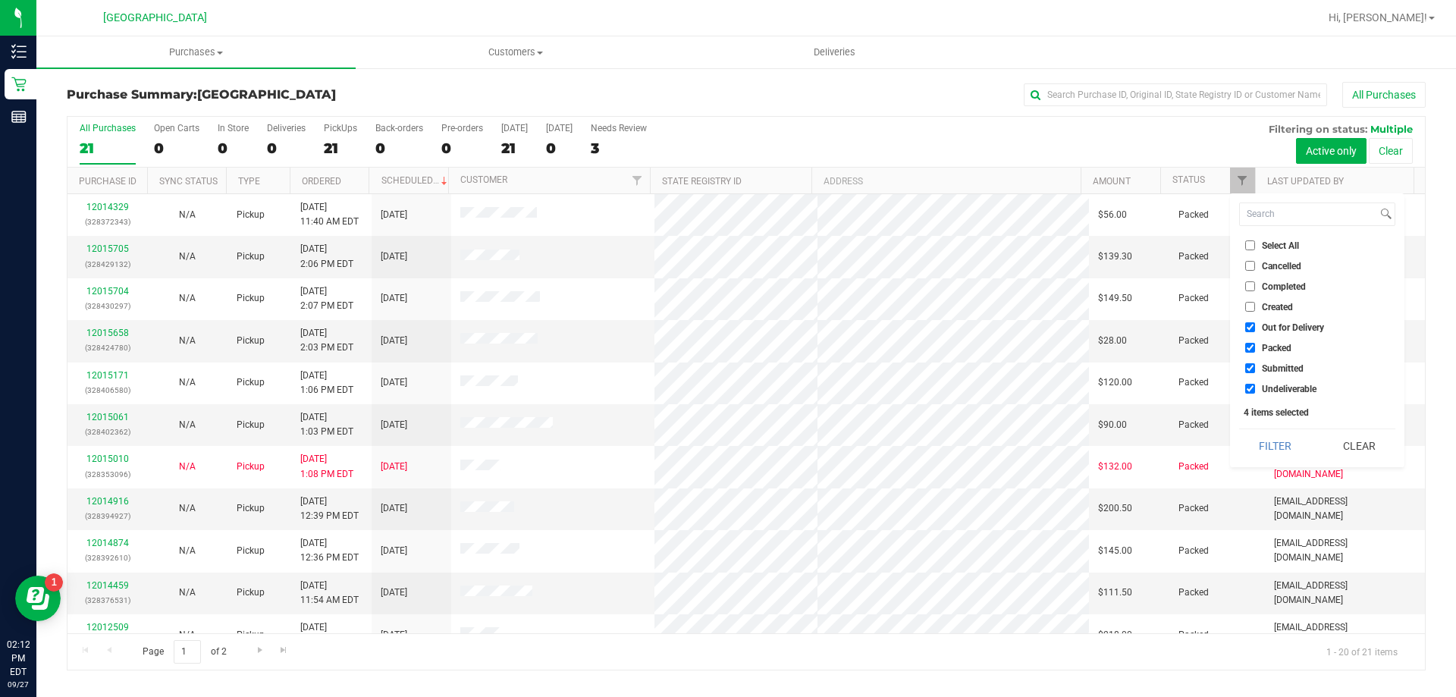
checkbox input "false"
click at [1276, 349] on span "Packed" at bounding box center [1277, 348] width 30 height 9
click at [1255, 349] on input "Packed" at bounding box center [1250, 348] width 10 height 10
checkbox input "false"
click at [1276, 447] on button "Filter" at bounding box center [1275, 445] width 73 height 33
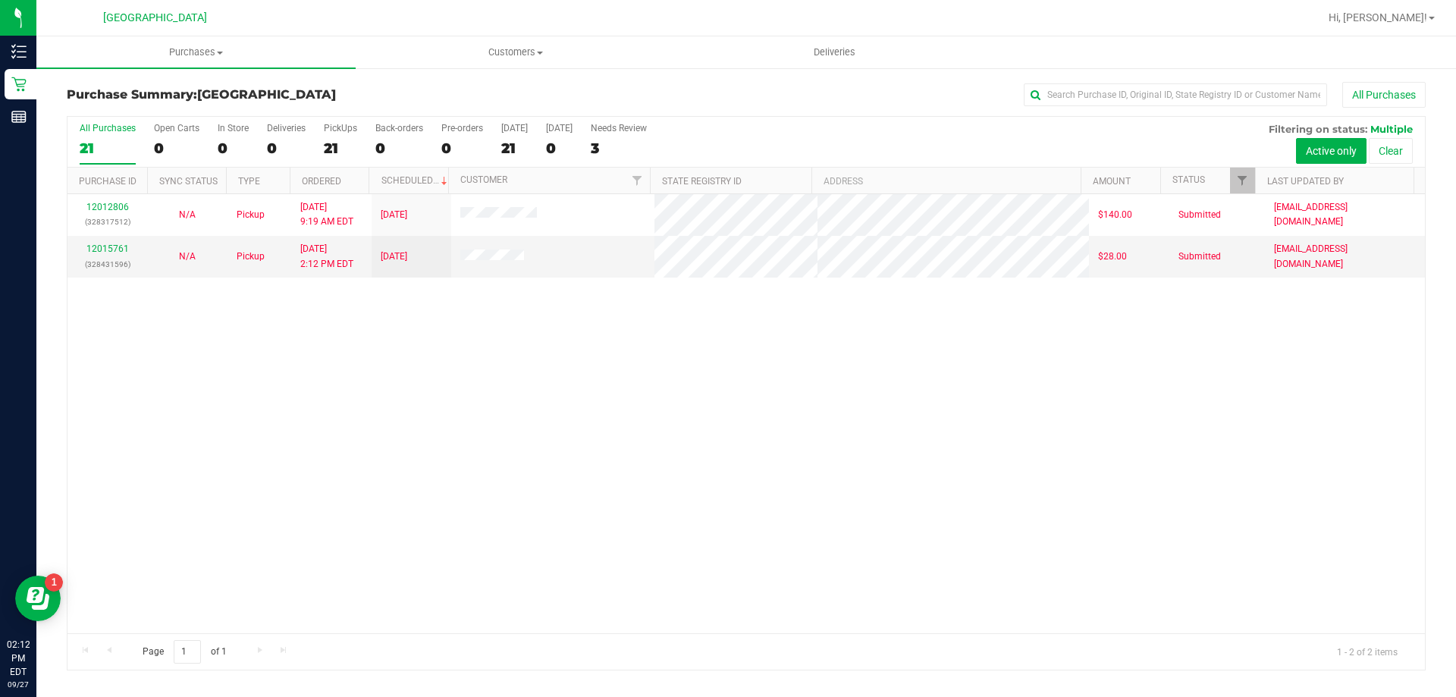
click at [481, 406] on div "12012806 (328317512) N/A Pickup 9/27/2025 9:19 AM EDT 9/27/2025 $140.00 Submitt…" at bounding box center [745, 413] width 1357 height 439
click at [446, 570] on div "12012806 (328317512) N/A Pickup 9/27/2025 9:19 AM EDT 9/27/2025 $140.00 Submitt…" at bounding box center [745, 413] width 1357 height 439
click at [607, 427] on div "12012806 (328317512) N/A Pickup 9/27/2025 9:19 AM EDT 9/27/2025 $140.00 Submitt…" at bounding box center [745, 413] width 1357 height 439
click at [337, 362] on div "12012806 (328317512) N/A Pickup 9/27/2025 9:19 AM EDT 9/27/2025 $140.00 Submitt…" at bounding box center [745, 413] width 1357 height 439
click at [368, 564] on div "12012806 (328317512) N/A Pickup 9/27/2025 9:19 AM EDT 9/27/2025 $140.00 Submitt…" at bounding box center [745, 413] width 1357 height 439
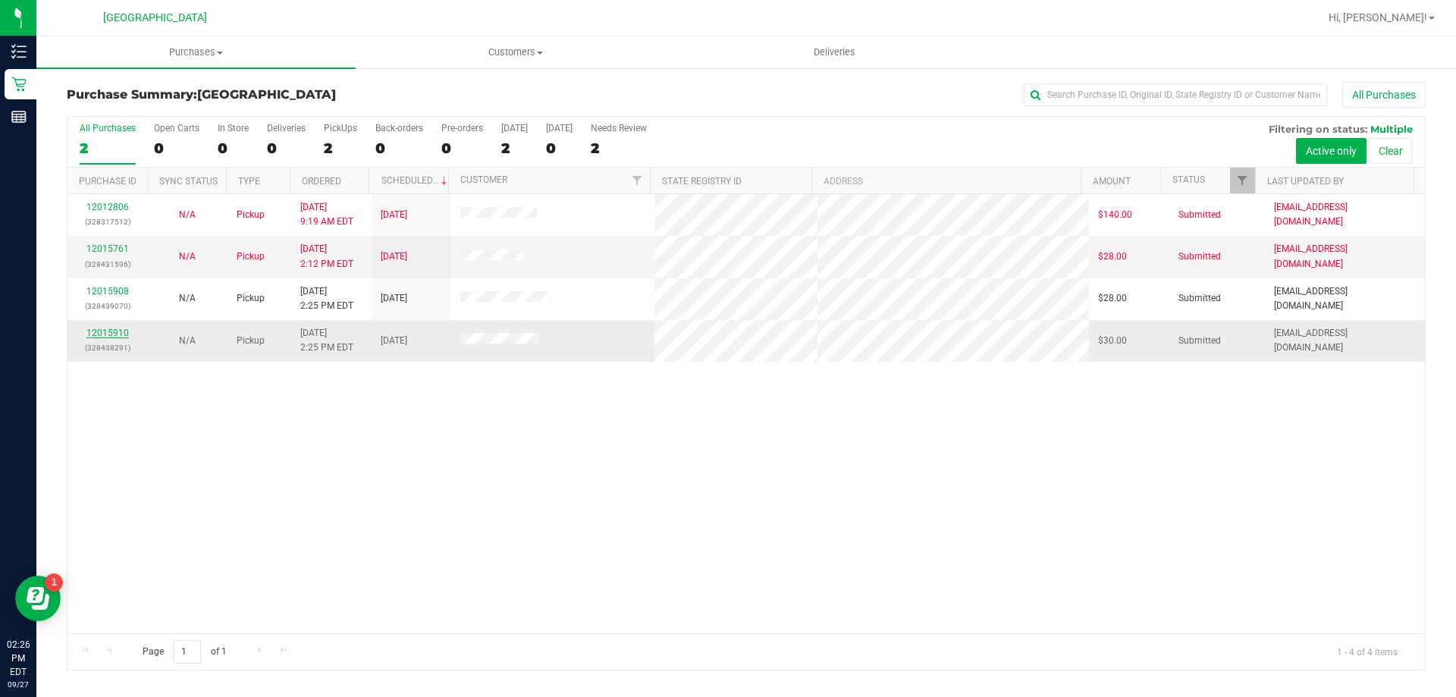
click at [107, 332] on link "12015910" at bounding box center [107, 333] width 42 height 11
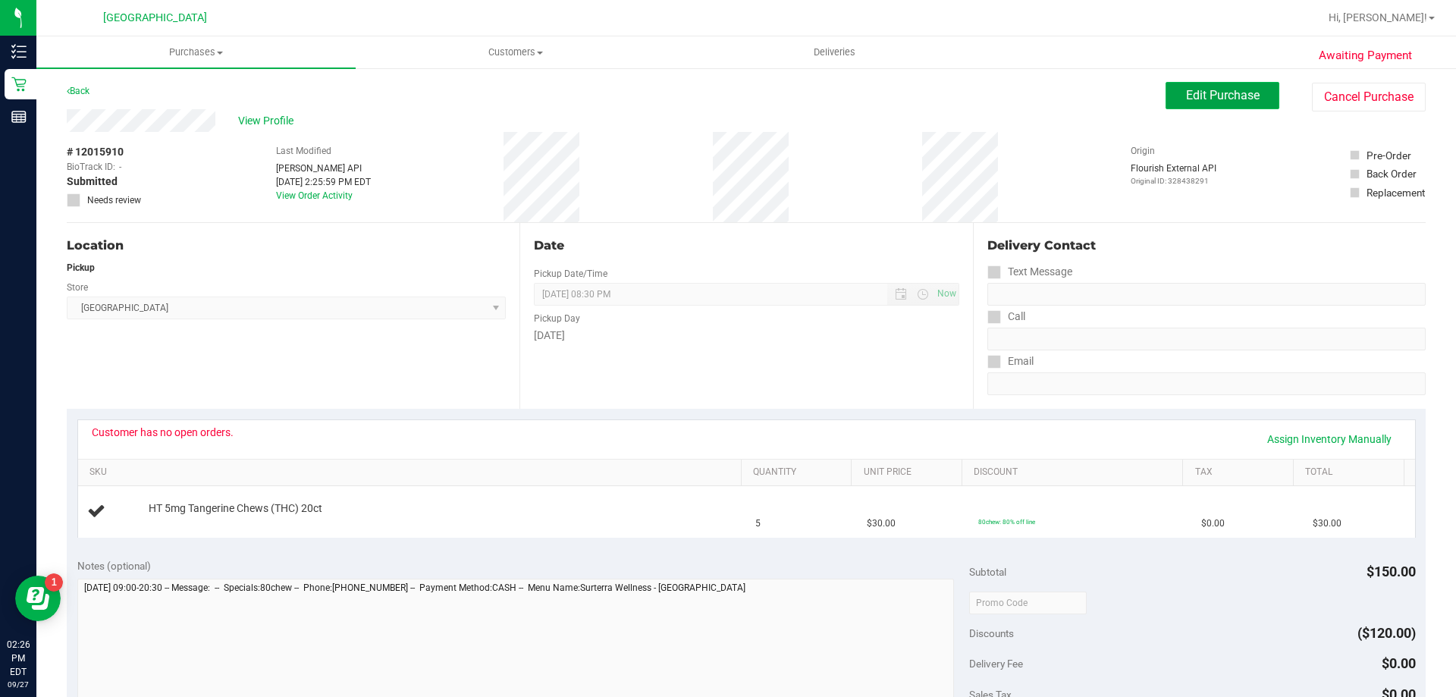
click at [1199, 89] on span "Edit Purchase" at bounding box center [1223, 95] width 74 height 14
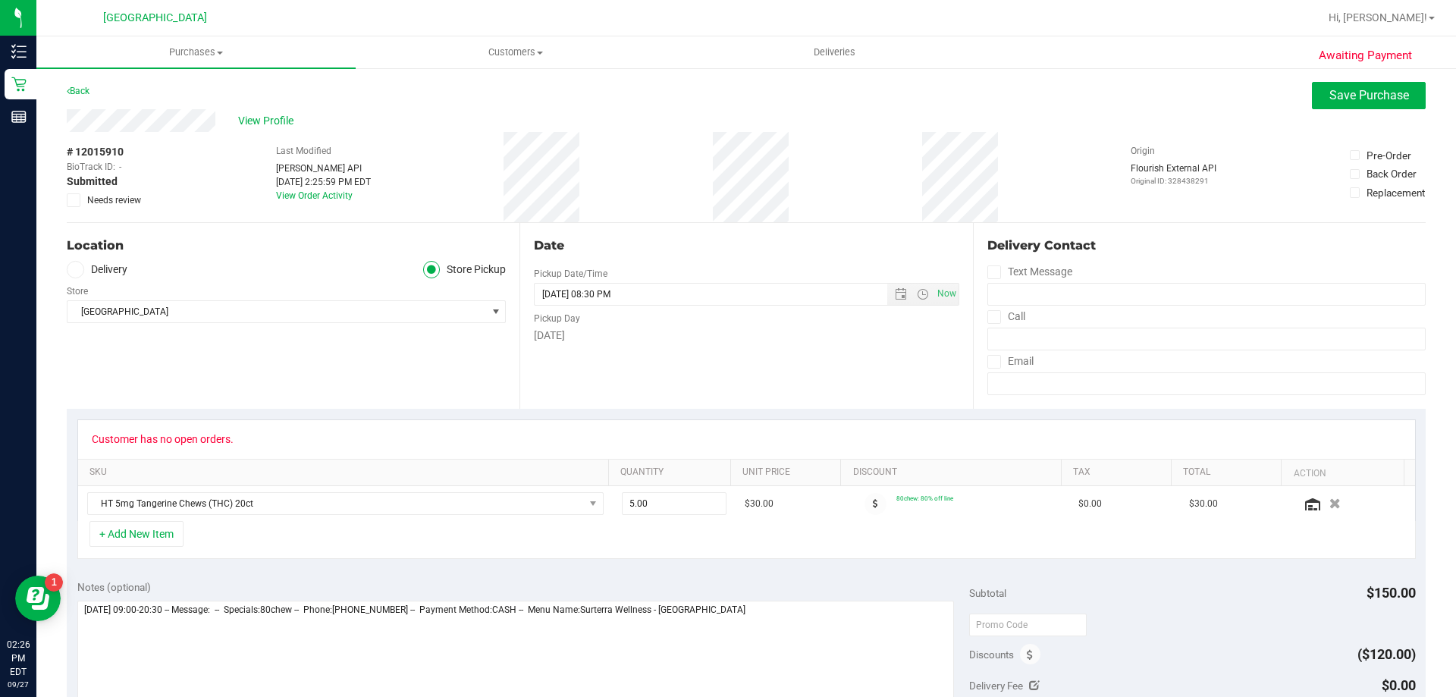
click at [74, 200] on icon at bounding box center [74, 200] width 10 height 0
click at [0, 0] on input "Needs review" at bounding box center [0, 0] width 0 height 0
click at [880, 620] on textarea at bounding box center [515, 674] width 877 height 146
type textarea "Saturday 09/27/2025 09:00-20:30 -- Message: -- Specials:80chew -- Phone:9739037…"
click at [1352, 92] on span "Save Purchase" at bounding box center [1369, 95] width 80 height 14
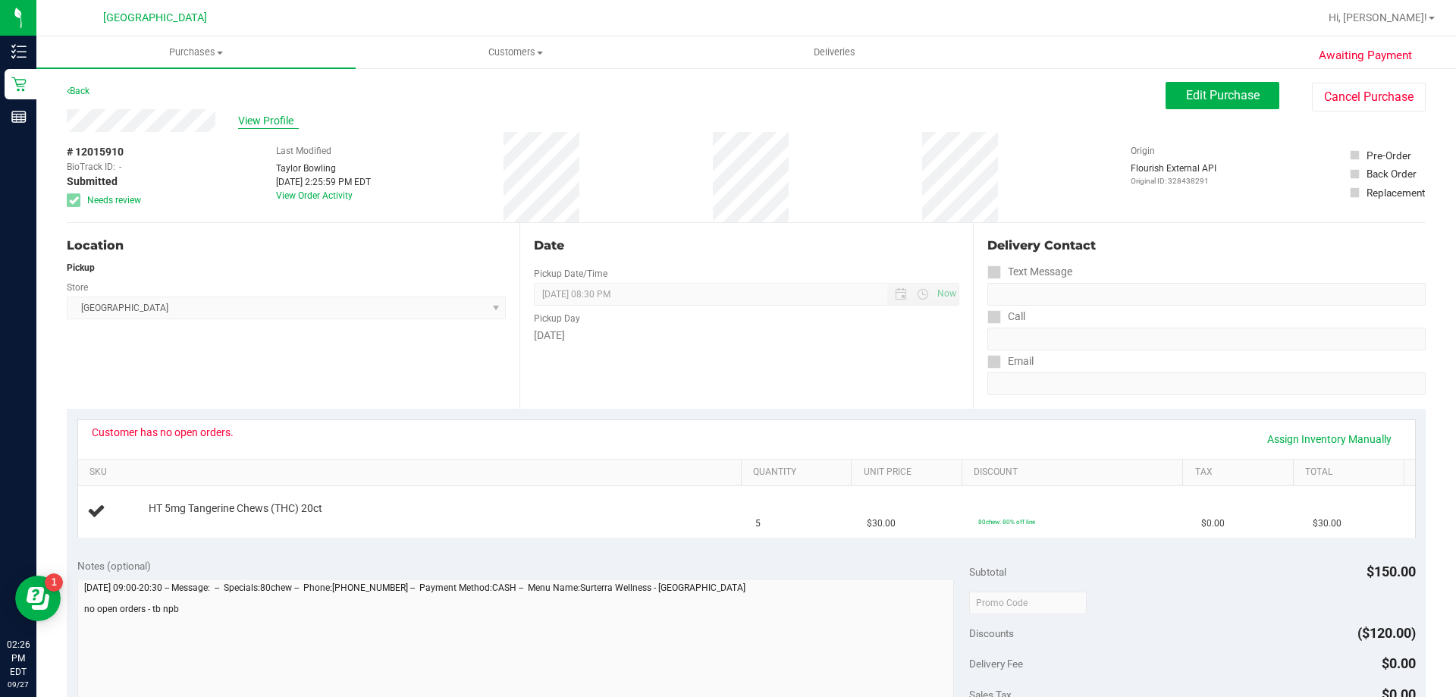
click at [257, 122] on span "View Profile" at bounding box center [268, 121] width 61 height 16
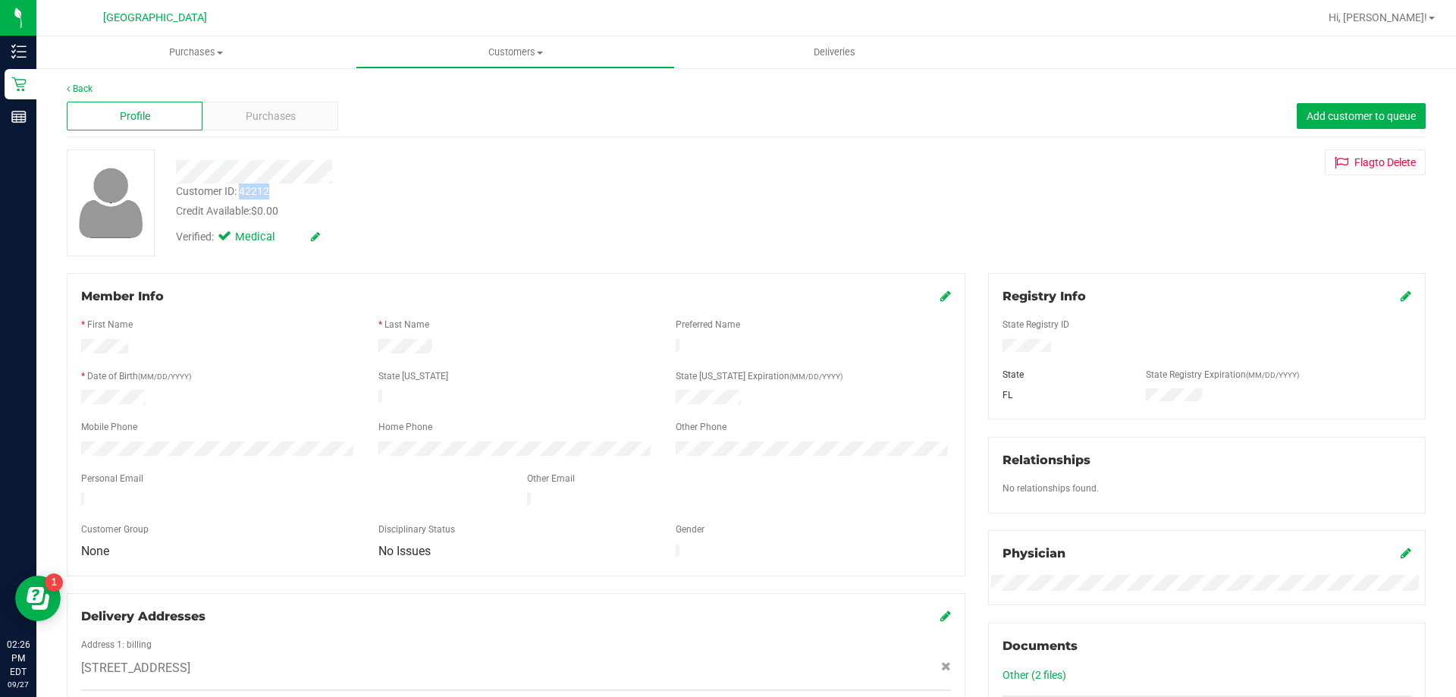
drag, startPoint x: 242, startPoint y: 187, endPoint x: 274, endPoint y: 190, distance: 32.0
click at [274, 190] on div "Customer ID: 42212 Credit Available: $0.00" at bounding box center [510, 202] width 691 height 36
copy div "42212"
click at [78, 88] on link "Back" at bounding box center [80, 88] width 26 height 11
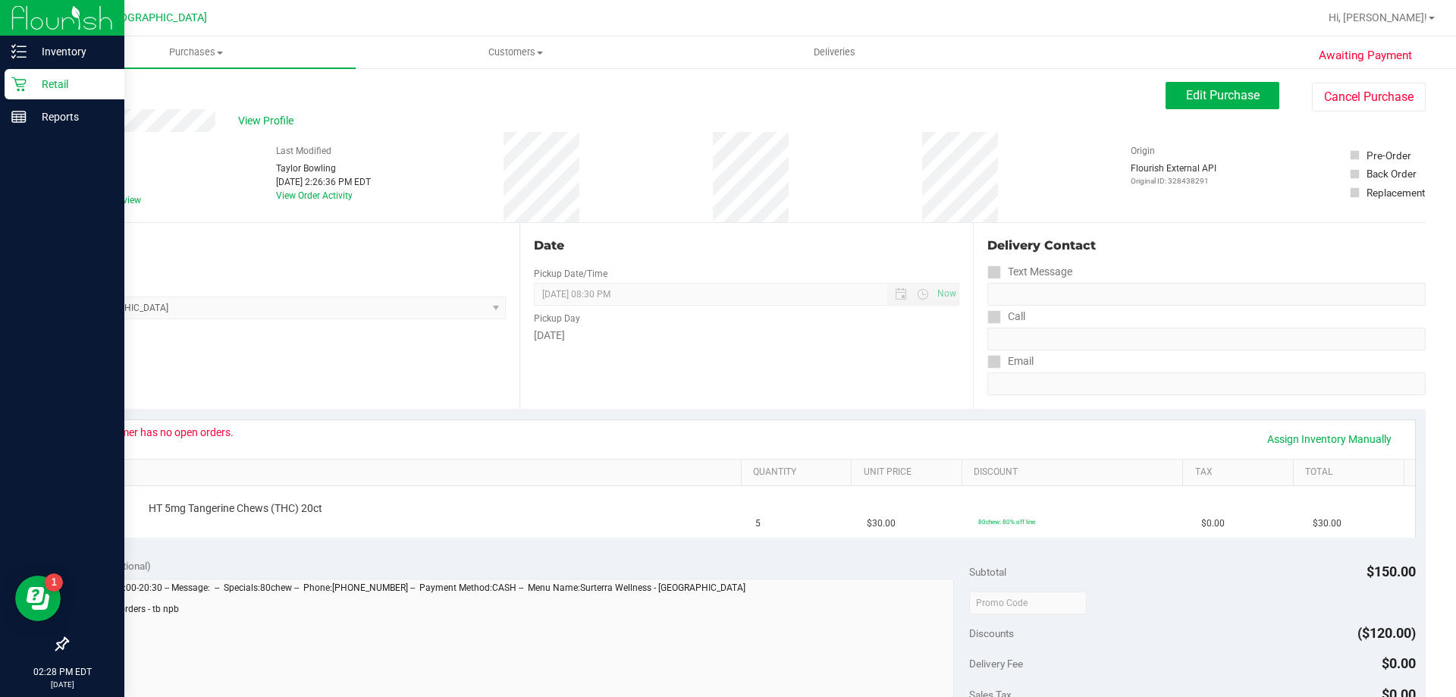
click at [18, 79] on icon at bounding box center [18, 84] width 15 height 15
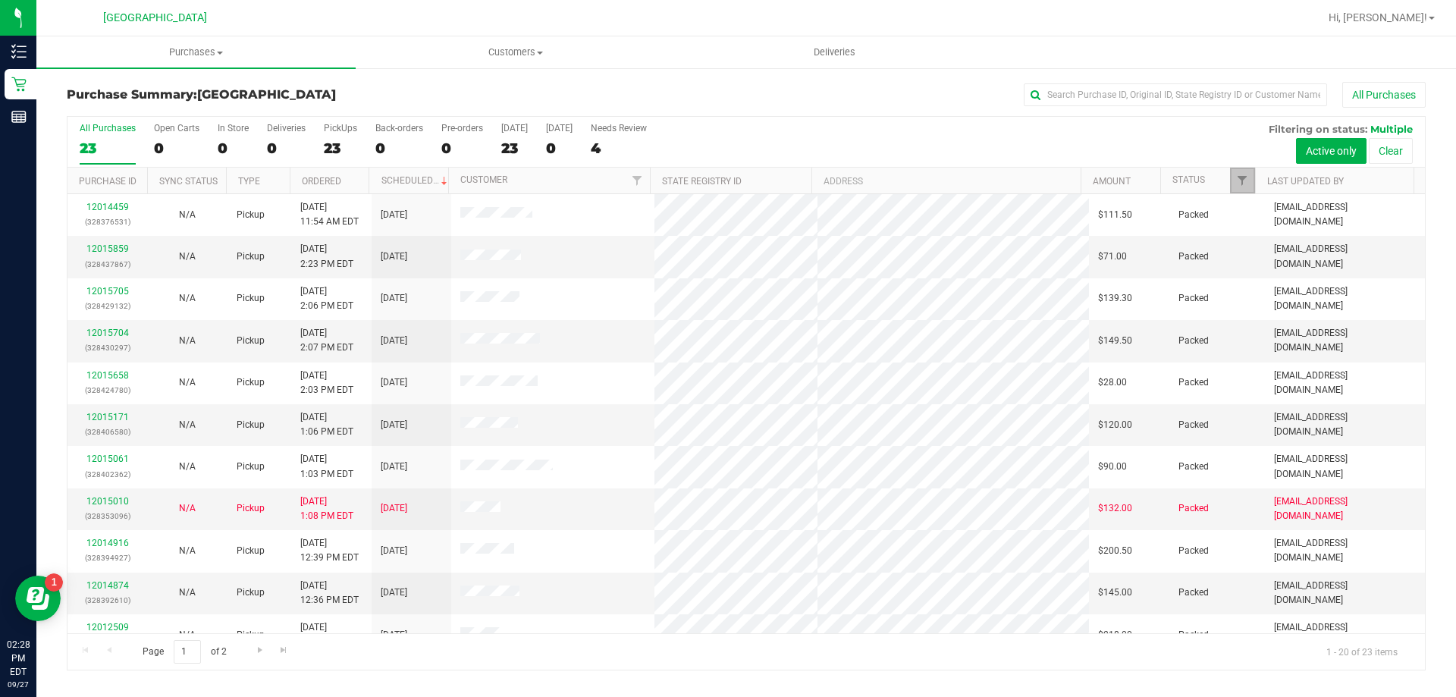
click at [1243, 177] on span "Filter" at bounding box center [1242, 180] width 12 height 12
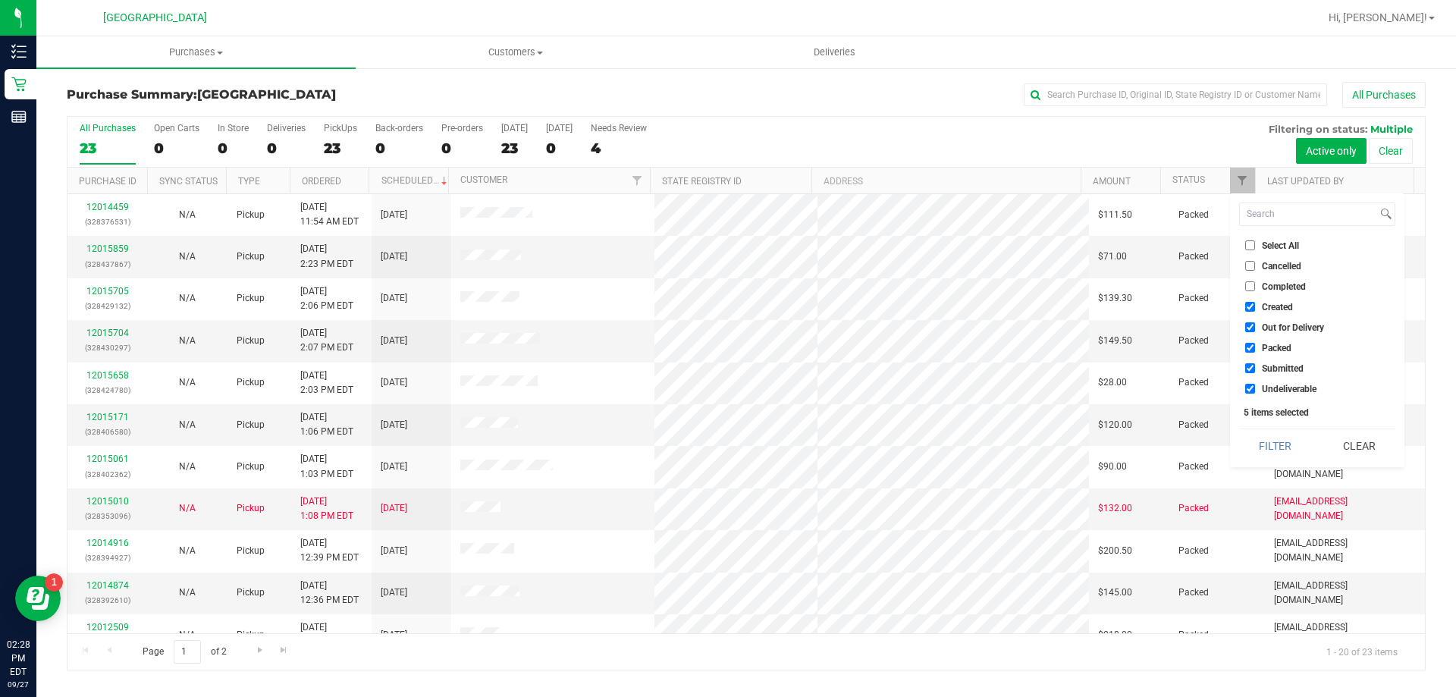
click at [1269, 300] on li "Created" at bounding box center [1317, 307] width 156 height 16
click at [1269, 326] on span "Out for Delivery" at bounding box center [1293, 327] width 62 height 9
click at [1255, 326] on input "Out for Delivery" at bounding box center [1250, 327] width 10 height 10
checkbox input "false"
click at [1265, 303] on span "Created" at bounding box center [1277, 307] width 31 height 9
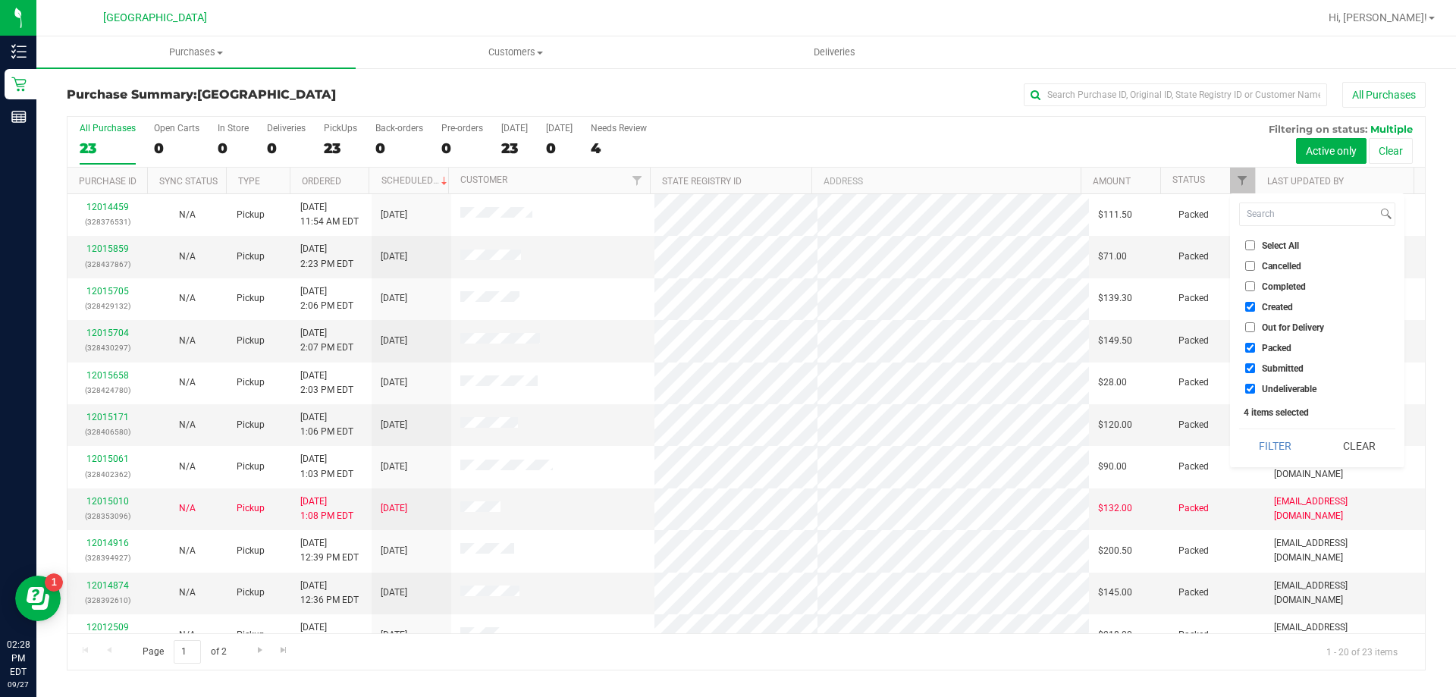
click at [1255, 303] on input "Created" at bounding box center [1250, 307] width 10 height 10
checkbox input "false"
click at [1265, 344] on span "Packed" at bounding box center [1277, 348] width 30 height 9
click at [1255, 343] on input "Packed" at bounding box center [1250, 348] width 10 height 10
checkbox input "false"
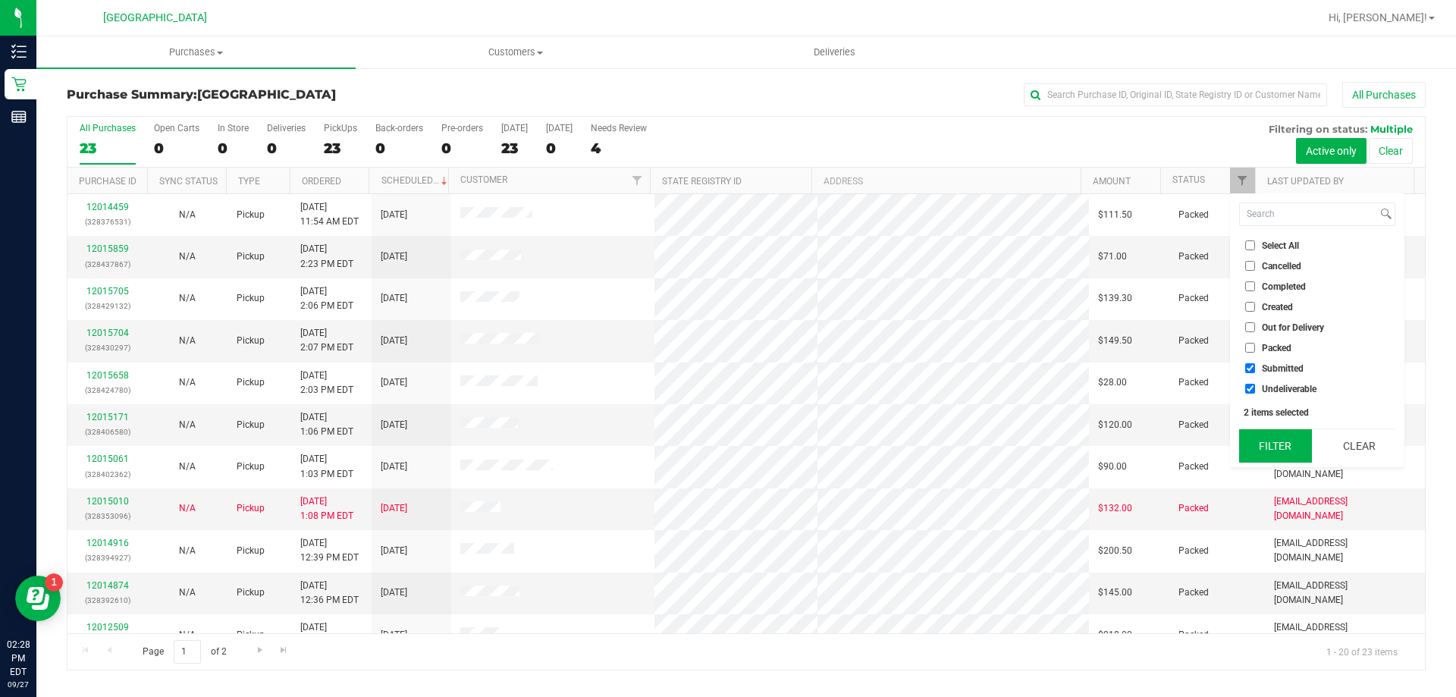
click at [1269, 448] on button "Filter" at bounding box center [1275, 445] width 73 height 33
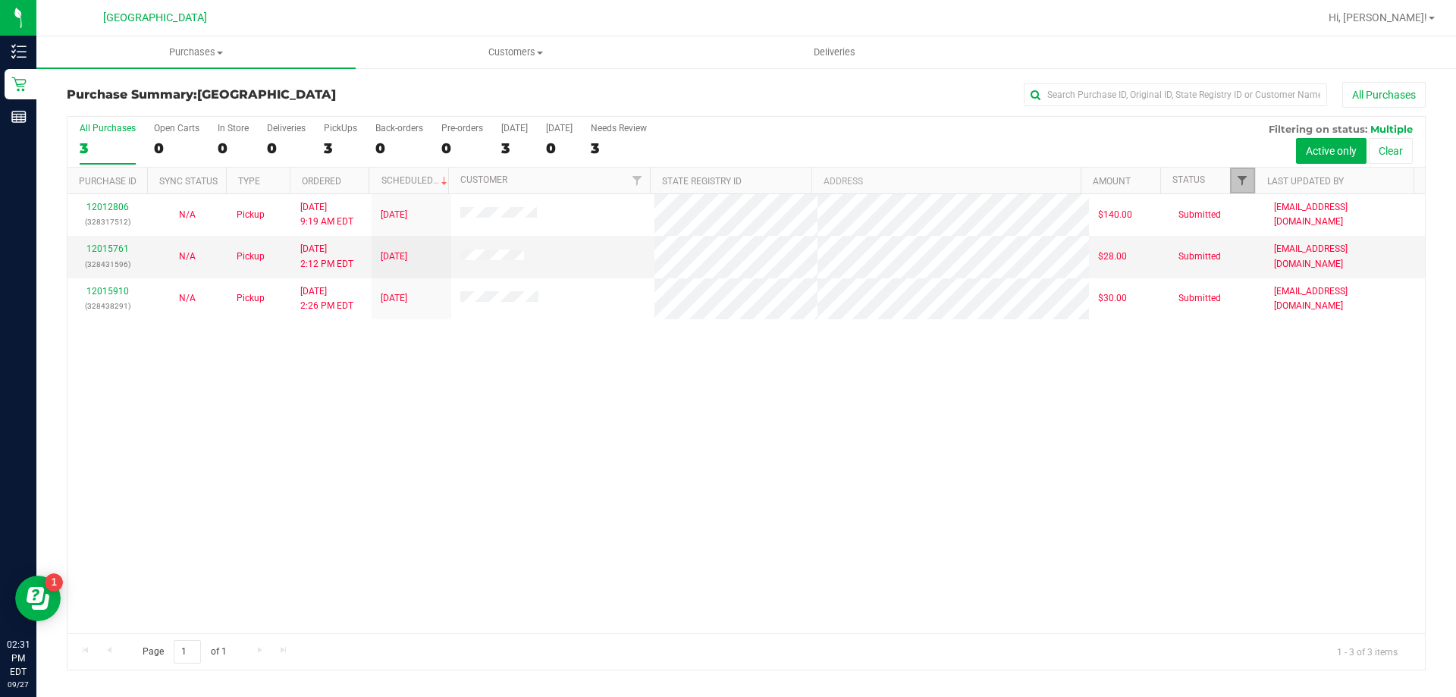
click at [1241, 184] on span "Filter" at bounding box center [1242, 180] width 12 height 12
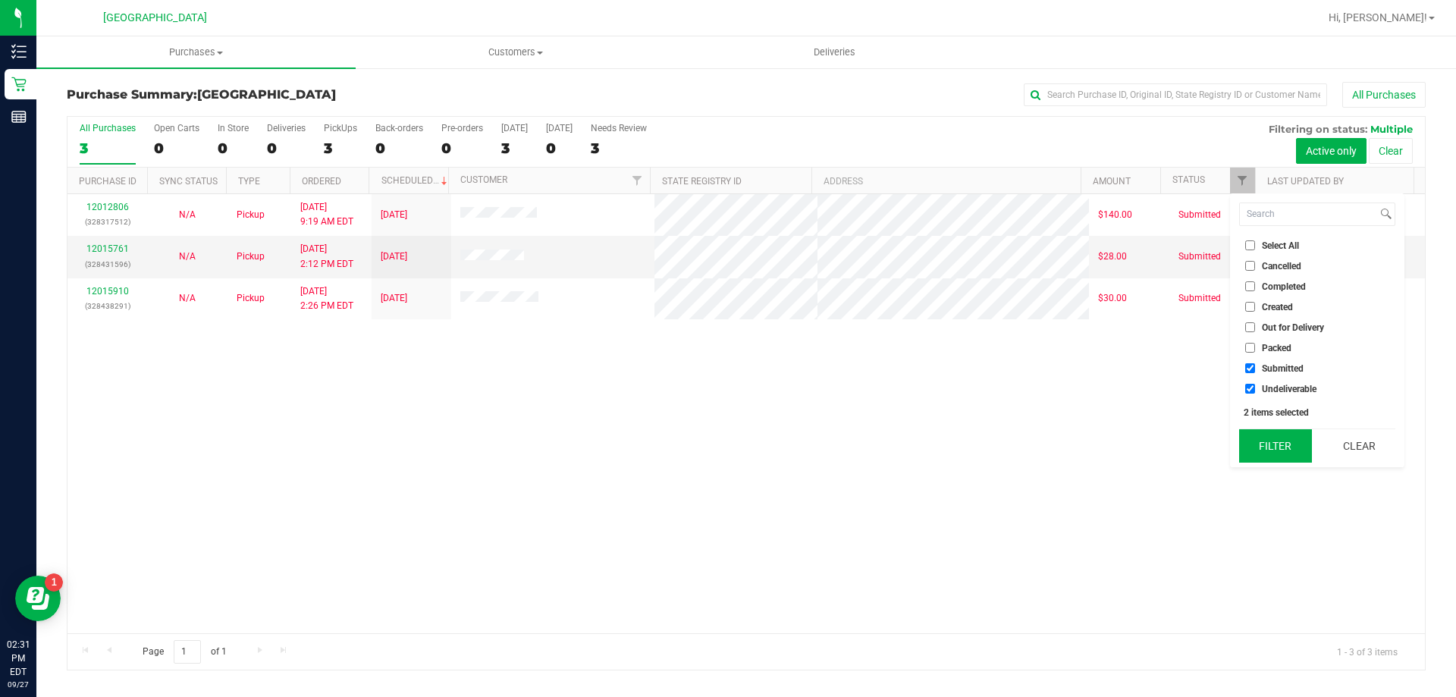
click at [1284, 438] on button "Filter" at bounding box center [1275, 445] width 73 height 33
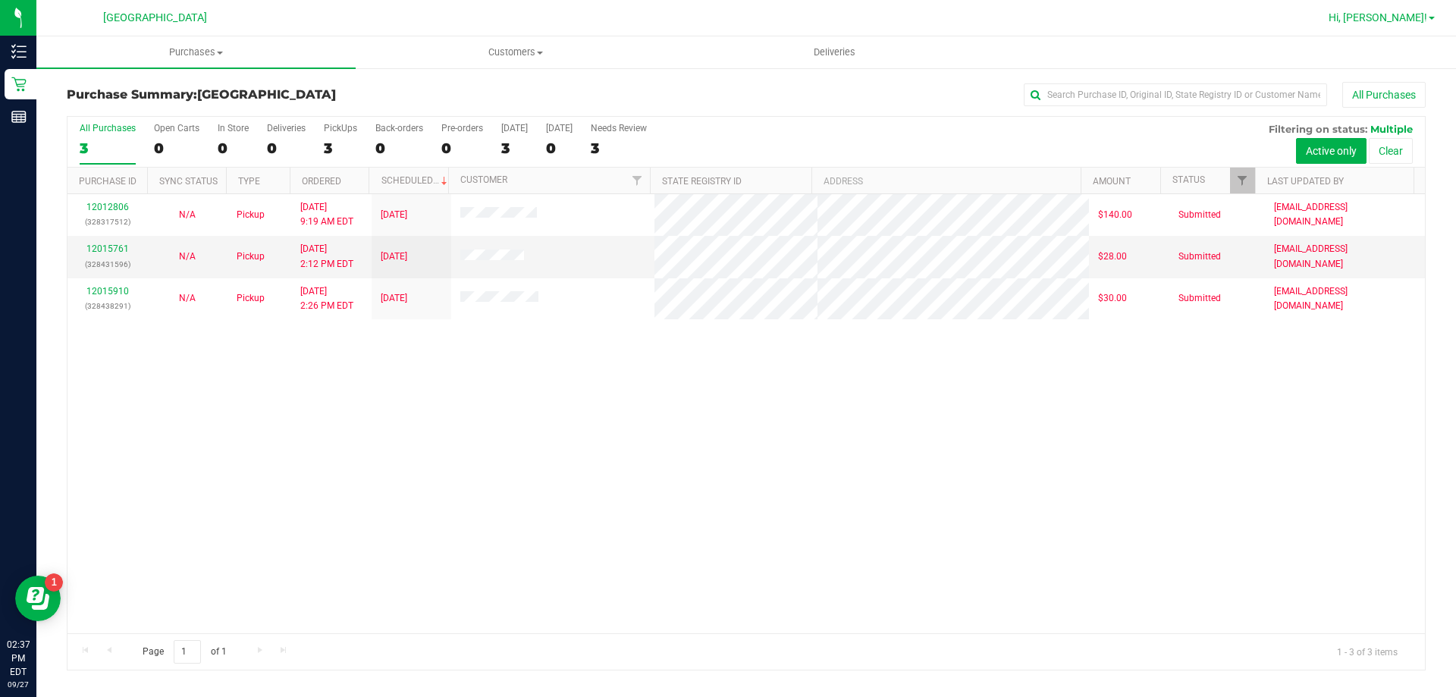
click at [1407, 25] on link "Hi, Taylor!" at bounding box center [1382, 18] width 118 height 16
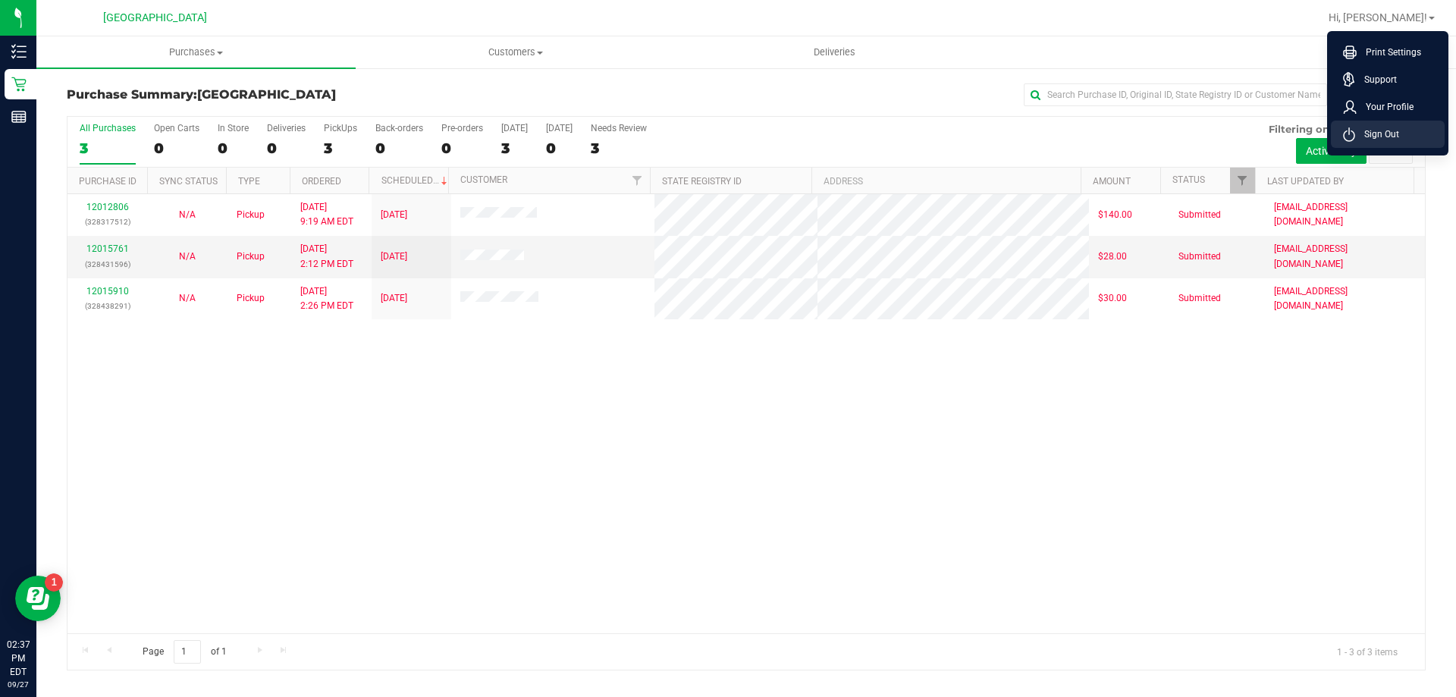
click at [1410, 126] on li "Sign Out" at bounding box center [1388, 134] width 114 height 27
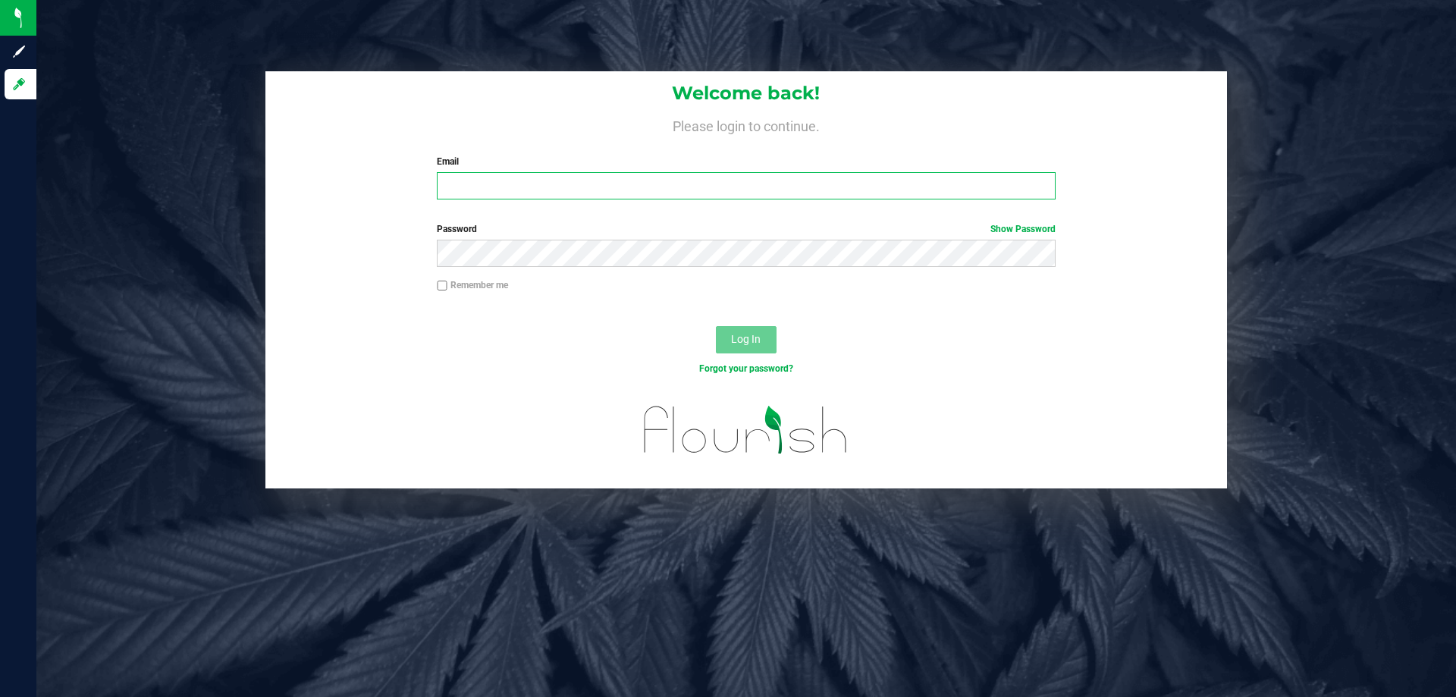
click at [514, 197] on input "Email" at bounding box center [746, 185] width 618 height 27
click at [716, 326] on button "Log In" at bounding box center [746, 339] width 61 height 27
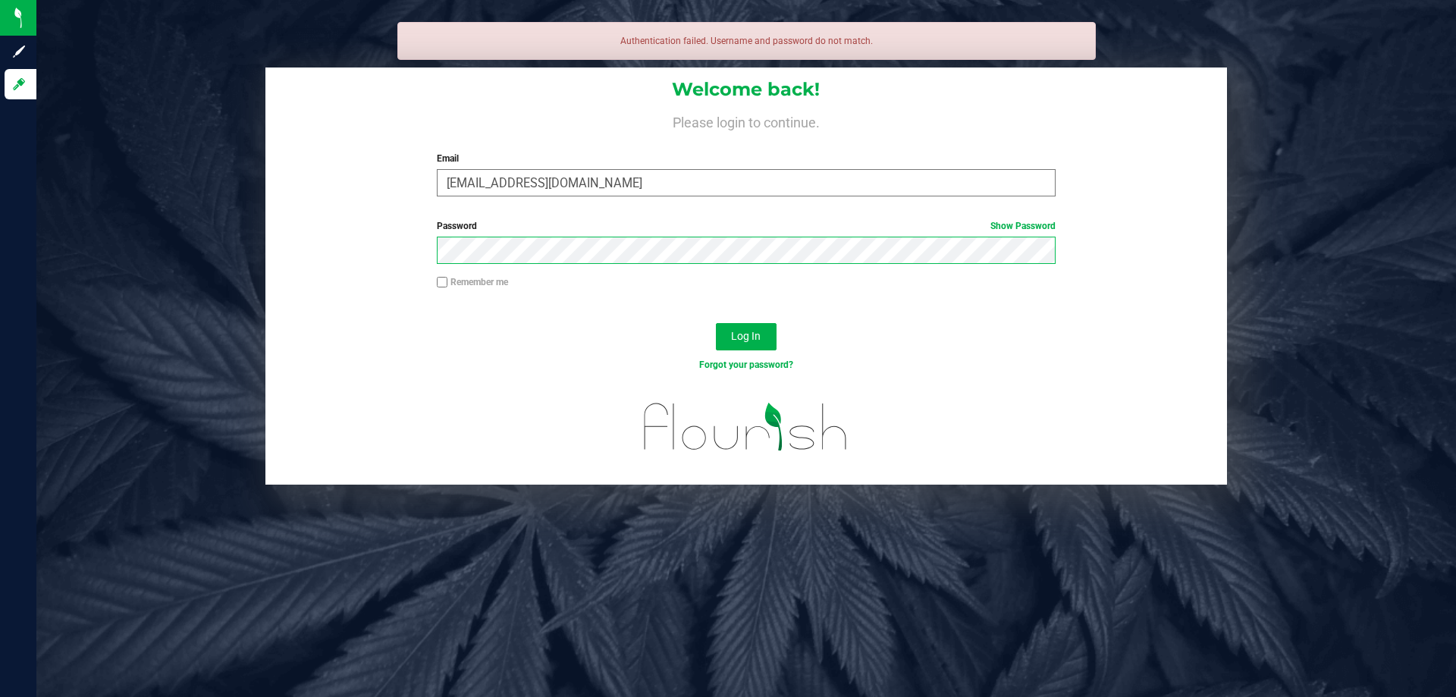
click at [716, 323] on button "Log In" at bounding box center [746, 336] width 61 height 27
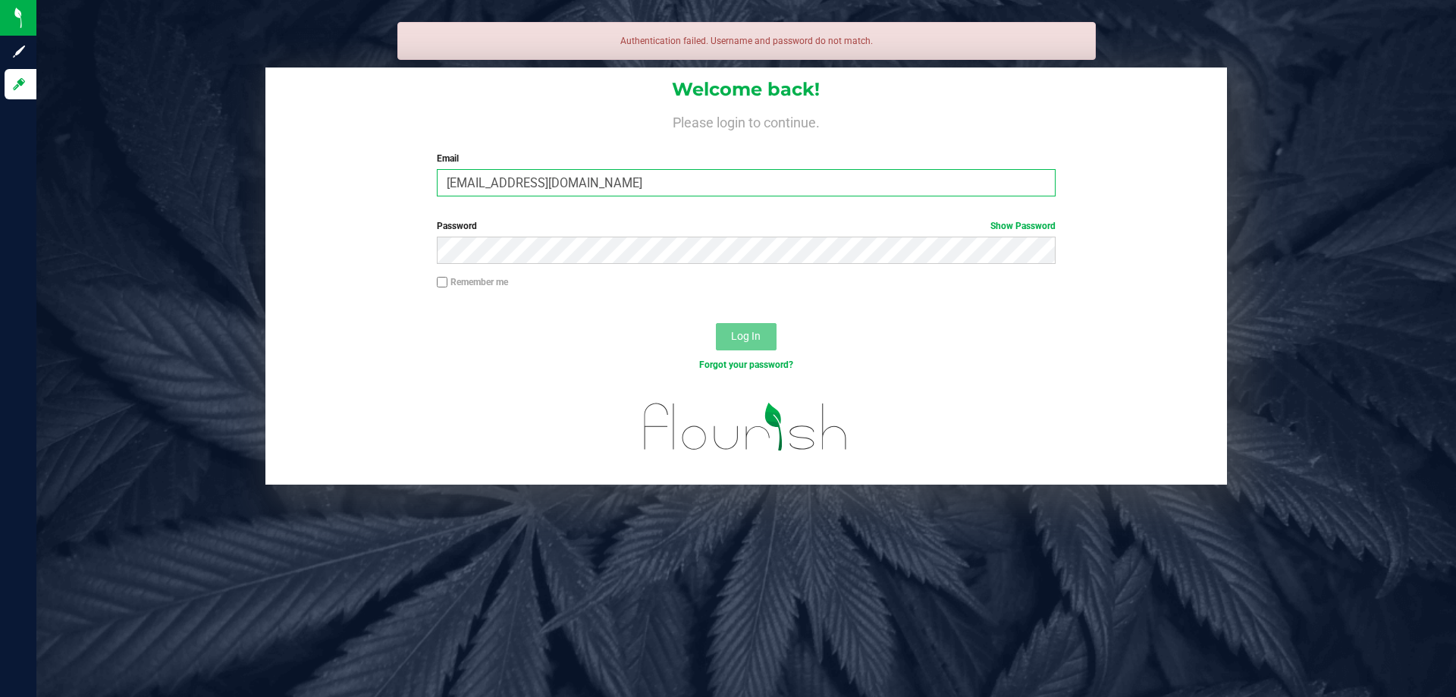
click at [458, 185] on input "aarice@liveparallel.com" at bounding box center [746, 182] width 618 height 27
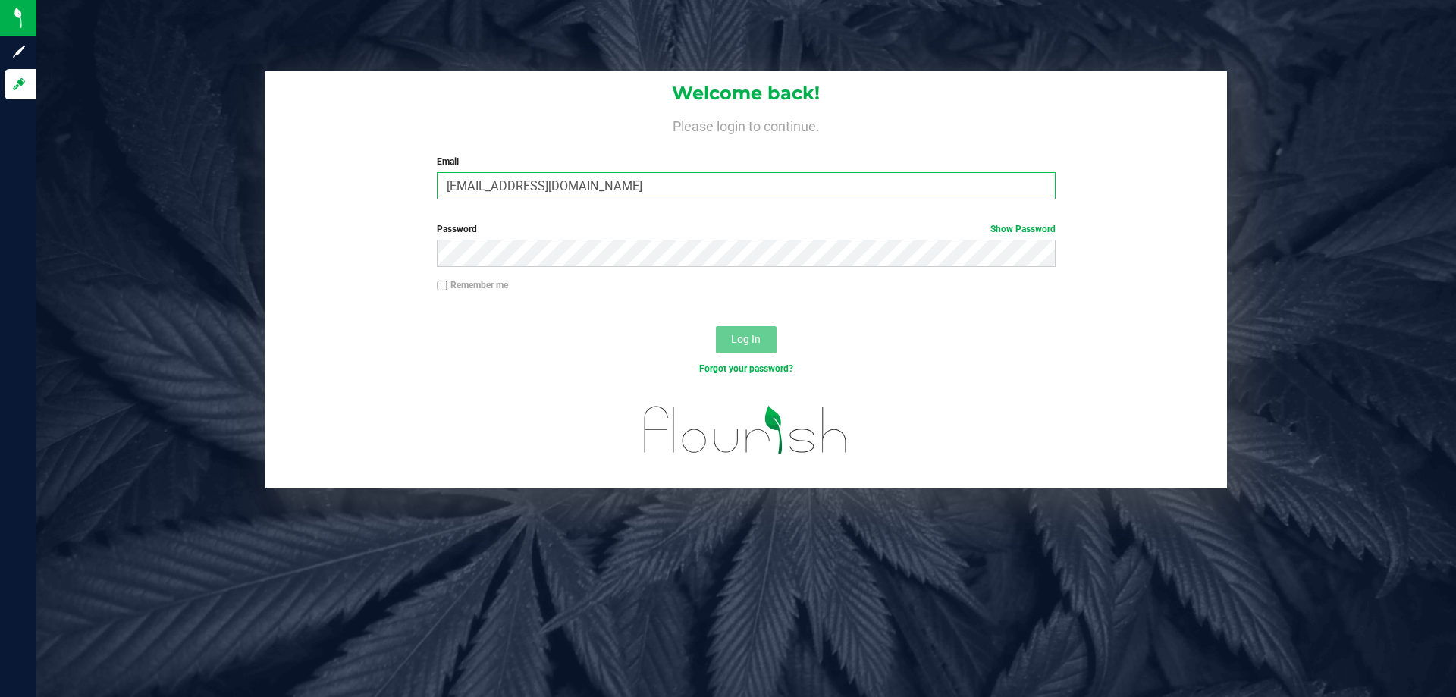
type input "[EMAIL_ADDRESS][DOMAIN_NAME]"
click at [716, 326] on button "Log In" at bounding box center [746, 339] width 61 height 27
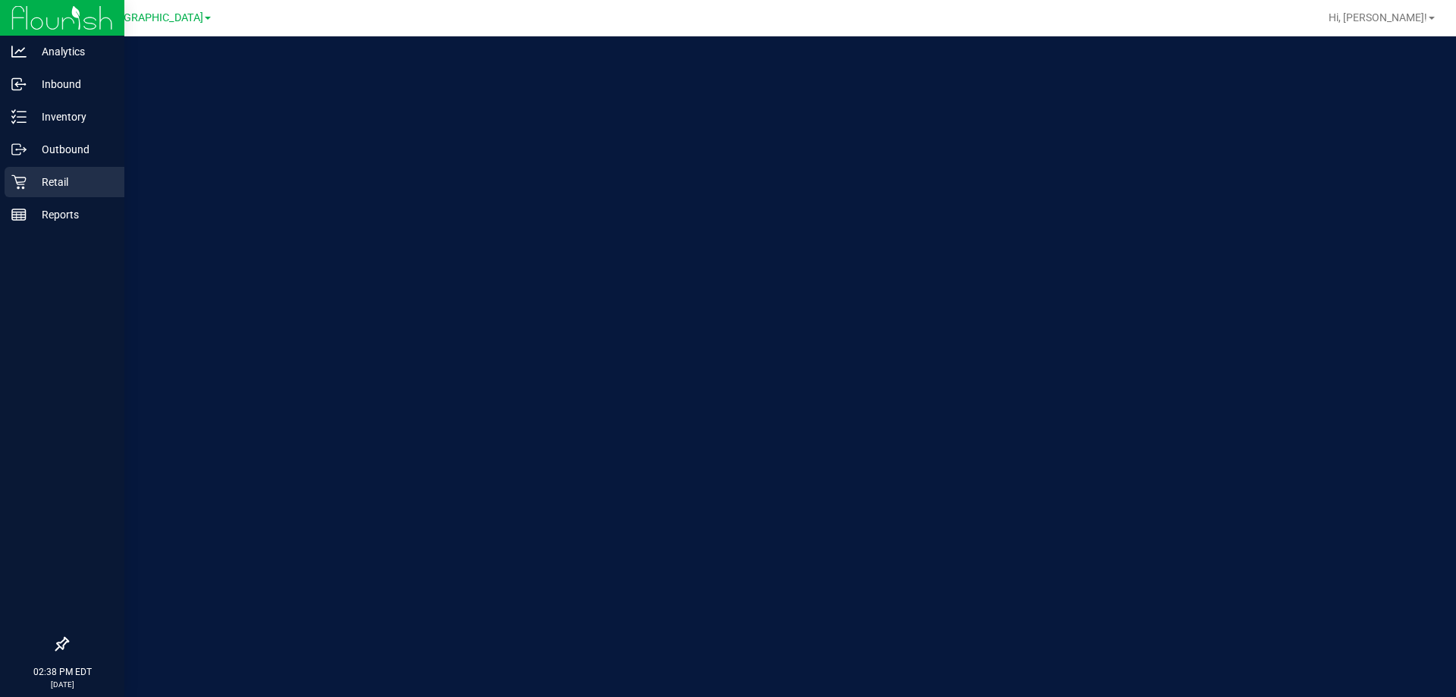
click at [5, 180] on div "Retail" at bounding box center [65, 182] width 120 height 30
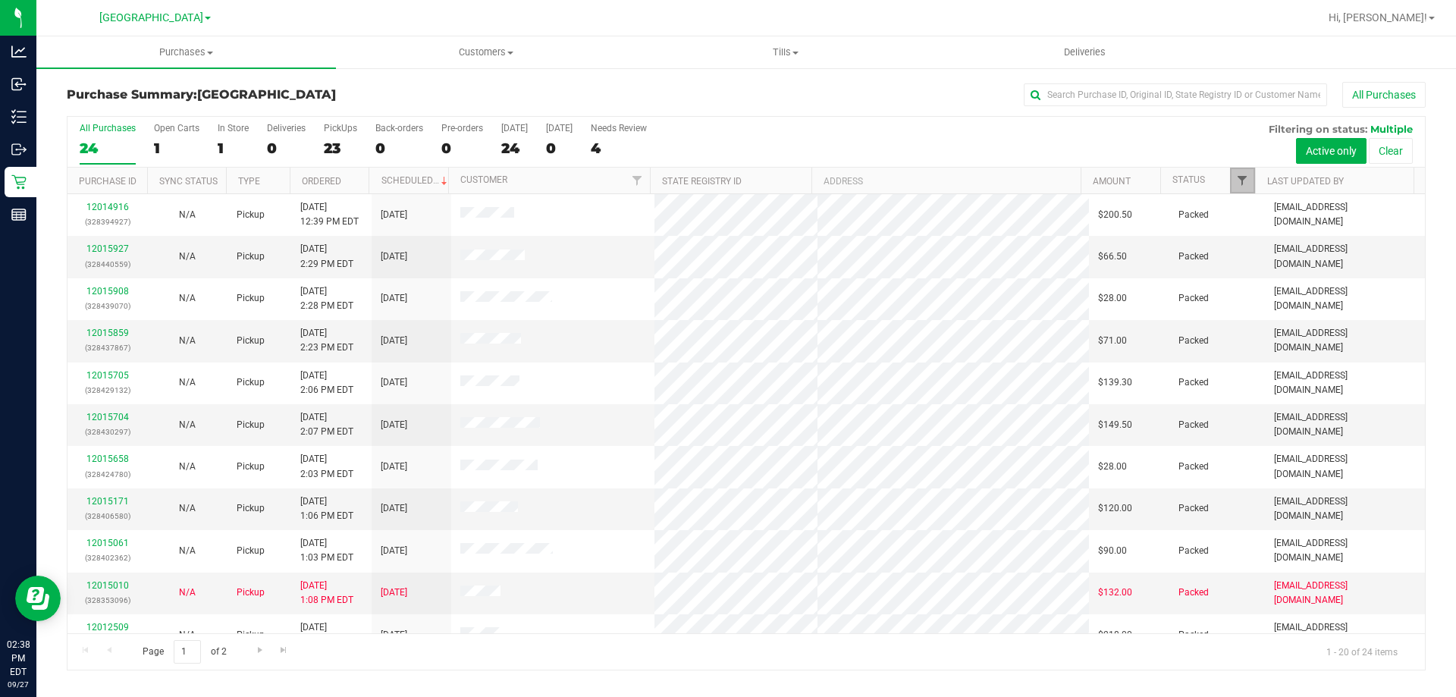
click at [1247, 180] on span "Filter" at bounding box center [1242, 180] width 12 height 12
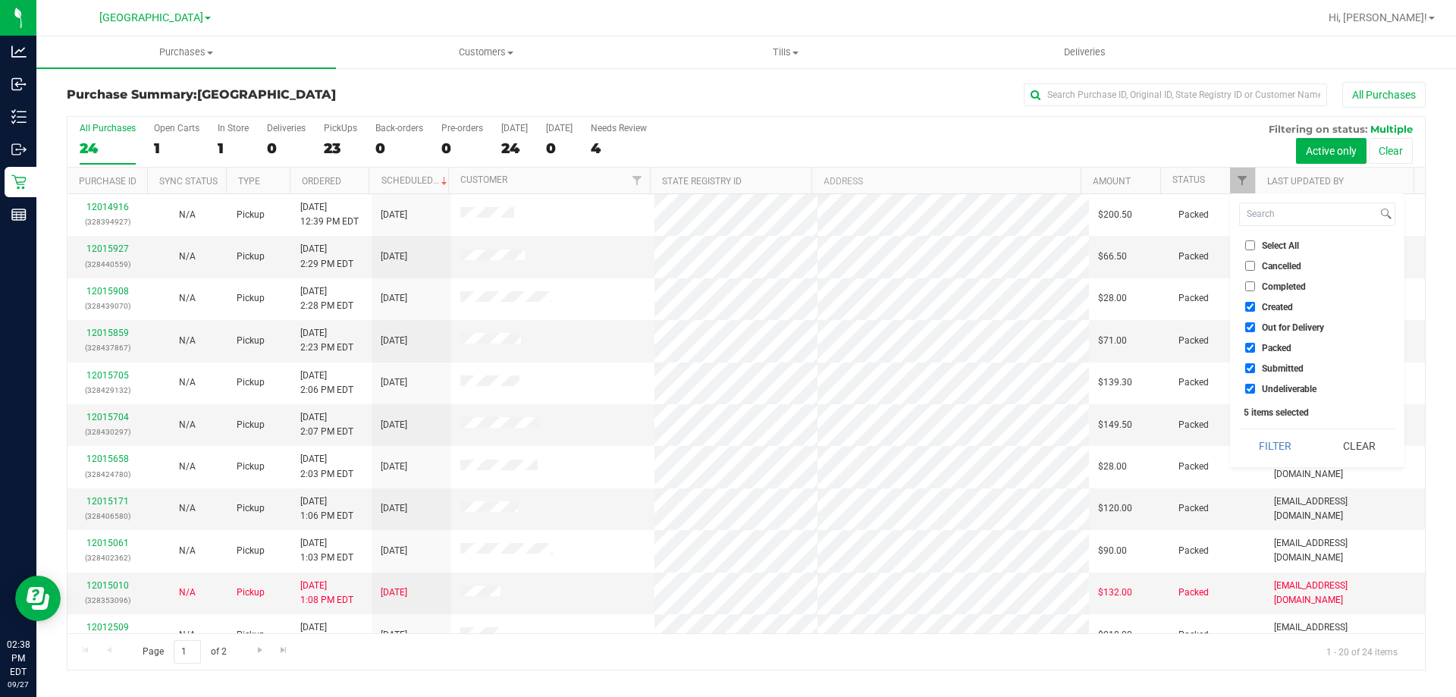
click at [1259, 344] on label "Packed" at bounding box center [1268, 348] width 46 height 10
click at [1255, 344] on input "Packed" at bounding box center [1250, 348] width 10 height 10
checkbox input "false"
click at [1266, 326] on span "Out for Delivery" at bounding box center [1293, 327] width 62 height 9
click at [1255, 326] on input "Out for Delivery" at bounding box center [1250, 327] width 10 height 10
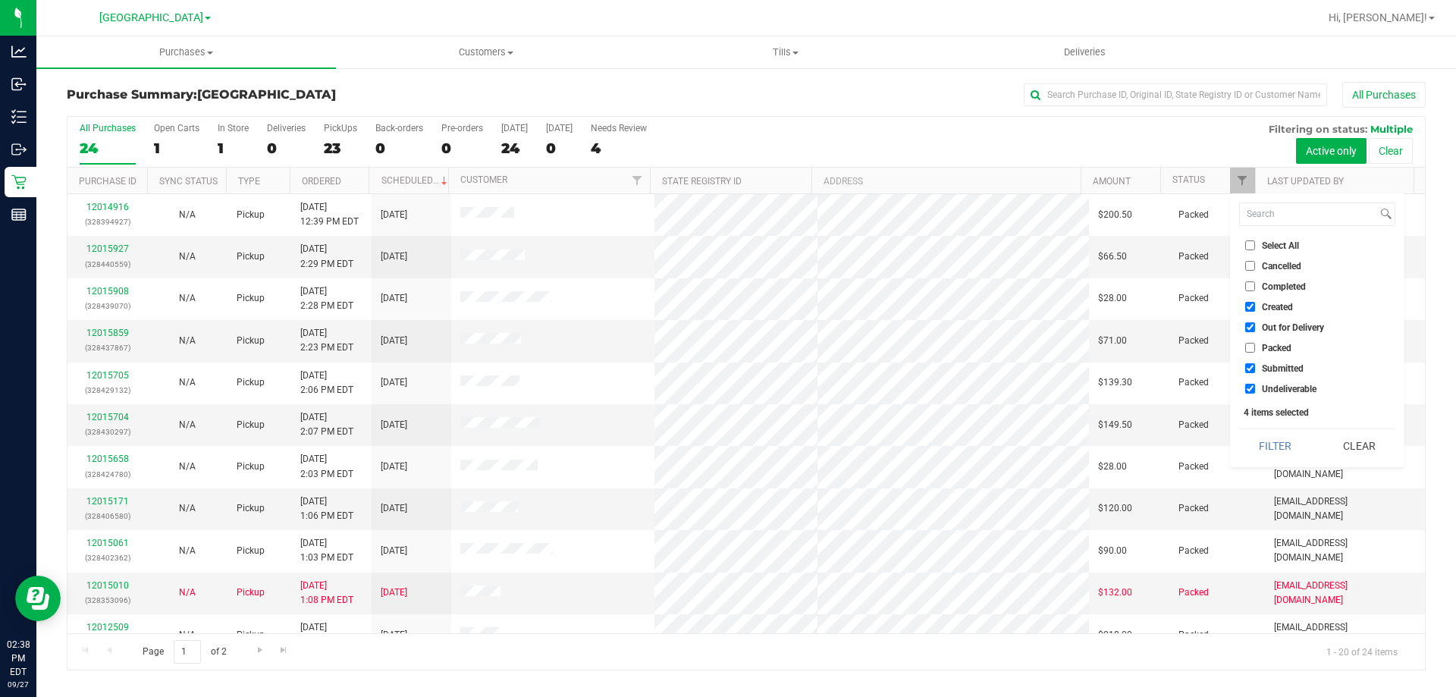
checkbox input "false"
click at [1269, 297] on ul "Select All Cancelled Completed Created Out for Delivery Packed Submitted Undeli…" at bounding box center [1317, 316] width 156 height 159
click at [1277, 313] on li "Created" at bounding box center [1317, 307] width 156 height 16
click at [1289, 311] on span "Created" at bounding box center [1277, 307] width 31 height 9
click at [1255, 311] on input "Created" at bounding box center [1250, 307] width 10 height 10
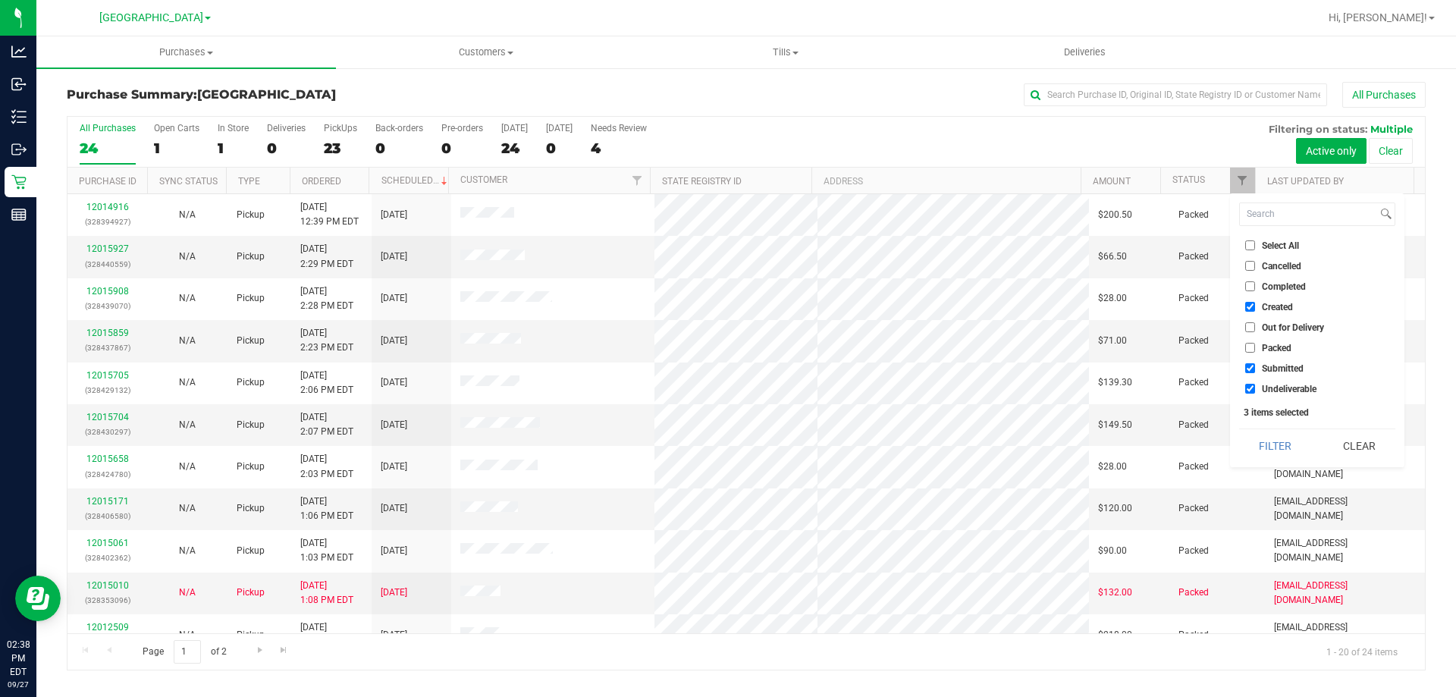
checkbox input "false"
click at [1279, 453] on button "Filter" at bounding box center [1275, 445] width 73 height 33
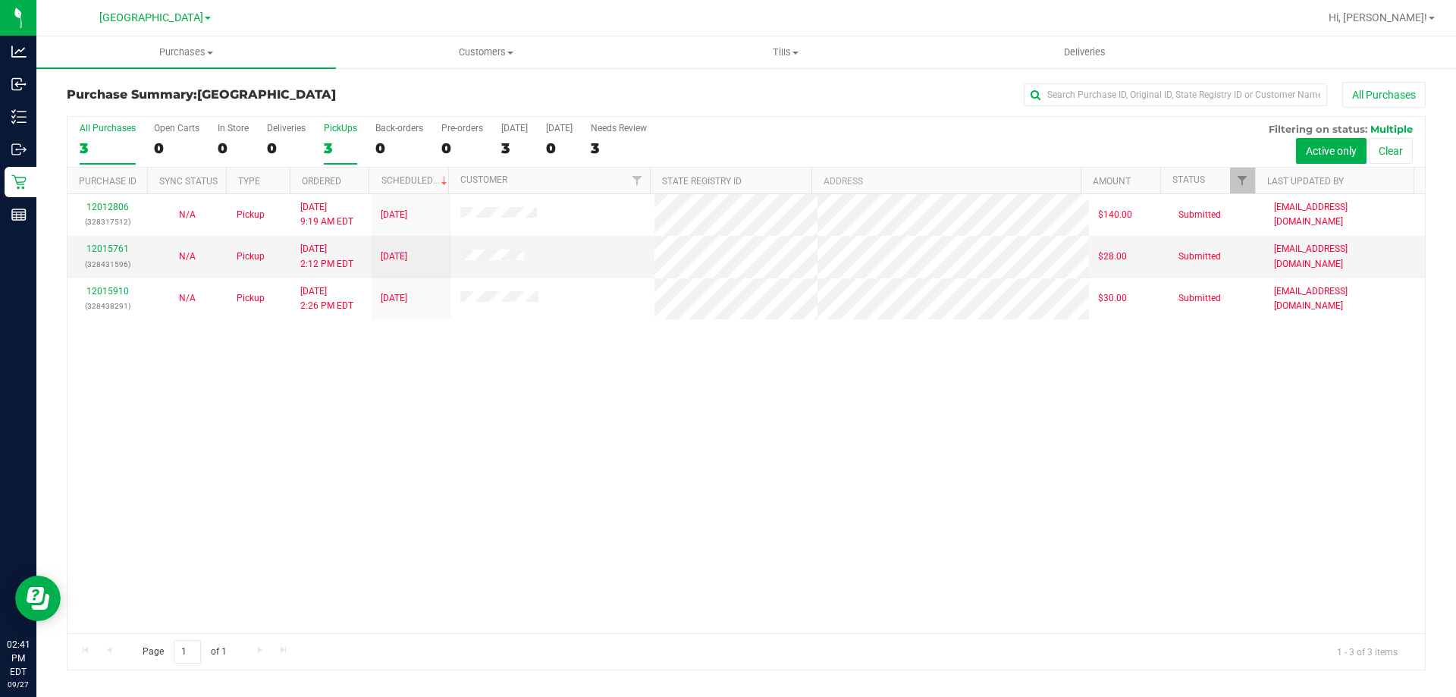
click at [334, 157] on label "PickUps 3" at bounding box center [340, 144] width 33 height 42
click at [0, 0] on input "PickUps 3" at bounding box center [0, 0] width 0 height 0
click at [335, 129] on div "PickUps" at bounding box center [340, 128] width 33 height 11
click at [0, 0] on input "PickUps 3" at bounding box center [0, 0] width 0 height 0
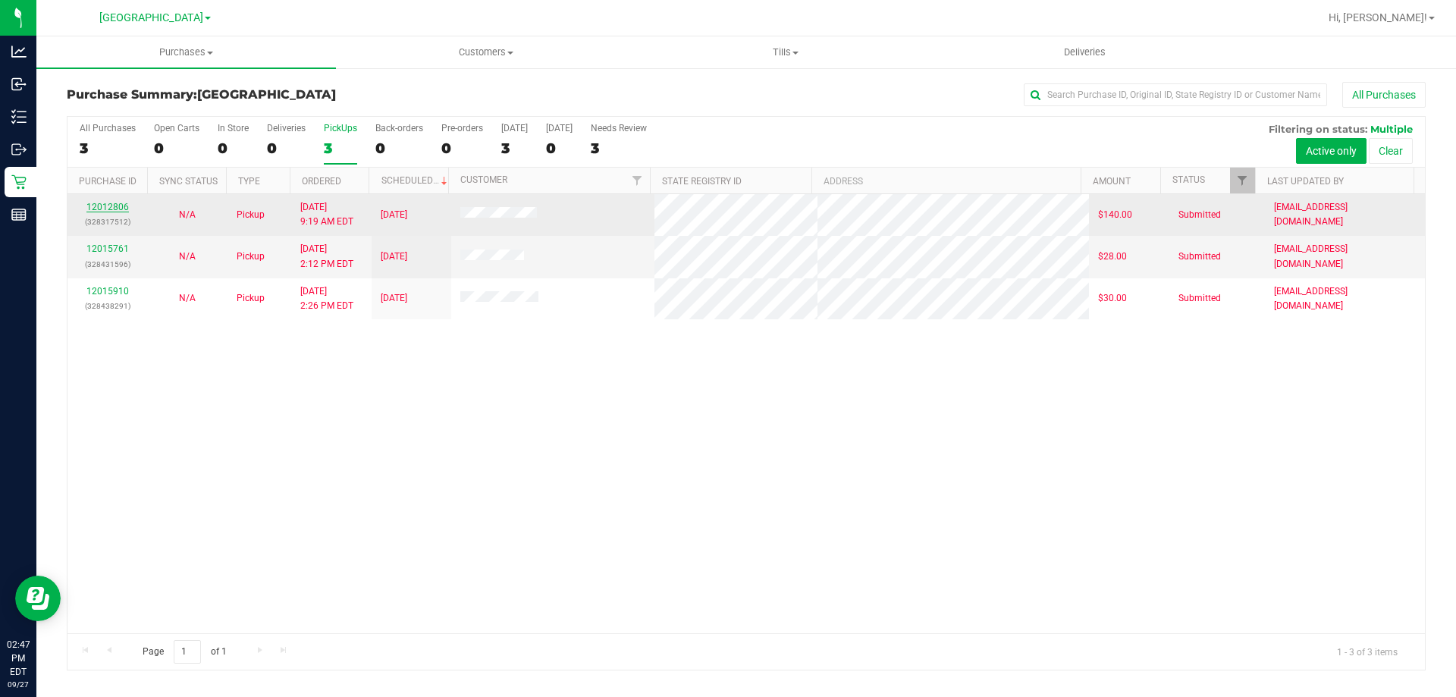
click at [116, 206] on link "12012806" at bounding box center [107, 207] width 42 height 11
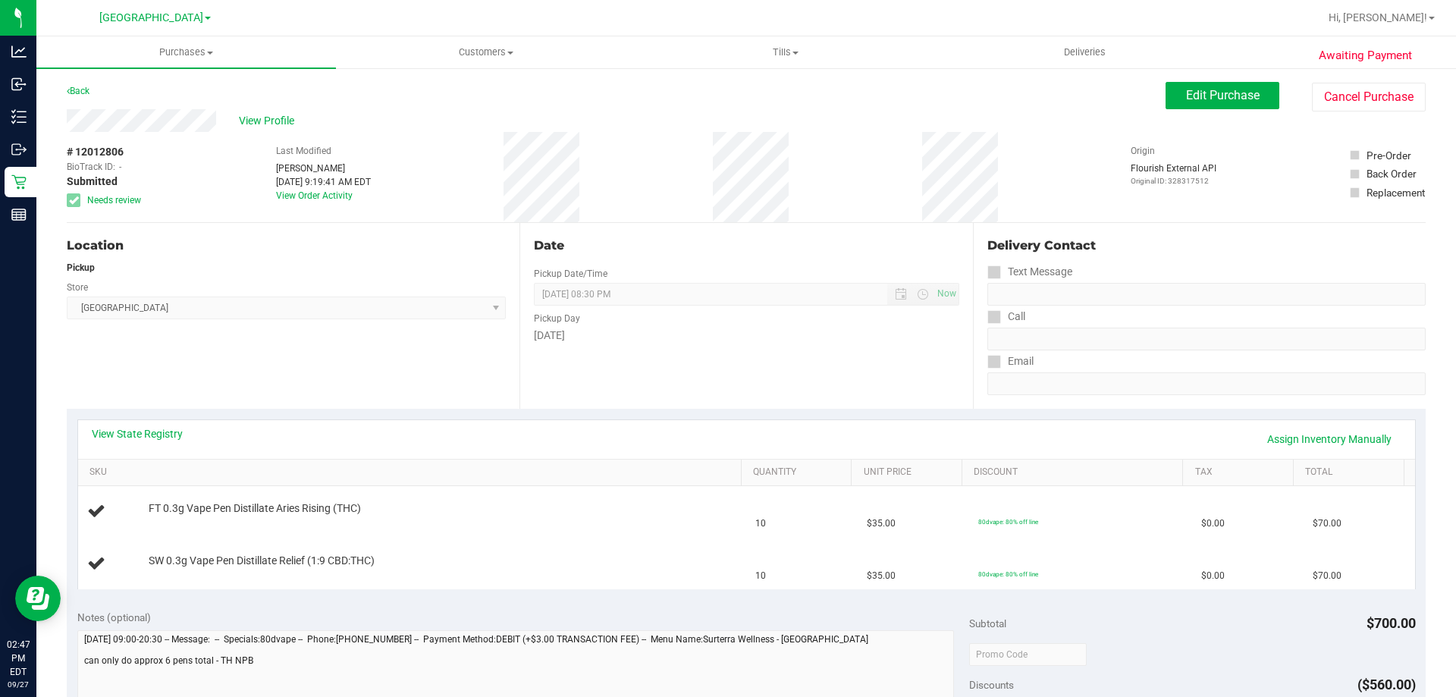
click at [165, 420] on div "View State Registry Assign Inventory Manually" at bounding box center [746, 439] width 1337 height 39
click at [163, 429] on link "View State Registry" at bounding box center [137, 433] width 91 height 15
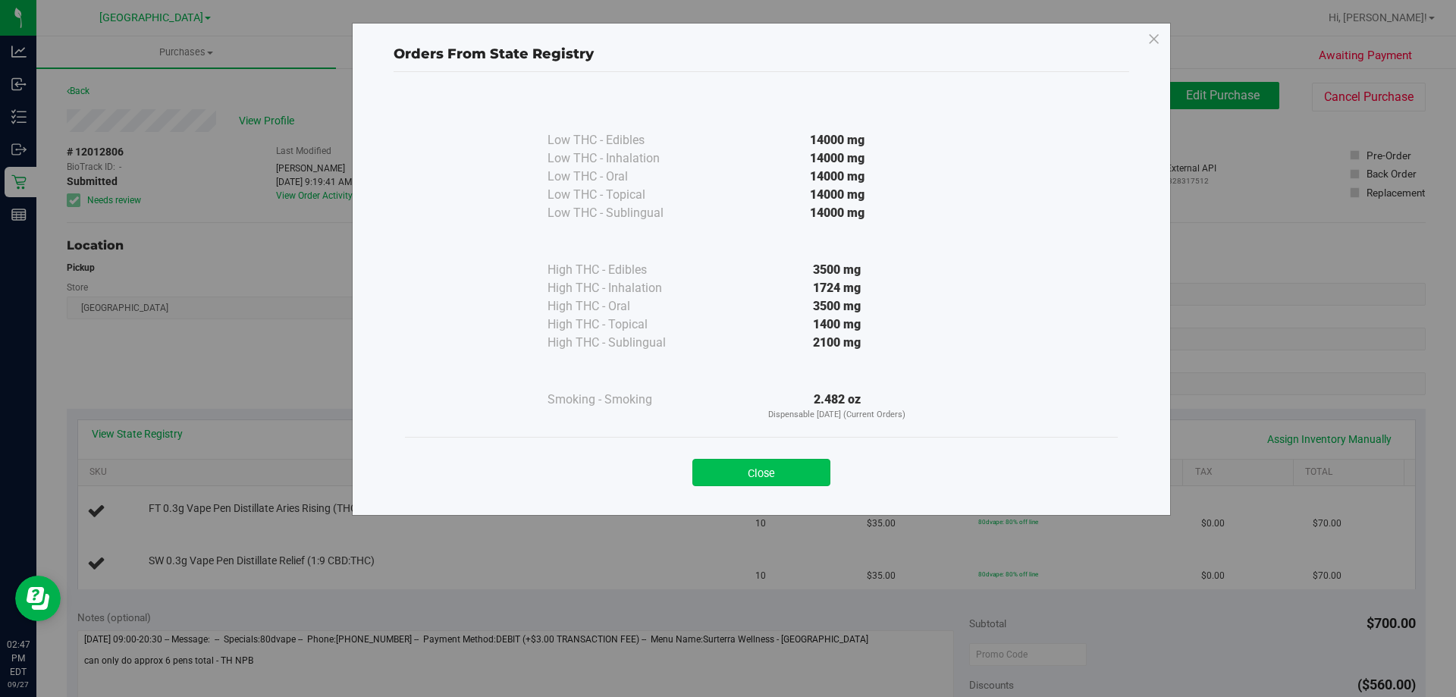
click at [819, 476] on button "Close" at bounding box center [761, 472] width 138 height 27
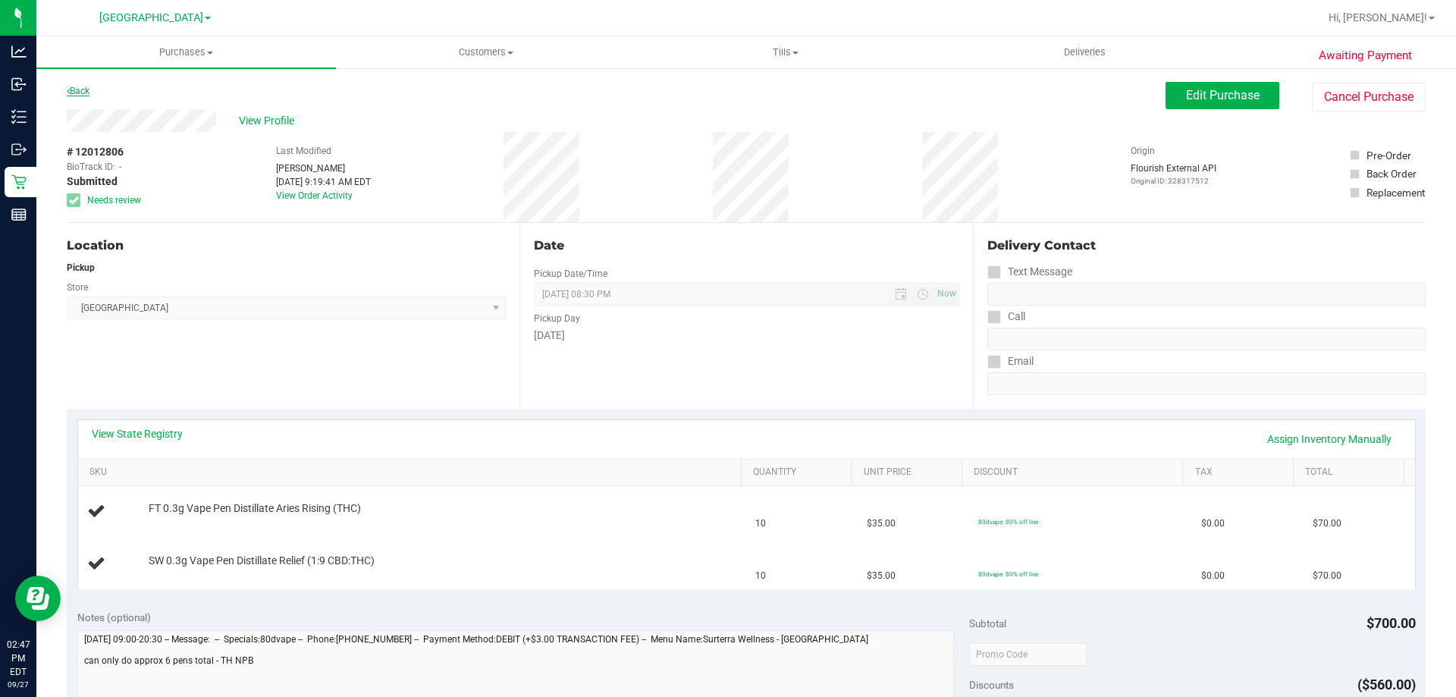
click at [86, 89] on link "Back" at bounding box center [78, 91] width 23 height 11
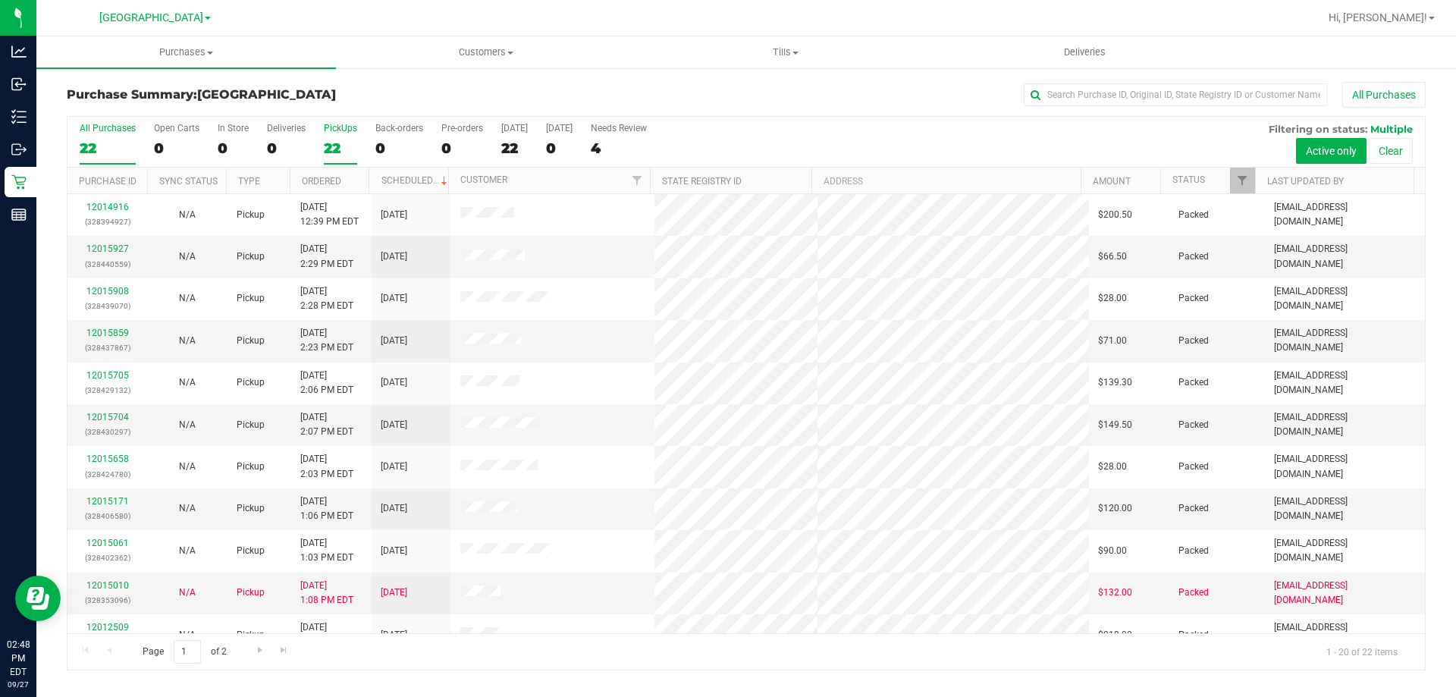
click at [350, 152] on div "22" at bounding box center [340, 148] width 33 height 17
click at [0, 0] on input "PickUps 22" at bounding box center [0, 0] width 0 height 0
click at [1248, 182] on span "Filter" at bounding box center [1242, 180] width 12 height 12
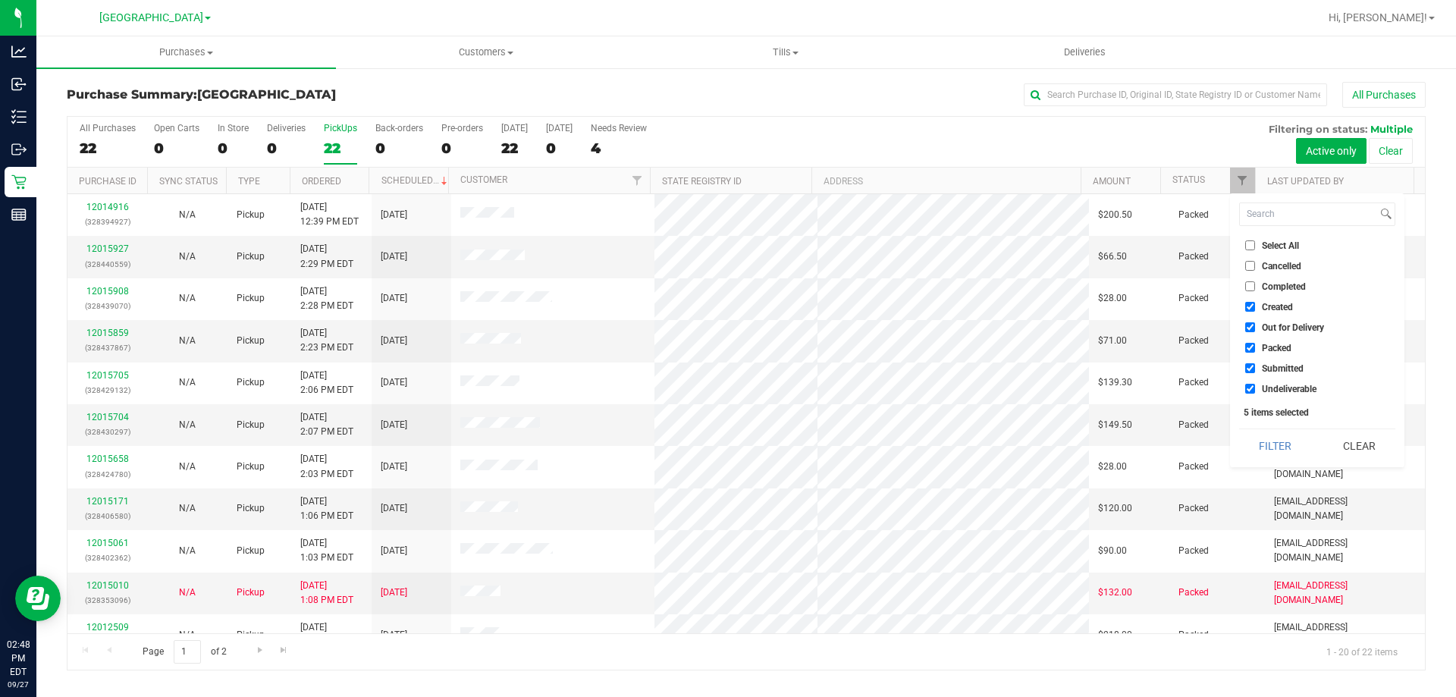
click at [1250, 347] on input "Packed" at bounding box center [1250, 348] width 10 height 10
checkbox input "false"
click at [1250, 316] on ul "Select All Cancelled Completed Created Out for Delivery Packed Submitted Undeli…" at bounding box center [1317, 316] width 156 height 159
click at [1250, 311] on input "Created" at bounding box center [1250, 307] width 10 height 10
checkbox input "false"
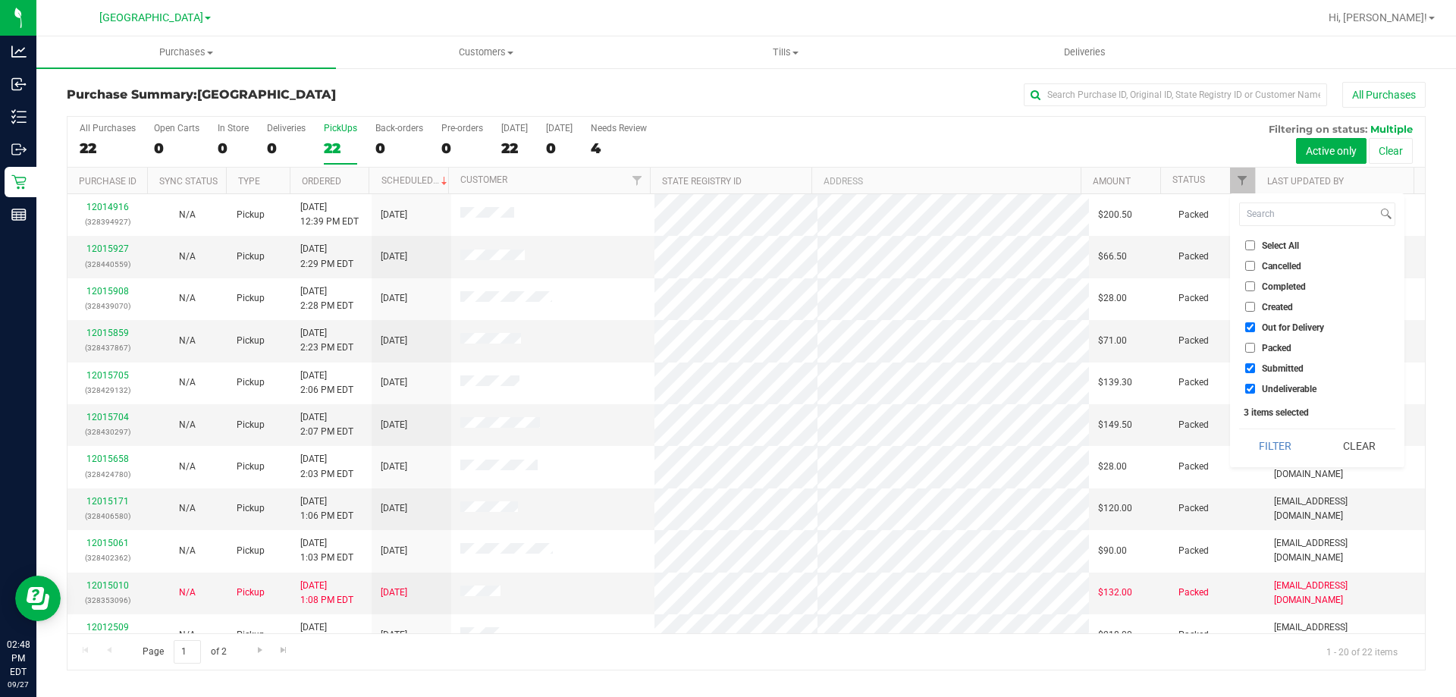
click at [1250, 330] on input "Out for Delivery" at bounding box center [1250, 327] width 10 height 10
checkbox input "false"
click at [1262, 439] on button "Filter" at bounding box center [1275, 445] width 73 height 33
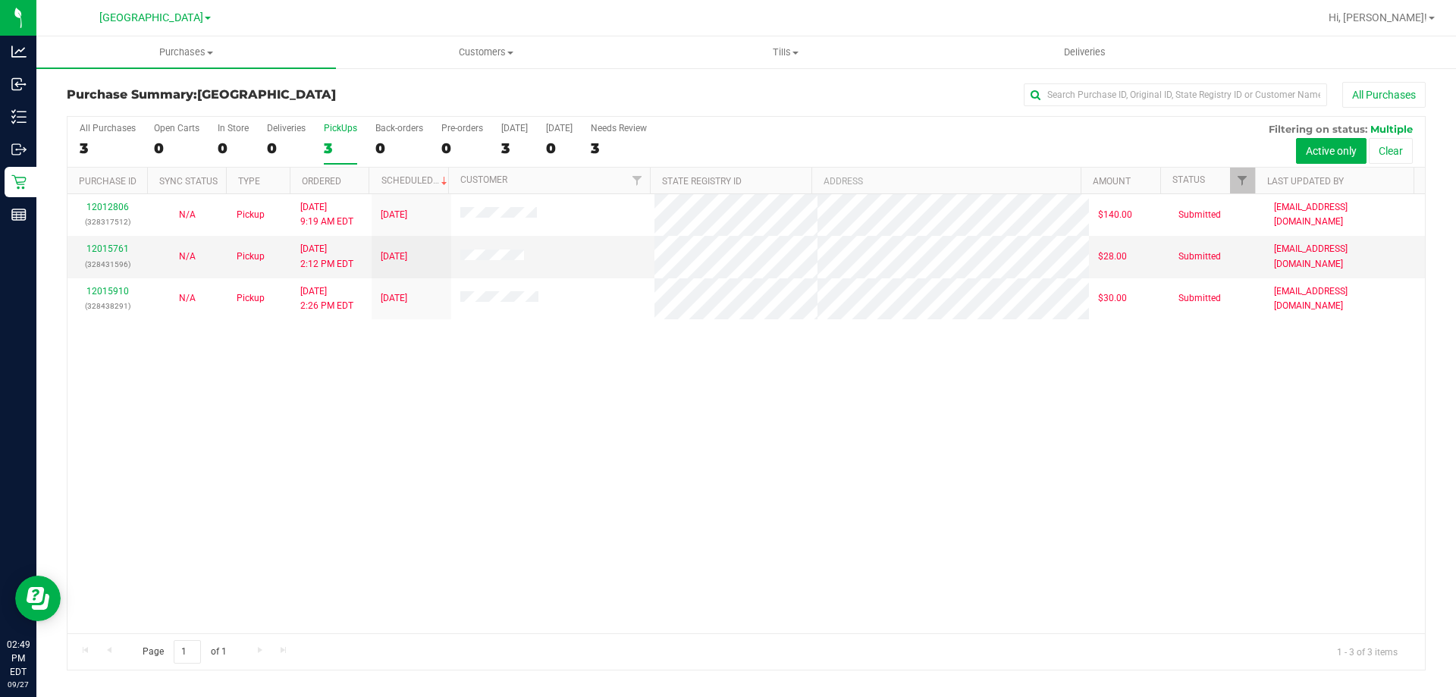
click at [336, 158] on label "PickUps 3" at bounding box center [340, 144] width 33 height 42
click at [0, 0] on input "PickUps 3" at bounding box center [0, 0] width 0 height 0
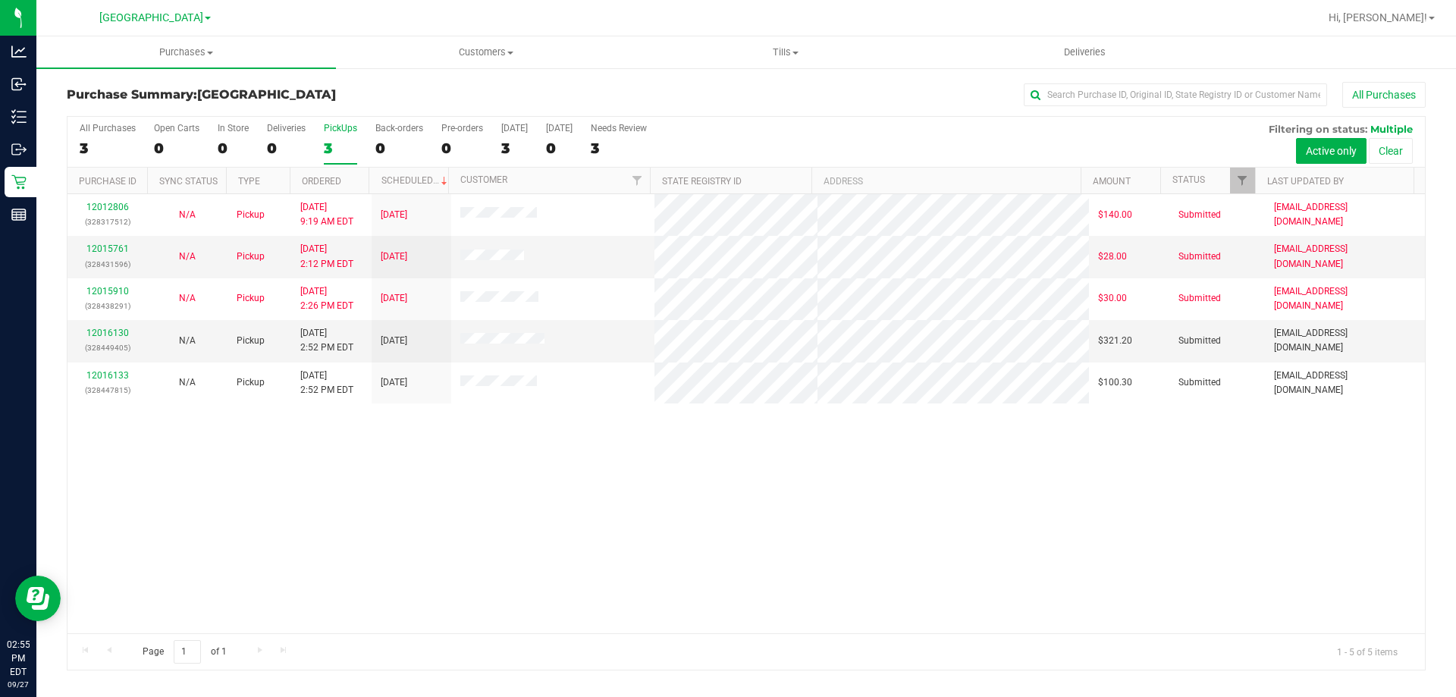
click at [334, 152] on div "3" at bounding box center [340, 148] width 33 height 17
click at [0, 0] on input "PickUps 3" at bounding box center [0, 0] width 0 height 0
click at [339, 153] on div "5" at bounding box center [340, 148] width 33 height 17
click at [0, 0] on input "PickUps 5" at bounding box center [0, 0] width 0 height 0
click at [1232, 184] on link "Filter" at bounding box center [1242, 181] width 25 height 26
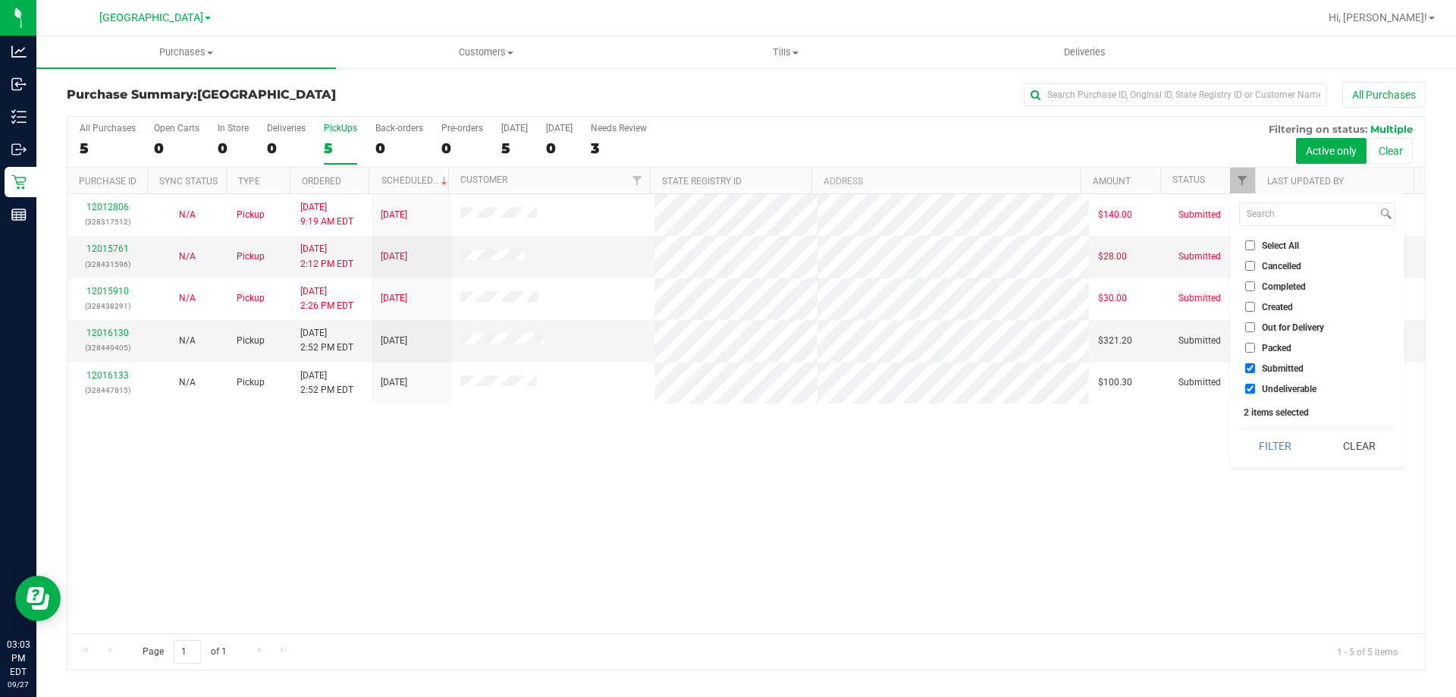
click at [1287, 347] on span "Packed" at bounding box center [1277, 348] width 30 height 9
click at [1255, 347] on input "Packed" at bounding box center [1250, 348] width 10 height 10
click at [1257, 439] on button "Filter" at bounding box center [1275, 445] width 73 height 33
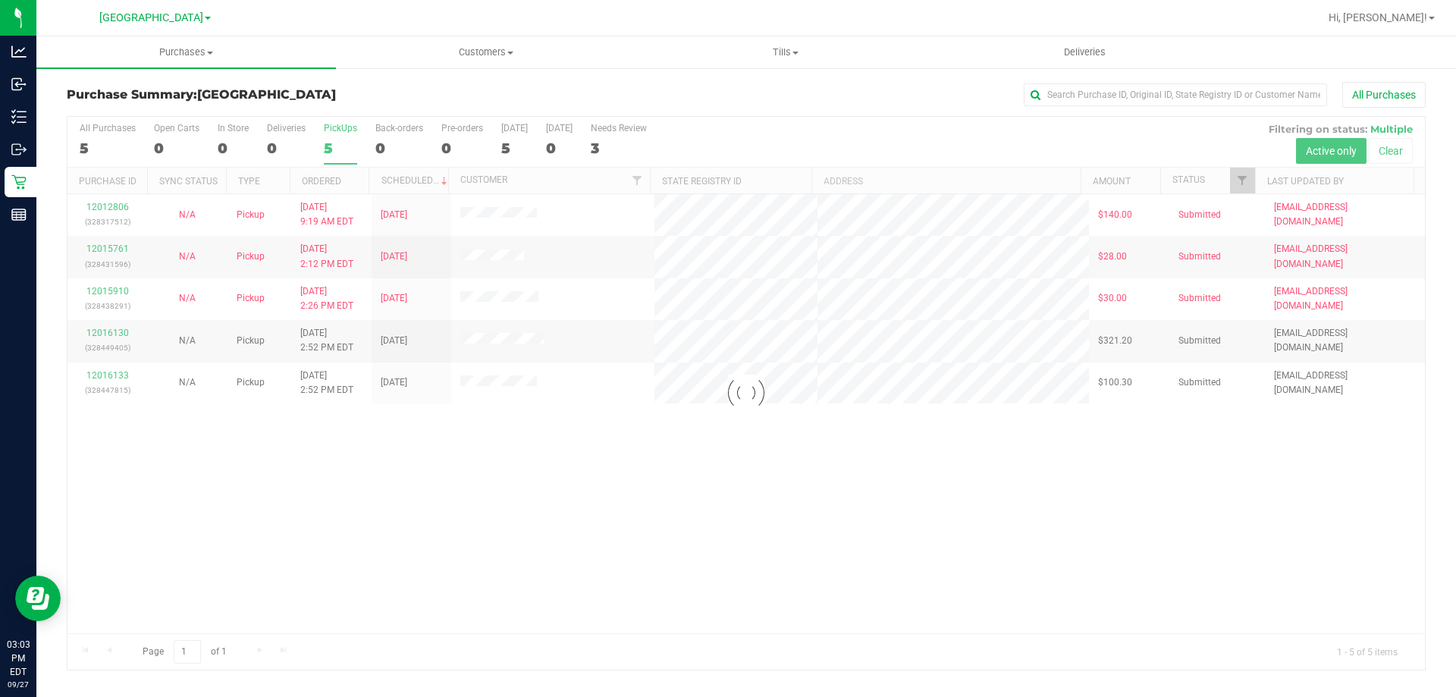
checkbox input "true"
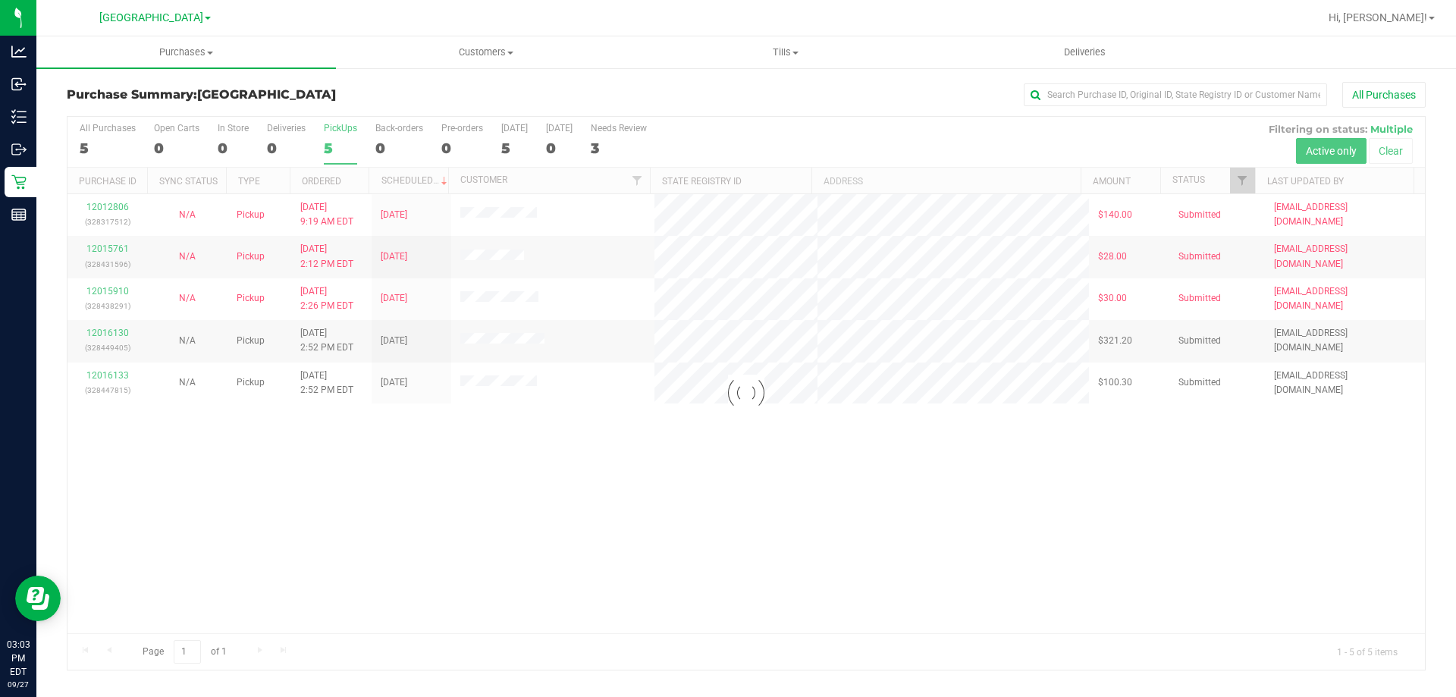
checkbox input "true"
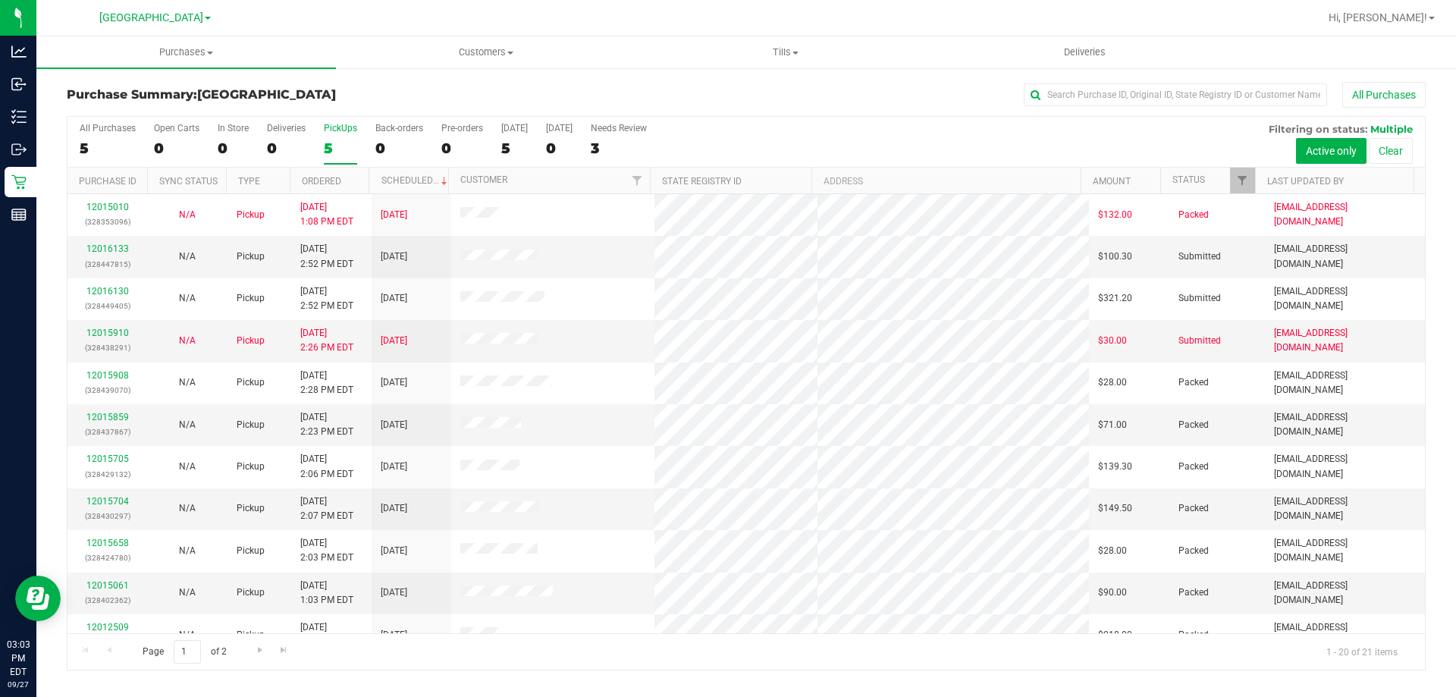
click at [214, 156] on div "All Purchases 5 Open Carts 0 In Store 0 Deliveries 0 PickUps 5 Back-orders 0 Pr…" at bounding box center [745, 142] width 1357 height 51
click at [218, 154] on div "0" at bounding box center [233, 148] width 31 height 17
click at [0, 0] on input "In Store 0" at bounding box center [0, 0] width 0 height 0
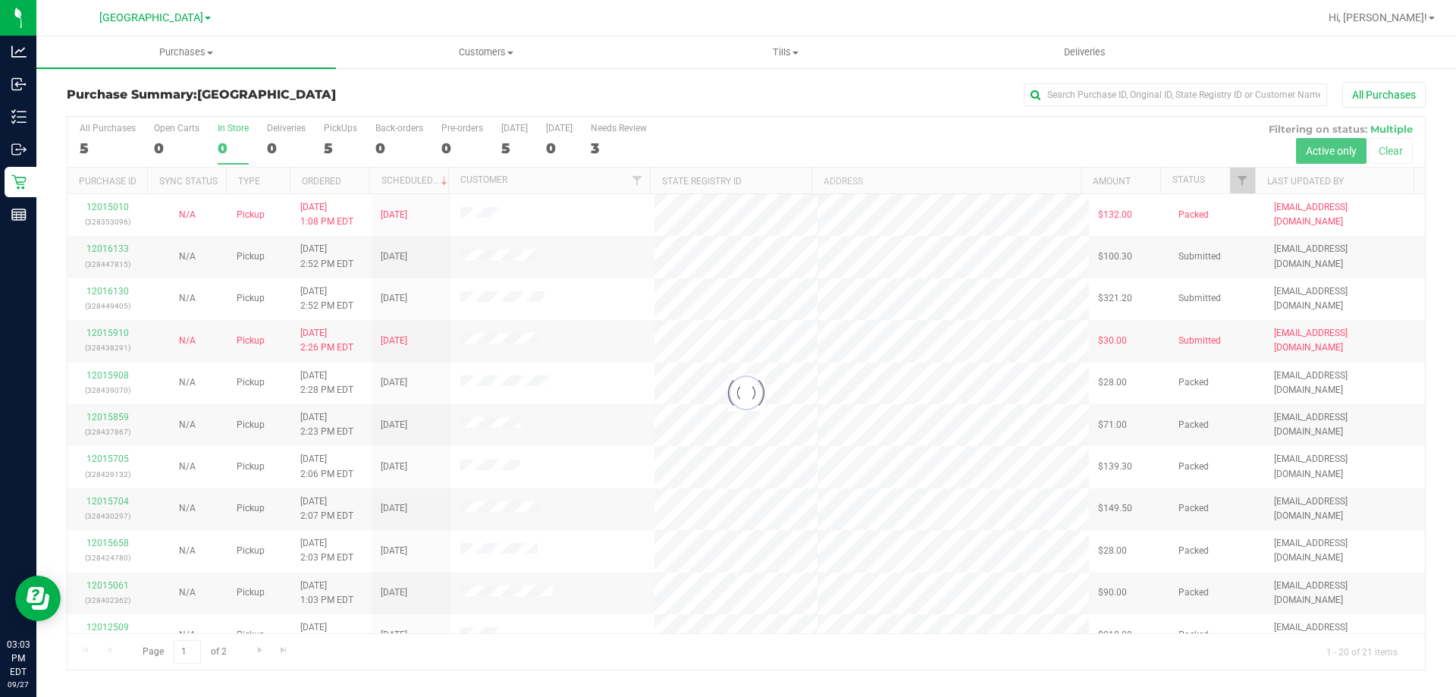
checkbox input "true"
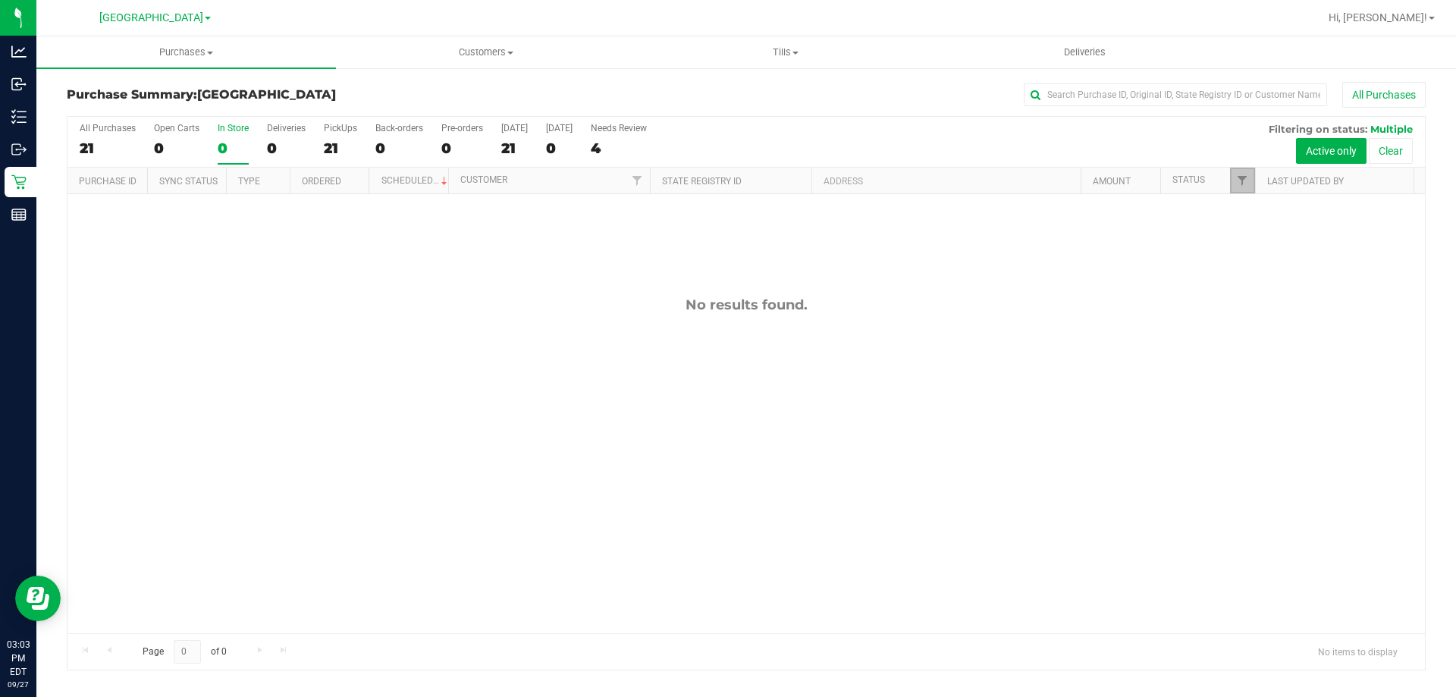
click at [1237, 171] on link "Filter" at bounding box center [1242, 181] width 25 height 26
click at [1282, 329] on span "Out for Delivery" at bounding box center [1293, 327] width 62 height 9
click at [1255, 329] on input "Out for Delivery" at bounding box center [1250, 327] width 10 height 10
checkbox input "true"
click at [1281, 308] on span "Created" at bounding box center [1277, 307] width 31 height 9
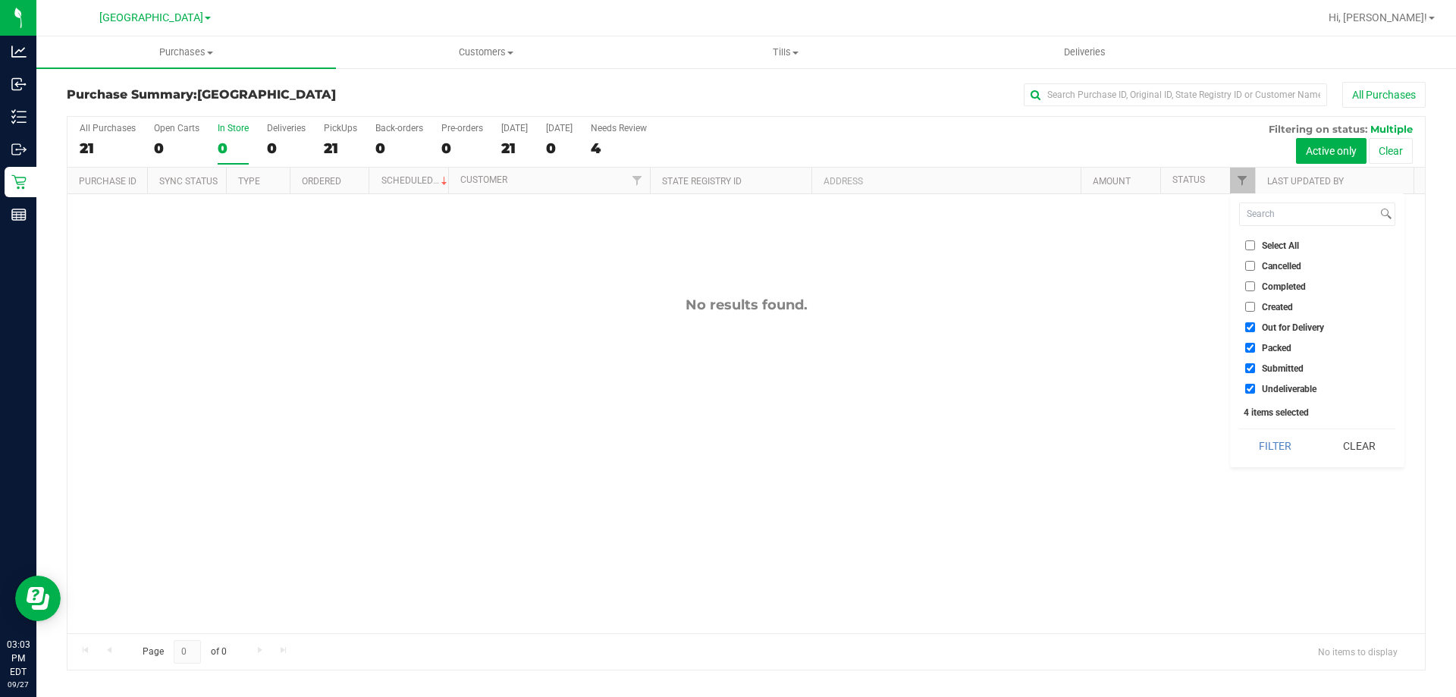
click at [1255, 308] on input "Created" at bounding box center [1250, 307] width 10 height 10
checkbox input "true"
click at [1279, 328] on span "Out for Delivery" at bounding box center [1293, 327] width 62 height 9
click at [1255, 328] on input "Out for Delivery" at bounding box center [1250, 327] width 10 height 10
checkbox input "false"
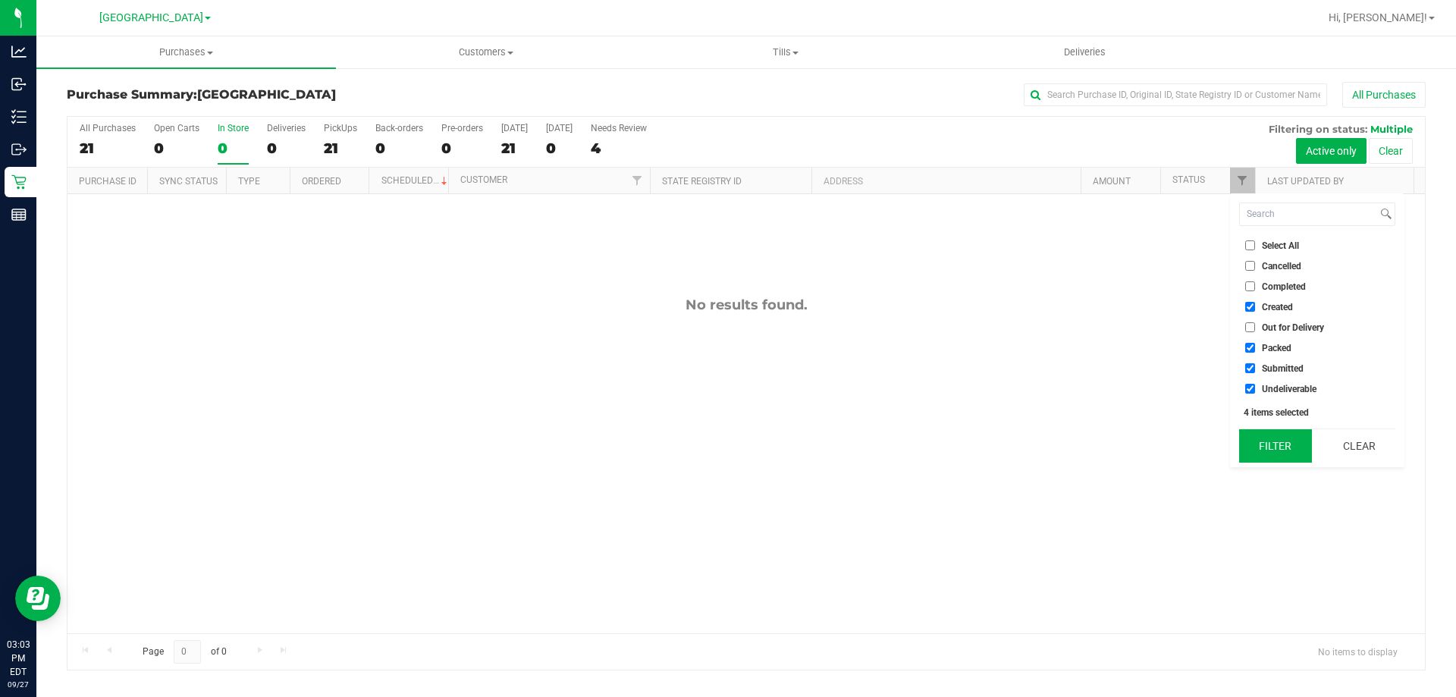
click at [1257, 450] on button "Filter" at bounding box center [1275, 445] width 73 height 33
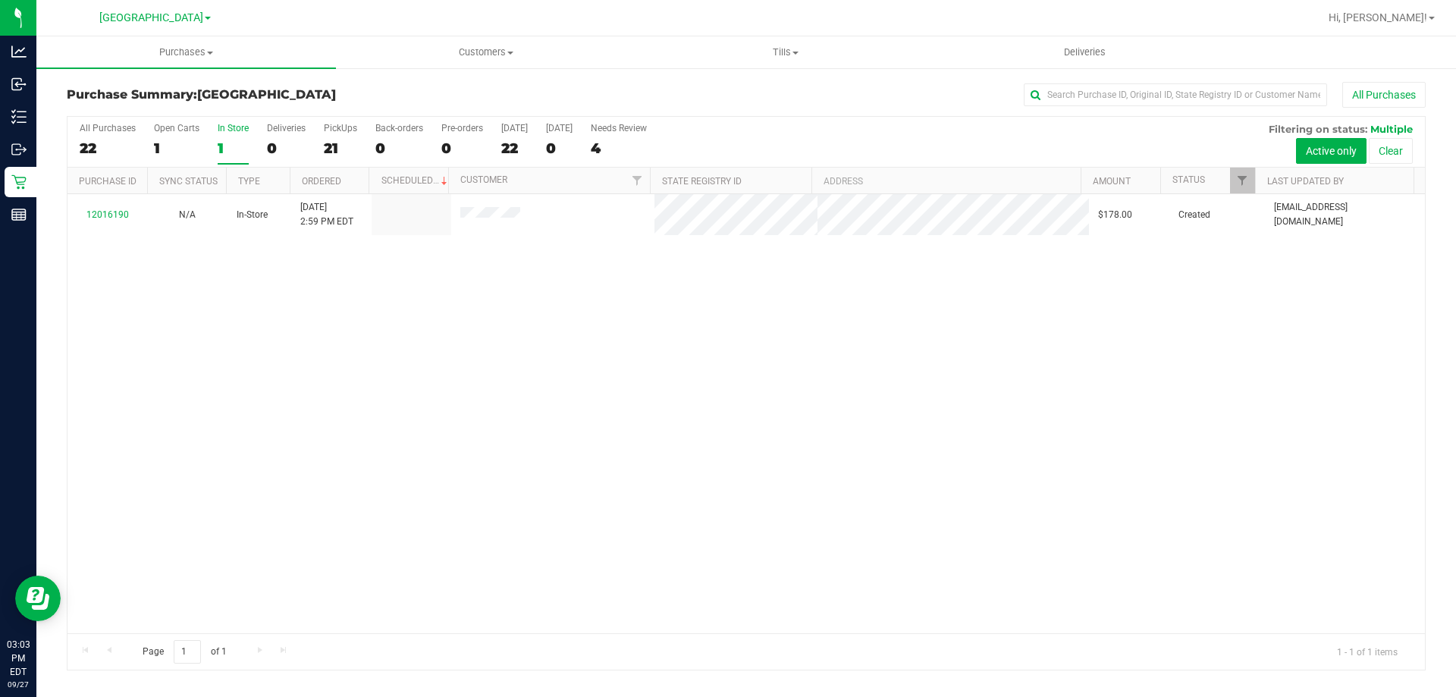
click at [238, 135] on label "In Store 1" at bounding box center [233, 144] width 31 height 42
click at [0, 0] on input "In Store 1" at bounding box center [0, 0] width 0 height 0
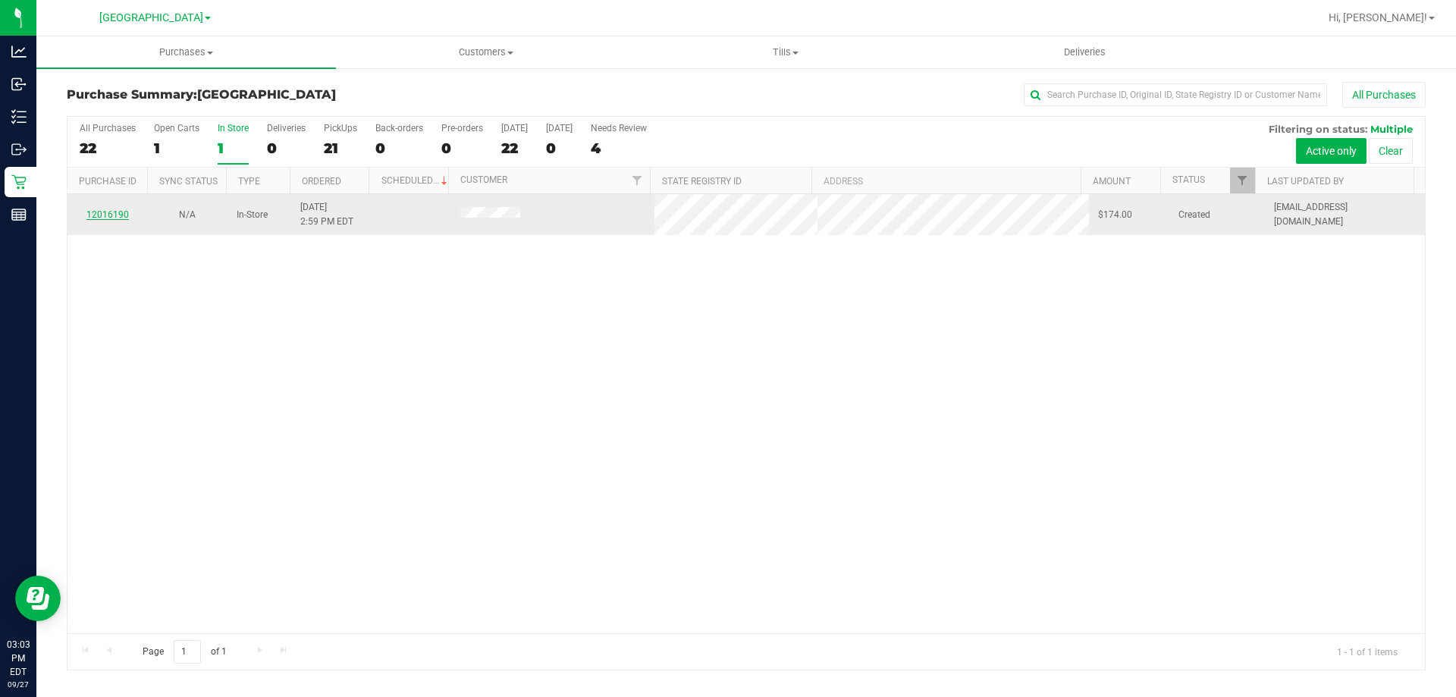
click at [111, 210] on link "12016190" at bounding box center [107, 214] width 42 height 11
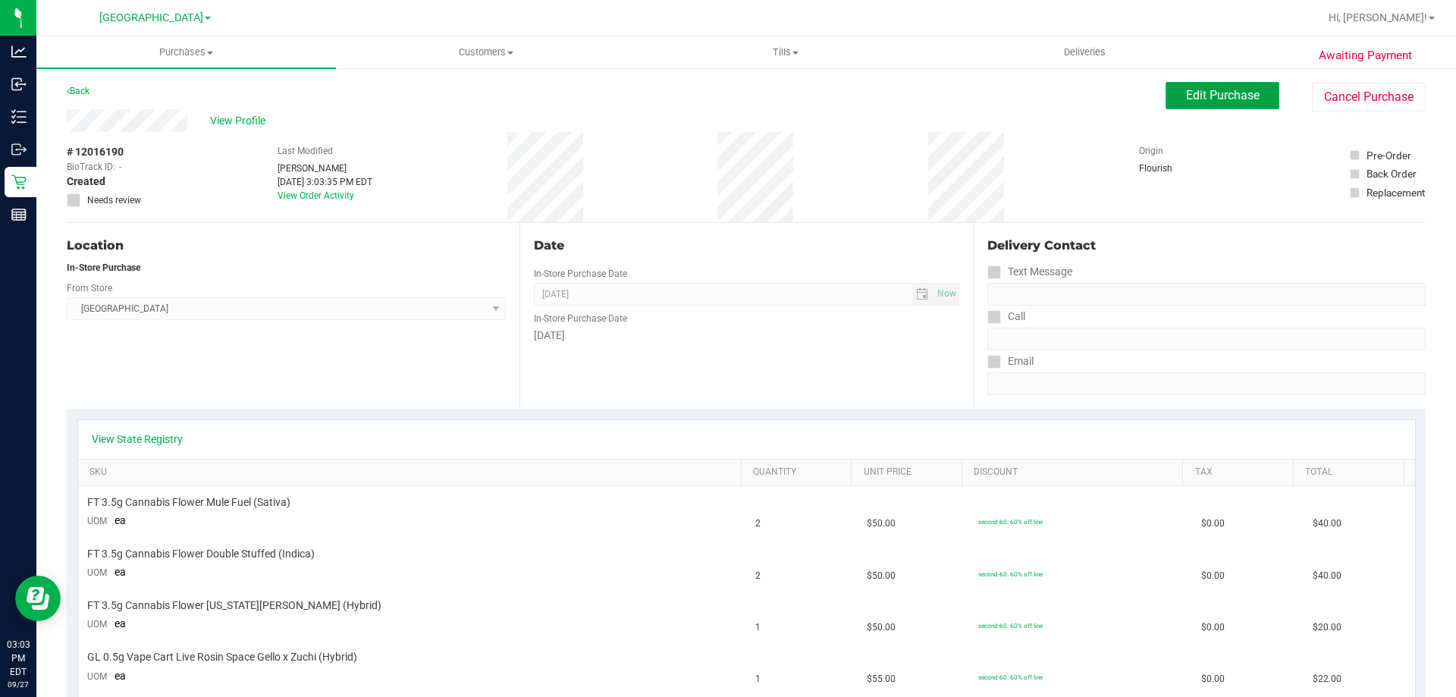
click at [1220, 100] on span "Edit Purchase" at bounding box center [1223, 95] width 74 height 14
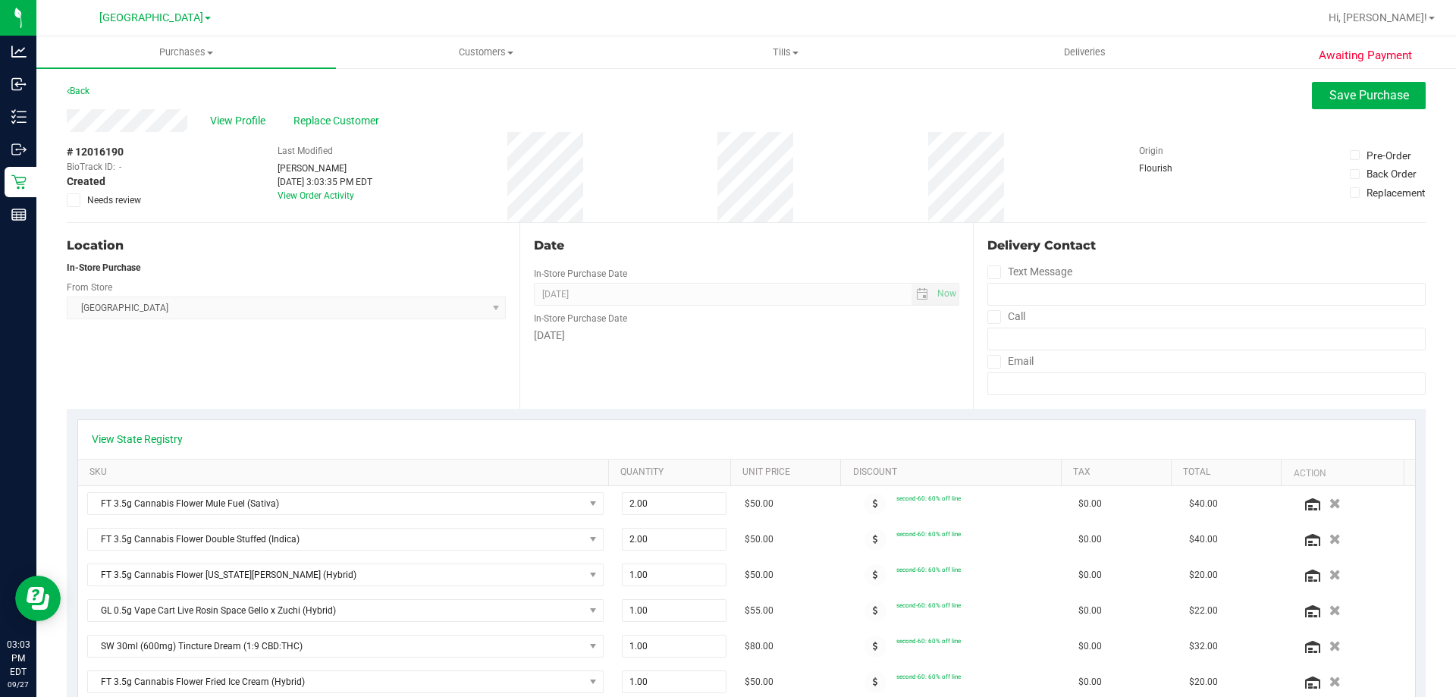
scroll to position [227, 0]
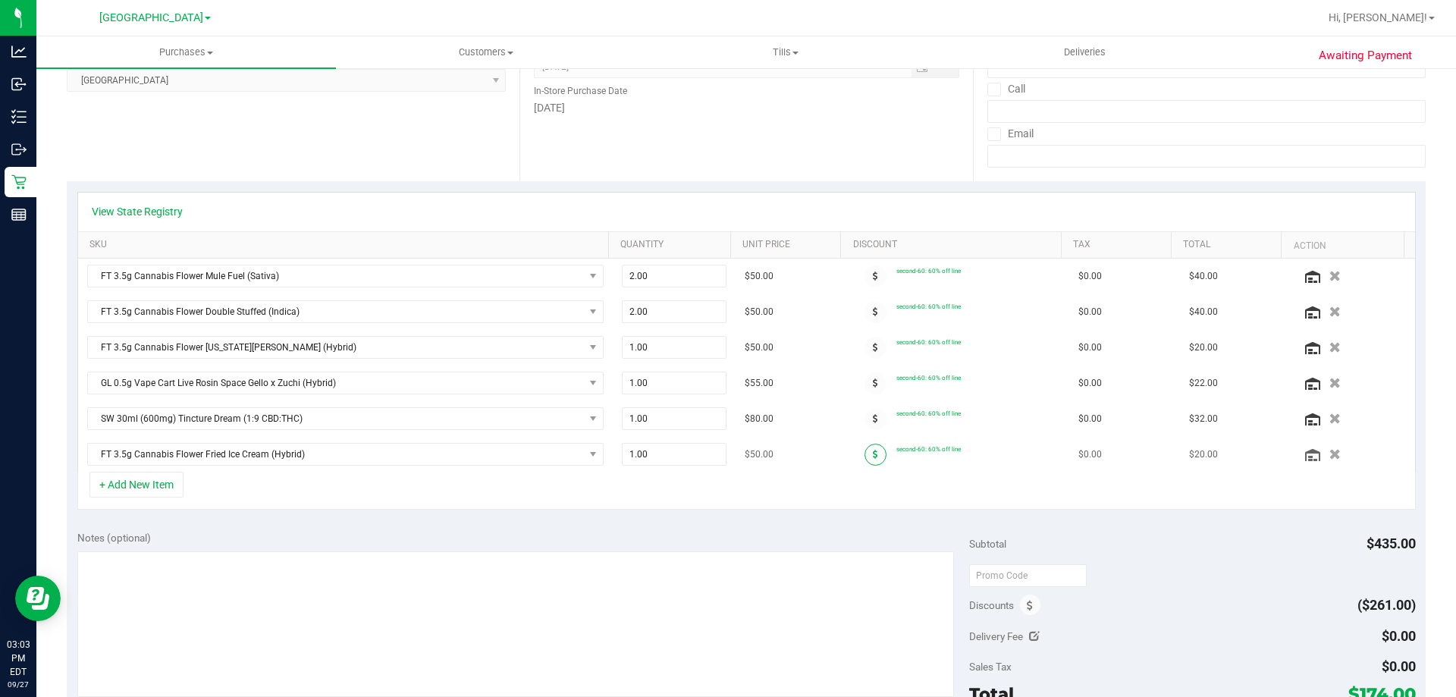
click at [867, 447] on span at bounding box center [875, 455] width 22 height 22
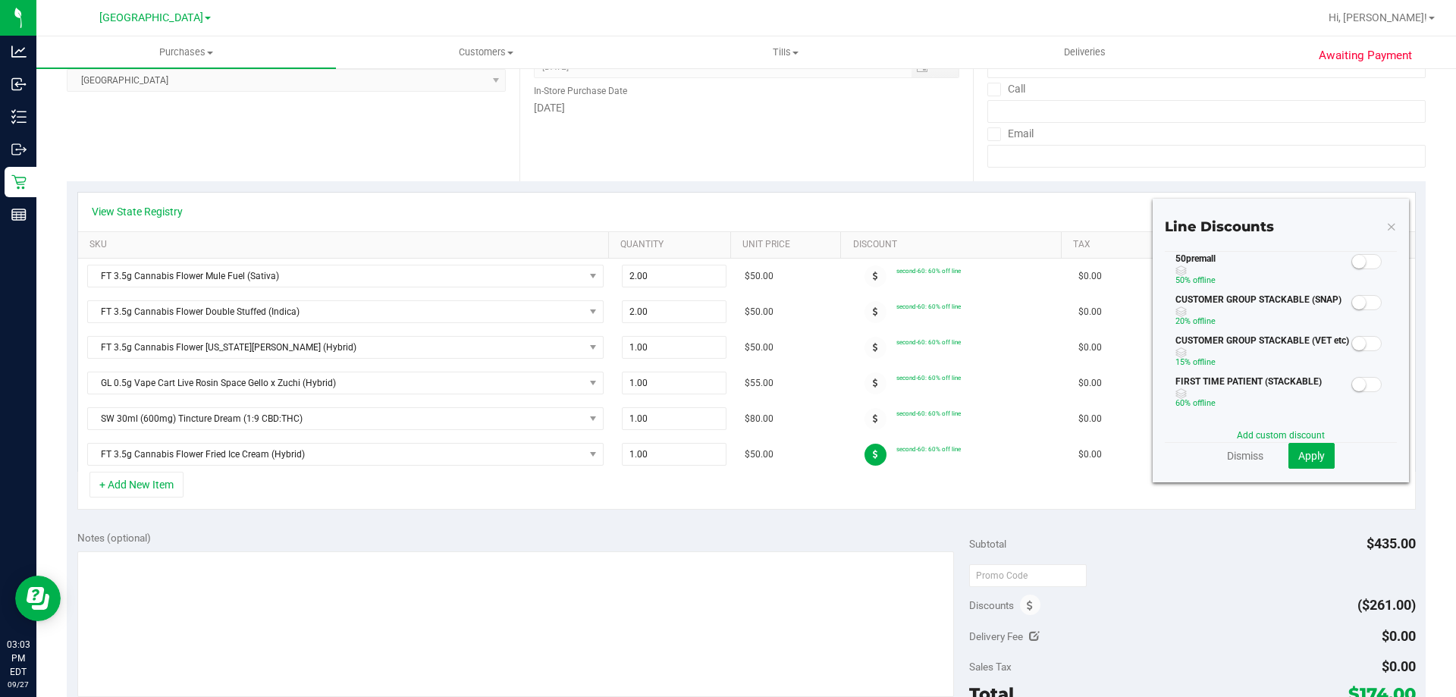
click at [1357, 257] on span at bounding box center [1366, 261] width 30 height 15
click at [1304, 463] on button "Apply" at bounding box center [1311, 456] width 46 height 26
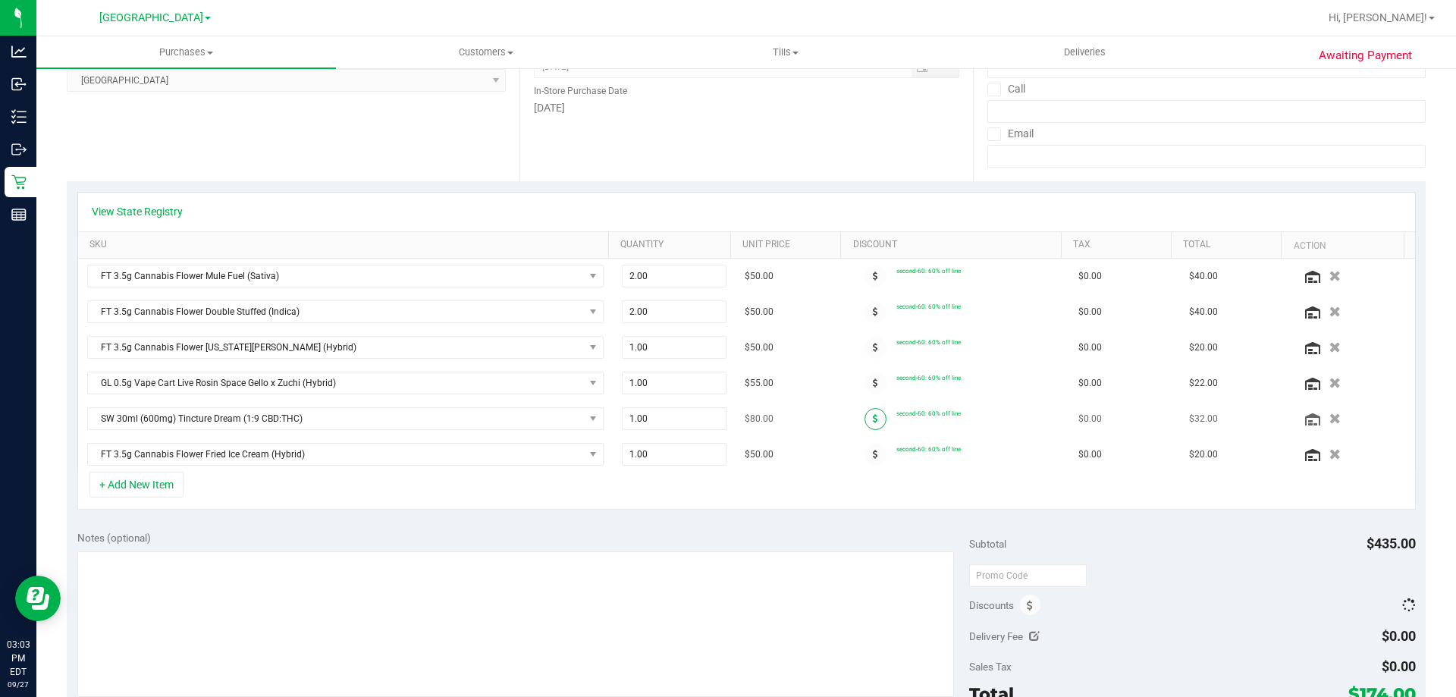
click at [864, 424] on span at bounding box center [875, 419] width 22 height 22
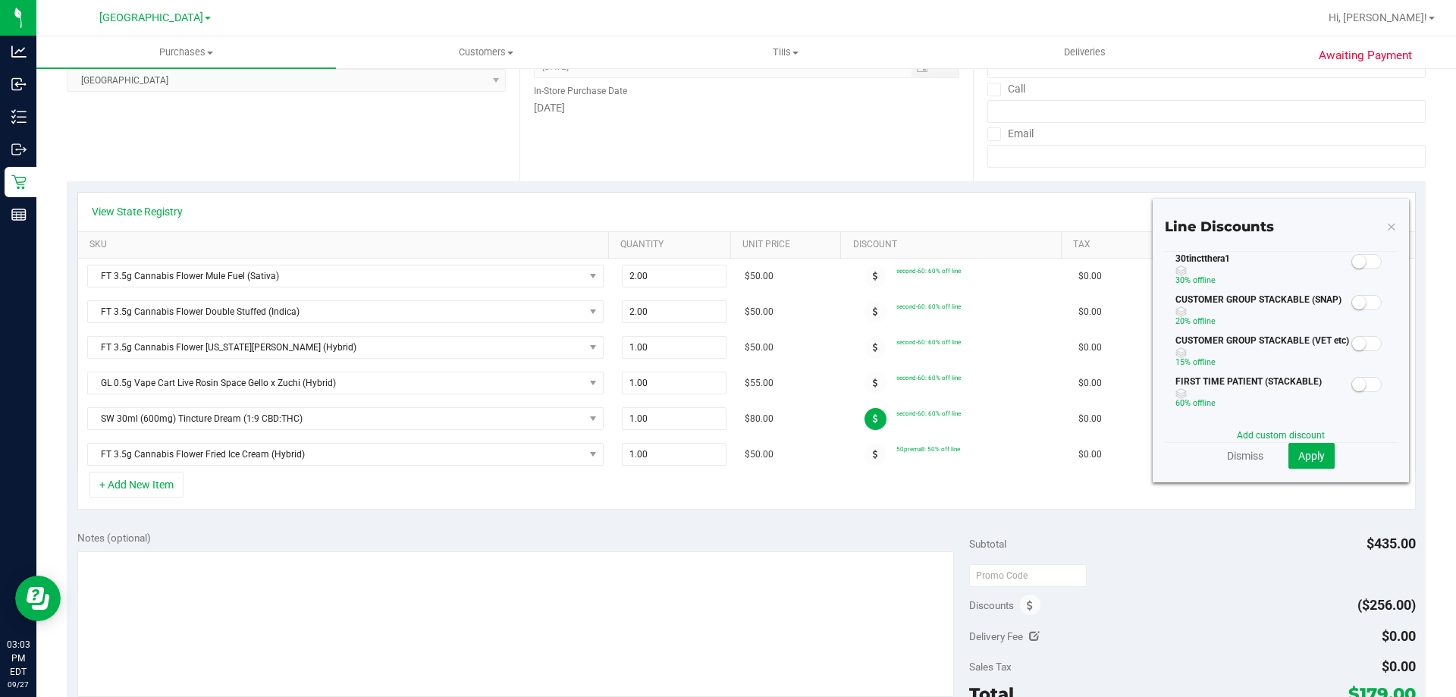
click at [1364, 252] on div at bounding box center [1366, 261] width 31 height 19
click at [1360, 267] on span at bounding box center [1366, 261] width 30 height 15
click at [1303, 460] on span "Apply" at bounding box center [1311, 456] width 27 height 12
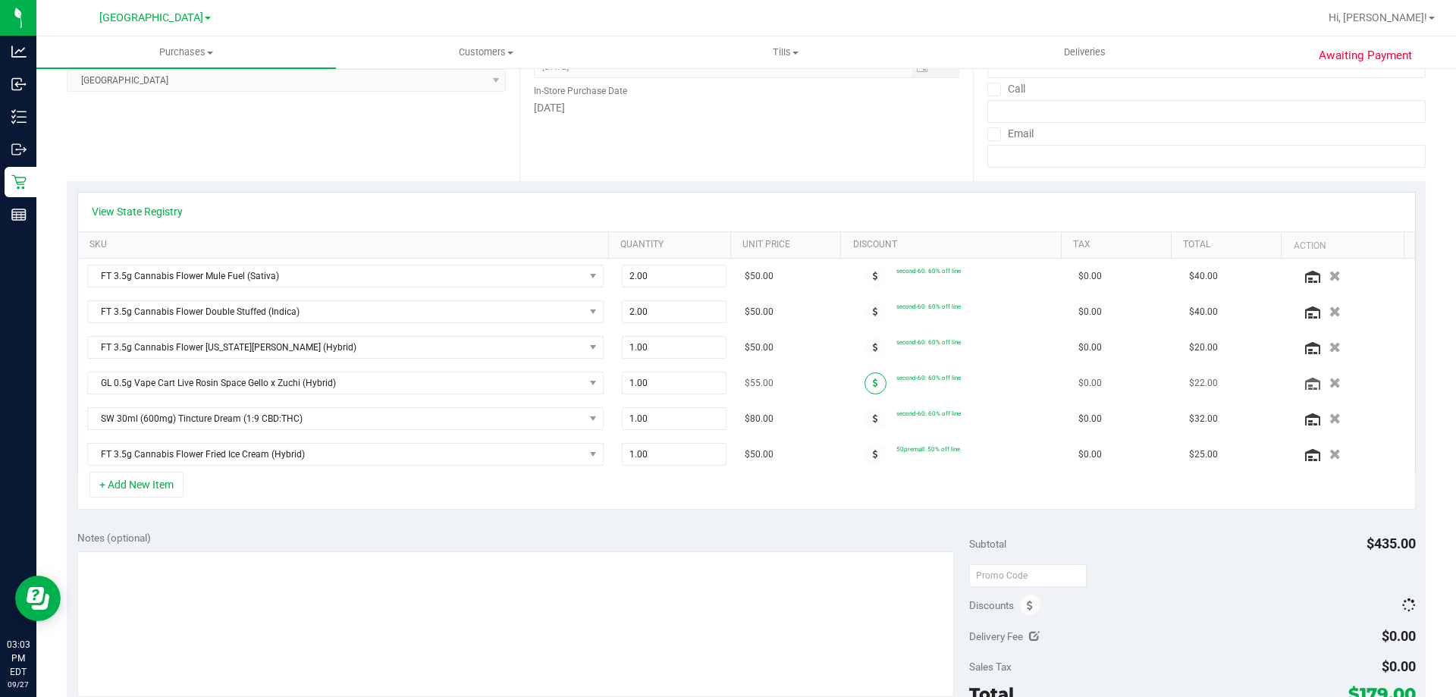
click at [873, 380] on icon at bounding box center [875, 382] width 5 height 9
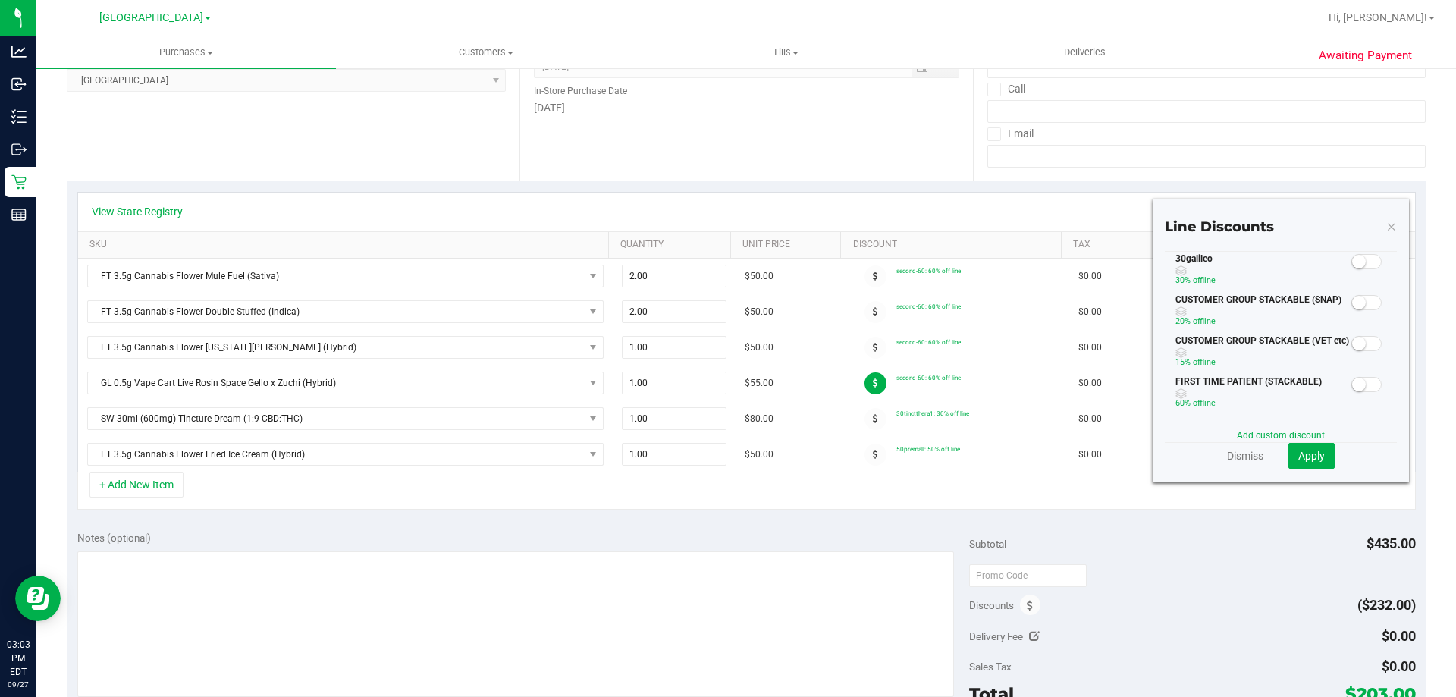
click at [1364, 262] on span at bounding box center [1366, 261] width 30 height 15
click at [1309, 472] on div "Line Discounts 30galileo 30% off line CUSTOMER GROUP STACKABLE (SNAP) 20% off l…" at bounding box center [1281, 341] width 256 height 284
click at [1309, 463] on button "Apply" at bounding box center [1311, 456] width 46 height 26
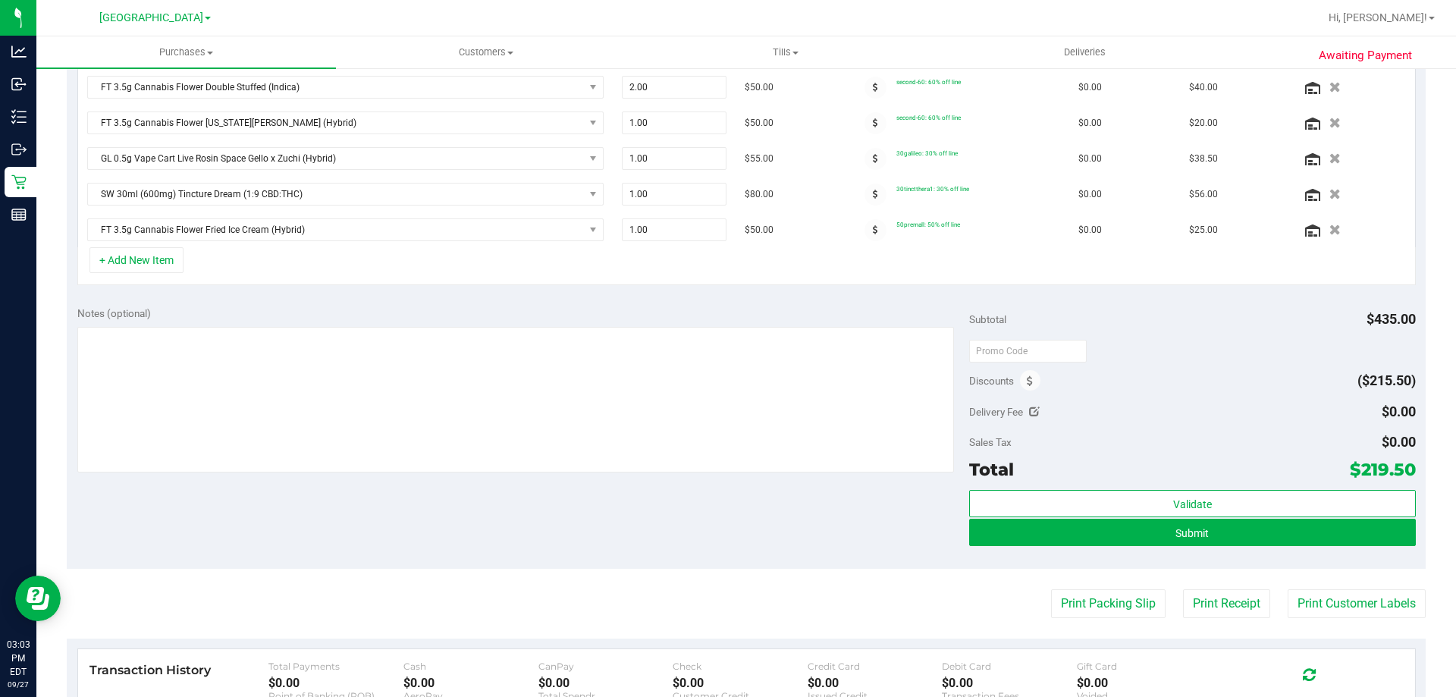
scroll to position [455, 0]
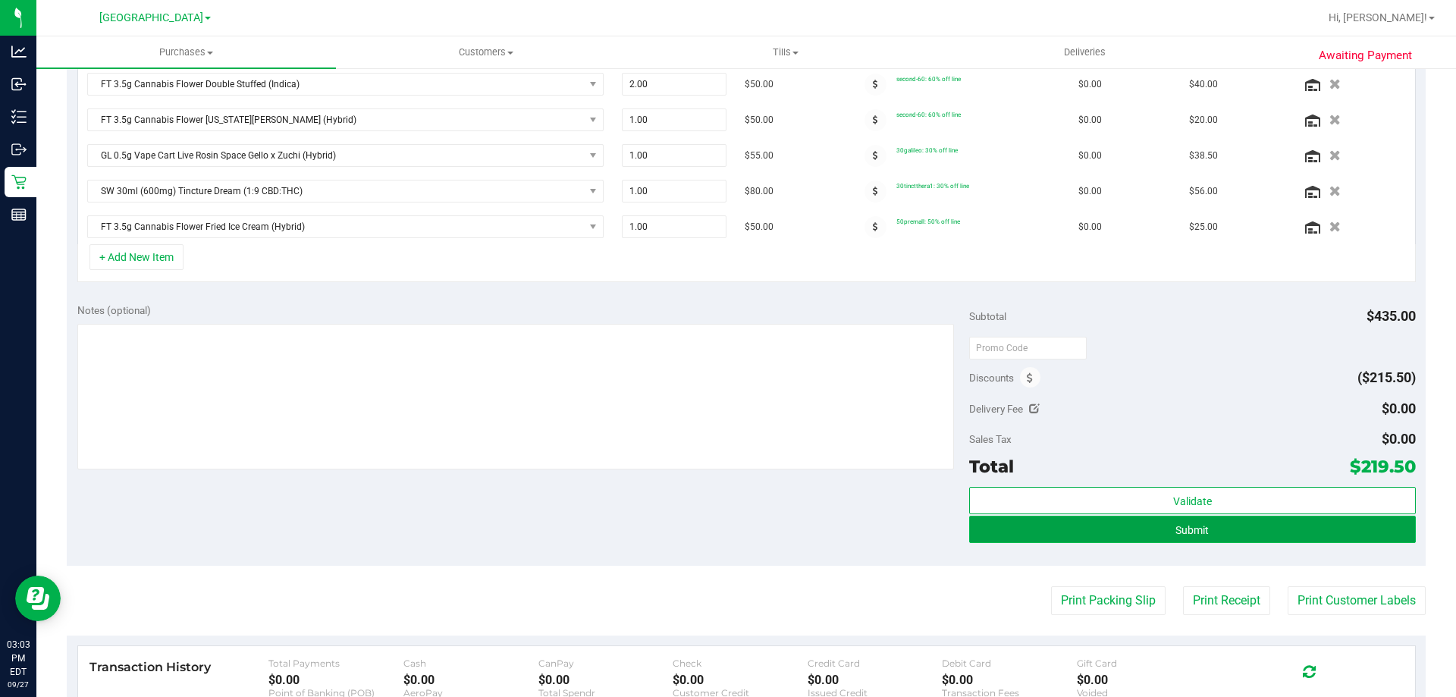
click at [1250, 535] on button "Submit" at bounding box center [1192, 529] width 446 height 27
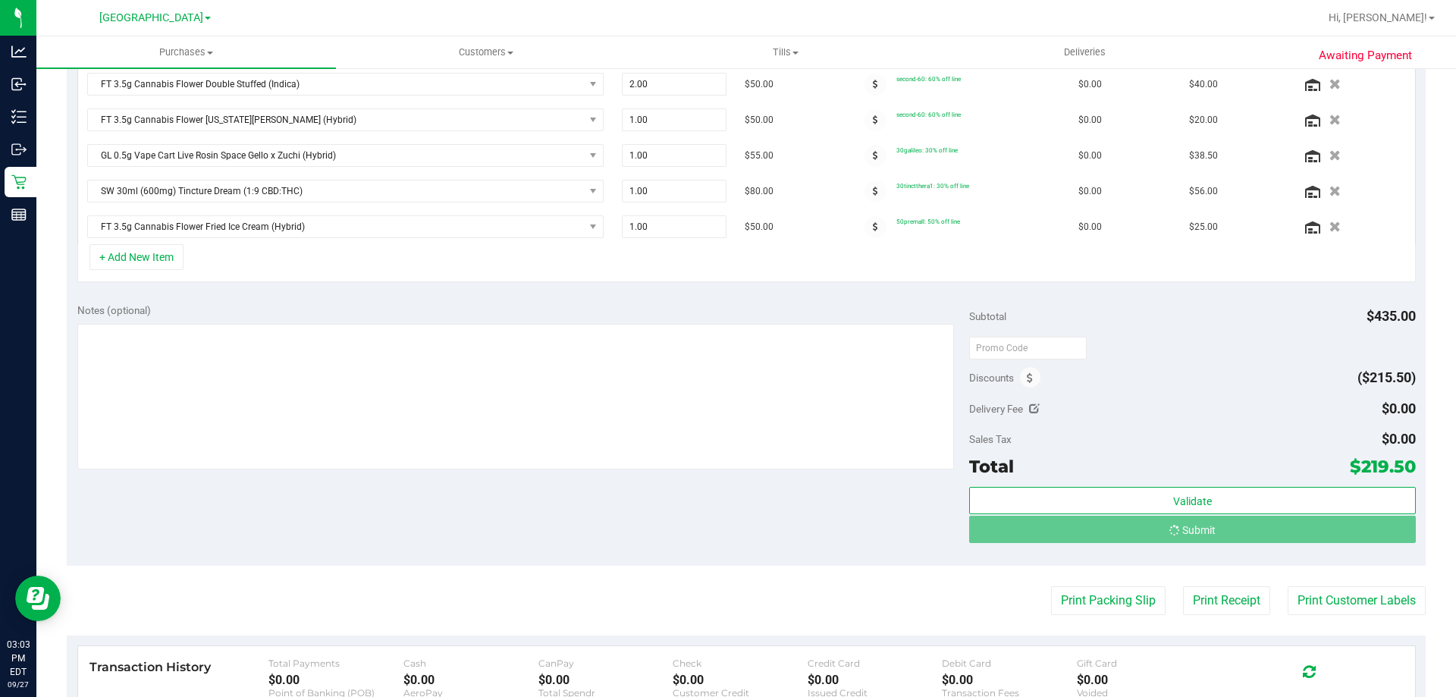
scroll to position [431, 0]
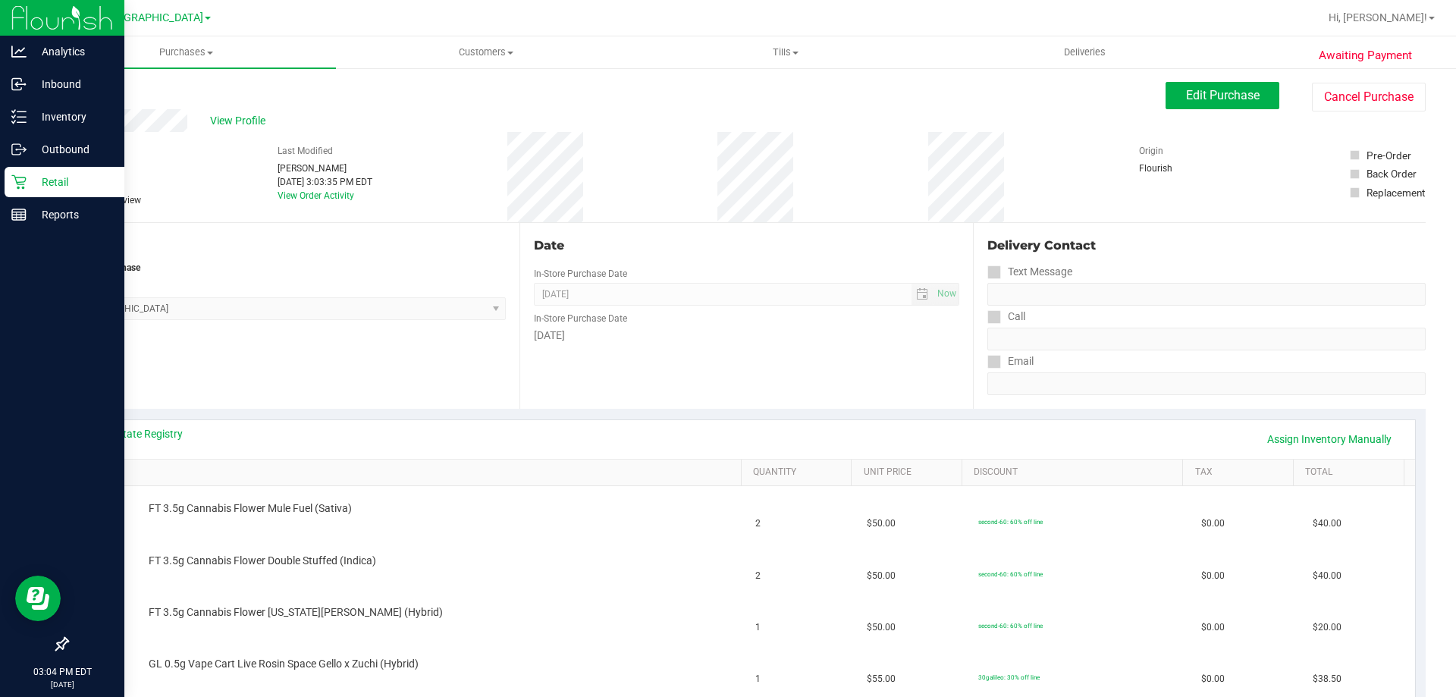
click at [27, 171] on div "Retail" at bounding box center [65, 182] width 120 height 30
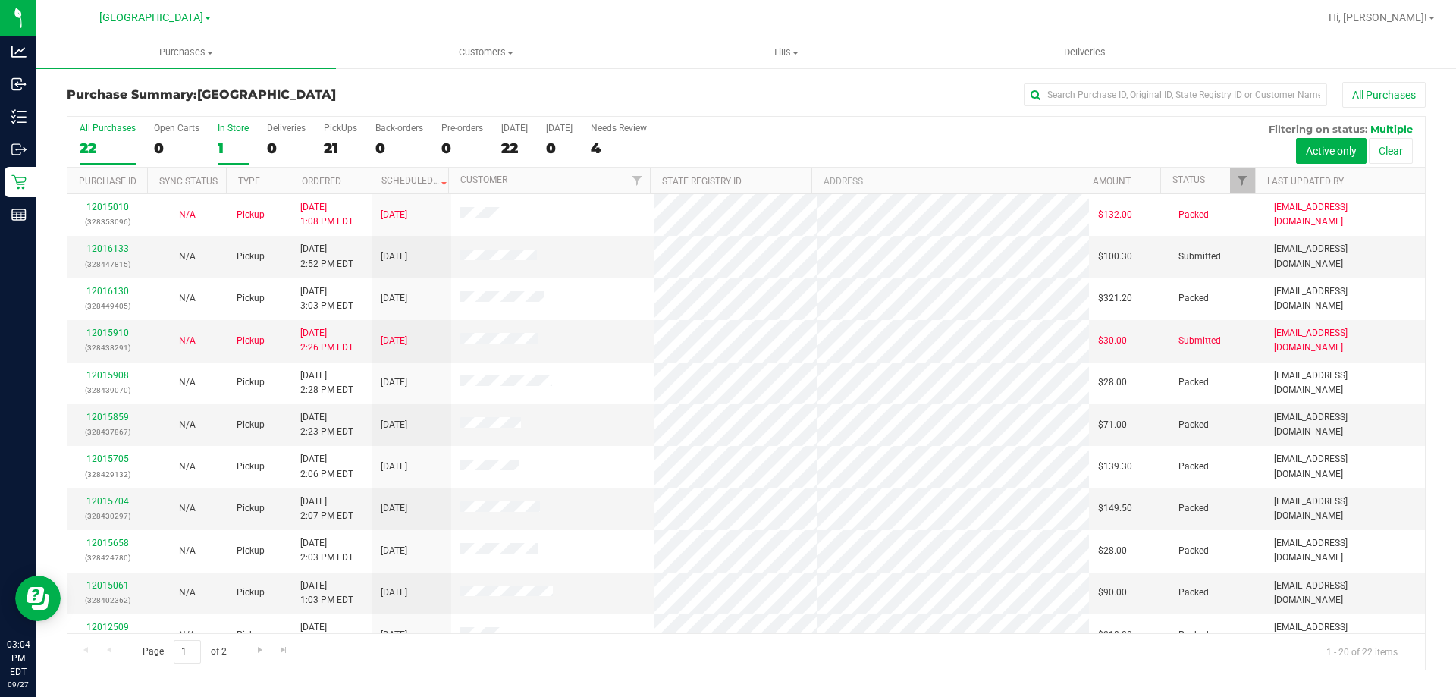
click at [236, 140] on div "1" at bounding box center [233, 148] width 31 height 17
click at [0, 0] on input "In Store 1" at bounding box center [0, 0] width 0 height 0
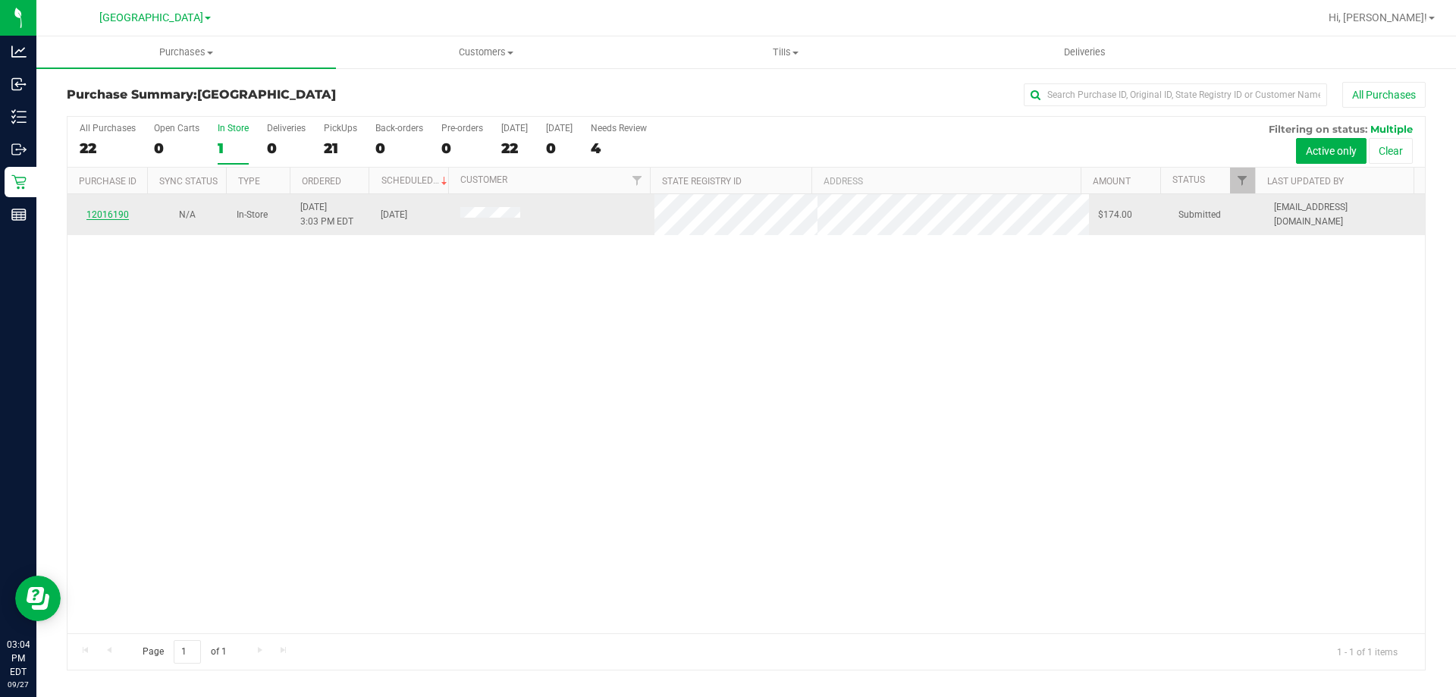
click at [112, 214] on link "12016190" at bounding box center [107, 214] width 42 height 11
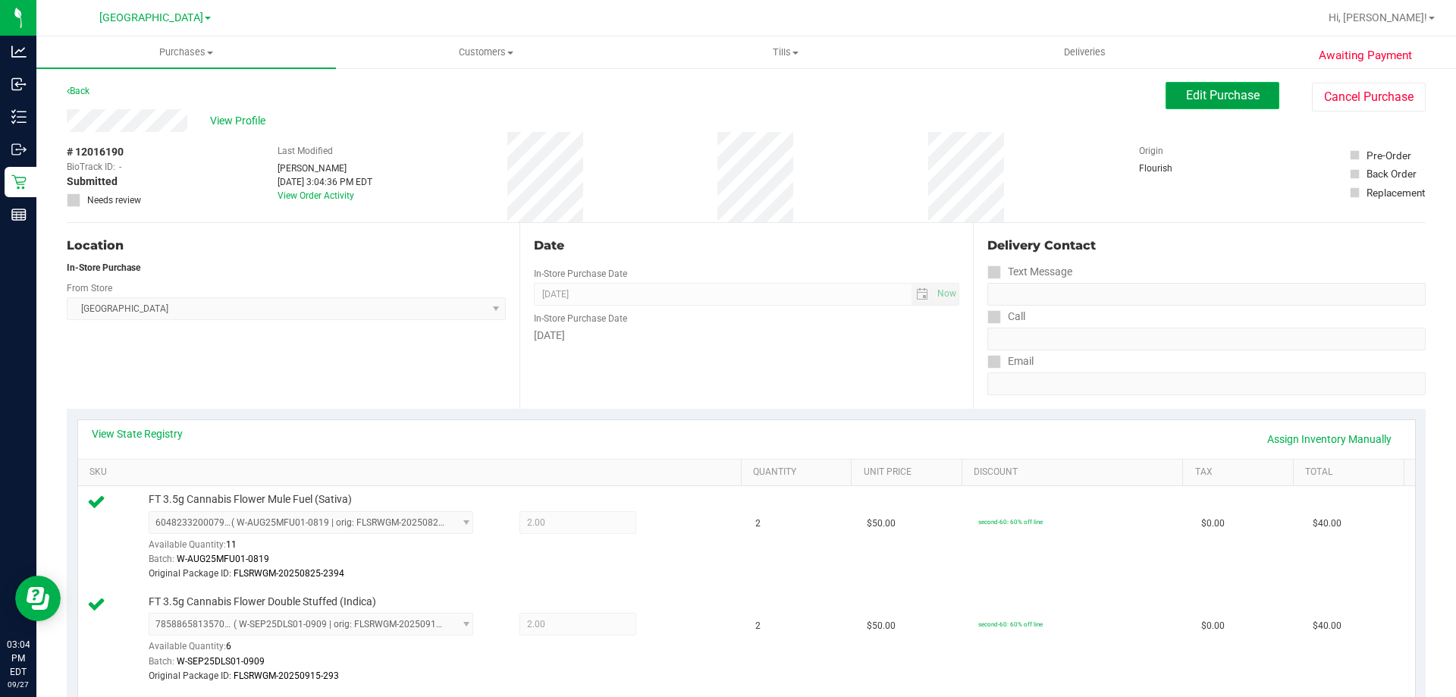
click at [1220, 92] on span "Edit Purchase" at bounding box center [1223, 95] width 74 height 14
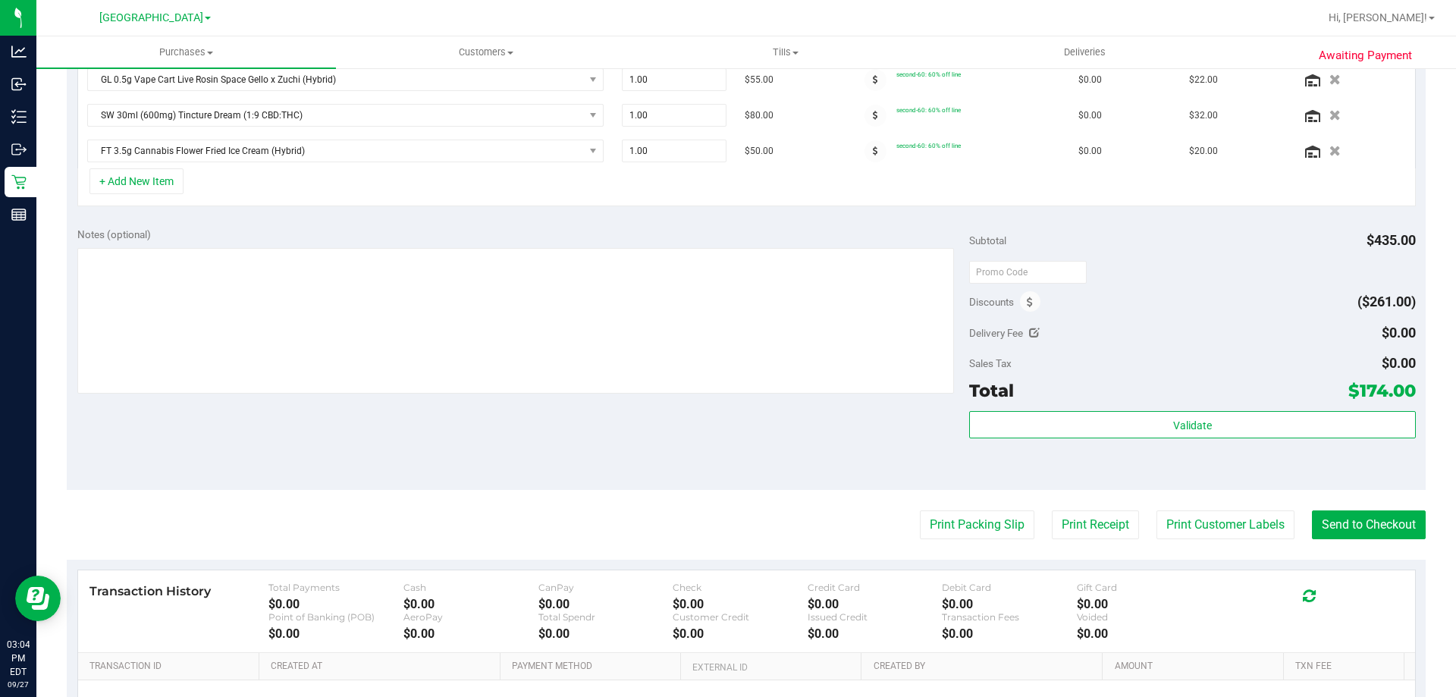
scroll to position [303, 0]
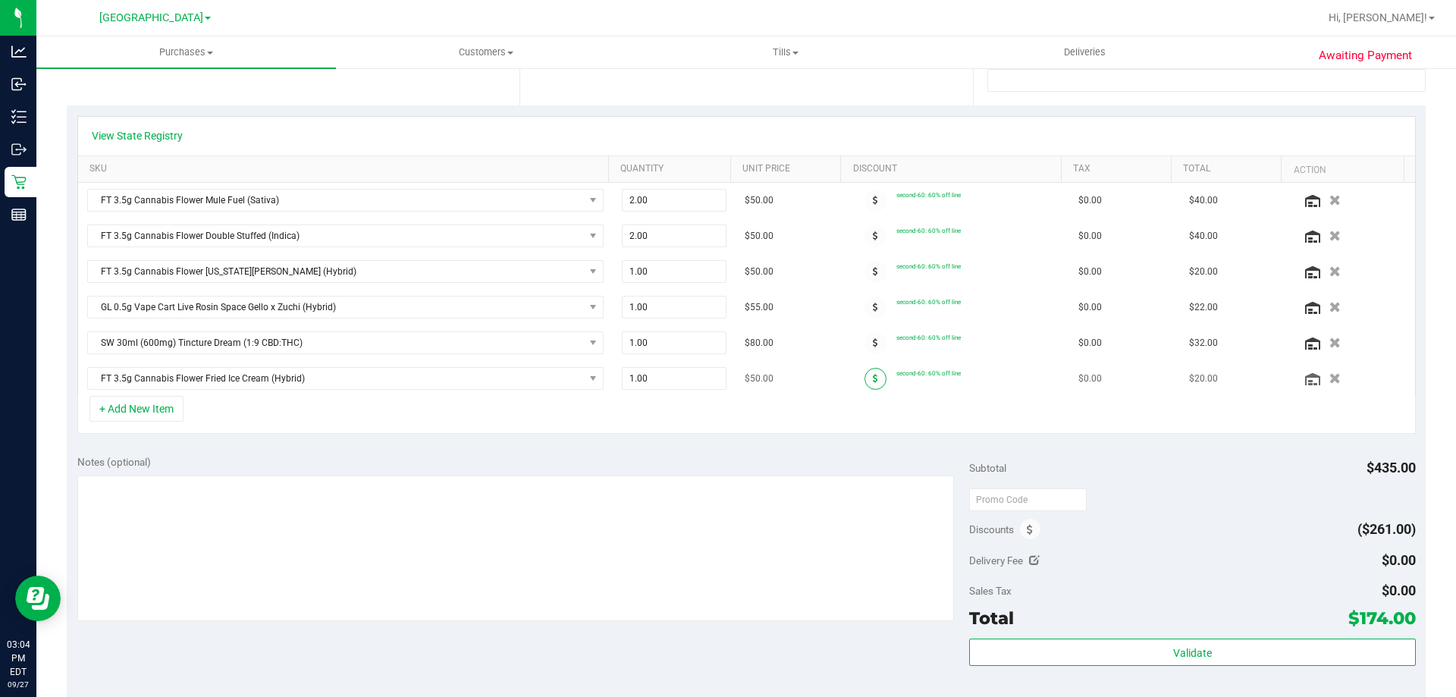
click at [873, 377] on icon at bounding box center [875, 378] width 5 height 9
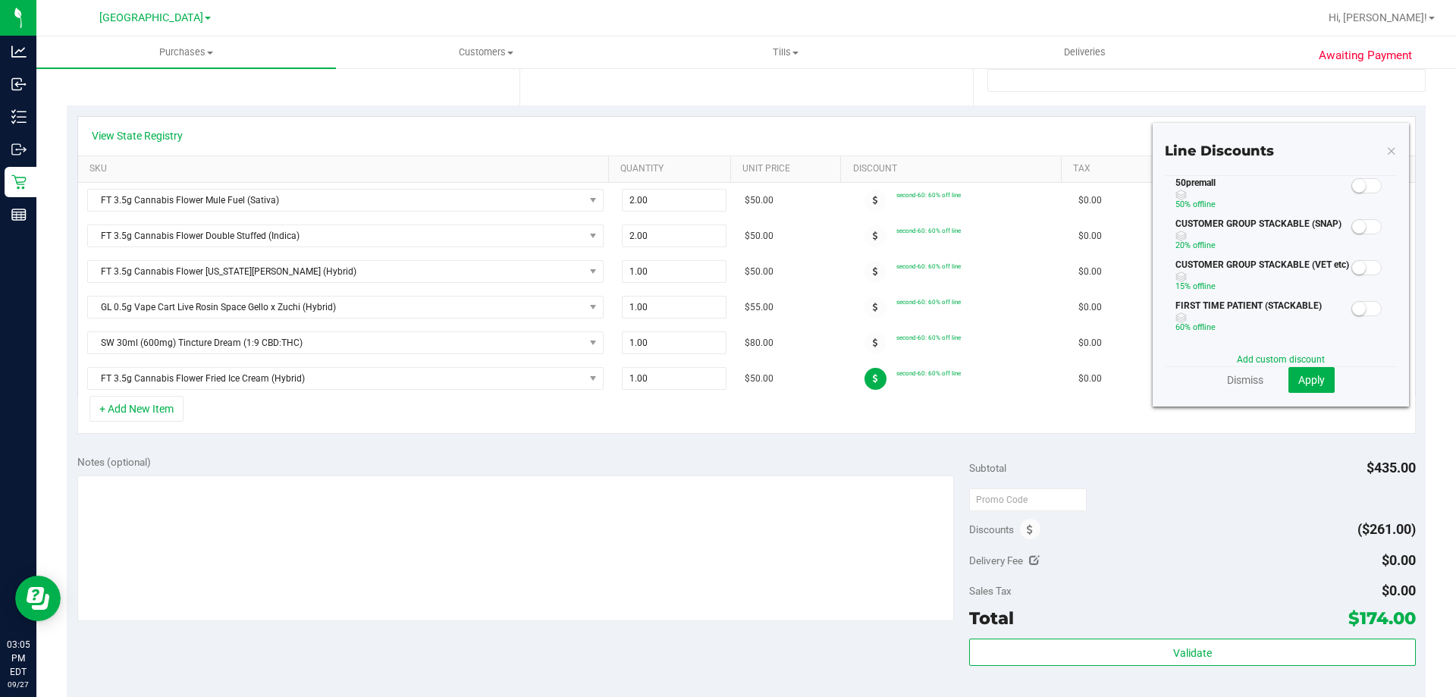
click at [1357, 192] on span at bounding box center [1366, 185] width 30 height 15
click at [1298, 380] on span "Apply" at bounding box center [1311, 380] width 27 height 12
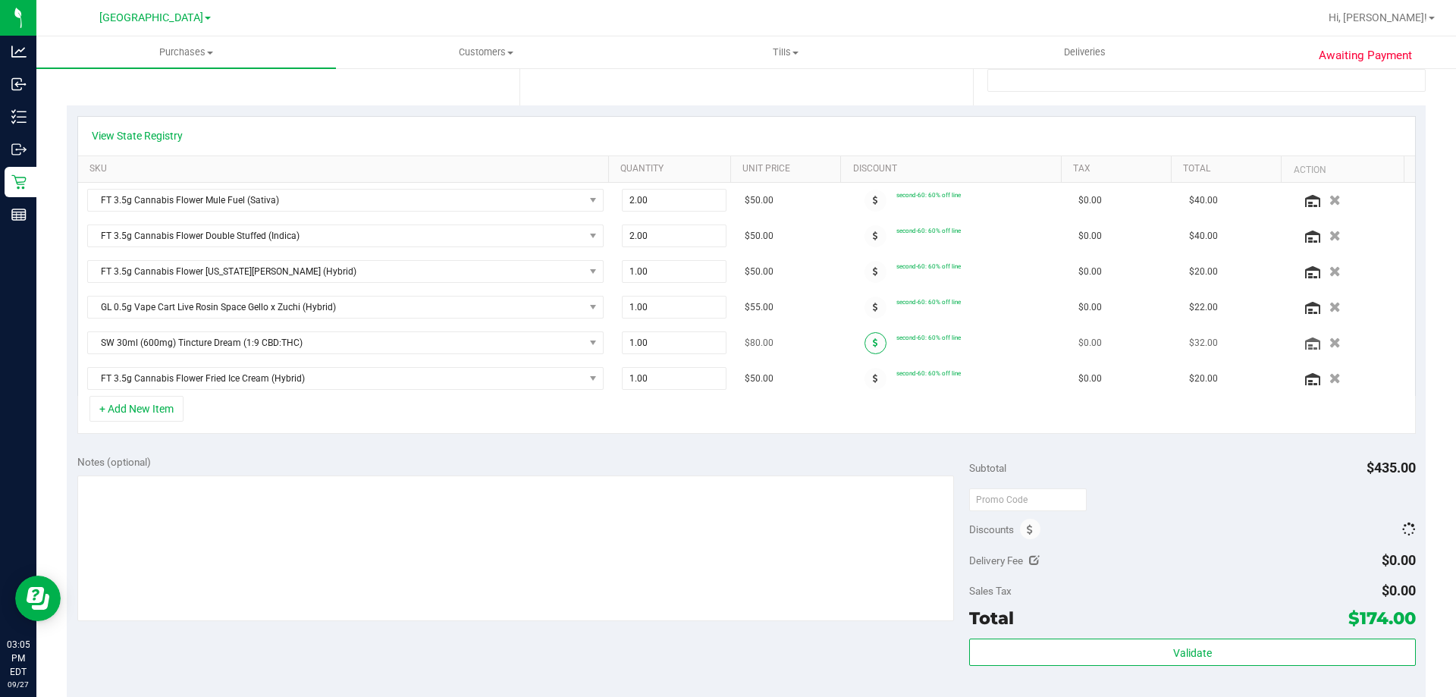
click at [873, 344] on icon at bounding box center [875, 342] width 5 height 9
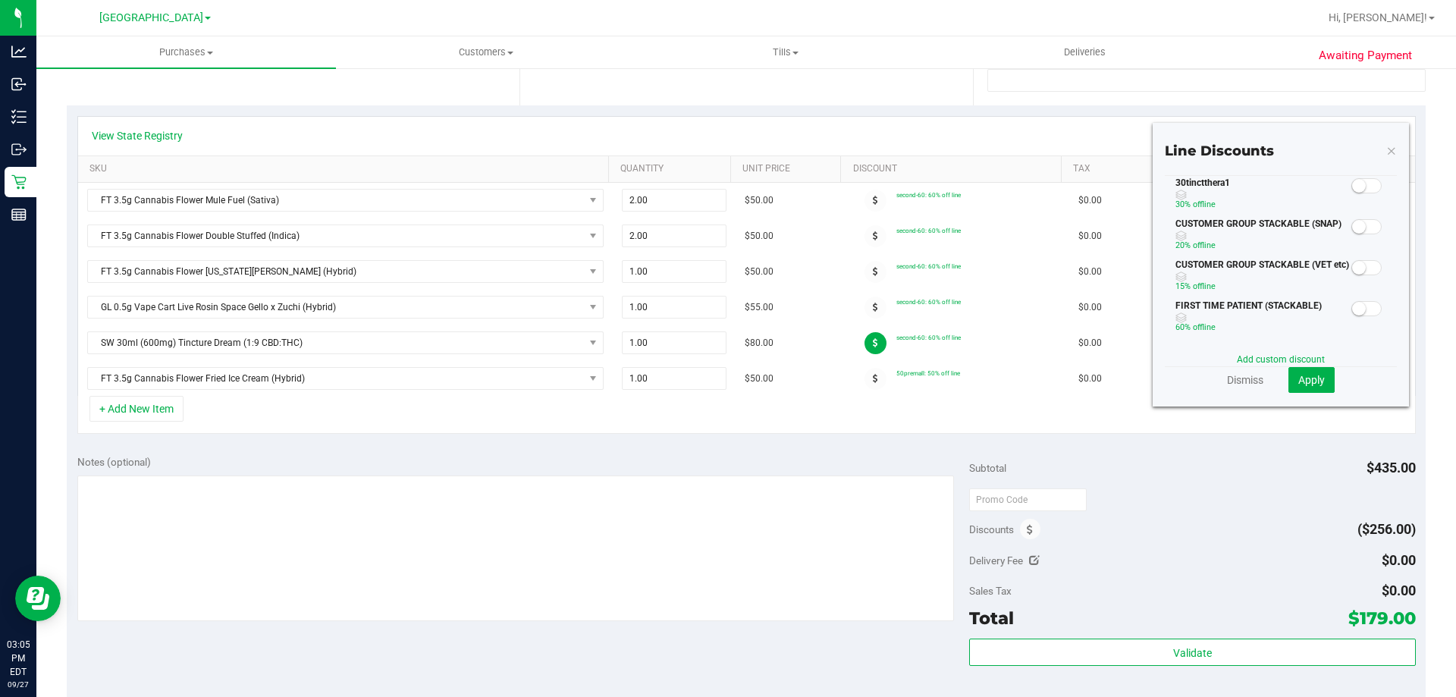
click at [873, 344] on icon at bounding box center [875, 342] width 5 height 9
click at [1354, 183] on small at bounding box center [1359, 186] width 14 height 14
click at [1298, 381] on span "Apply" at bounding box center [1311, 380] width 27 height 12
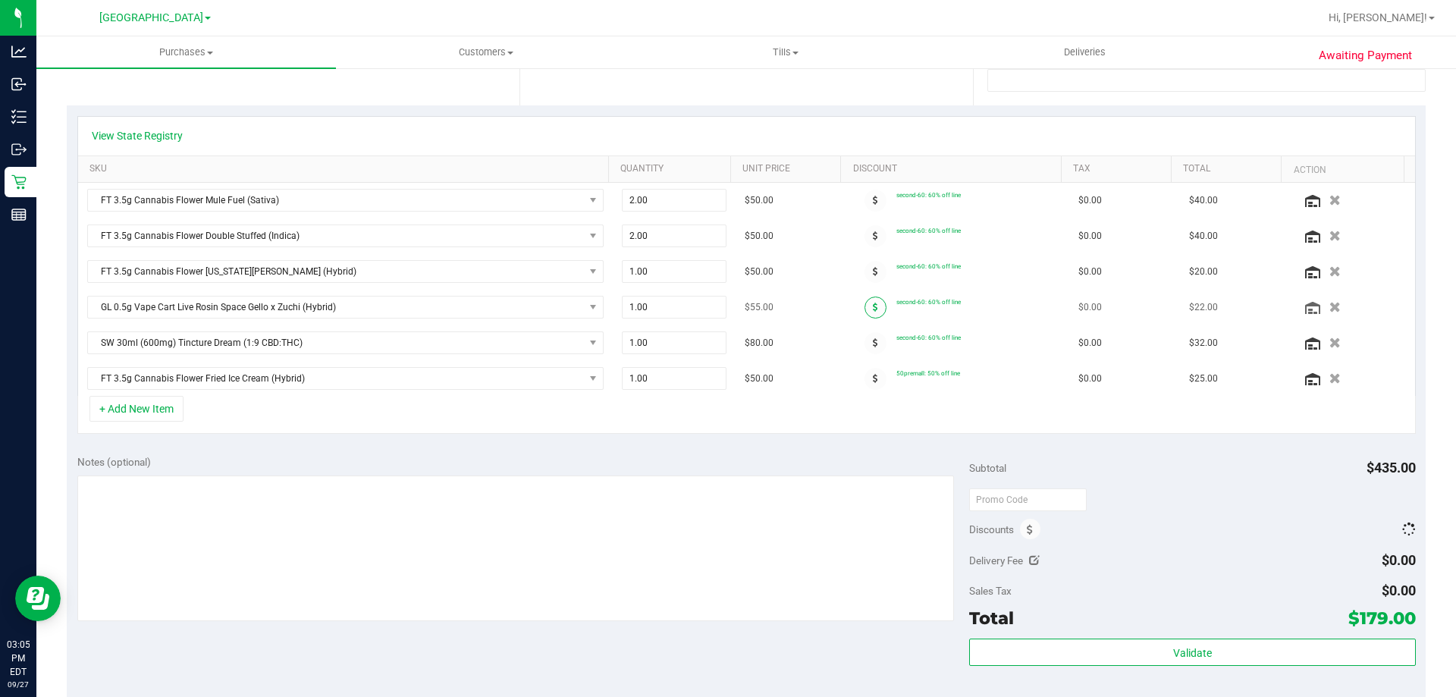
click at [871, 307] on span at bounding box center [875, 308] width 22 height 22
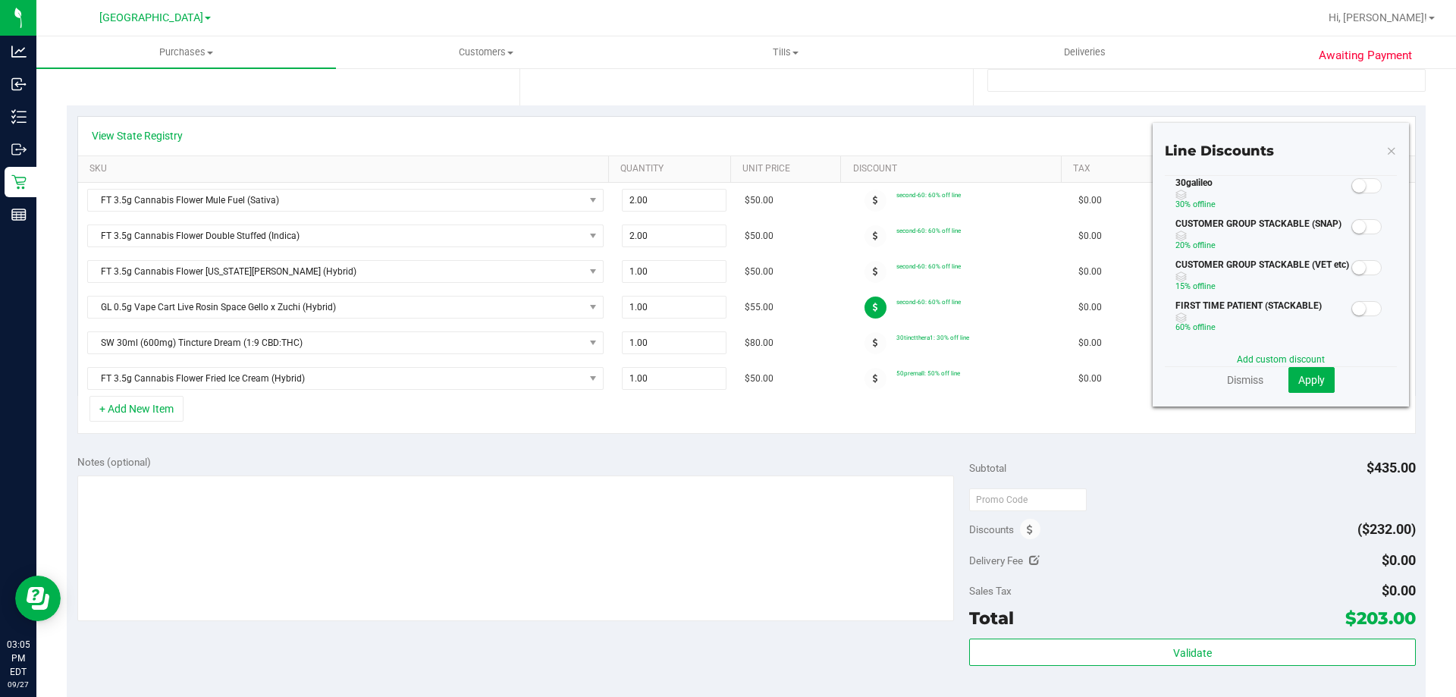
click at [1357, 184] on span at bounding box center [1366, 185] width 30 height 15
click at [1304, 375] on span "Apply" at bounding box center [1311, 380] width 27 height 12
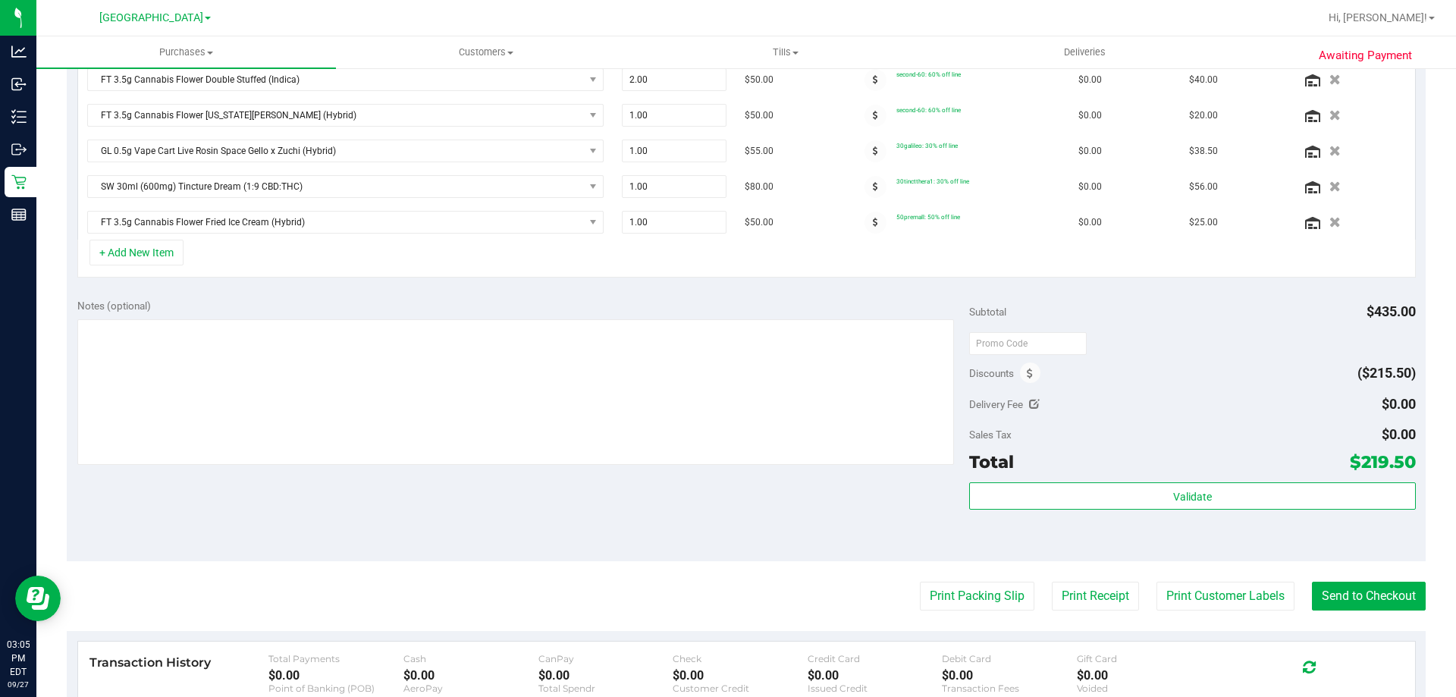
scroll to position [531, 0]
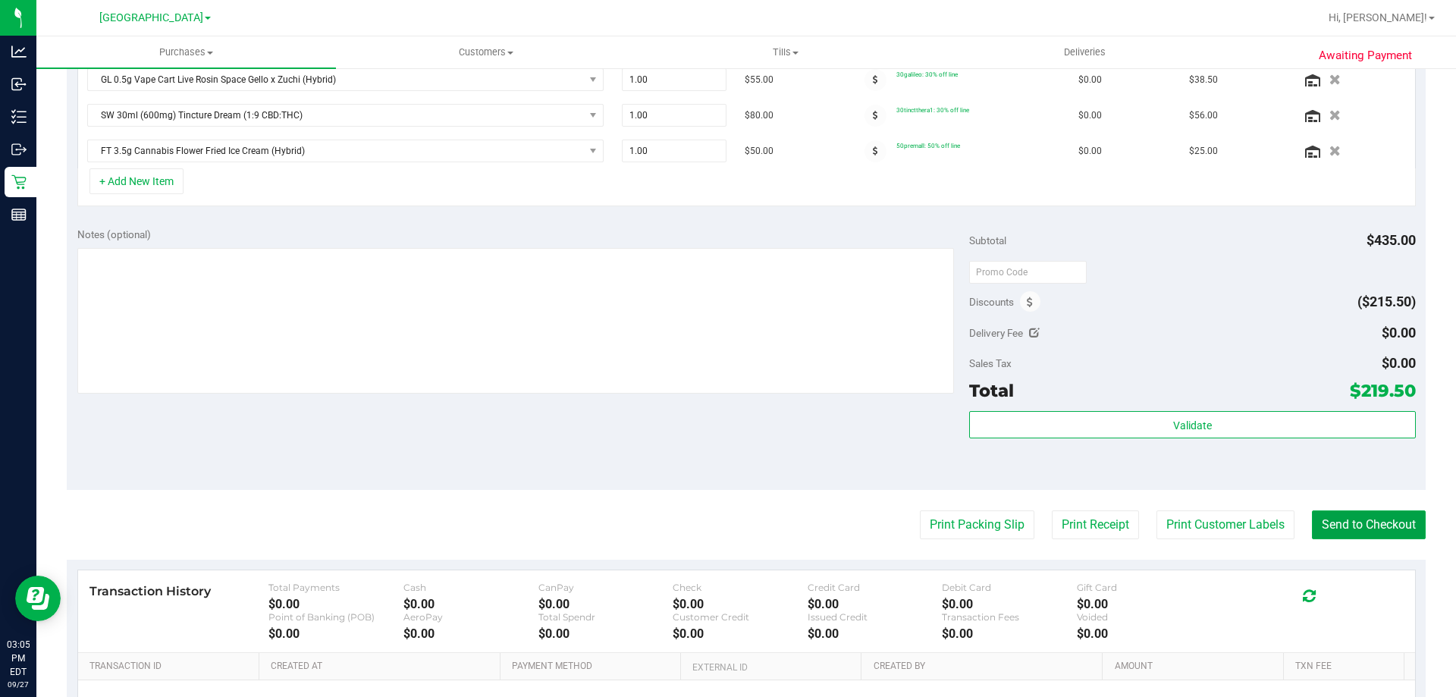
drag, startPoint x: 1380, startPoint y: 516, endPoint x: 1357, endPoint y: 500, distance: 27.8
click at [1379, 517] on button "Send to Checkout" at bounding box center [1369, 524] width 114 height 29
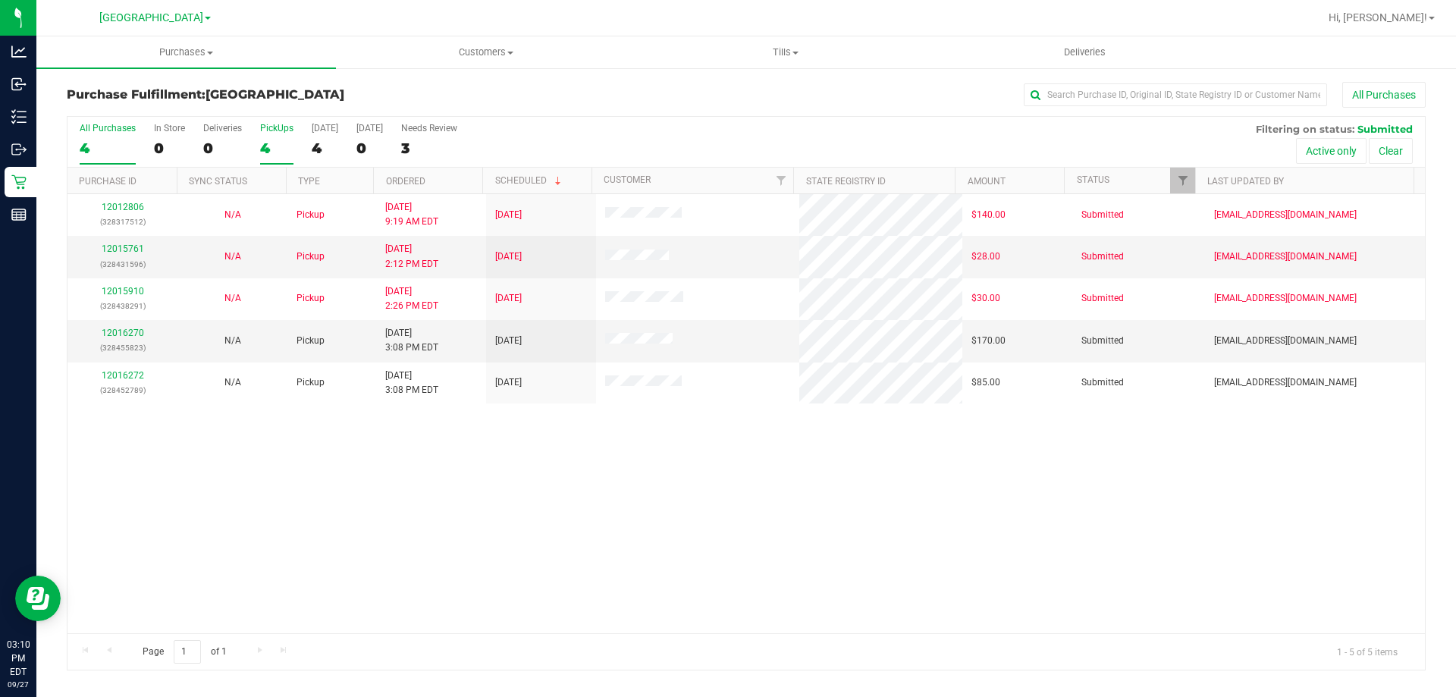
click at [289, 155] on div "4" at bounding box center [276, 148] width 33 height 17
click at [0, 0] on input "PickUps 4" at bounding box center [0, 0] width 0 height 0
click at [126, 331] on link "12016270" at bounding box center [123, 333] width 42 height 11
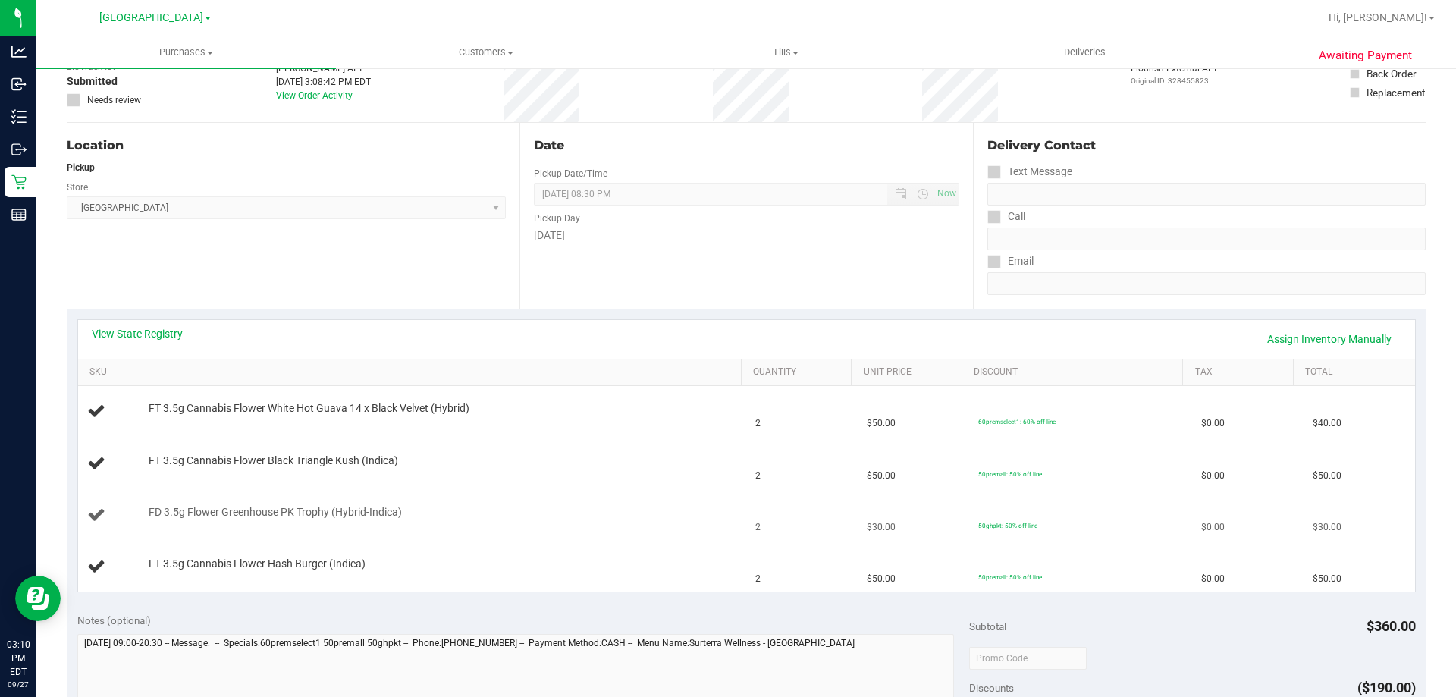
scroll to position [227, 0]
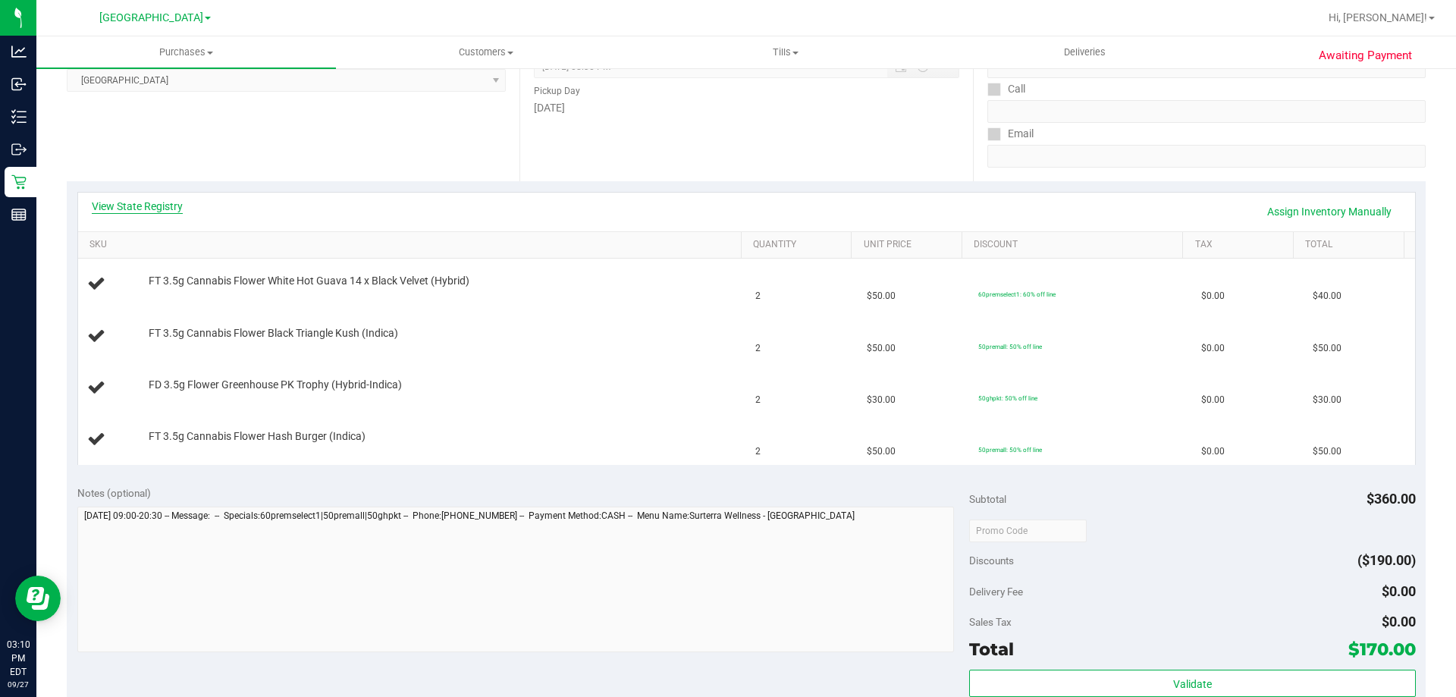
click at [155, 202] on div "View State Registry Assign Inventory Manually" at bounding box center [746, 212] width 1337 height 39
click at [155, 210] on link "View State Registry" at bounding box center [137, 206] width 91 height 15
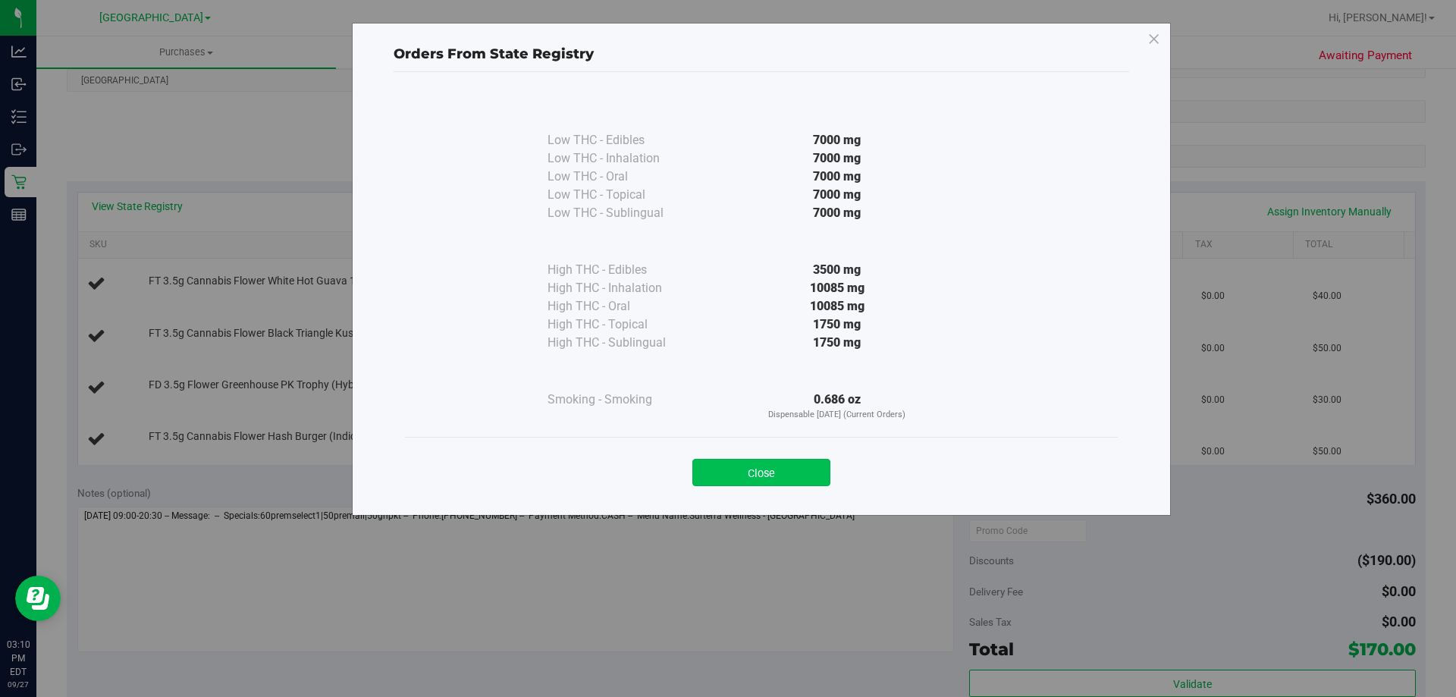
click at [769, 470] on button "Close" at bounding box center [761, 472] width 138 height 27
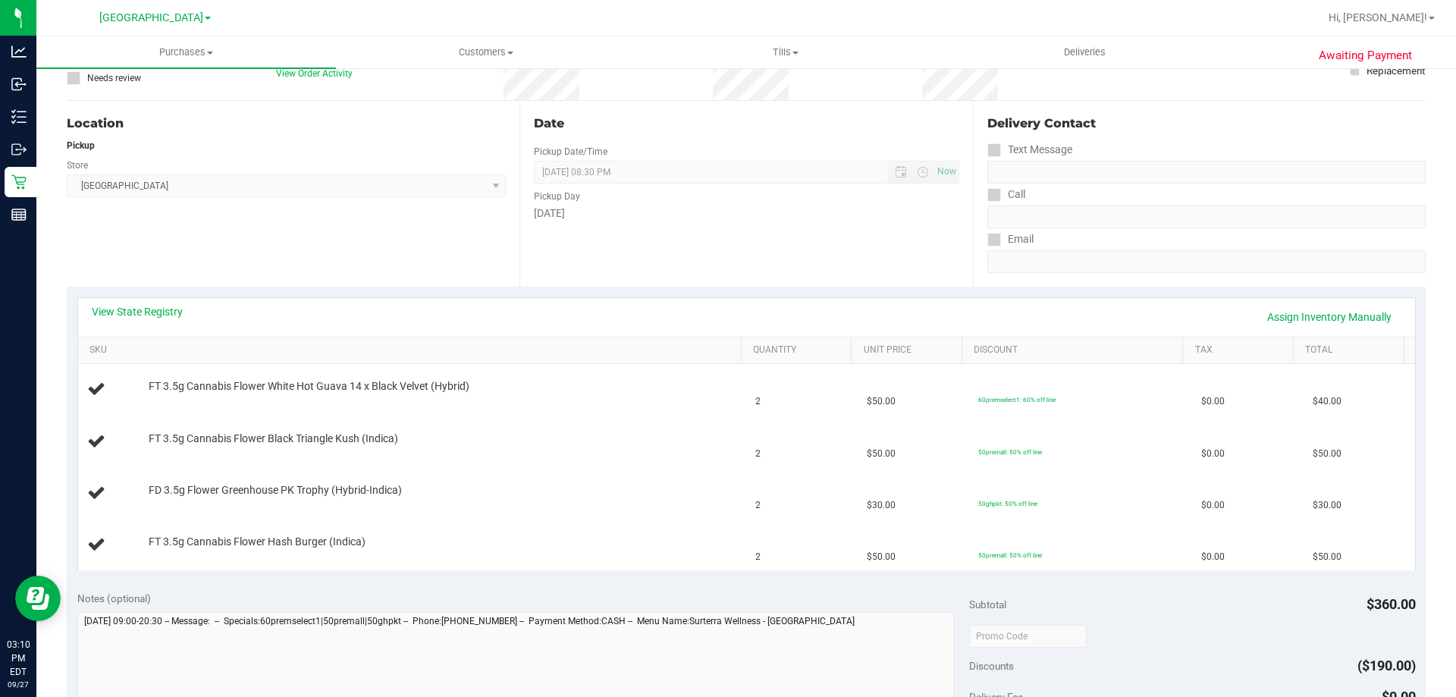
scroll to position [0, 0]
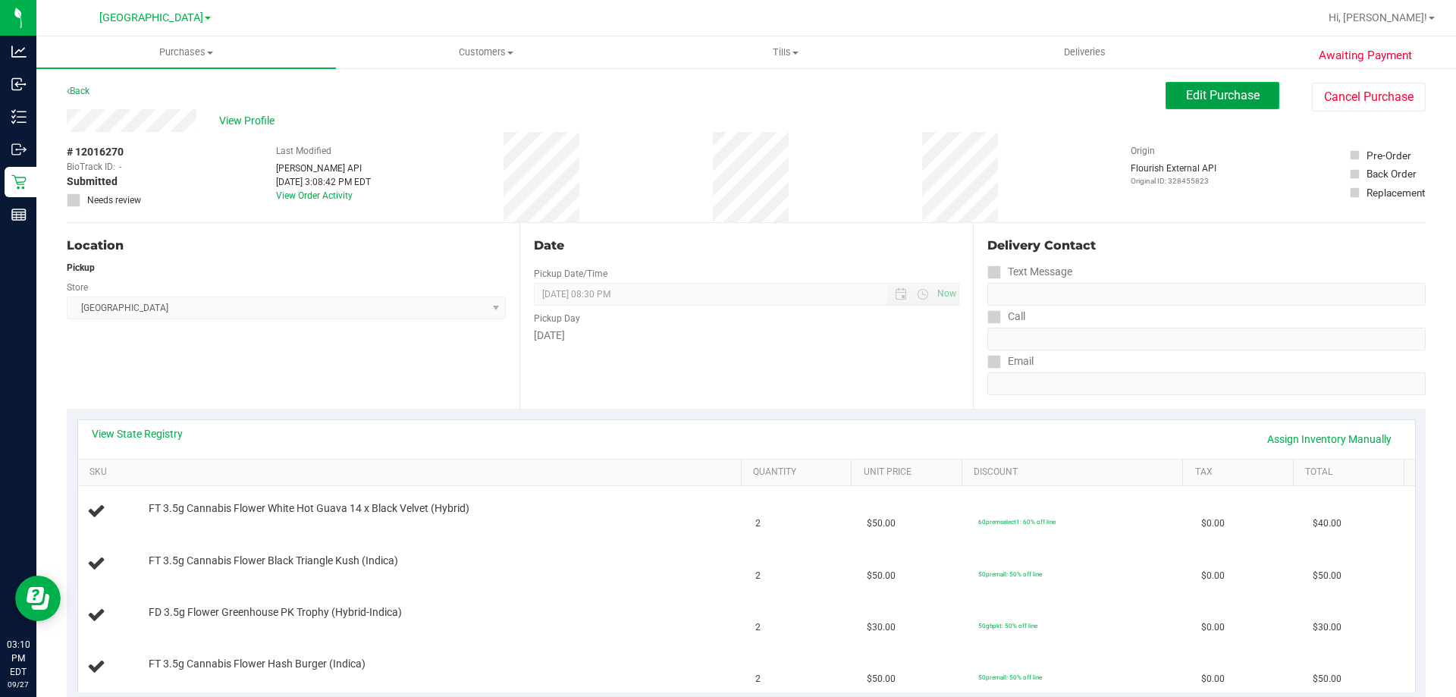
click at [1248, 93] on button "Edit Purchase" at bounding box center [1223, 95] width 114 height 27
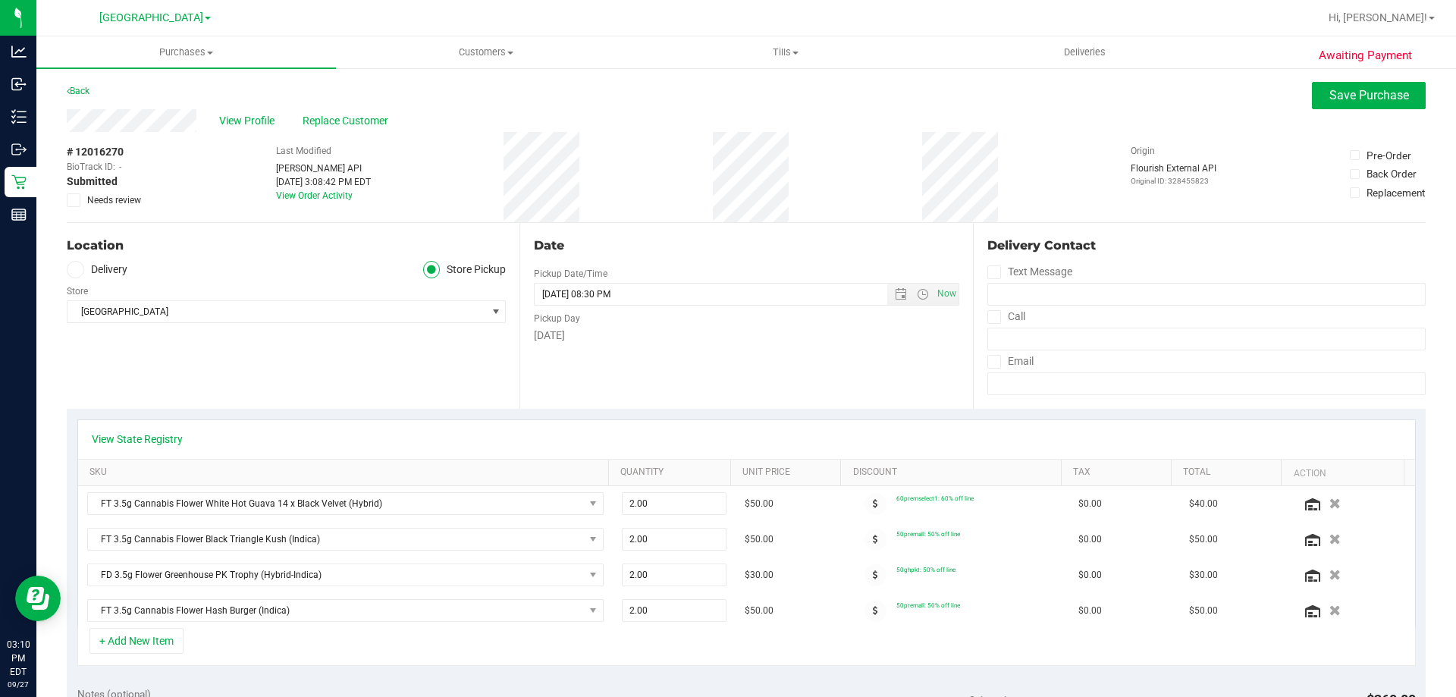
click at [74, 200] on icon at bounding box center [74, 200] width 10 height 0
click at [0, 0] on input "Needs review" at bounding box center [0, 0] width 0 height 0
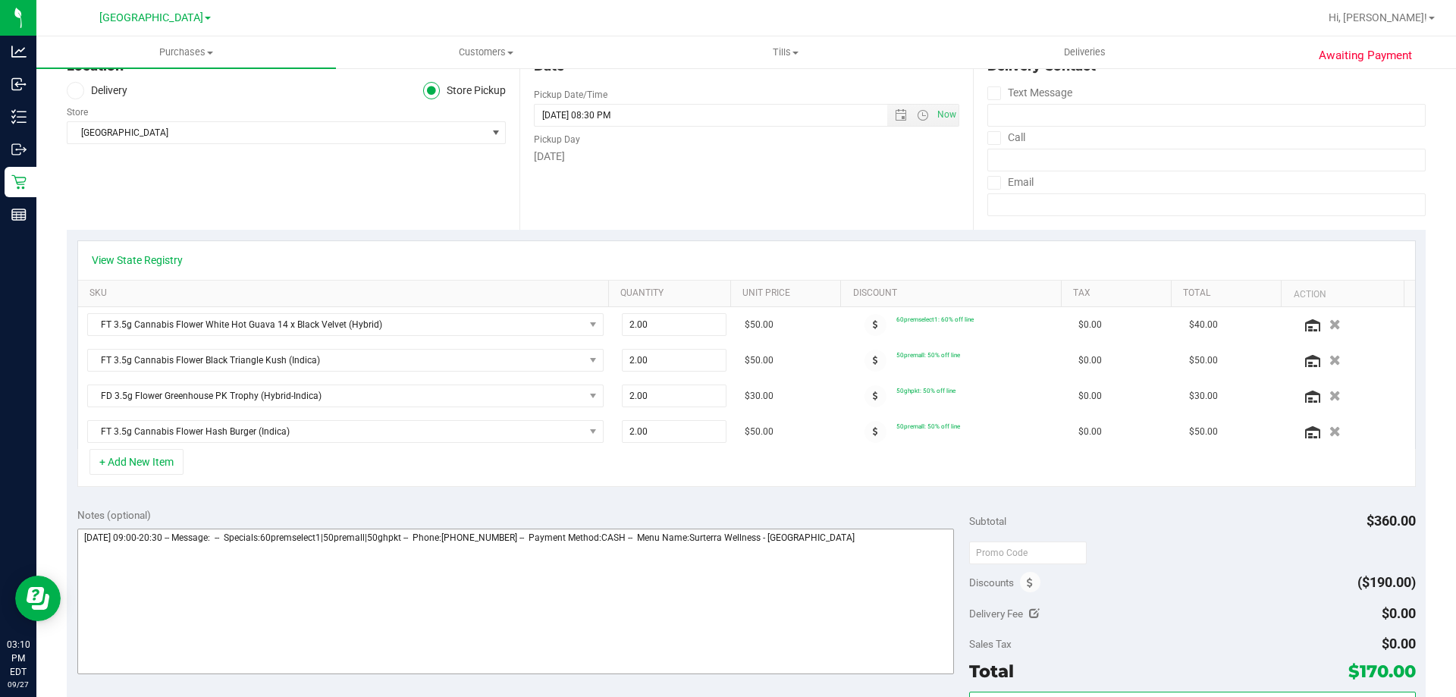
scroll to position [227, 0]
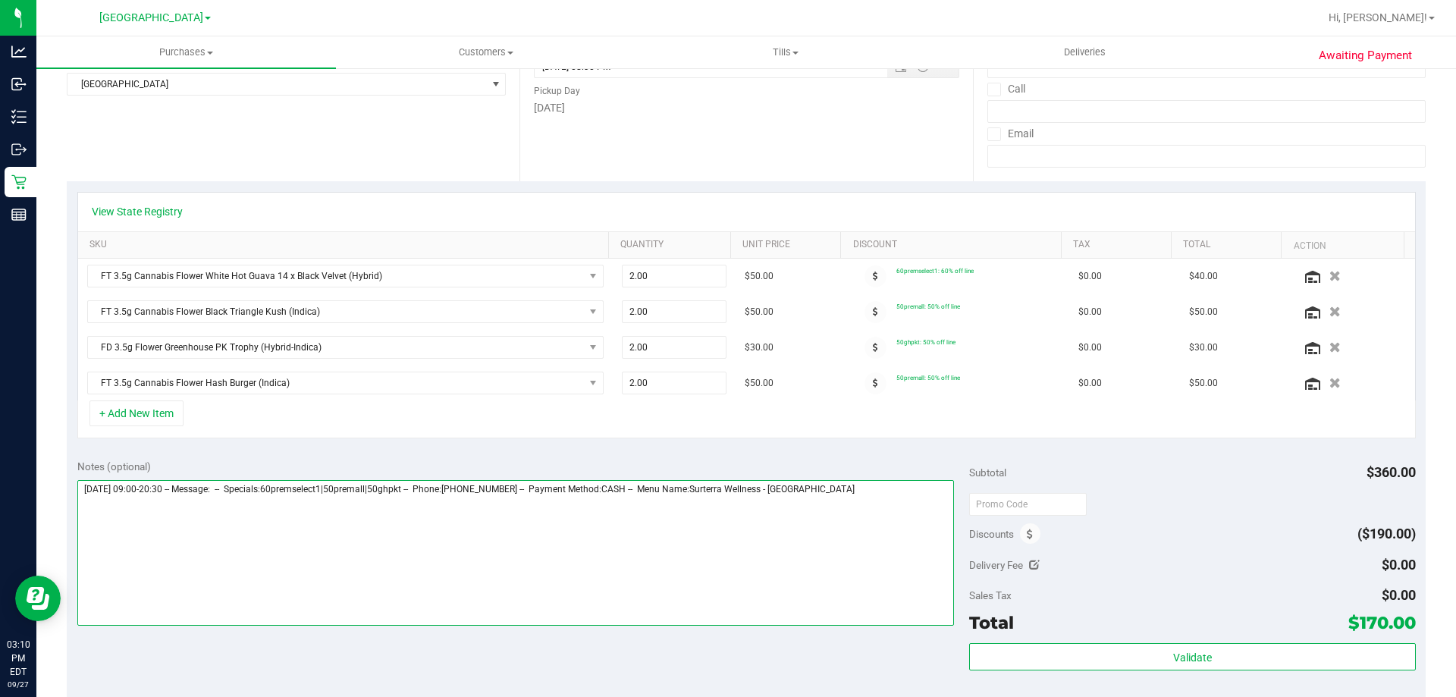
click at [920, 513] on textarea at bounding box center [515, 553] width 877 height 146
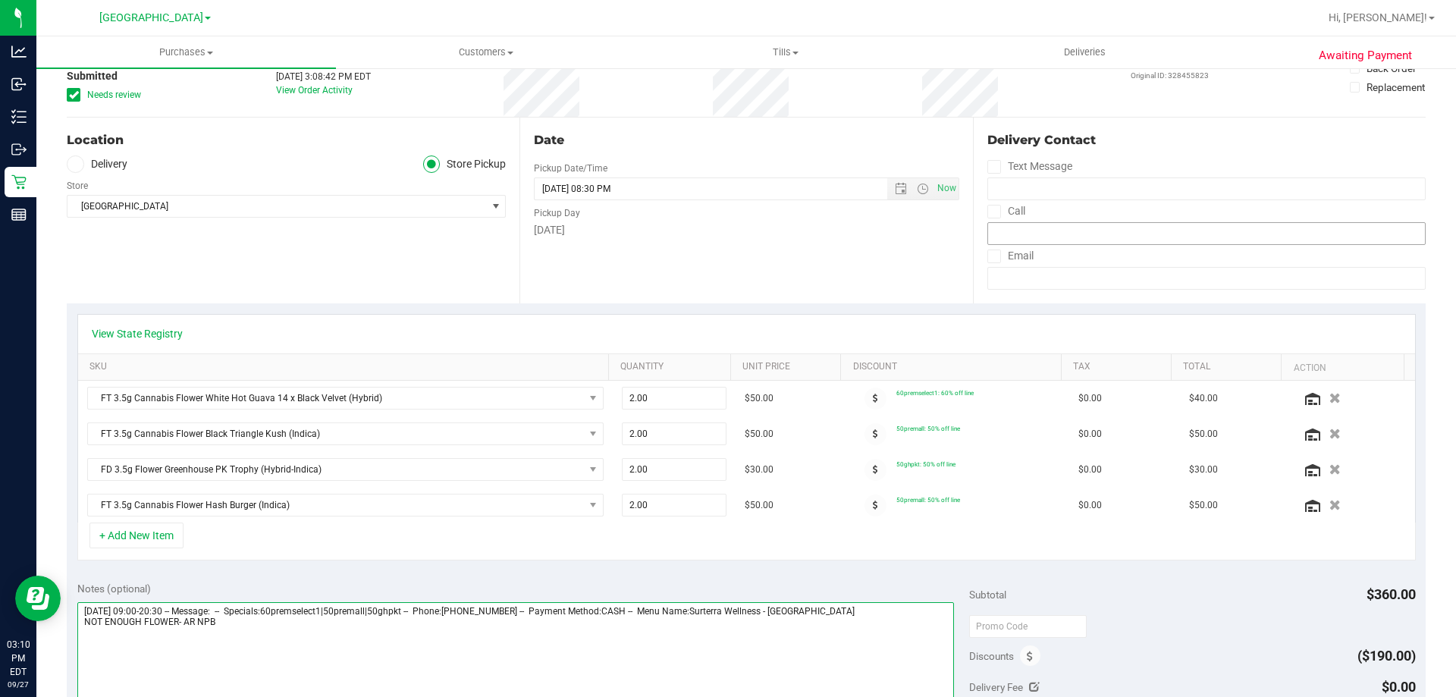
scroll to position [0, 0]
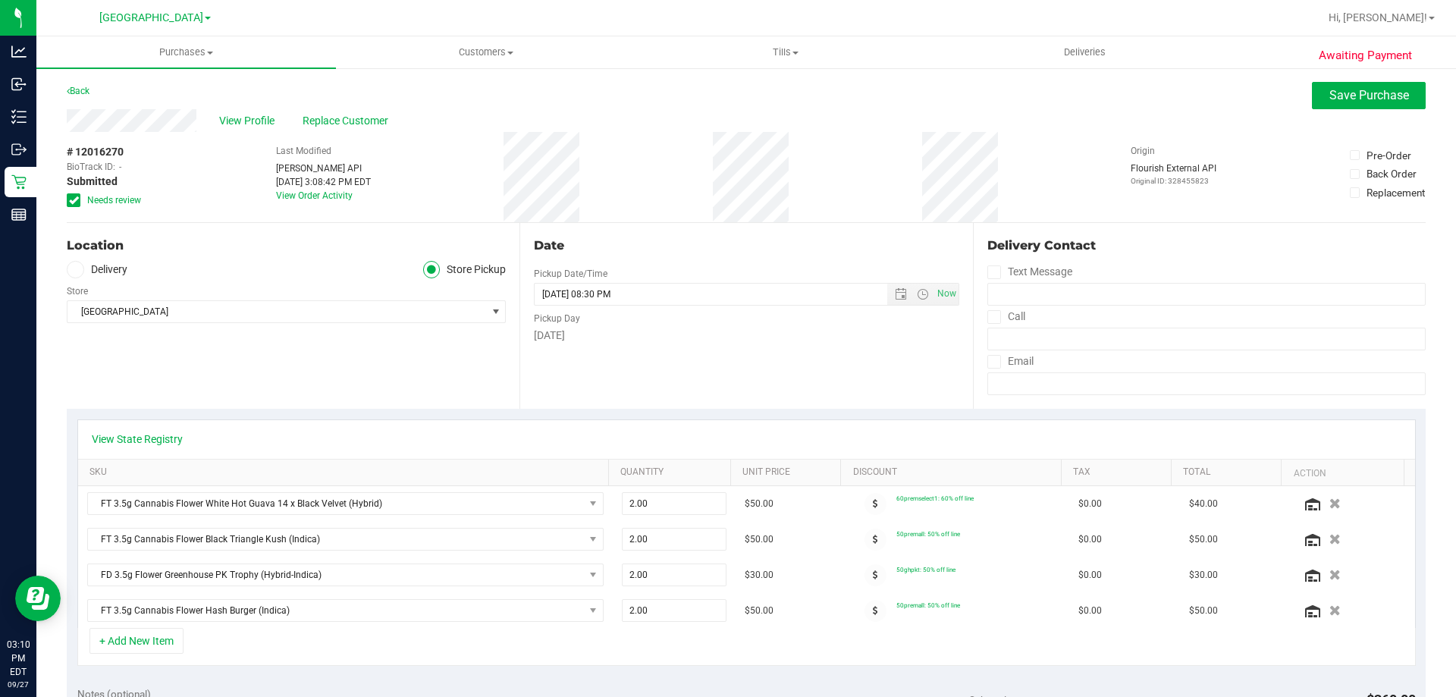
type textarea "Saturday 09/27/2025 09:00-20:30 -- Message: -- Specials:60premselect1|50premall…"
click at [1328, 110] on div "View Profile Replace Customer" at bounding box center [746, 120] width 1359 height 23
click at [1353, 86] on button "Save Purchase" at bounding box center [1369, 95] width 114 height 27
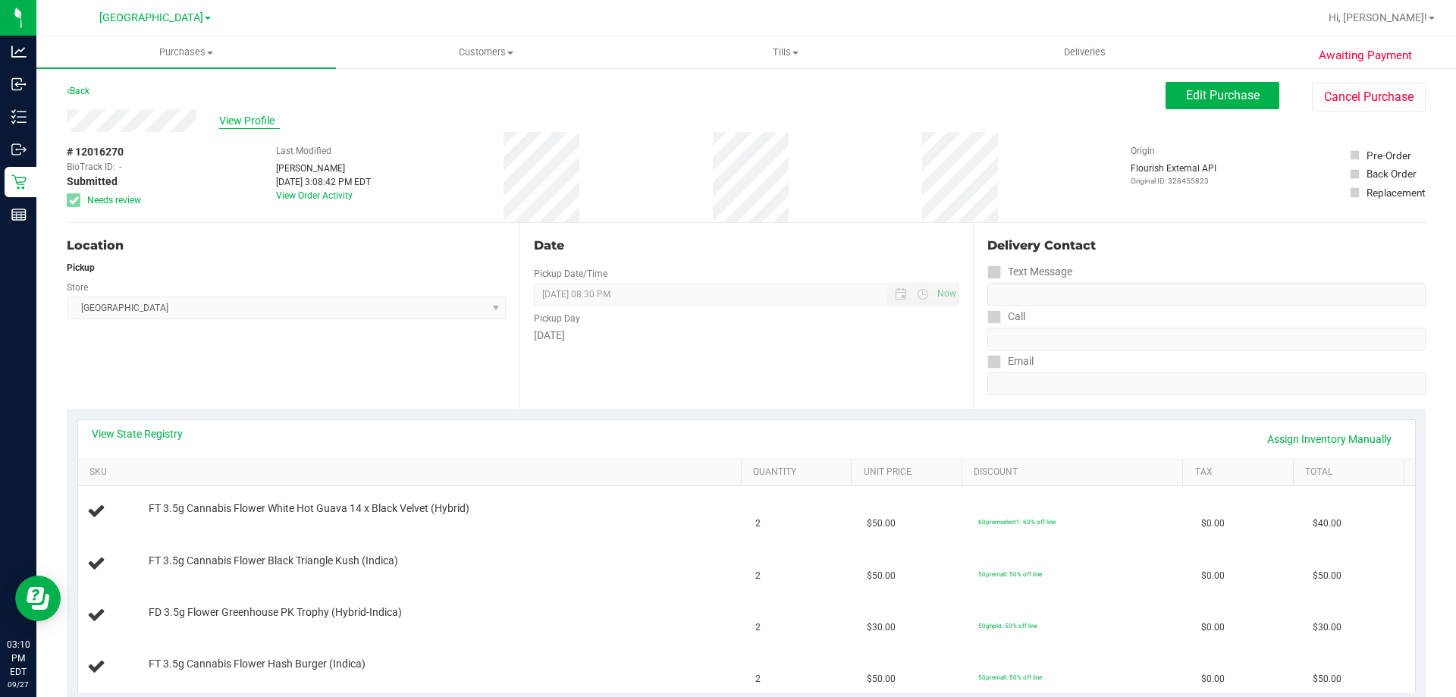
click at [243, 121] on span "View Profile" at bounding box center [249, 121] width 61 height 16
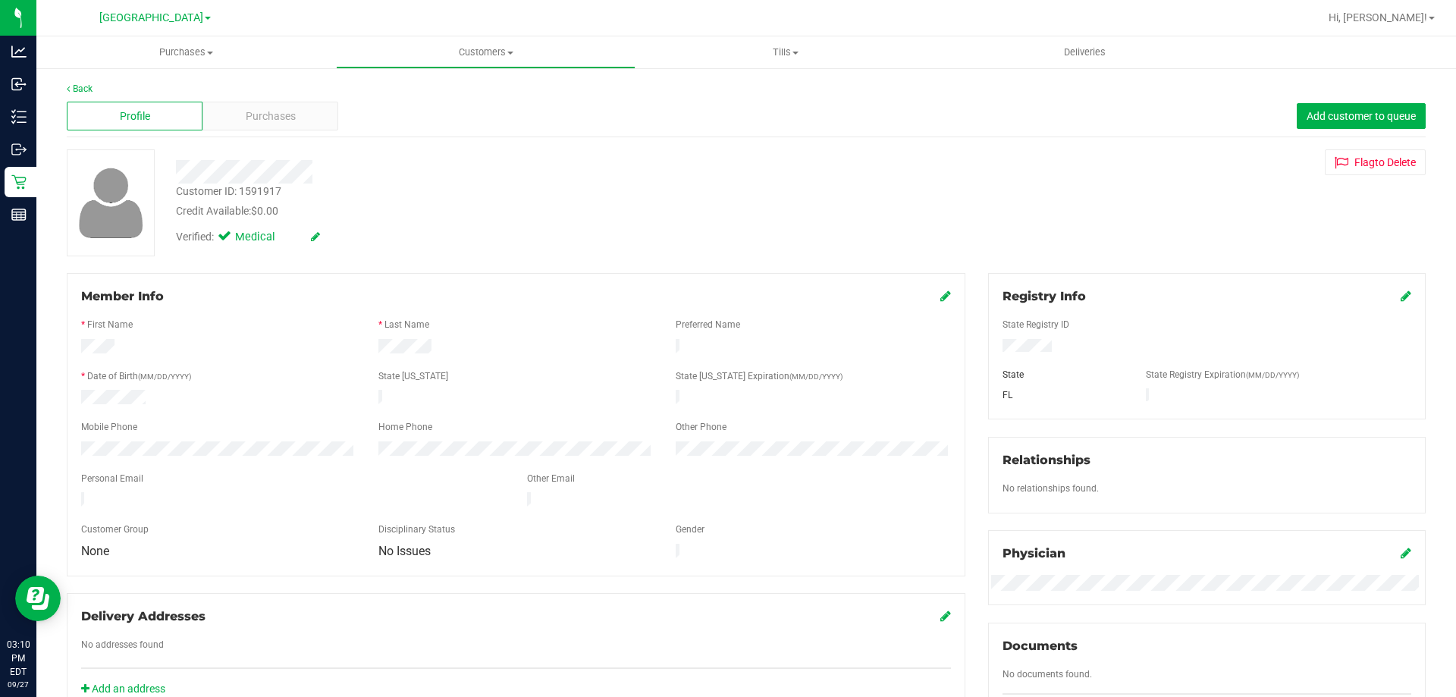
click at [255, 185] on div "Customer ID: 1591917" at bounding box center [228, 192] width 105 height 16
copy div "1591917"
click at [569, 167] on div at bounding box center [510, 172] width 691 height 24
click at [50, 177] on div "Back Profile Purchases Add customer to queue Customer ID: 1591917 Credit Availa…" at bounding box center [746, 582] width 1420 height 1031
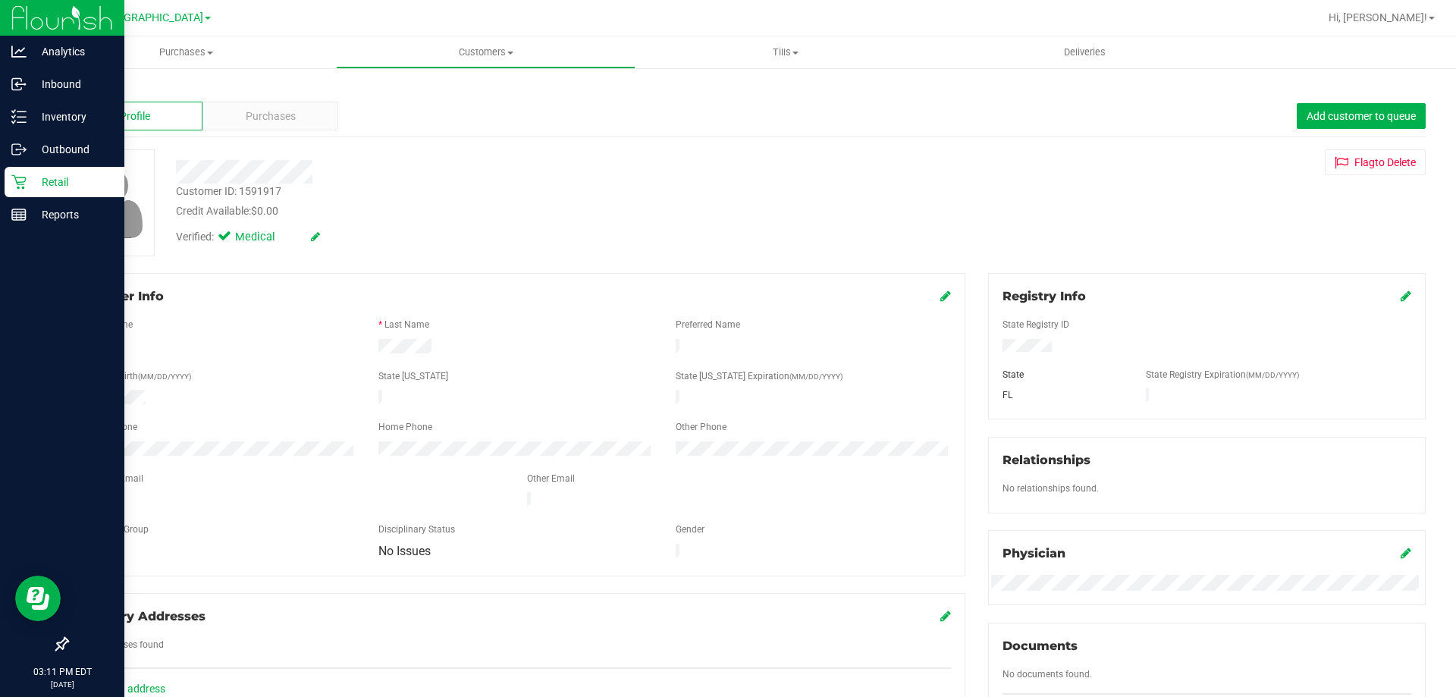
click at [24, 184] on icon at bounding box center [18, 181] width 15 height 15
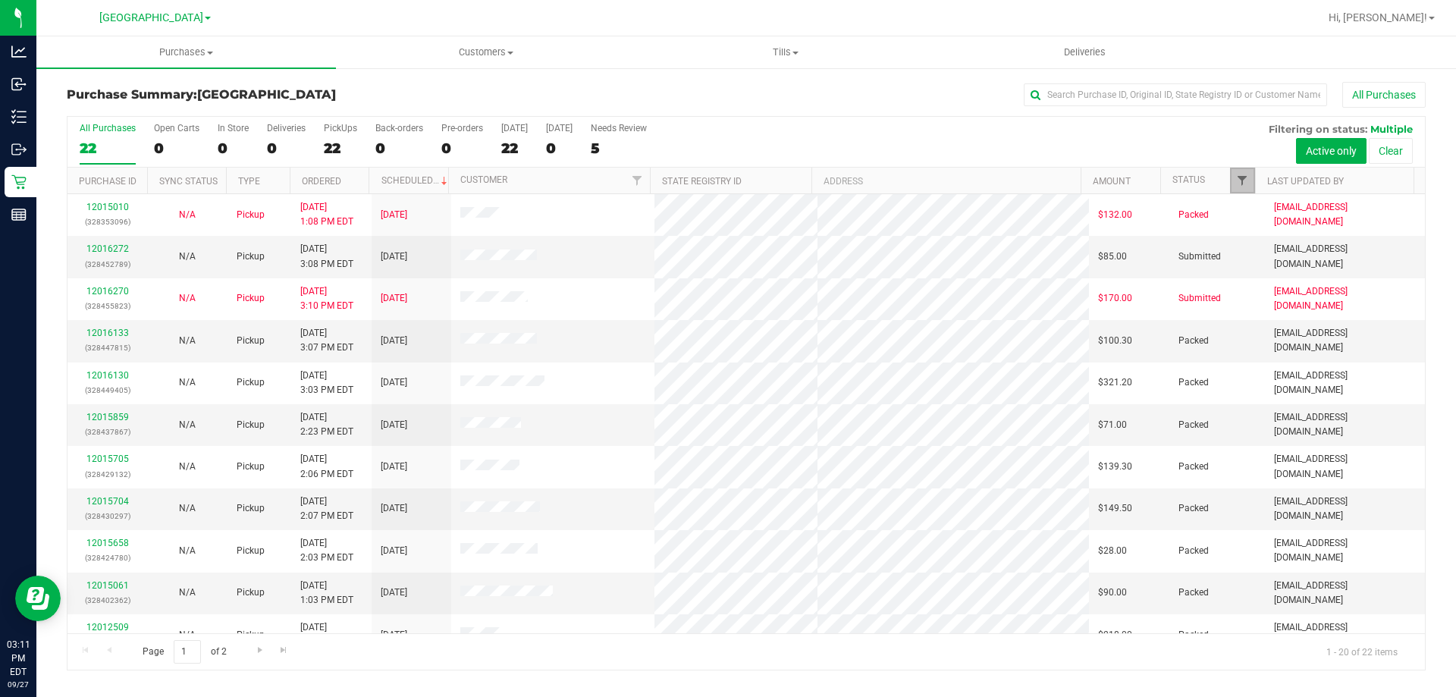
click at [1246, 184] on span "Filter" at bounding box center [1242, 180] width 12 height 12
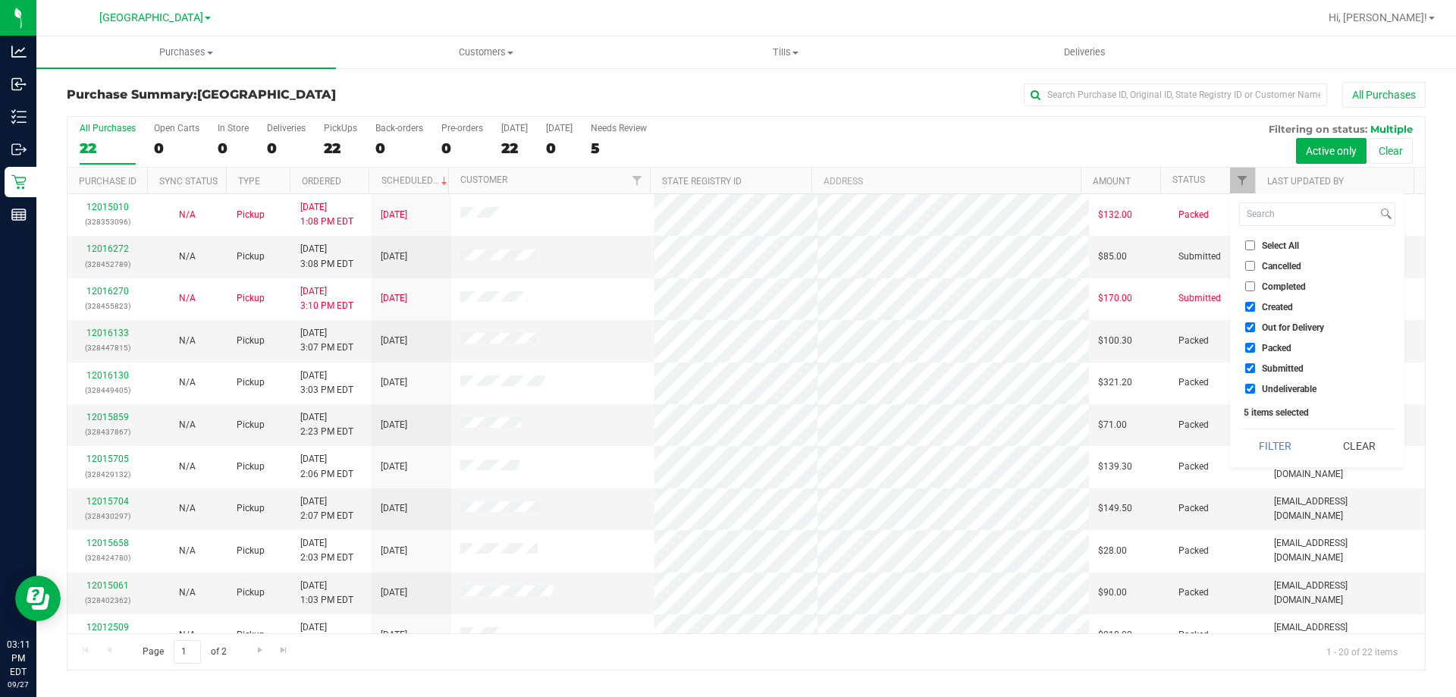
click at [1282, 347] on span "Packed" at bounding box center [1277, 348] width 30 height 9
click at [1255, 347] on input "Packed" at bounding box center [1250, 348] width 10 height 10
checkbox input "false"
click at [1279, 327] on span "Out for Delivery" at bounding box center [1293, 327] width 62 height 9
click at [1255, 327] on input "Out for Delivery" at bounding box center [1250, 327] width 10 height 10
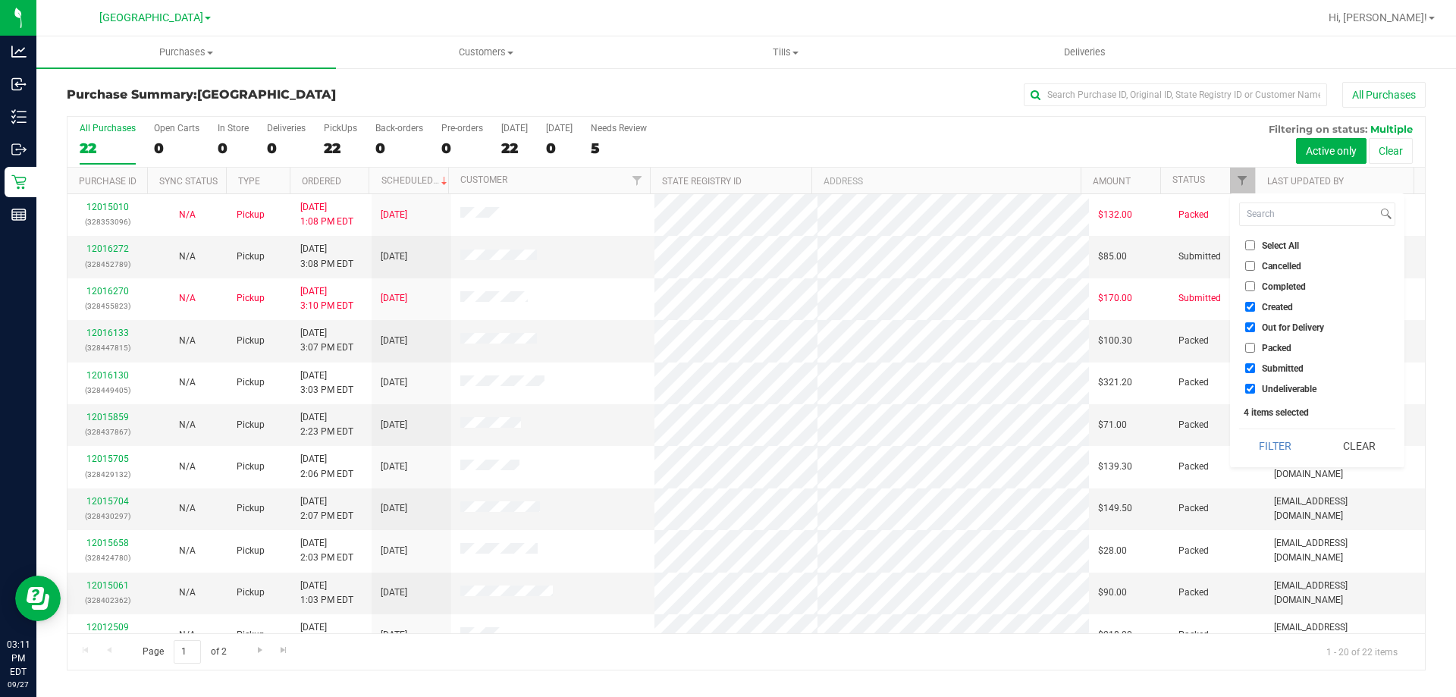
checkbox input "false"
click at [1273, 306] on span "Created" at bounding box center [1277, 307] width 31 height 9
click at [1255, 306] on input "Created" at bounding box center [1250, 307] width 10 height 10
checkbox input "false"
click at [1271, 440] on button "Filter" at bounding box center [1275, 445] width 73 height 33
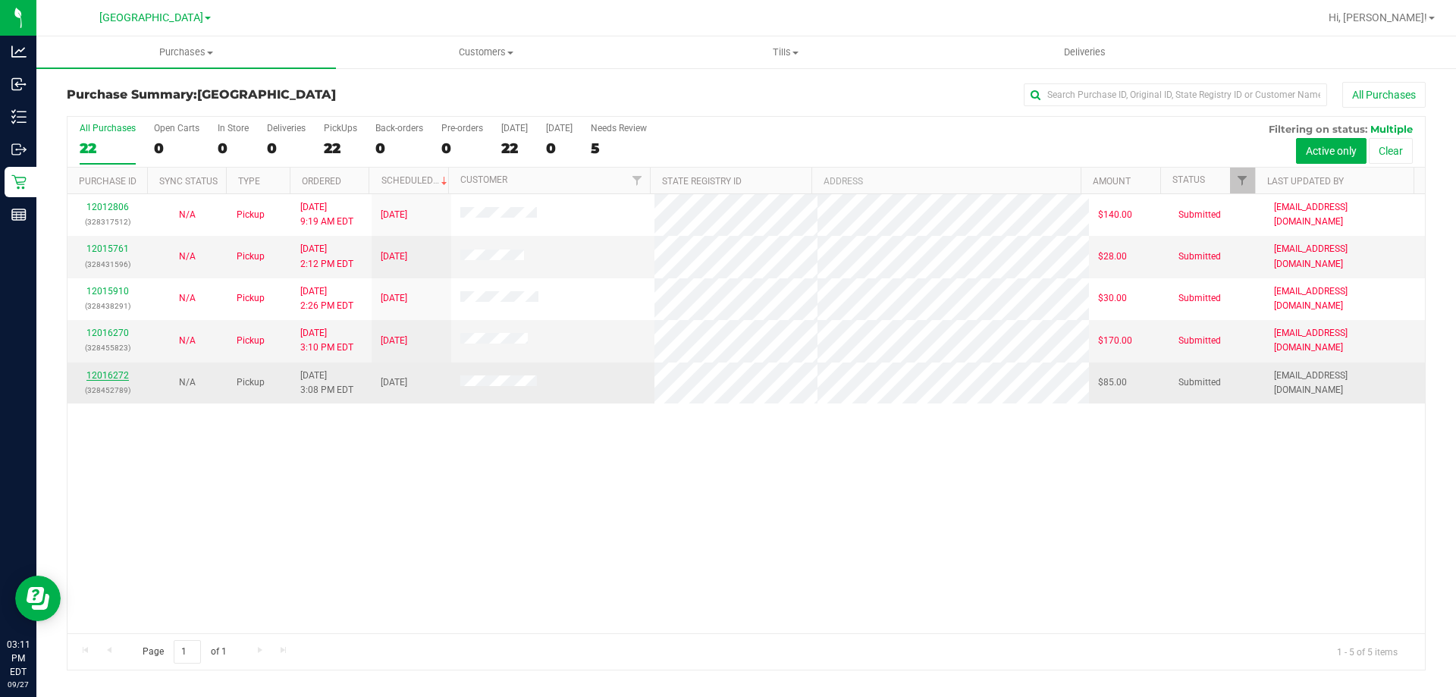
click at [123, 374] on link "12016272" at bounding box center [107, 375] width 42 height 11
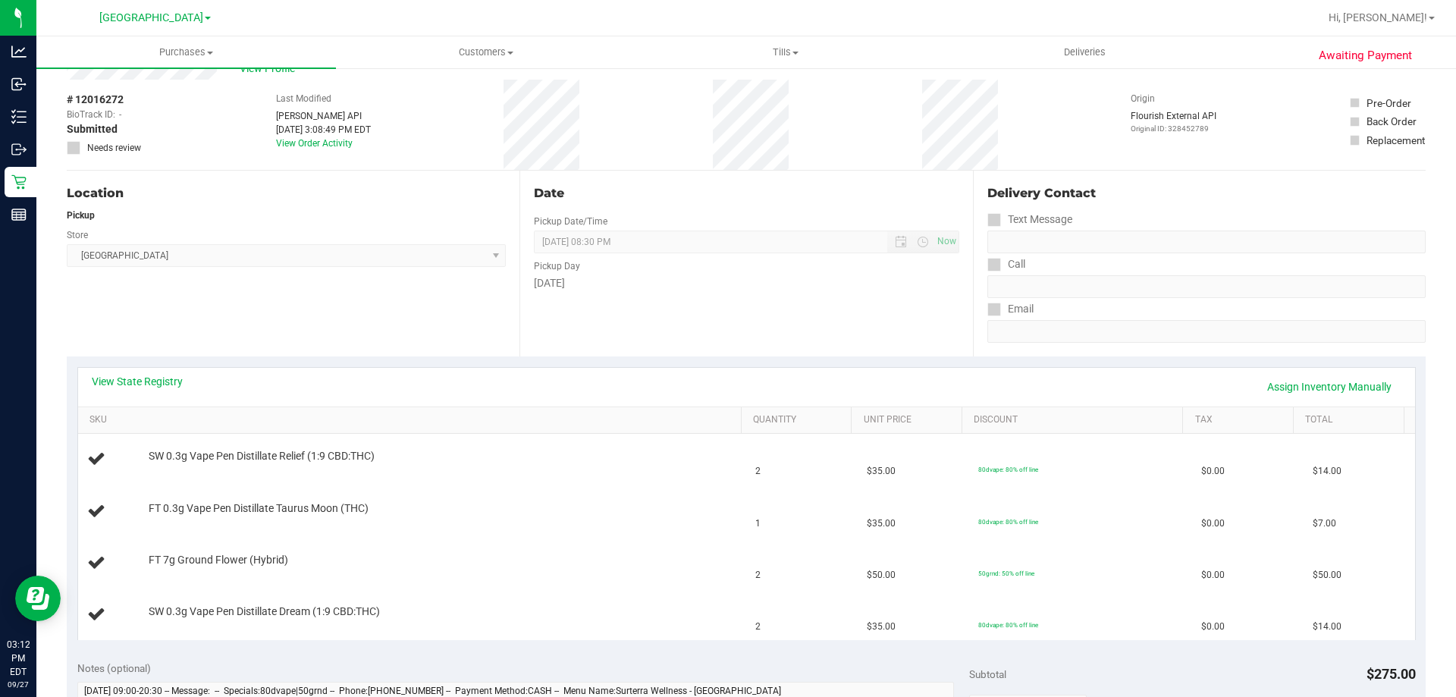
scroll to position [76, 0]
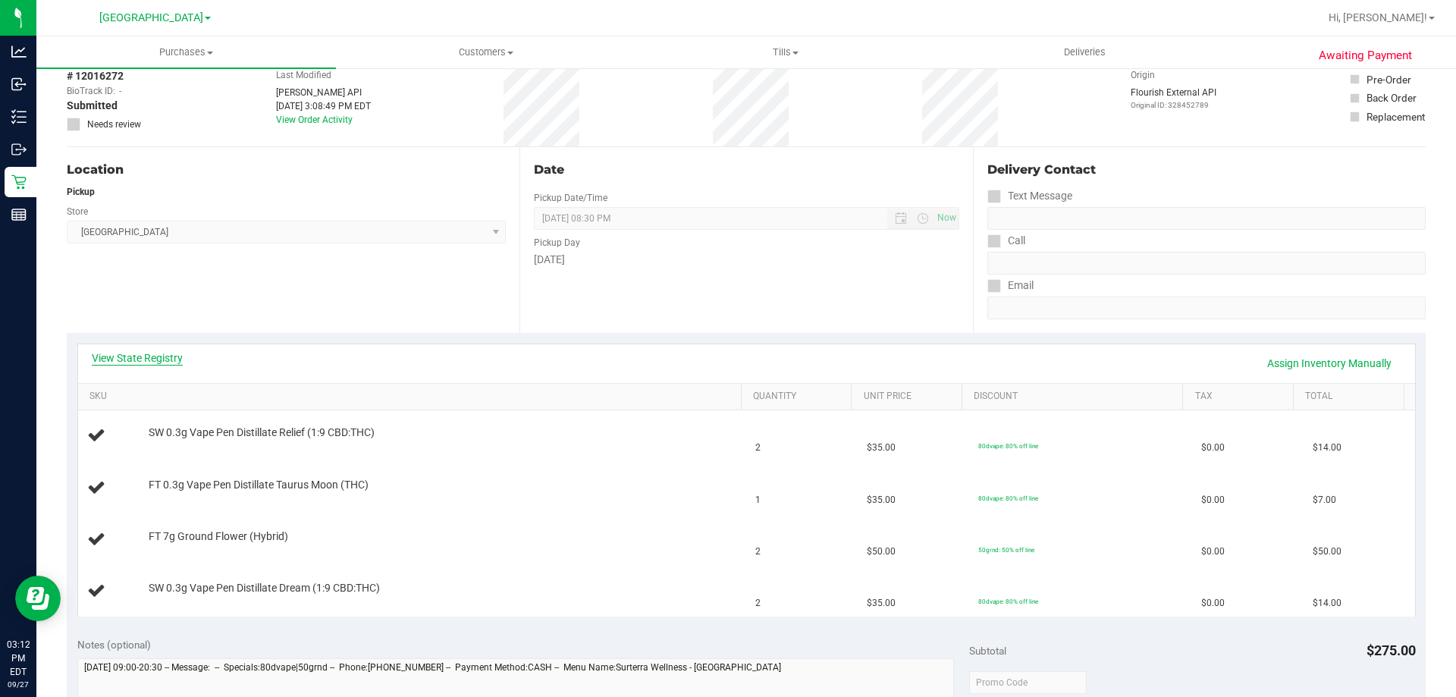
click at [151, 361] on link "View State Registry" at bounding box center [137, 357] width 91 height 15
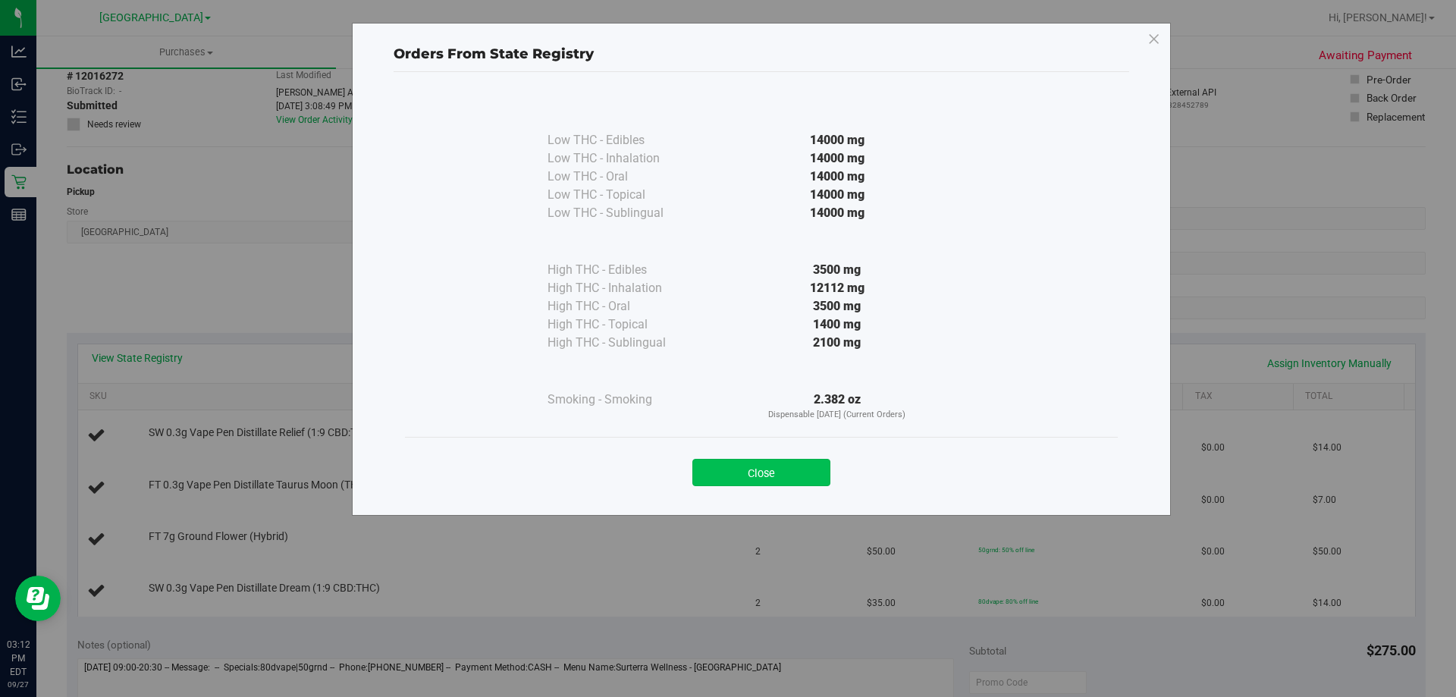
click at [799, 468] on button "Close" at bounding box center [761, 472] width 138 height 27
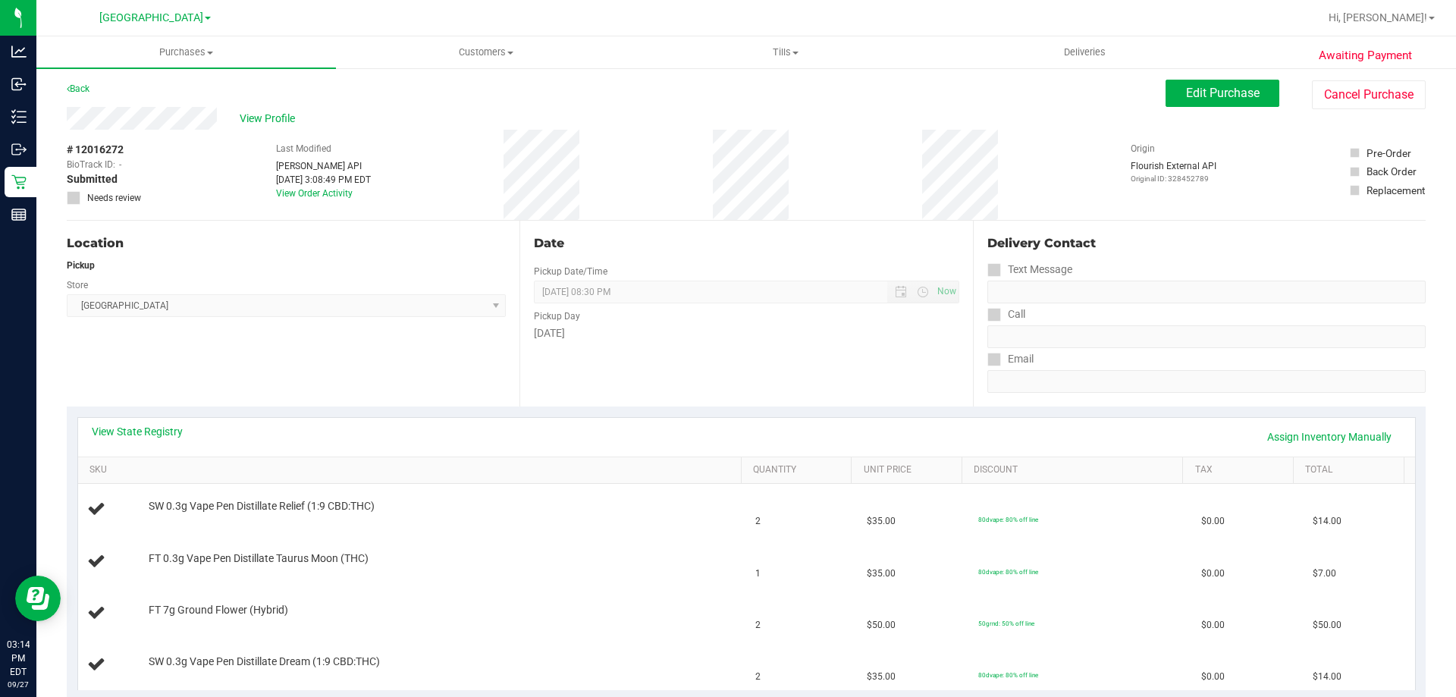
scroll to position [0, 0]
click at [82, 87] on link "Back" at bounding box center [78, 91] width 23 height 11
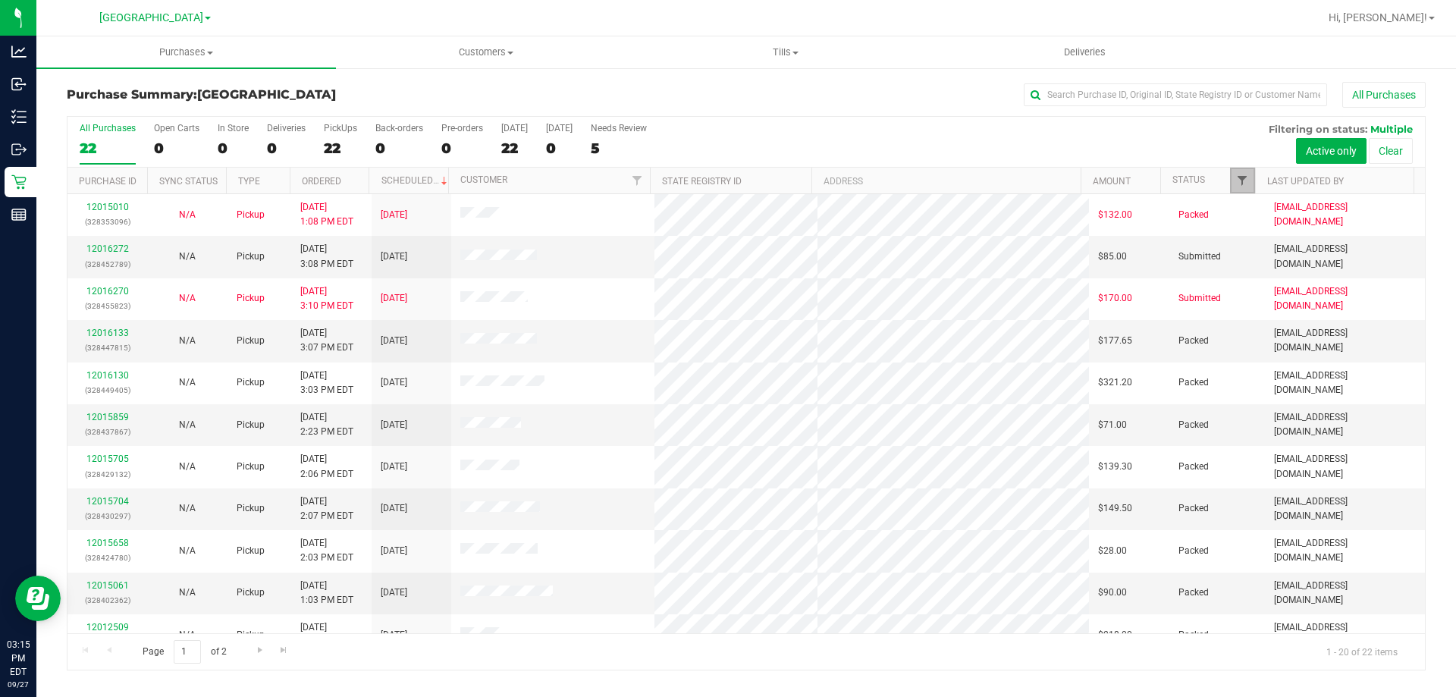
click at [1238, 181] on span "Filter" at bounding box center [1242, 180] width 12 height 12
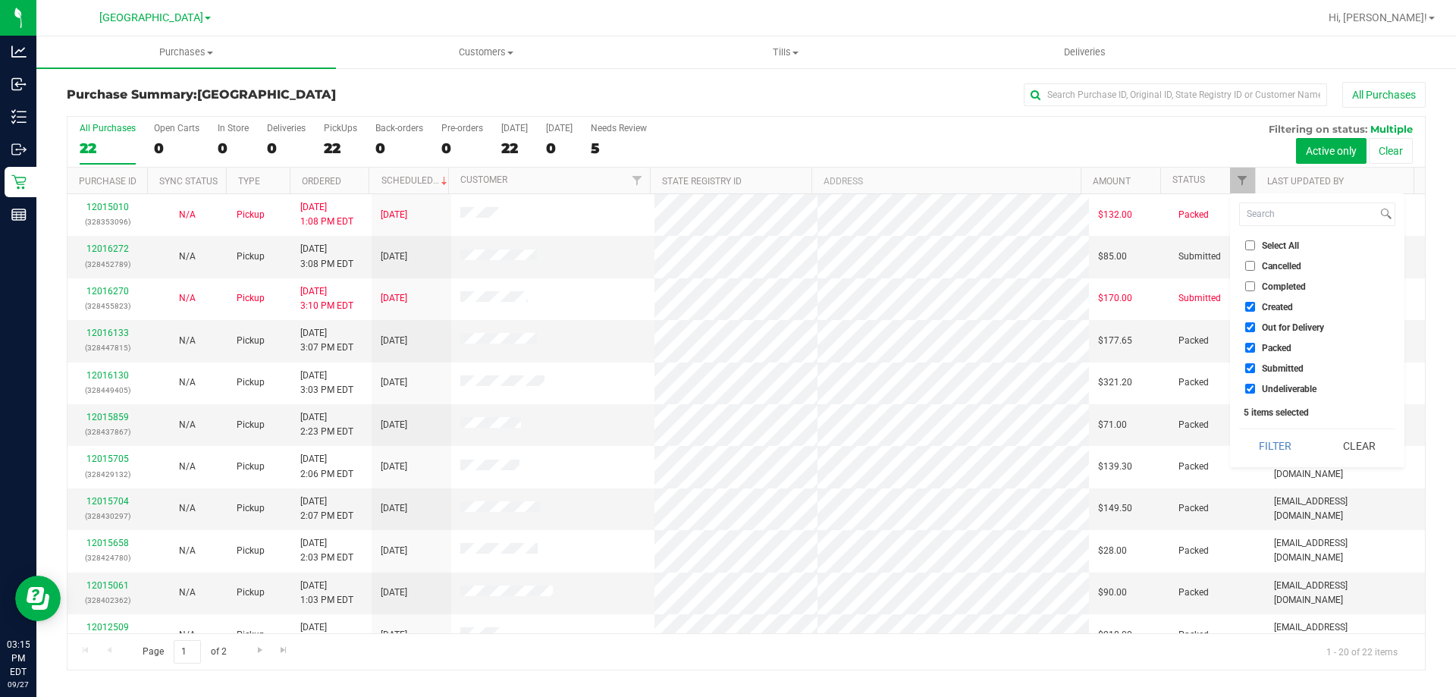
click at [1272, 335] on li "Out for Delivery" at bounding box center [1317, 327] width 156 height 16
click at [1274, 309] on span "Created" at bounding box center [1277, 307] width 31 height 9
click at [1255, 309] on input "Created" at bounding box center [1250, 307] width 10 height 10
checkbox input "false"
click at [1272, 330] on span "Out for Delivery" at bounding box center [1293, 327] width 62 height 9
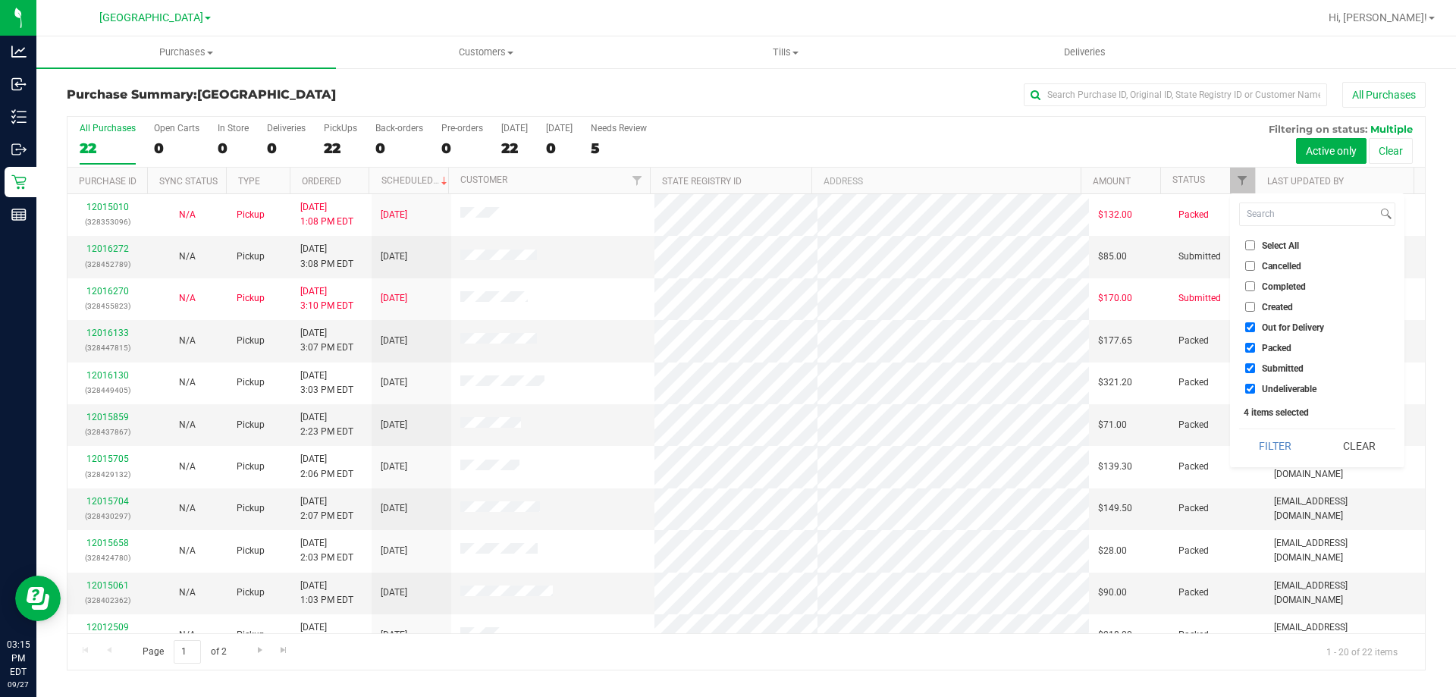
click at [1255, 330] on input "Out for Delivery" at bounding box center [1250, 327] width 10 height 10
checkbox input "false"
click at [1267, 349] on span "Packed" at bounding box center [1277, 348] width 30 height 9
click at [1255, 349] on input "Packed" at bounding box center [1250, 348] width 10 height 10
checkbox input "false"
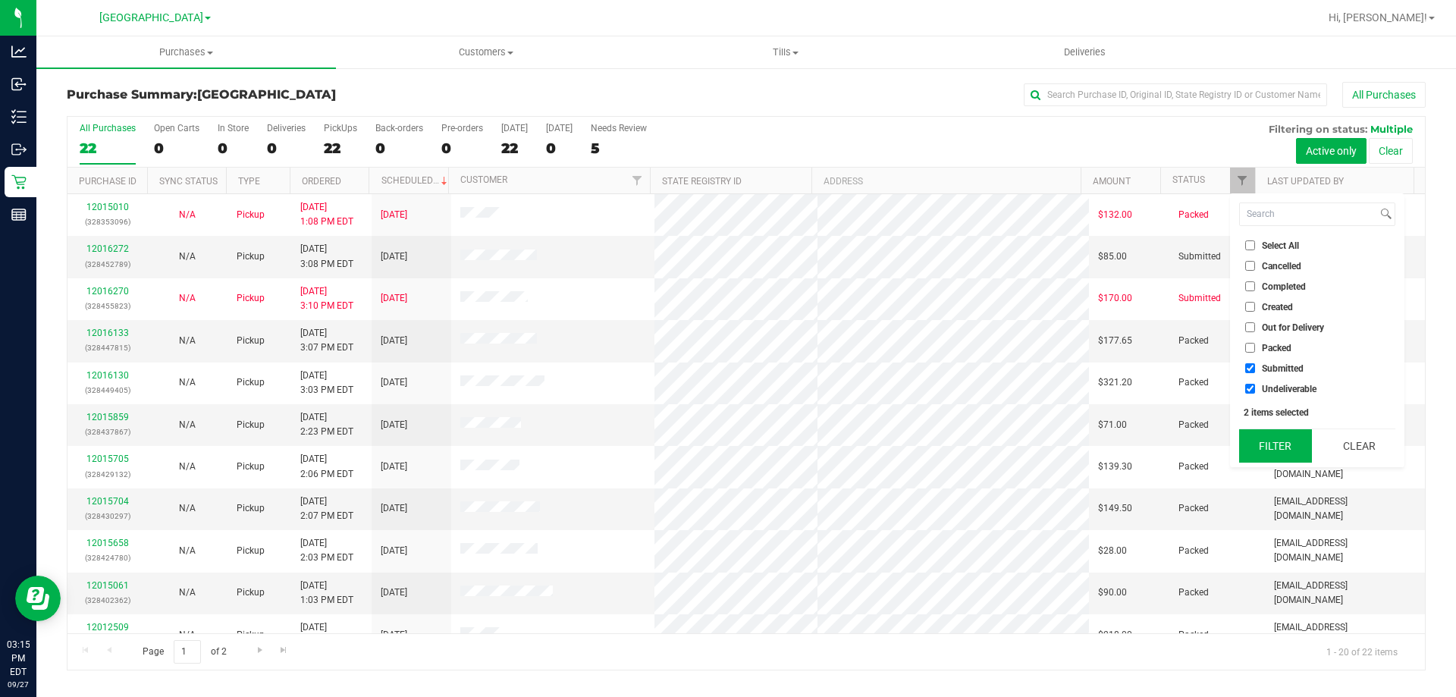
click at [1261, 451] on button "Filter" at bounding box center [1275, 445] width 73 height 33
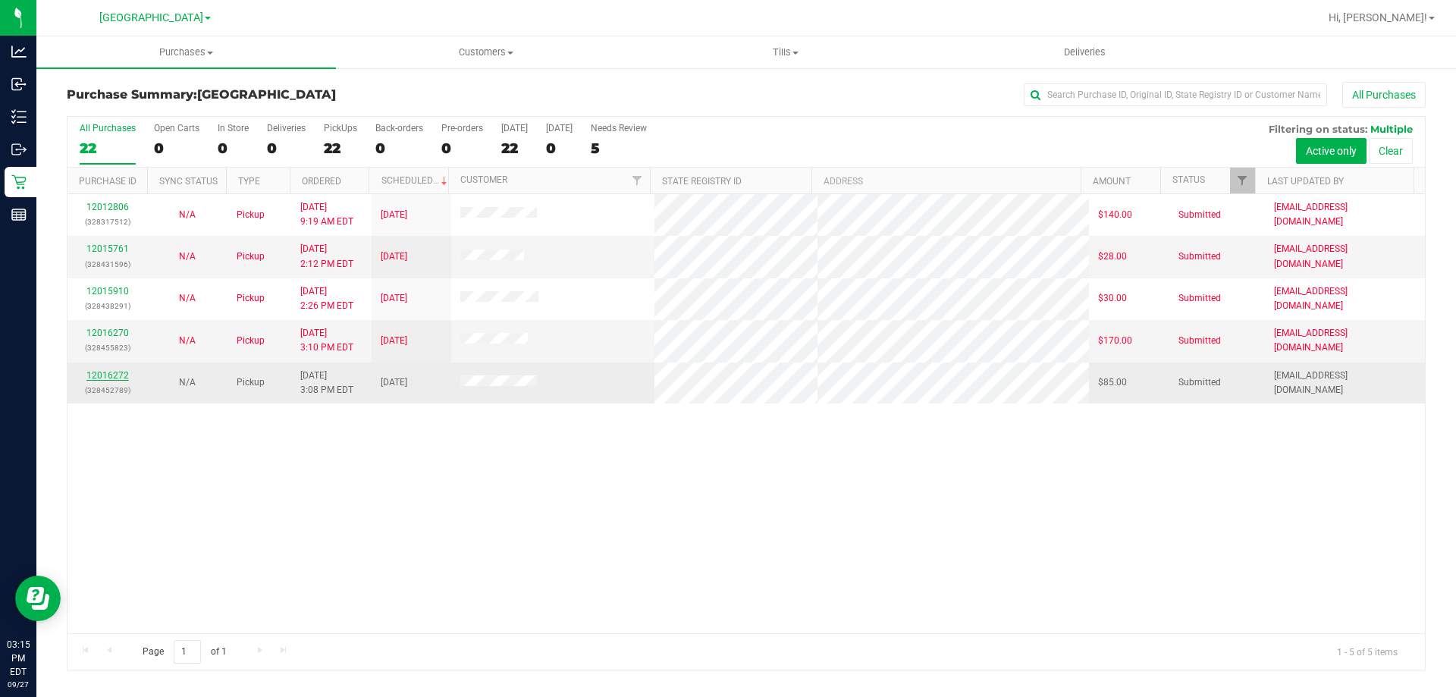
click at [111, 373] on link "12016272" at bounding box center [107, 375] width 42 height 11
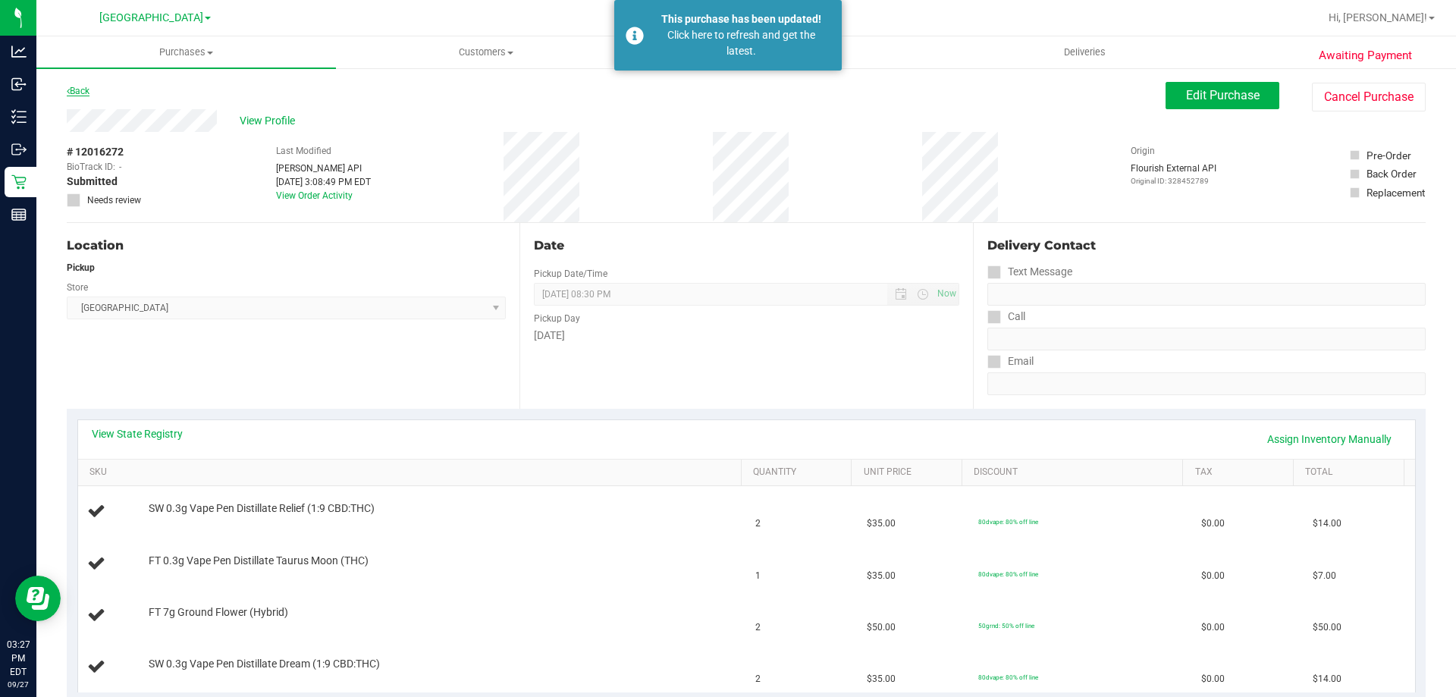
click at [76, 91] on link "Back" at bounding box center [78, 91] width 23 height 11
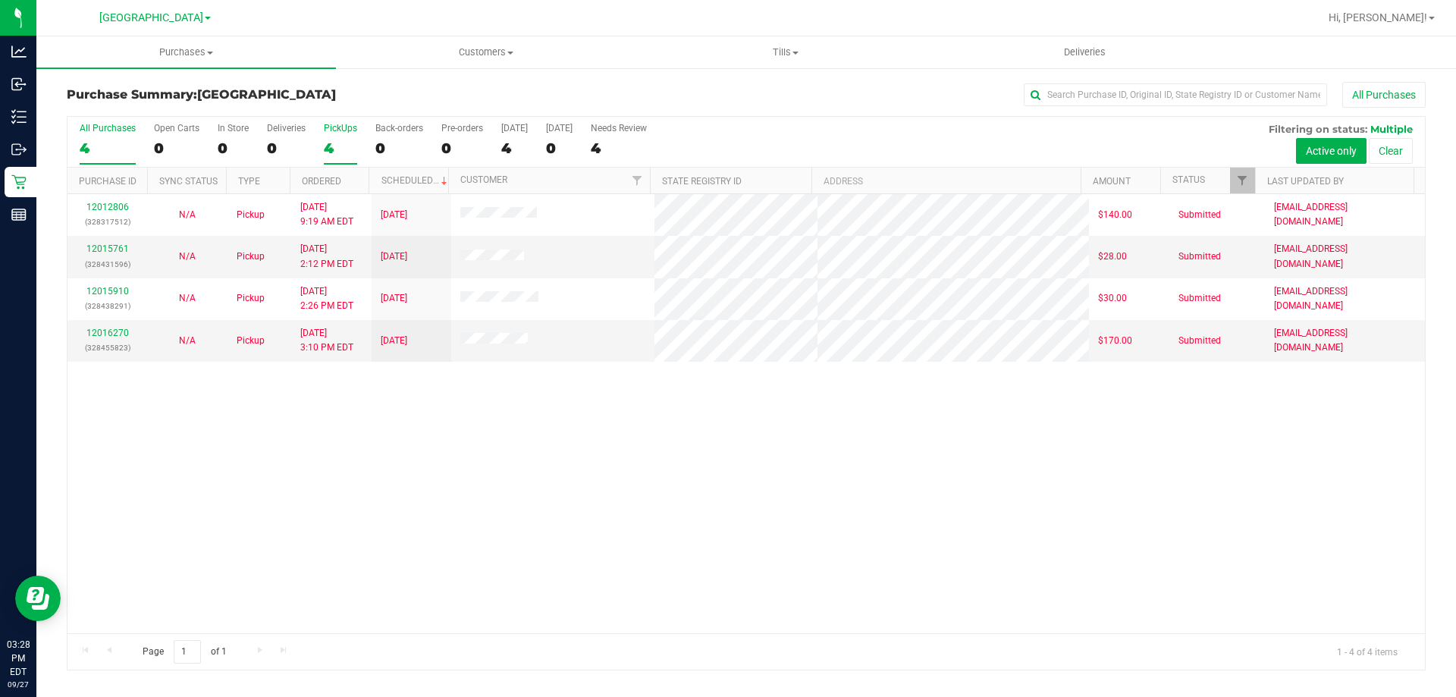
click at [337, 146] on div "4" at bounding box center [340, 148] width 33 height 17
click at [0, 0] on input "PickUps 4" at bounding box center [0, 0] width 0 height 0
click at [337, 146] on div "4" at bounding box center [340, 148] width 33 height 17
click at [0, 0] on input "PickUps 4" at bounding box center [0, 0] width 0 height 0
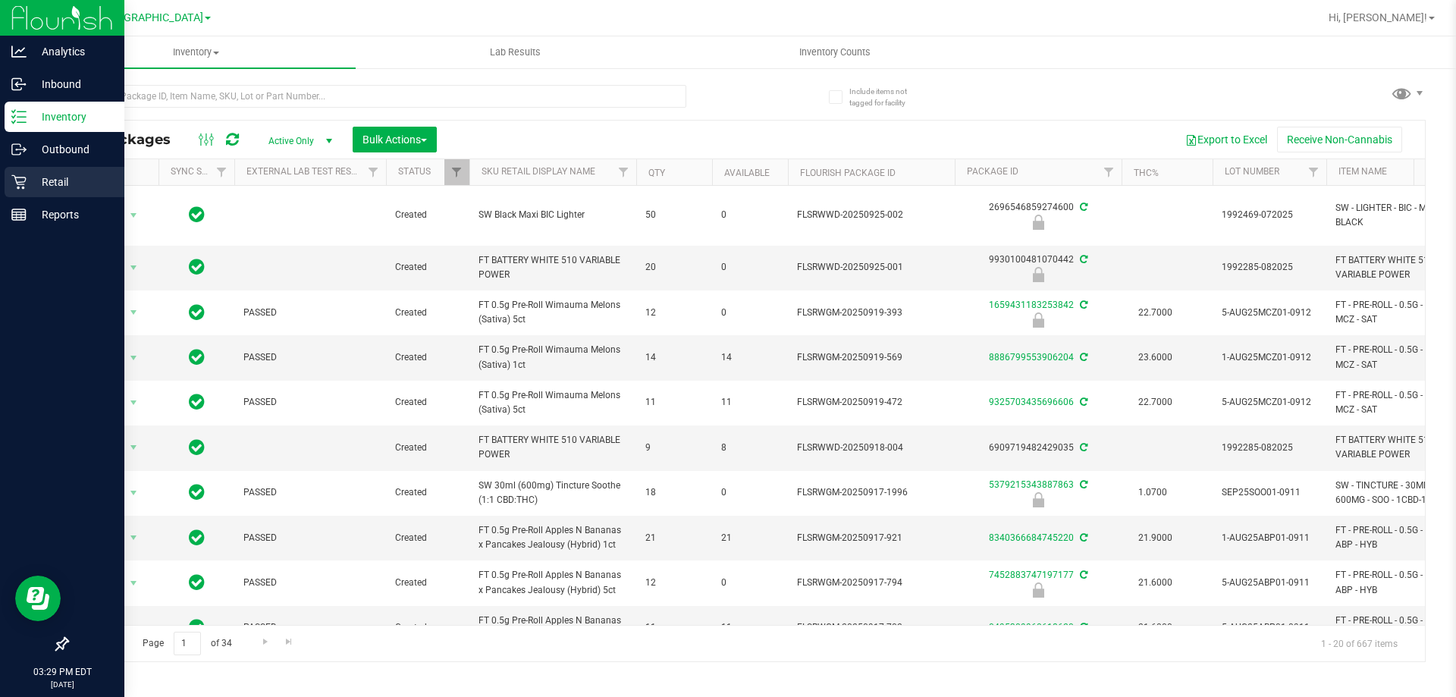
click at [19, 188] on icon at bounding box center [18, 182] width 14 height 14
